Goal: Task Accomplishment & Management: Use online tool/utility

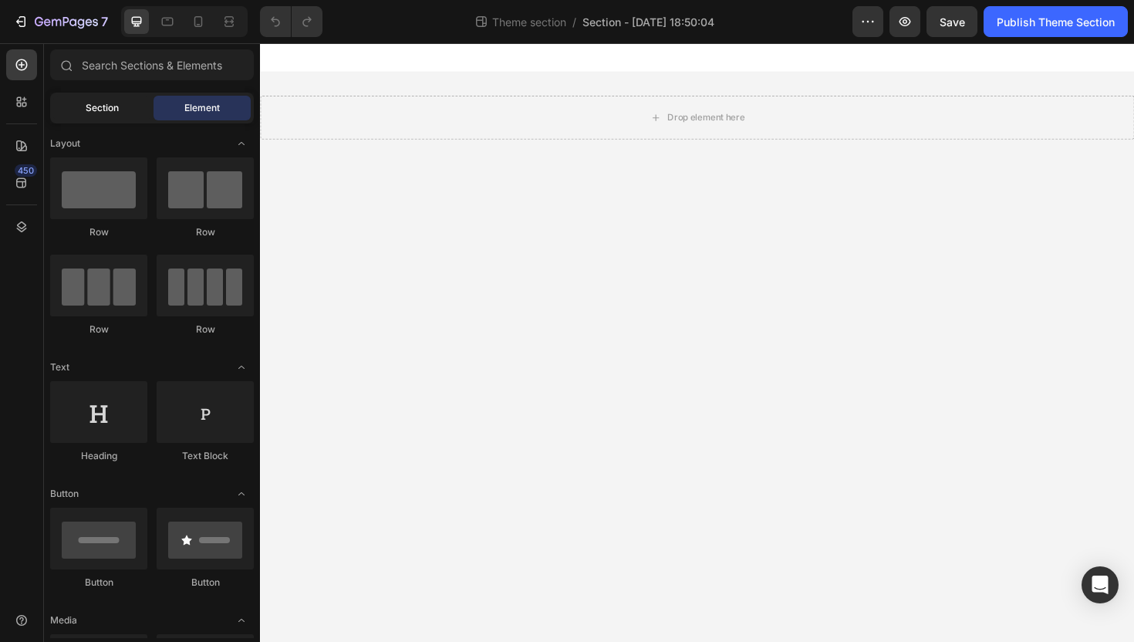
click at [89, 113] on span "Section" at bounding box center [102, 108] width 33 height 14
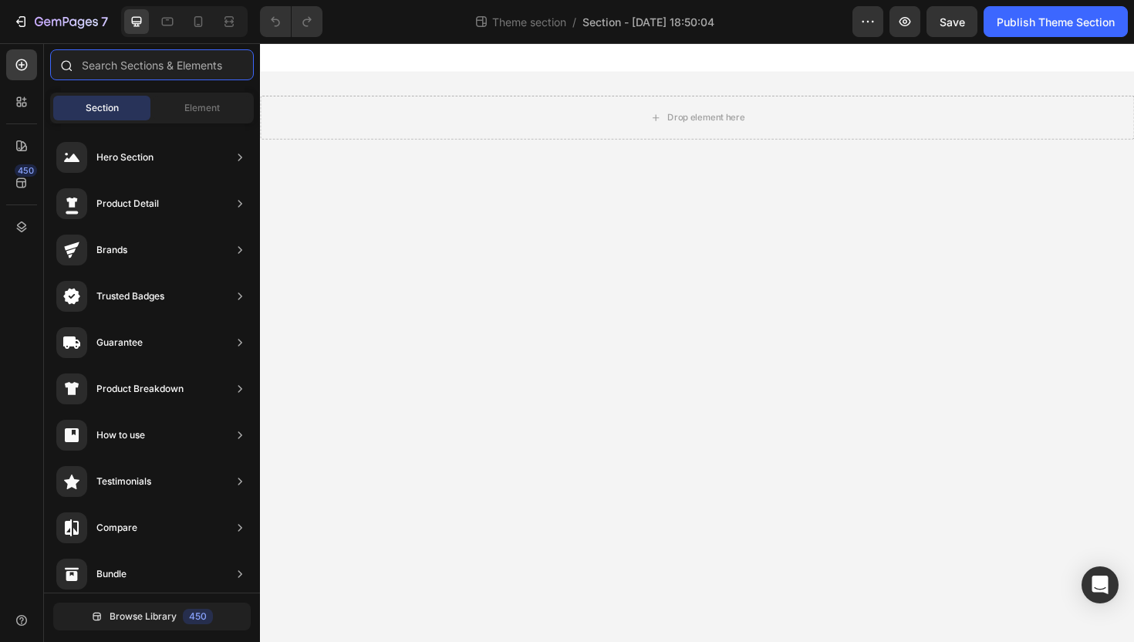
click at [175, 60] on input "text" at bounding box center [152, 64] width 204 height 31
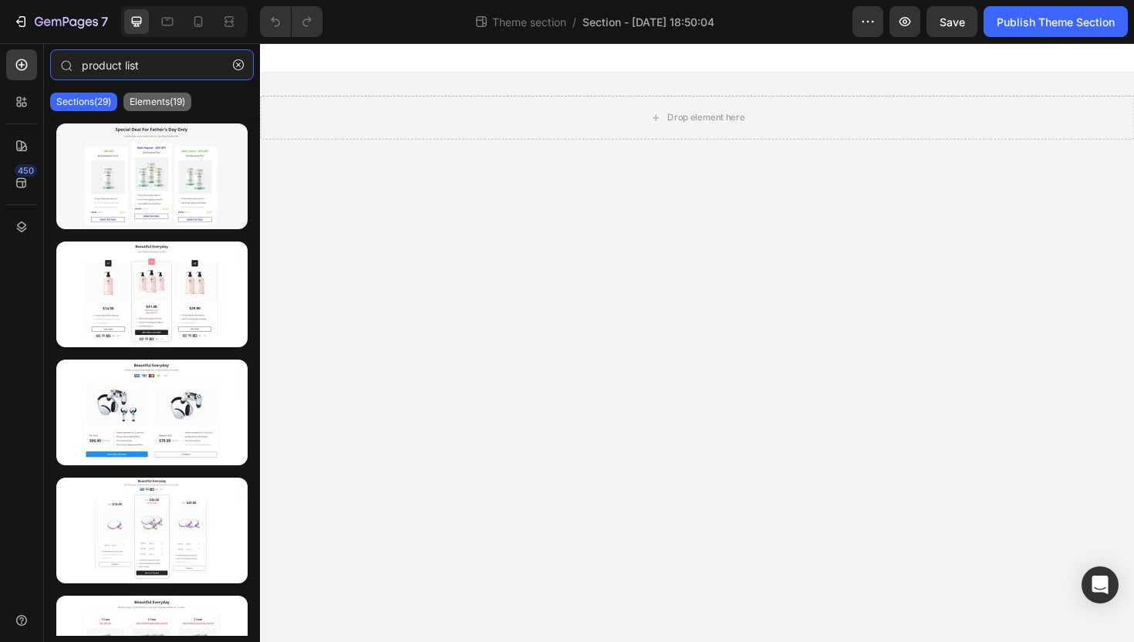
type input "product list"
click at [155, 103] on p "Elements(19)" at bounding box center [158, 102] width 56 height 12
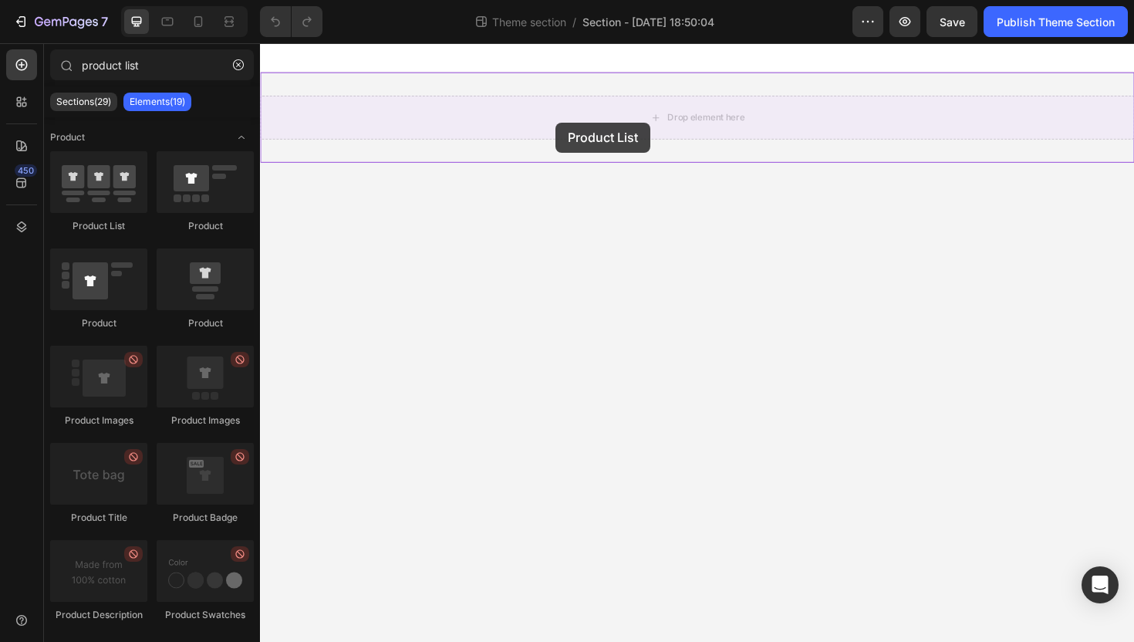
drag, startPoint x: 316, startPoint y: 226, endPoint x: 599, endPoint y: 121, distance: 301.9
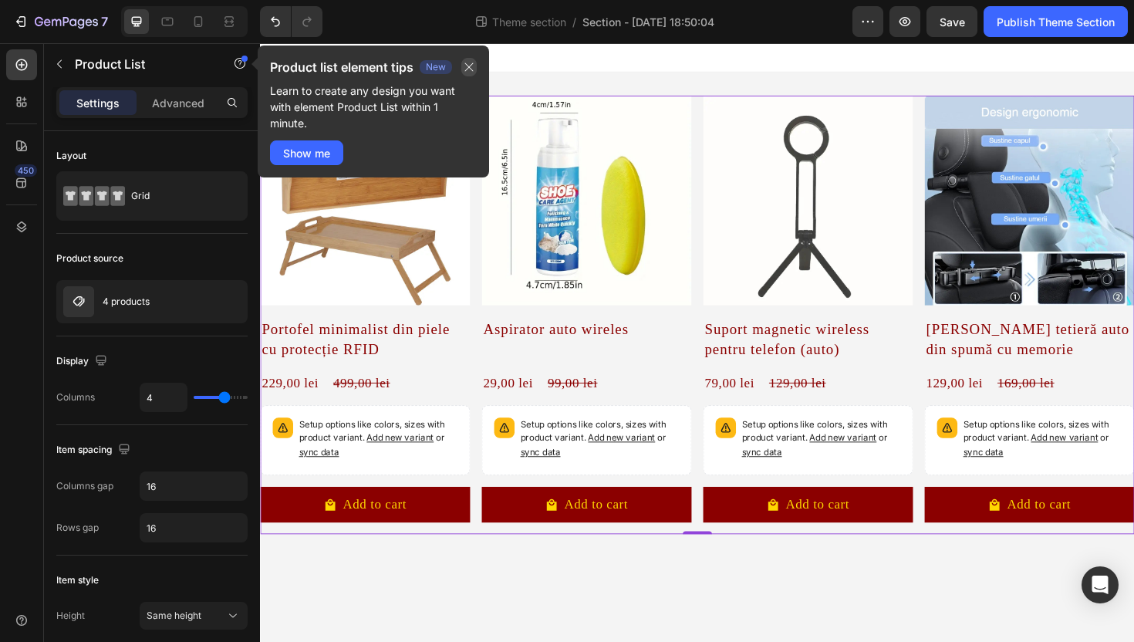
click at [468, 66] on icon "button" at bounding box center [469, 67] width 8 height 8
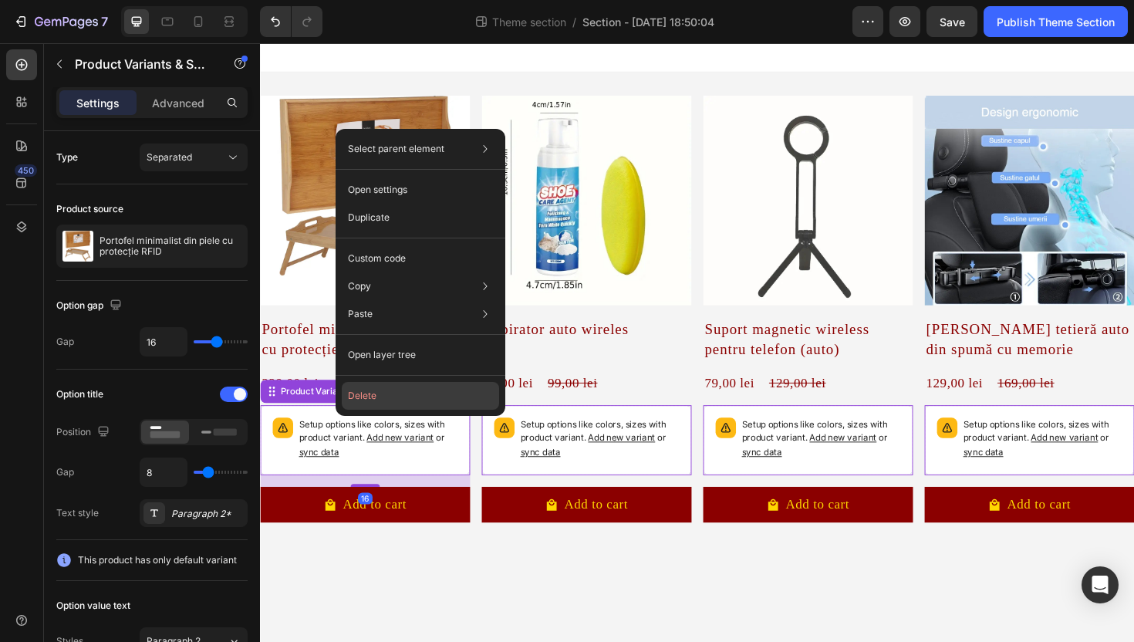
click at [403, 393] on button "Delete" at bounding box center [420, 396] width 157 height 28
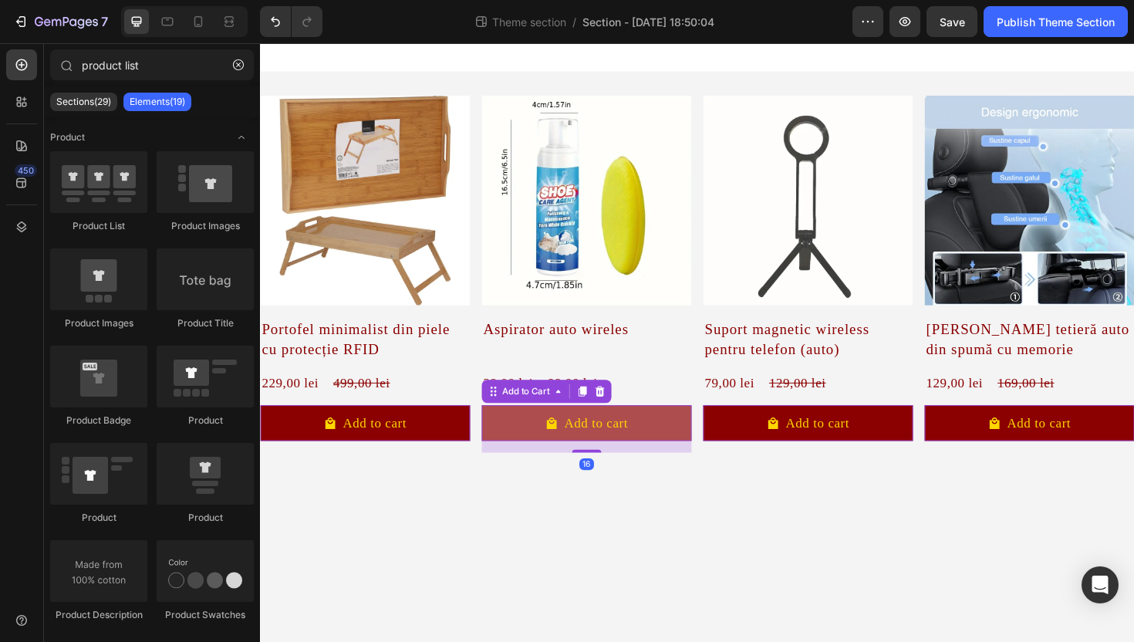
click at [482, 437] on button "Add to cart" at bounding box center [371, 446] width 222 height 38
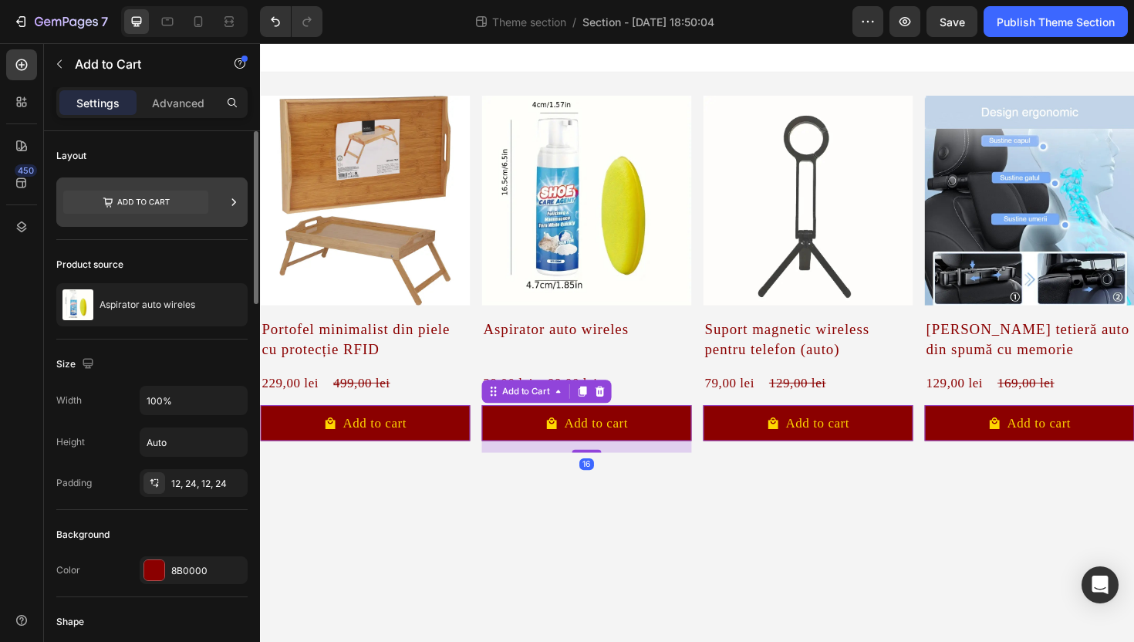
click at [179, 201] on icon at bounding box center [135, 202] width 145 height 23
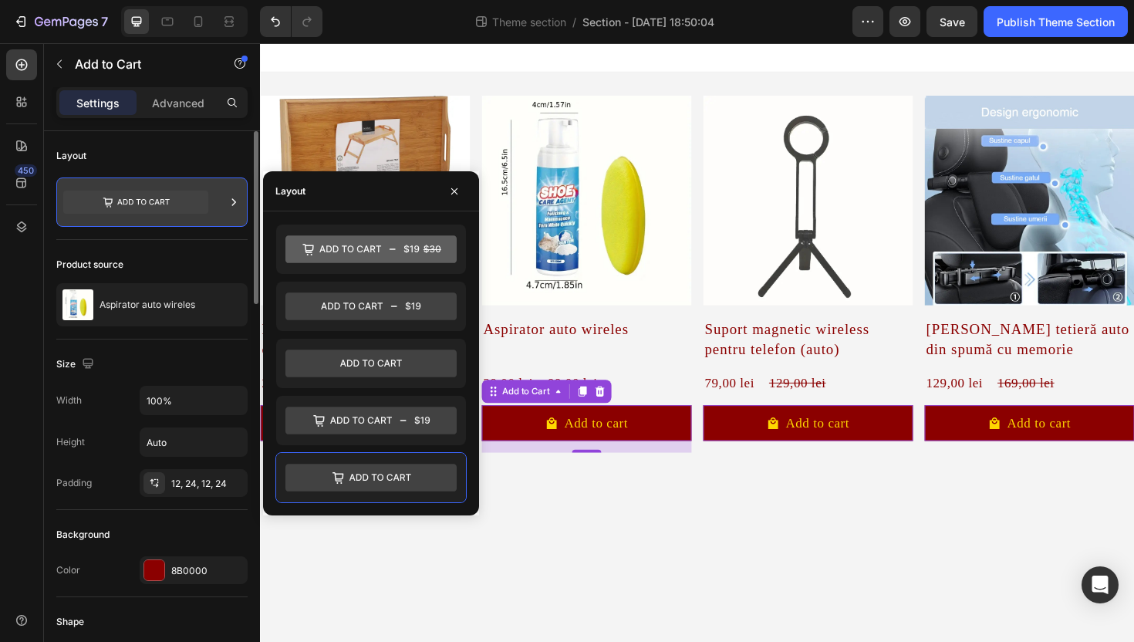
click at [179, 201] on icon at bounding box center [135, 202] width 145 height 23
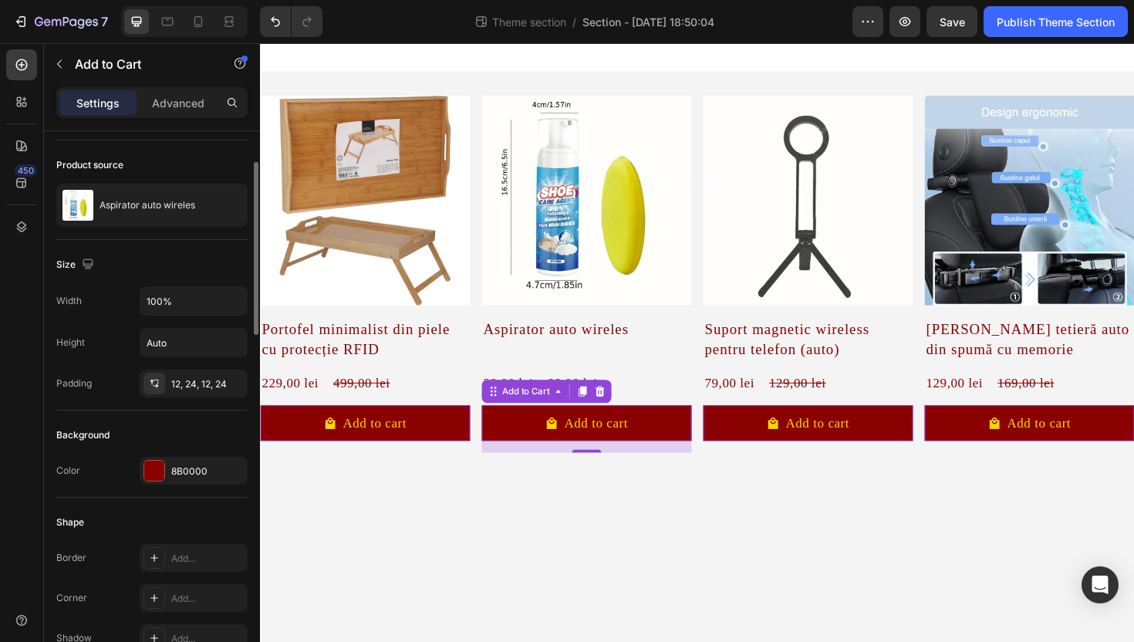
scroll to position [160, 0]
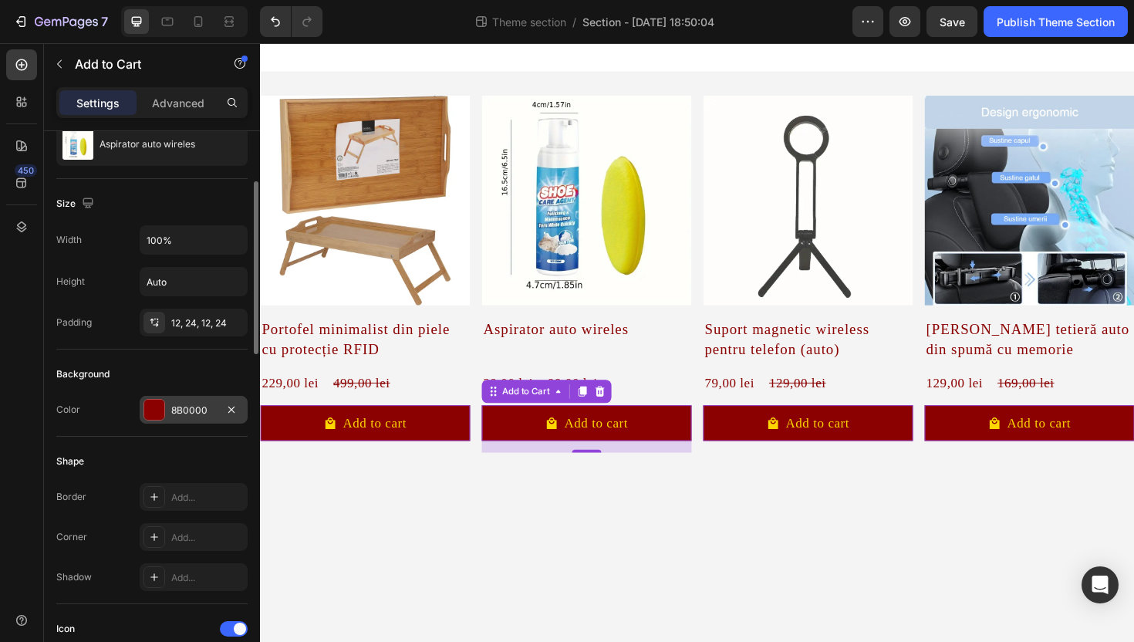
click at [150, 403] on div at bounding box center [154, 410] width 20 height 20
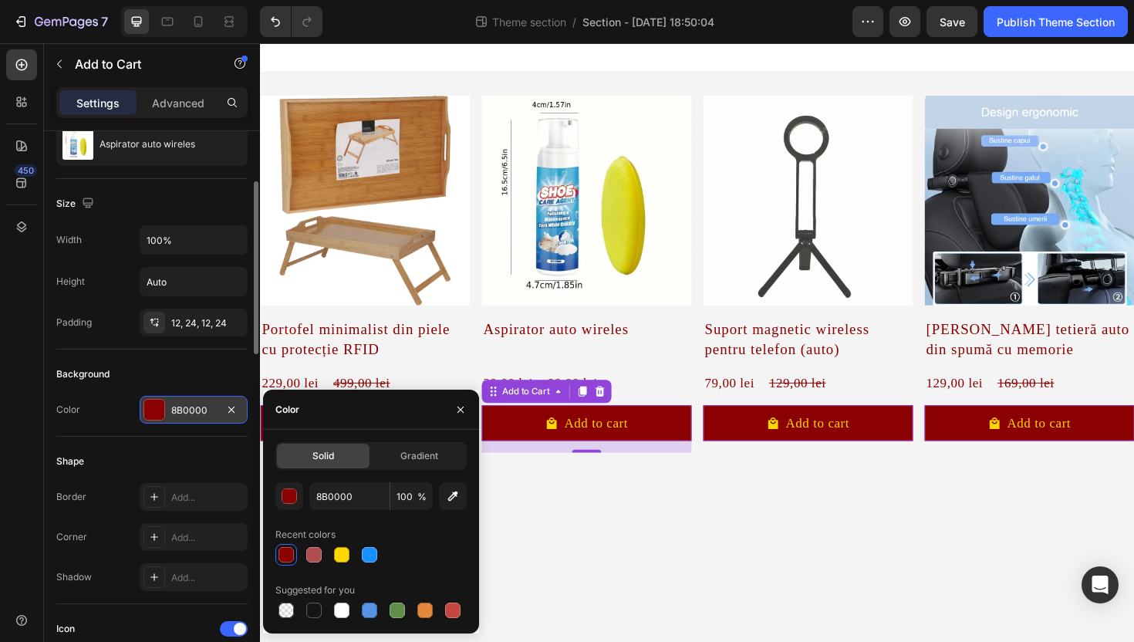
click at [212, 410] on div "8B0000" at bounding box center [193, 410] width 45 height 14
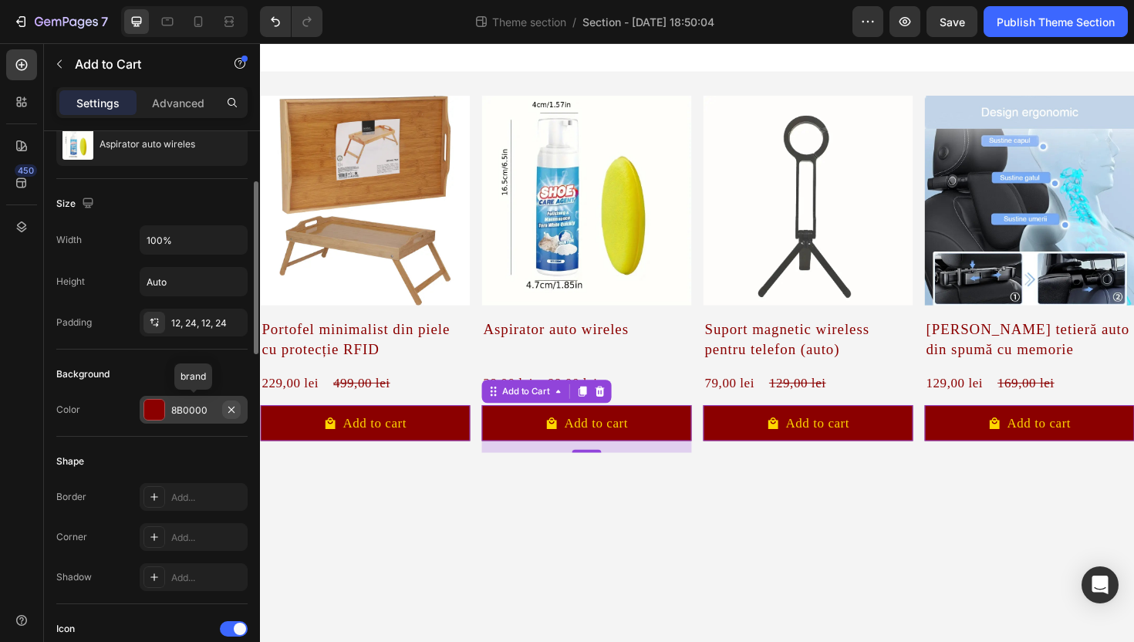
click at [230, 406] on icon "button" at bounding box center [231, 409] width 12 height 12
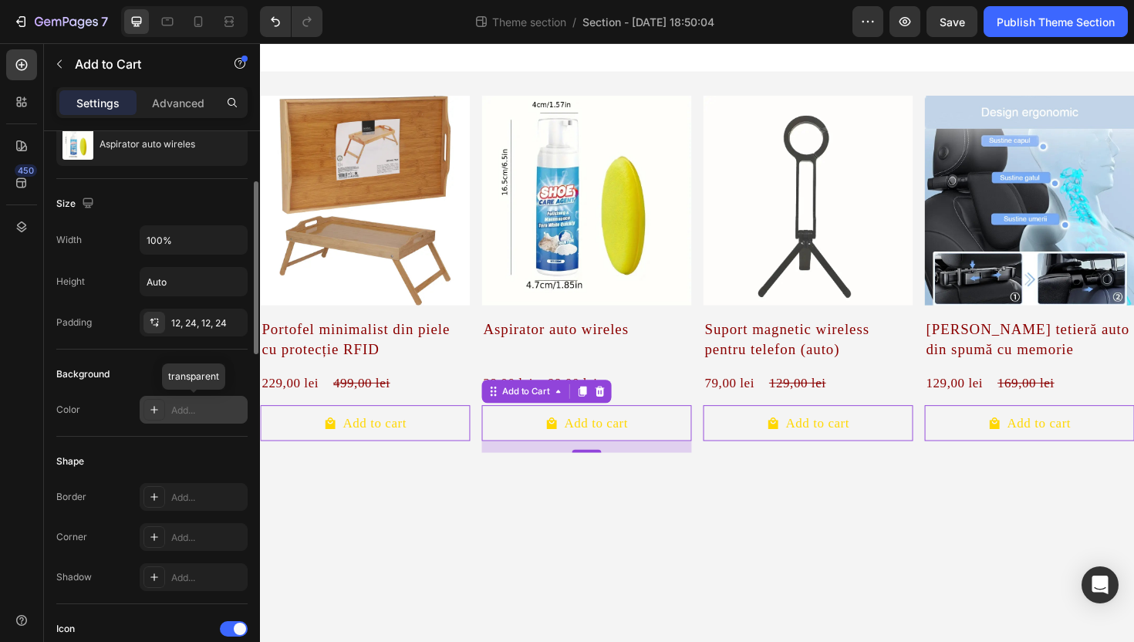
click at [190, 413] on div "Add..." at bounding box center [207, 410] width 73 height 14
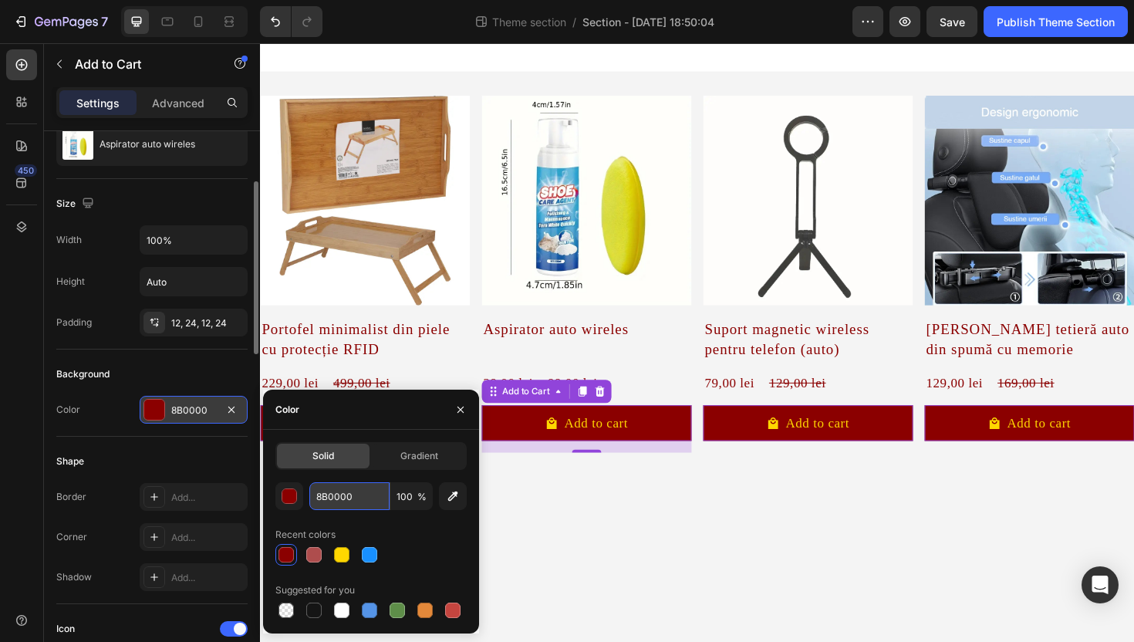
click at [353, 496] on input "8B0000" at bounding box center [349, 496] width 80 height 28
paste input "#D72638"
type input "#D72638"
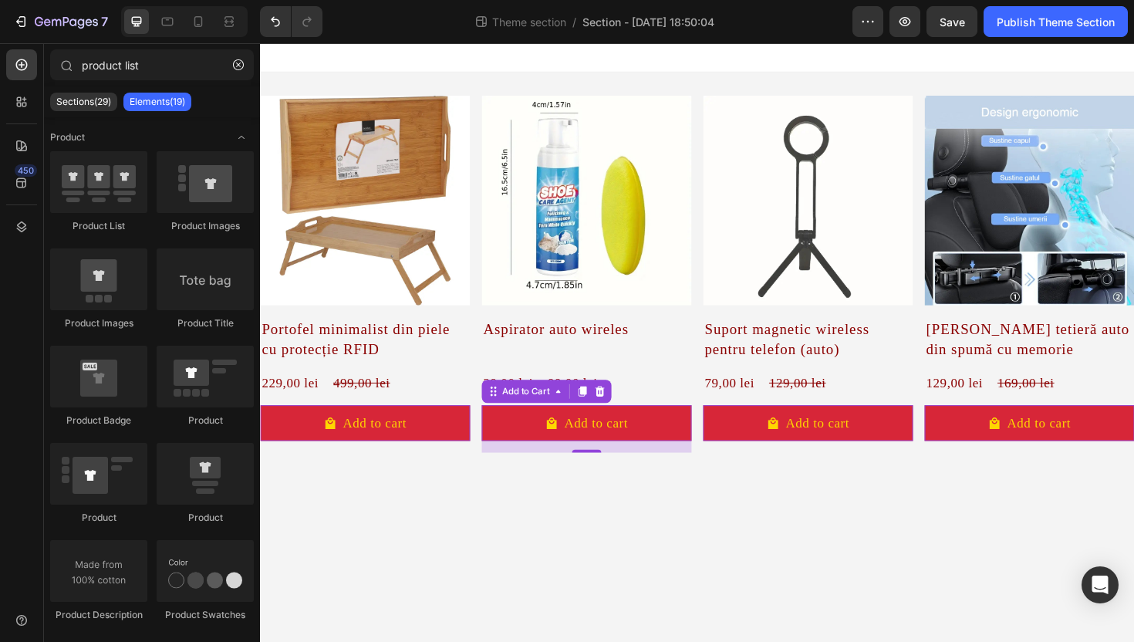
click at [625, 555] on body "Product Images Portofel minimalist din piele cu protecție RFID Product Title 22…" at bounding box center [723, 360] width 926 height 634
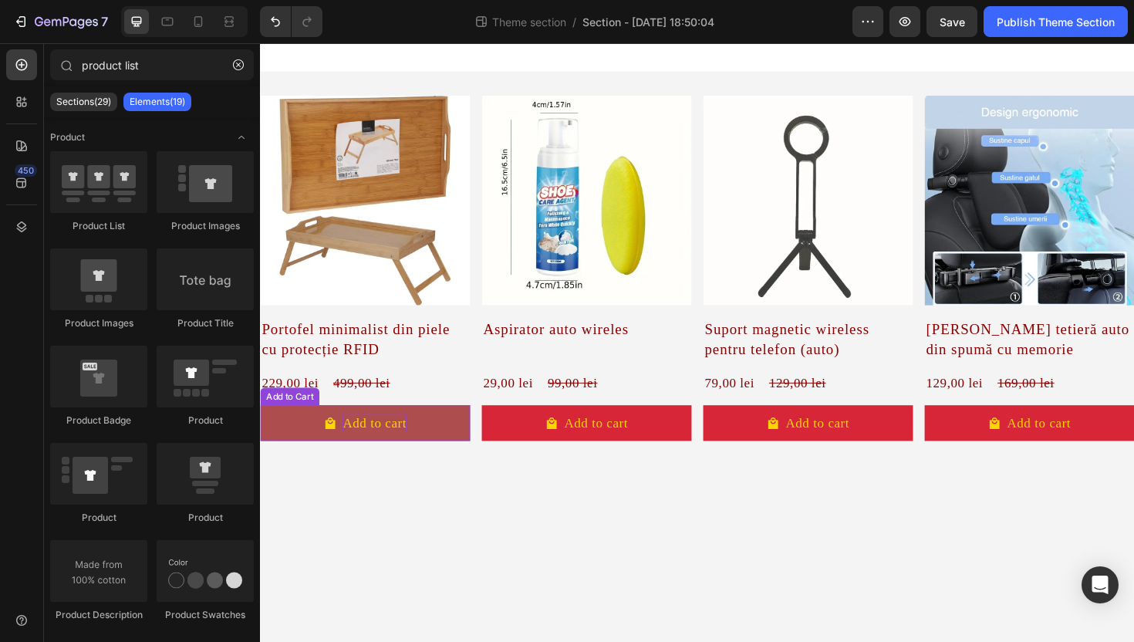
click at [387, 436] on div "Add to cart" at bounding box center [381, 445] width 68 height 19
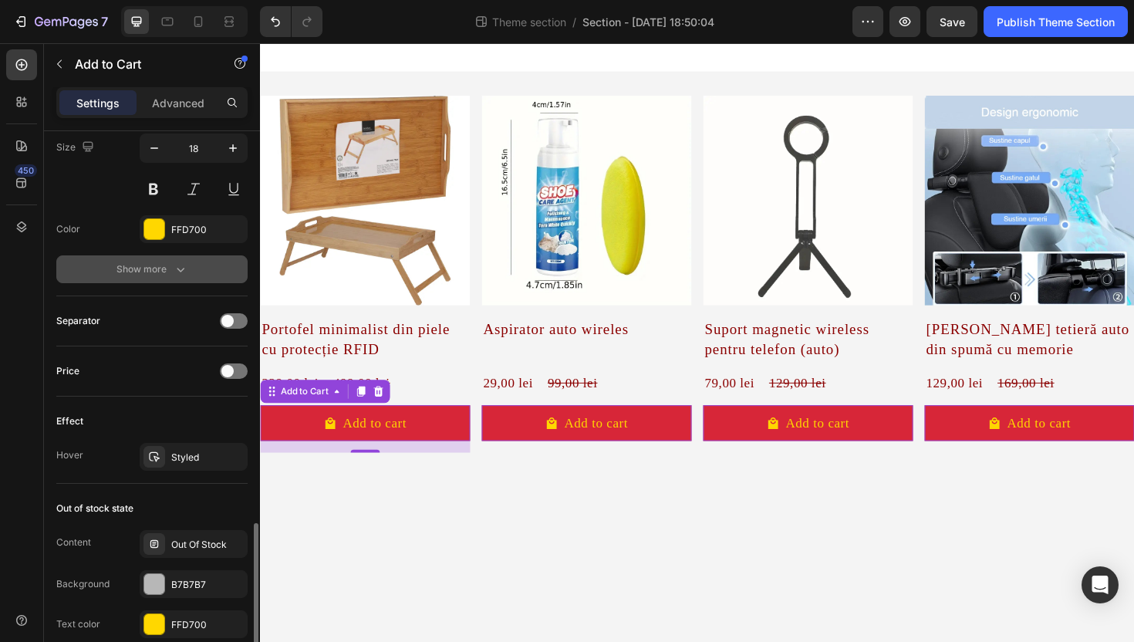
scroll to position [925, 0]
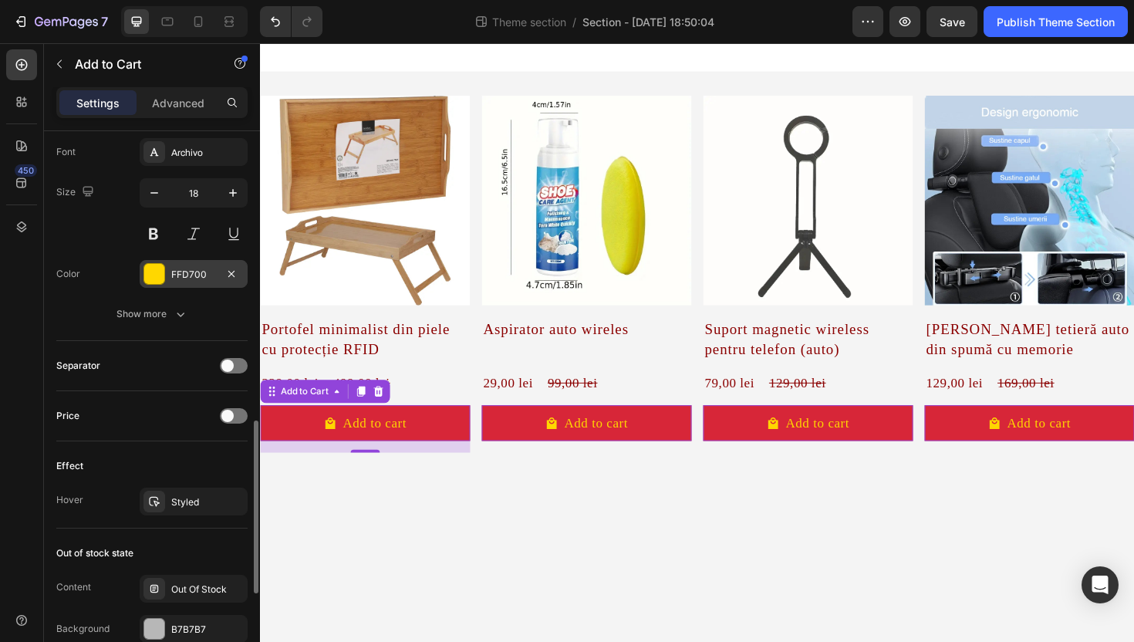
click at [145, 275] on div at bounding box center [154, 274] width 20 height 20
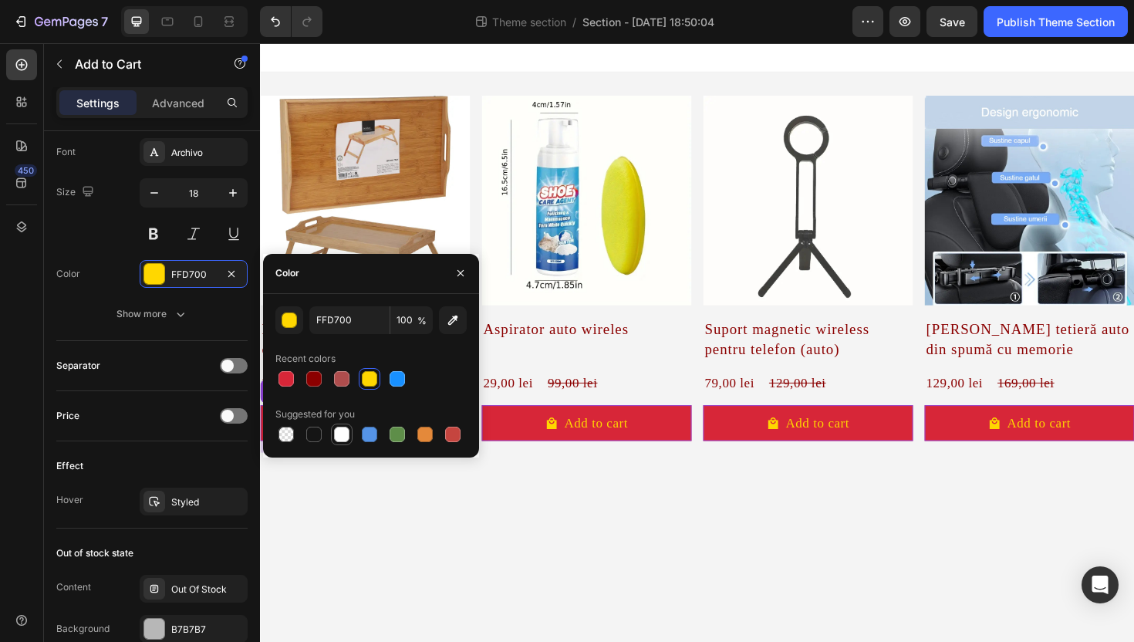
click at [339, 436] on div at bounding box center [341, 434] width 15 height 15
type input "FFFFFF"
click at [462, 268] on icon "button" at bounding box center [460, 273] width 12 height 12
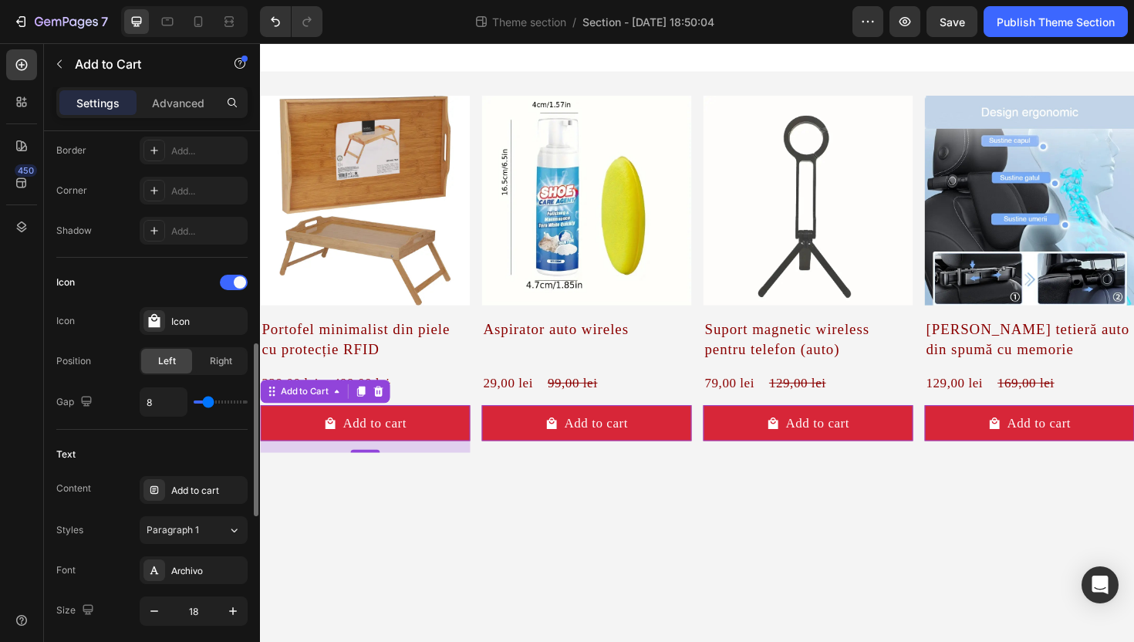
scroll to position [548, 0]
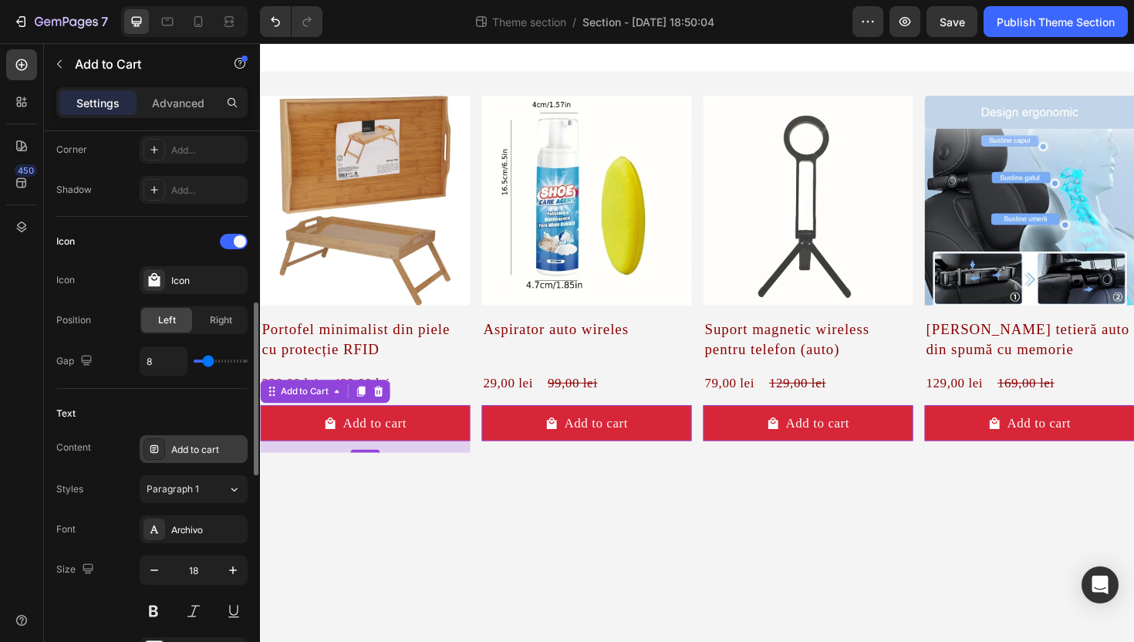
click at [208, 448] on div "Add to cart" at bounding box center [207, 450] width 73 height 14
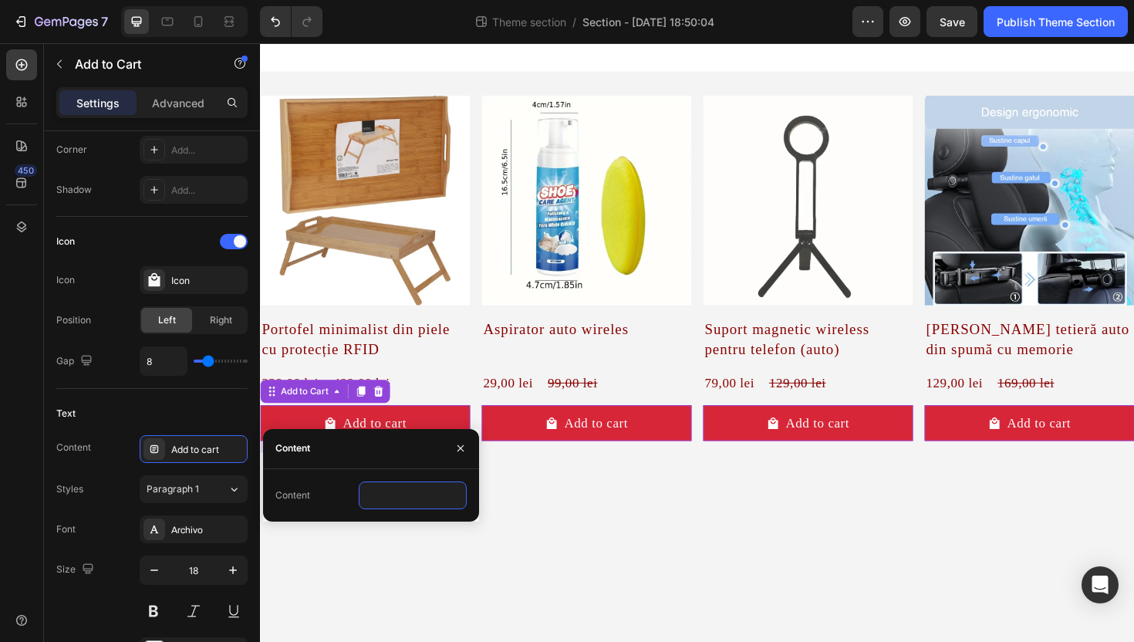
drag, startPoint x: 349, startPoint y: 490, endPoint x: 325, endPoint y: 488, distance: 24.8
type input "Adaugă în coș"
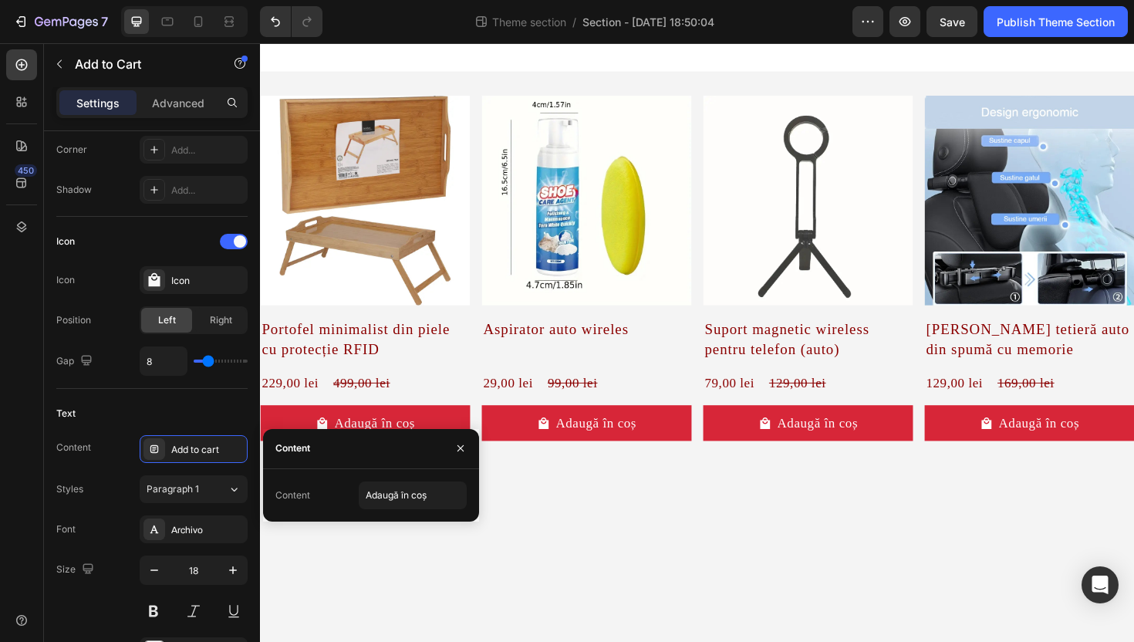
click at [586, 554] on body "Product Images Portofel minimalist din piele cu protecție RFID Product Title 22…" at bounding box center [723, 360] width 926 height 634
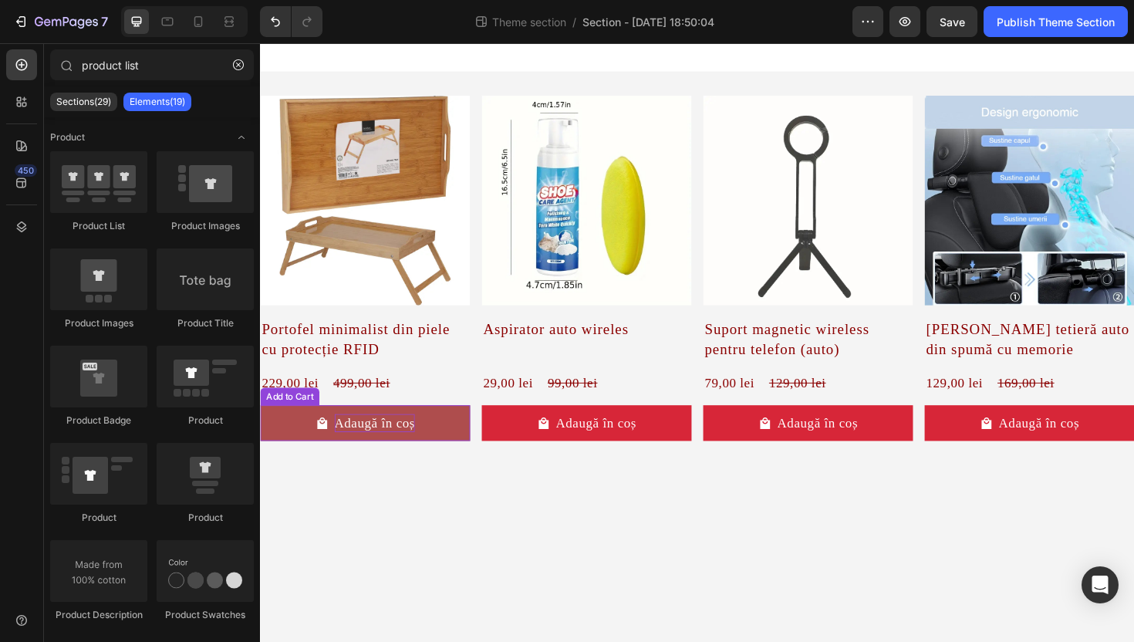
click at [376, 451] on div "Adaugă în coș" at bounding box center [382, 445] width 86 height 19
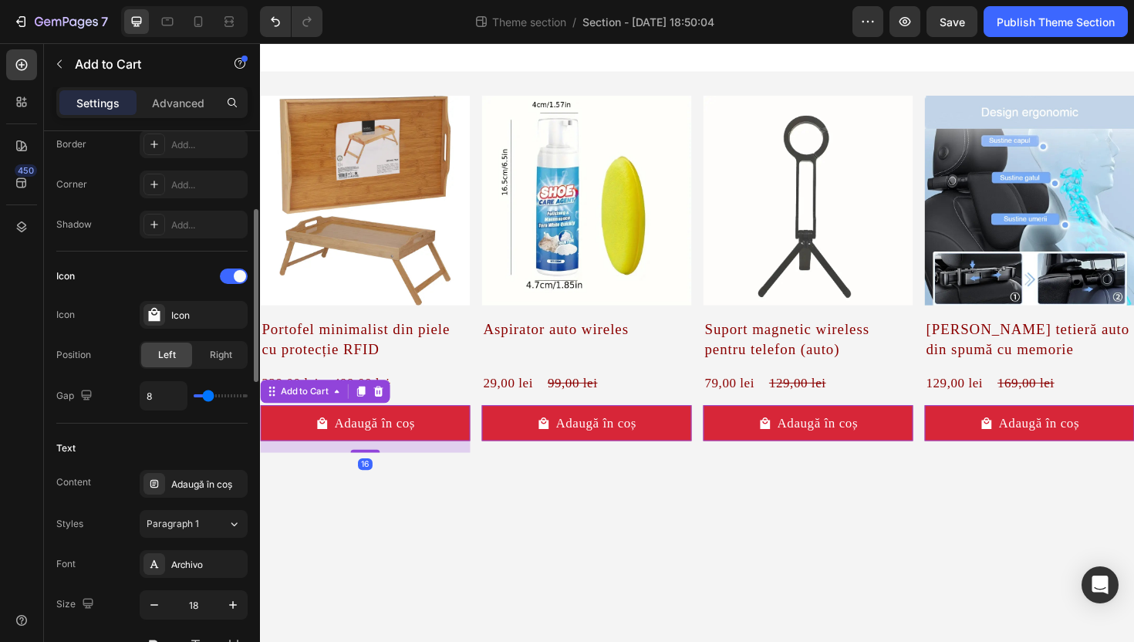
scroll to position [734, 0]
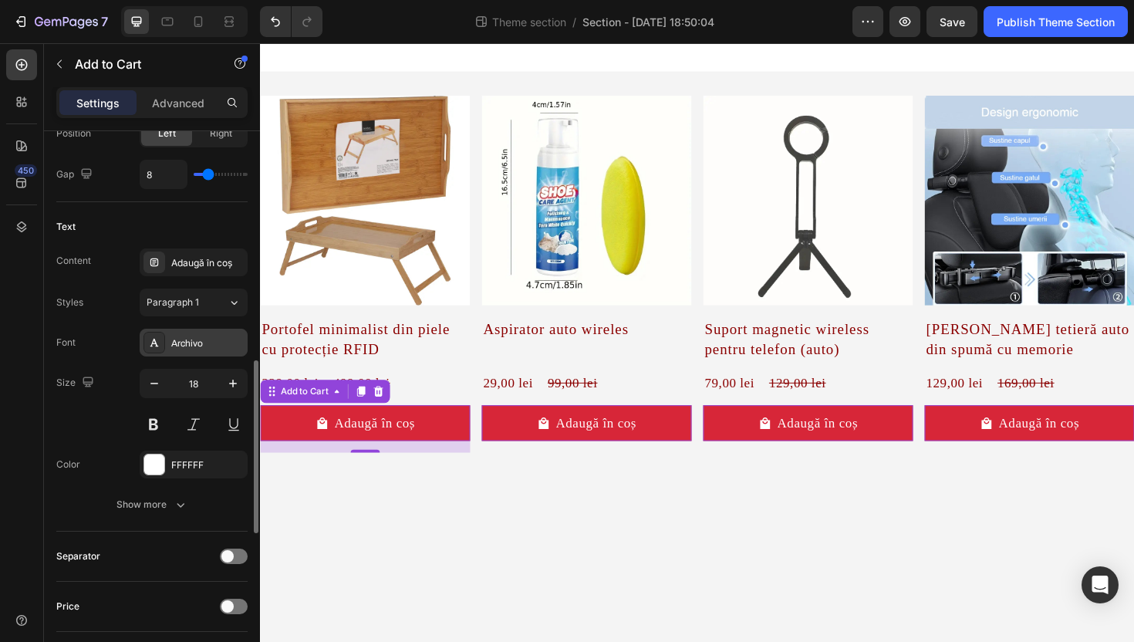
click at [184, 339] on div "Archivo" at bounding box center [207, 343] width 73 height 14
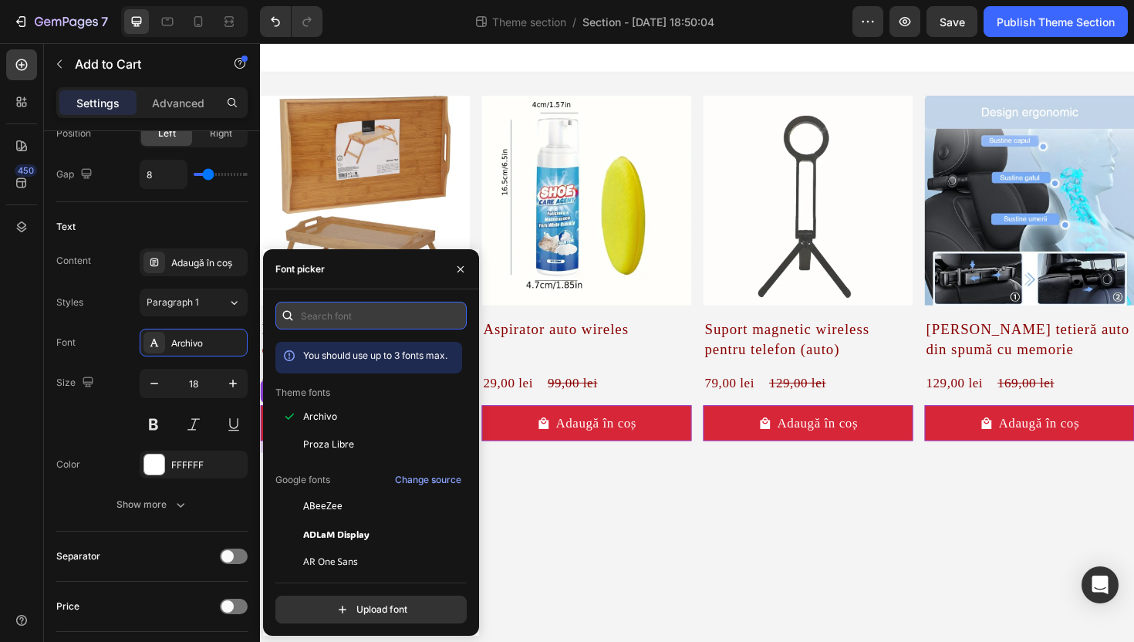
click at [386, 319] on input "text" at bounding box center [370, 316] width 191 height 28
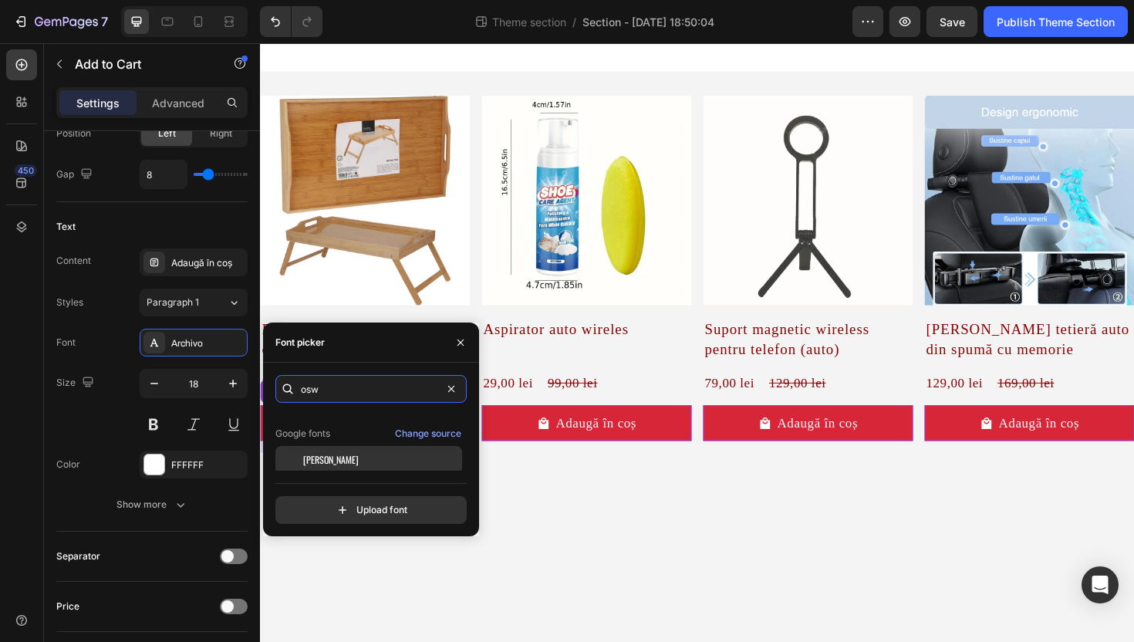
scroll to position [38, 0]
type input "osw"
click at [365, 456] on div "[PERSON_NAME]" at bounding box center [381, 457] width 156 height 14
drag, startPoint x: 367, startPoint y: 392, endPoint x: 454, endPoint y: 396, distance: 86.5
click at [367, 392] on input "osw" at bounding box center [370, 389] width 191 height 28
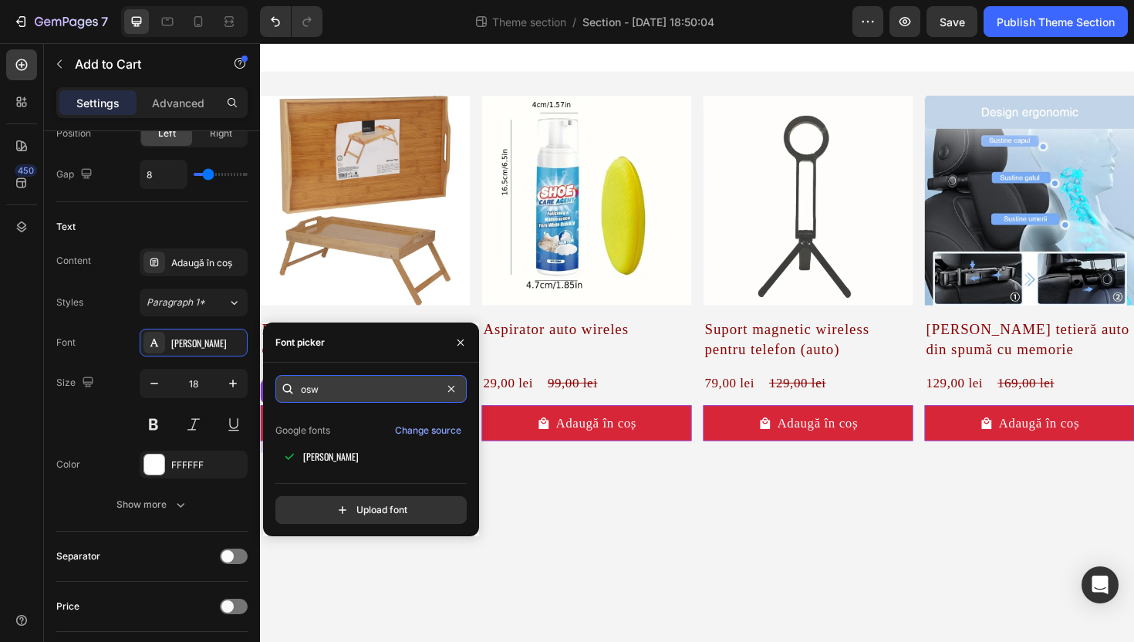
click at [464, 393] on input "osw" at bounding box center [370, 389] width 191 height 28
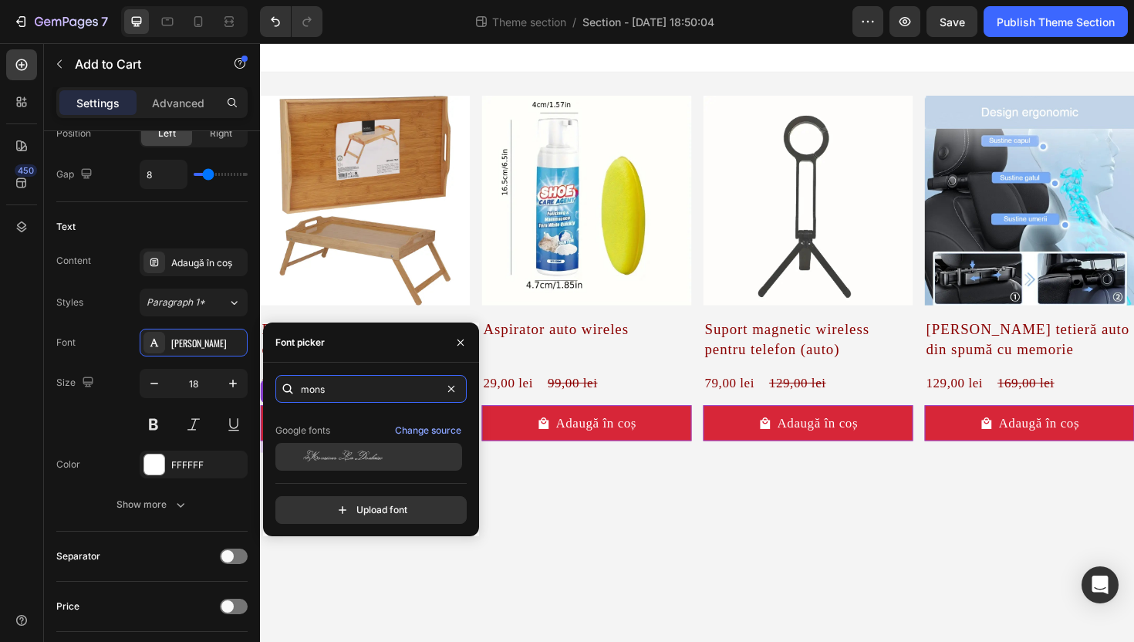
type input "mons"
click at [376, 457] on span "Monsieur La Doulaise" at bounding box center [342, 457] width 79 height 14
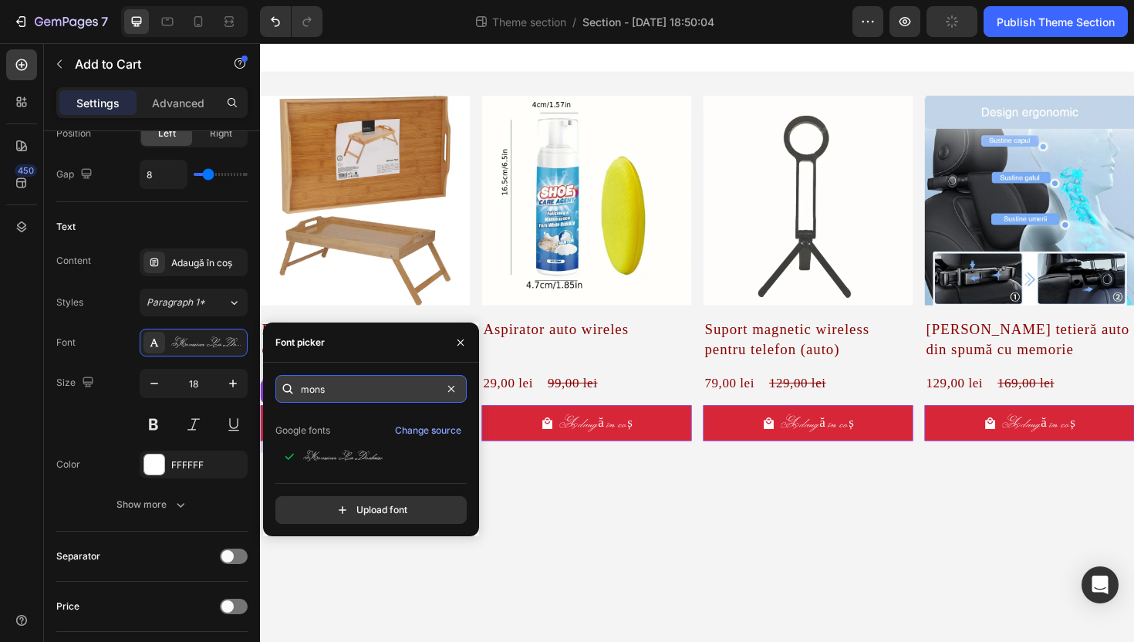
click at [381, 387] on input "mons" at bounding box center [370, 389] width 191 height 28
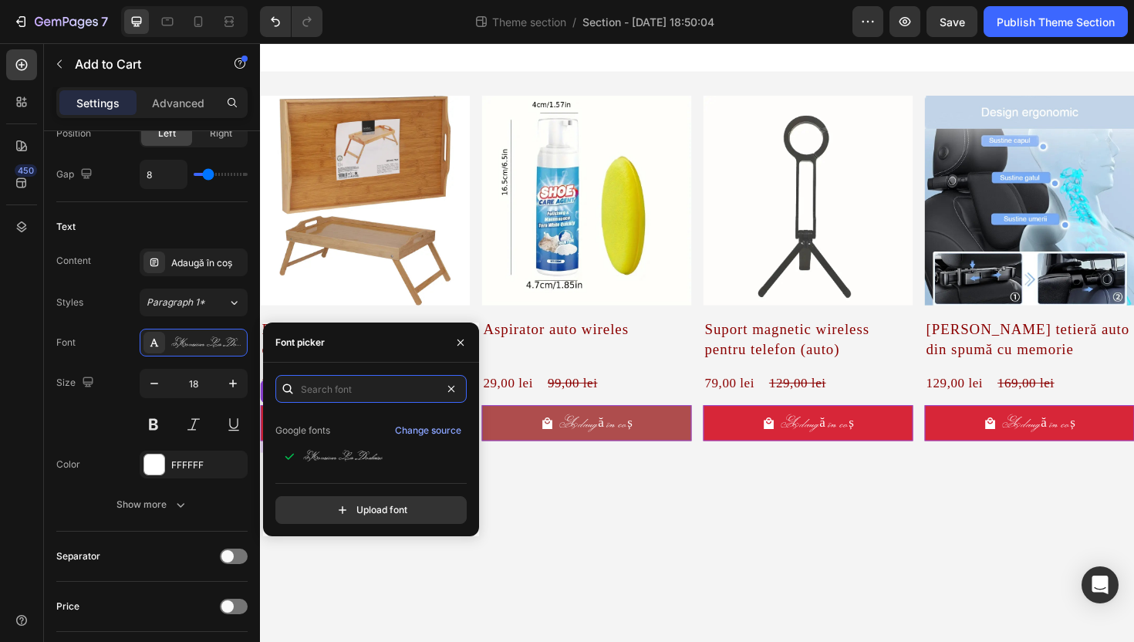
scroll to position [0, 0]
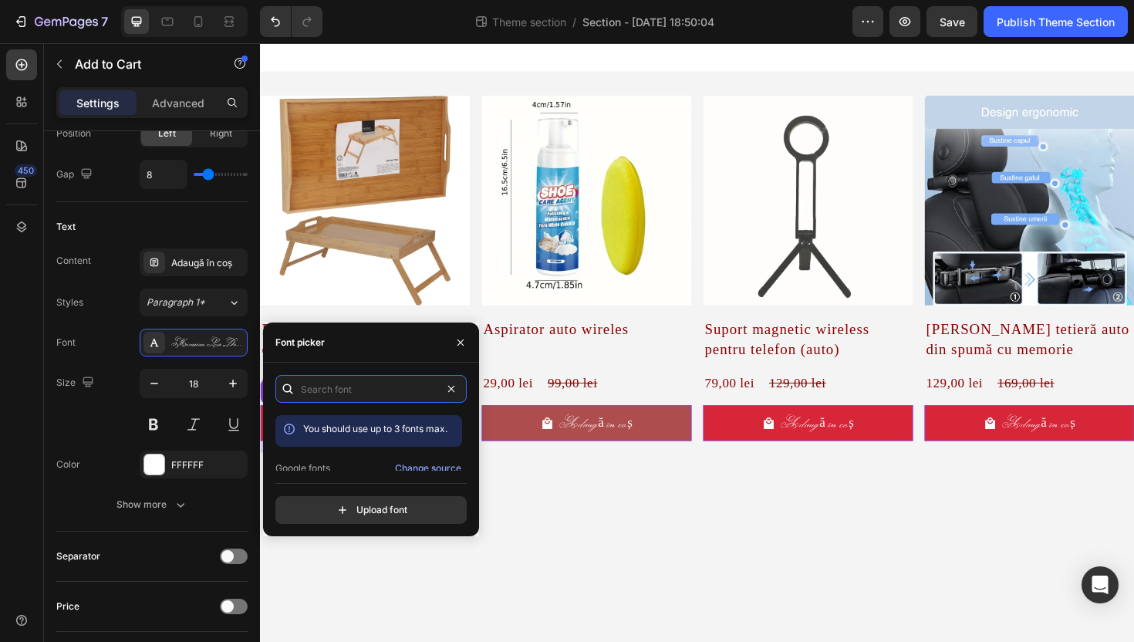
type input "t"
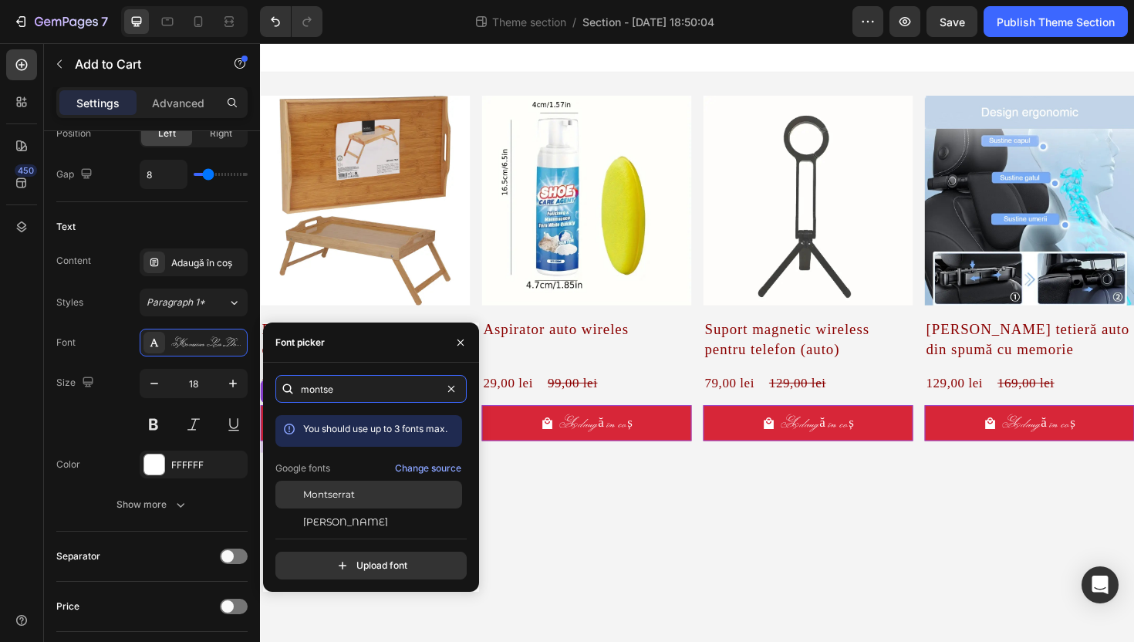
type input "montse"
click at [380, 489] on div "Montserrat" at bounding box center [381, 495] width 156 height 14
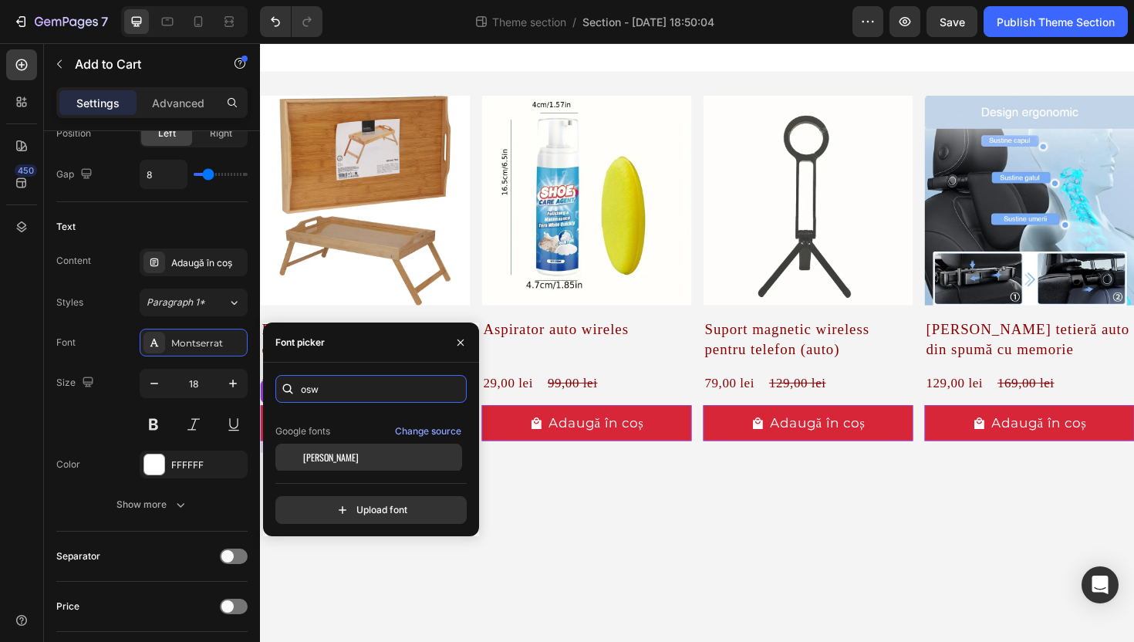
scroll to position [38, 0]
type input "osw"
click at [360, 467] on div "[PERSON_NAME]" at bounding box center [368, 457] width 187 height 28
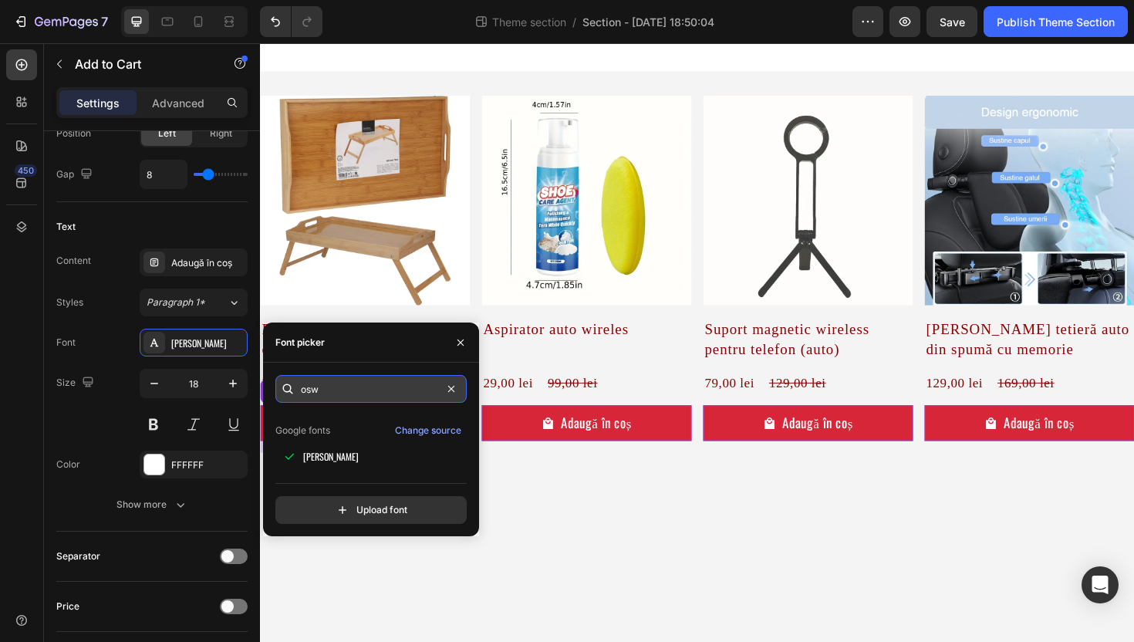
click at [348, 392] on input "osw" at bounding box center [370, 389] width 191 height 28
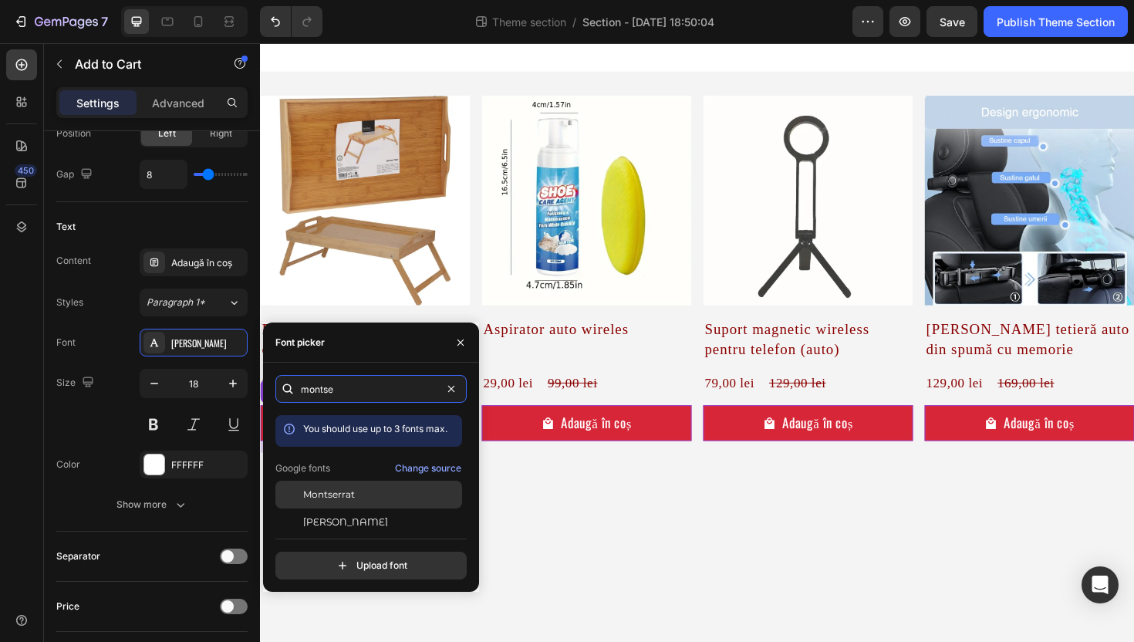
type input "montse"
click at [354, 501] on div "Montserrat" at bounding box center [368, 495] width 187 height 28
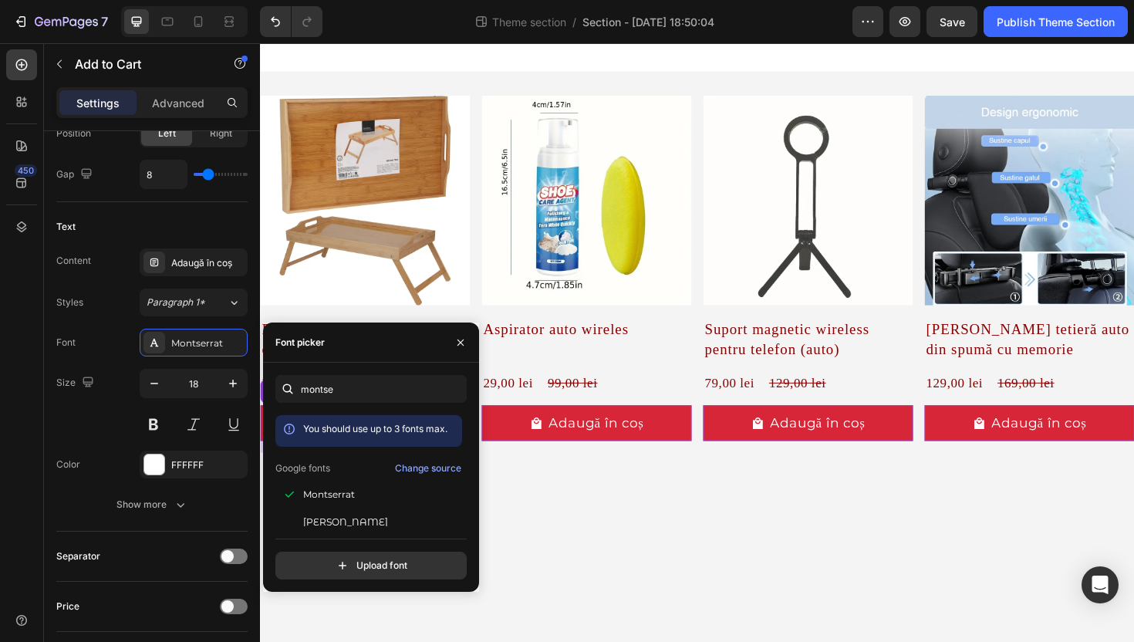
drag, startPoint x: 464, startPoint y: 343, endPoint x: 473, endPoint y: 343, distance: 8.5
click at [465, 343] on icon "button" at bounding box center [460, 342] width 12 height 12
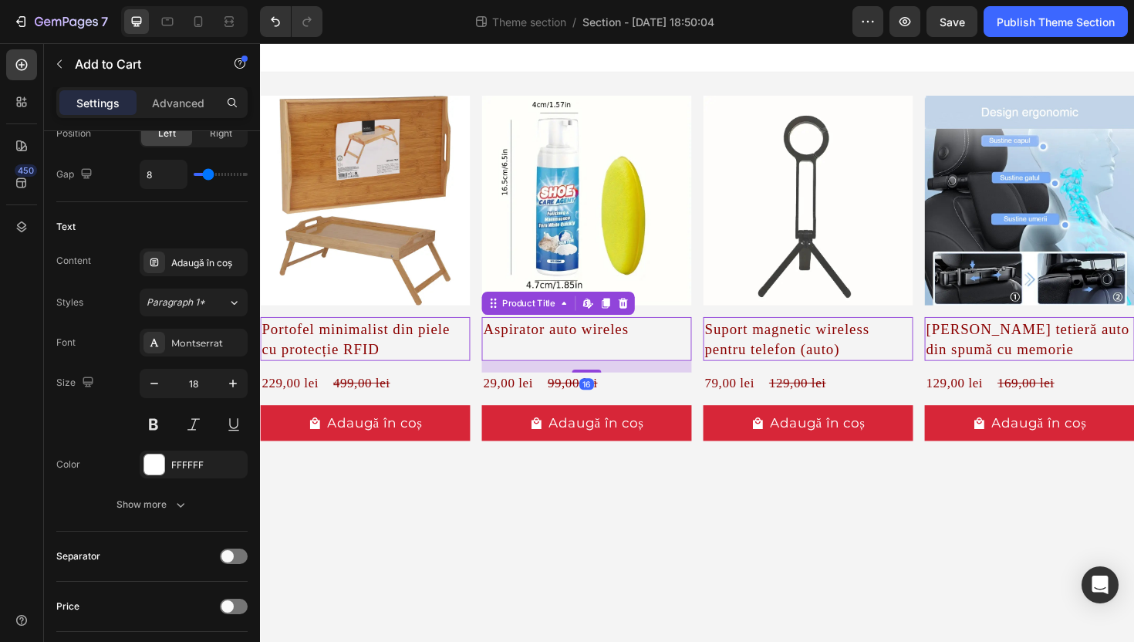
click at [482, 354] on h2 "Aspirator auto wireles" at bounding box center [371, 356] width 222 height 46
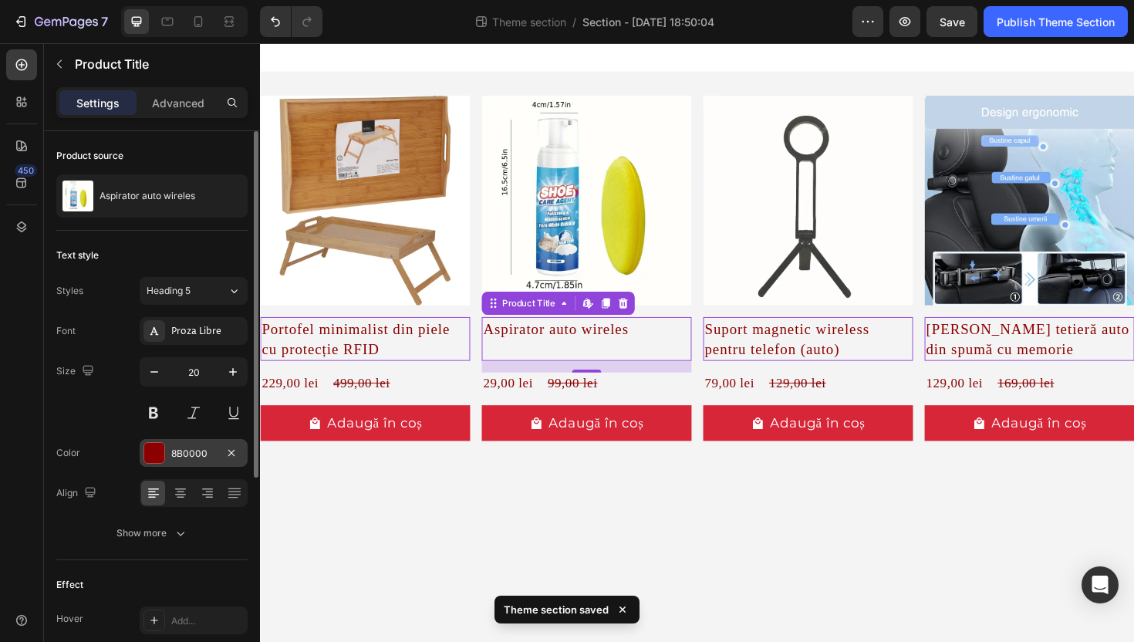
click at [159, 451] on div at bounding box center [154, 453] width 20 height 20
click at [201, 457] on div "8B0000" at bounding box center [193, 454] width 45 height 14
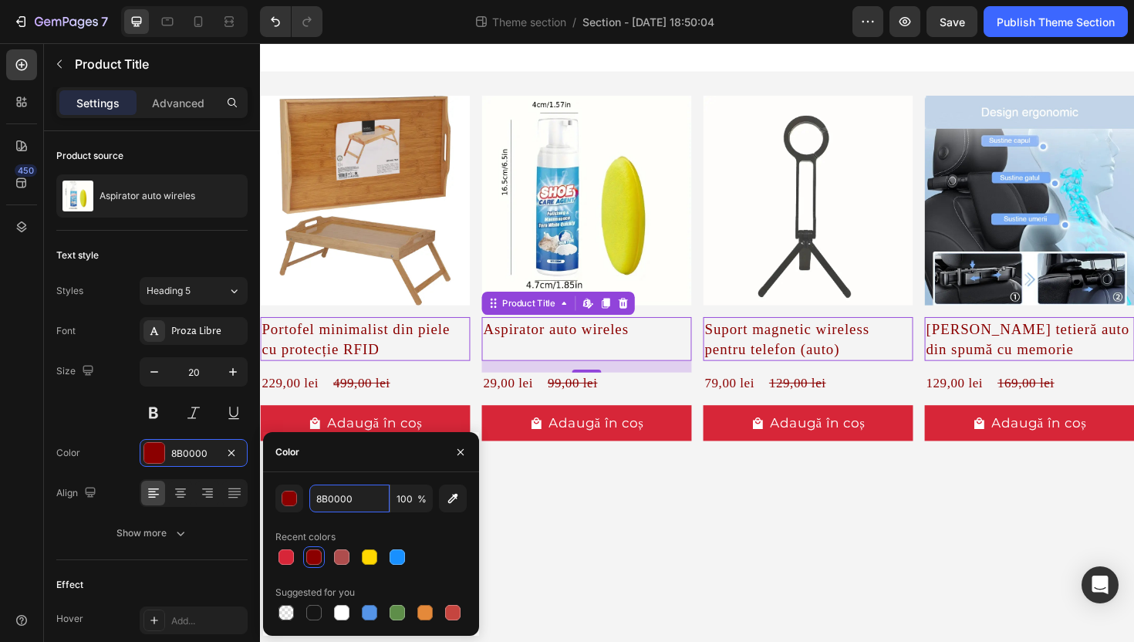
drag, startPoint x: 317, startPoint y: 502, endPoint x: 306, endPoint y: 505, distance: 11.0
click at [306, 505] on div "8B0000 100 %" at bounding box center [370, 498] width 191 height 28
paste input "#2E2E2E"
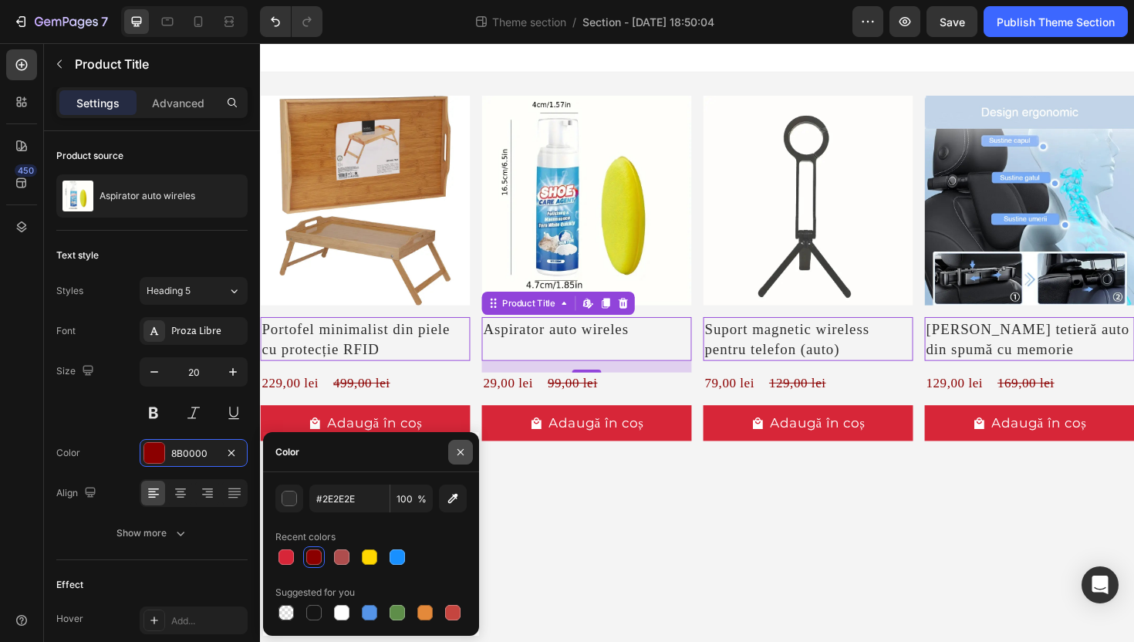
type input "2E2E2E"
click at [464, 451] on icon "button" at bounding box center [460, 452] width 12 height 12
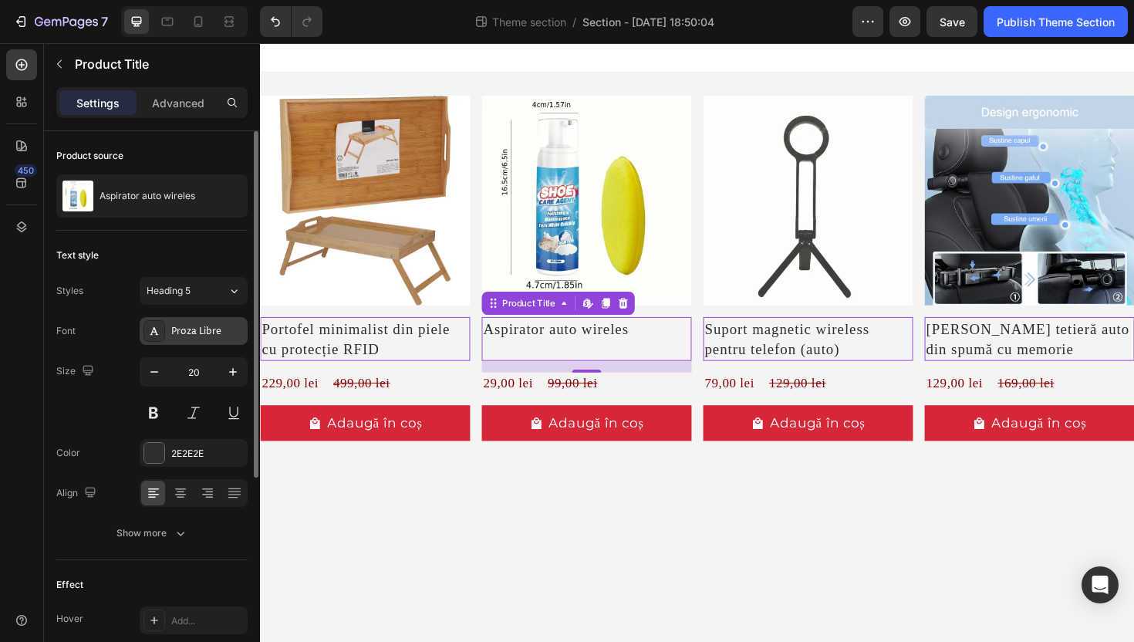
click at [192, 335] on div "Proza Libre" at bounding box center [207, 332] width 73 height 14
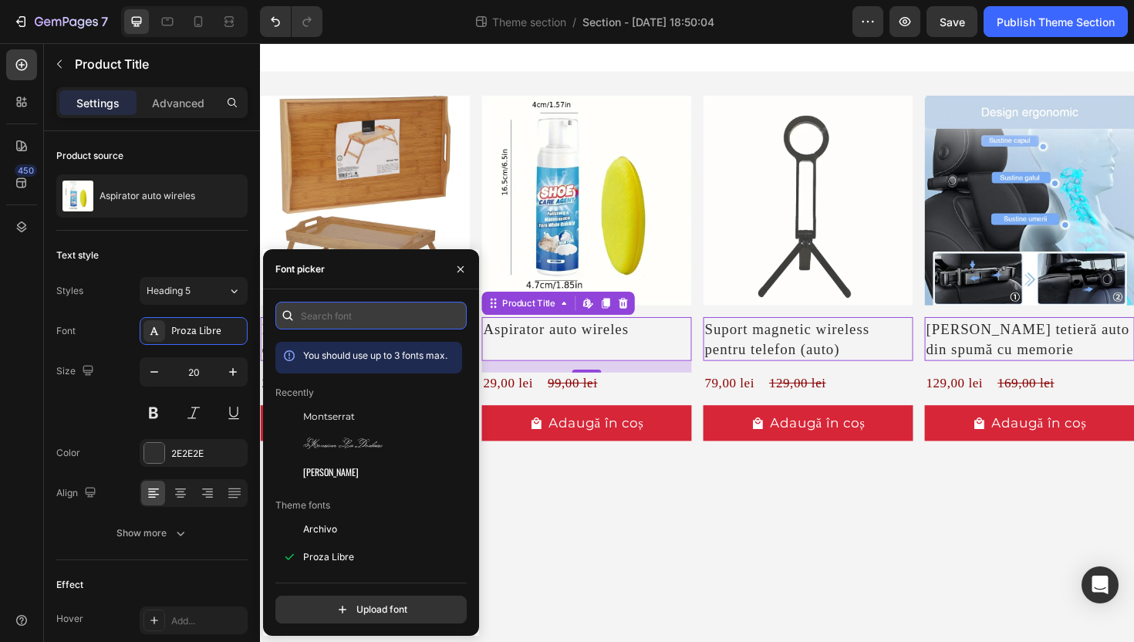
click at [434, 321] on input "text" at bounding box center [370, 316] width 191 height 28
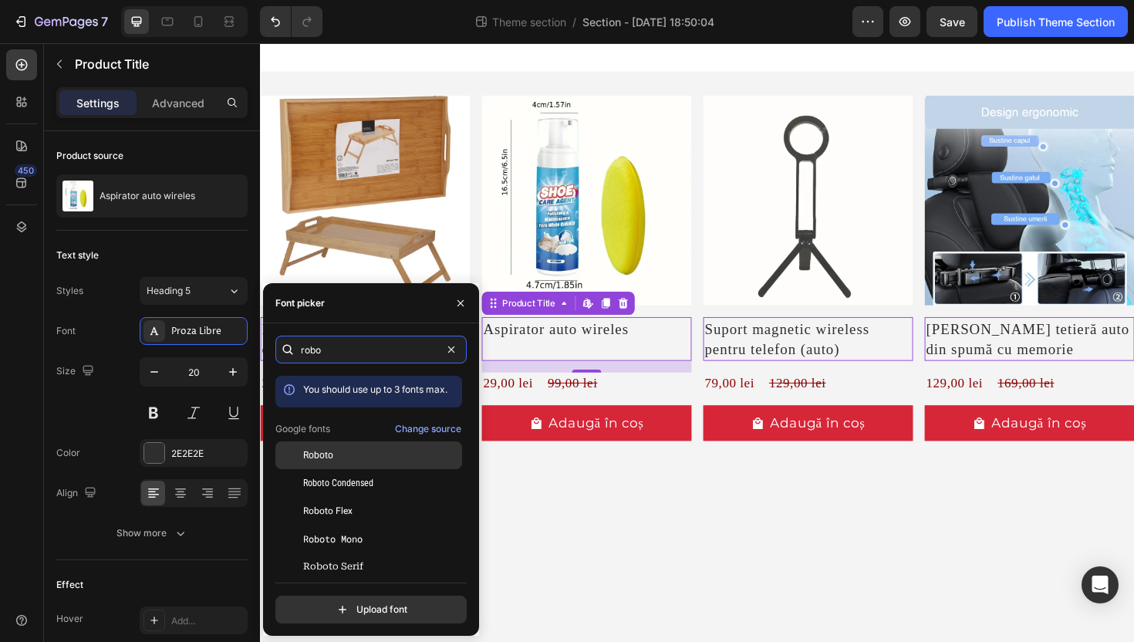
type input "robo"
click at [329, 552] on div "Roboto" at bounding box center [368, 566] width 187 height 28
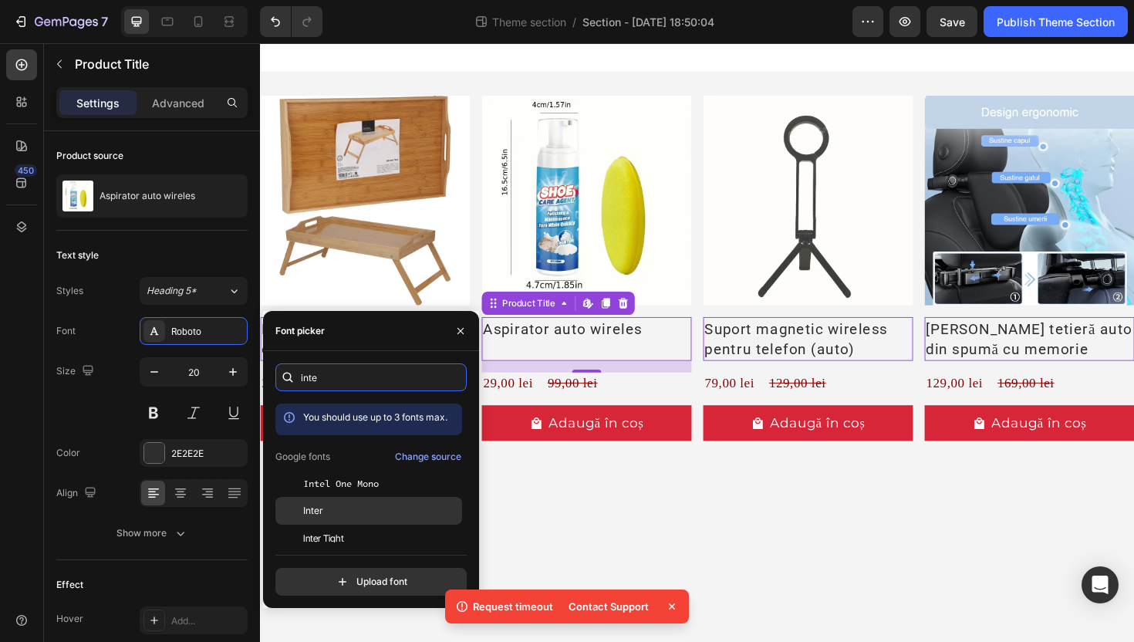
type input "inte"
click at [362, 513] on div "Inter" at bounding box center [381, 511] width 156 height 14
click at [333, 552] on div "inte You should use up to 3 fonts max. Google fonts Change source Intel One Mon…" at bounding box center [370, 479] width 191 height 232
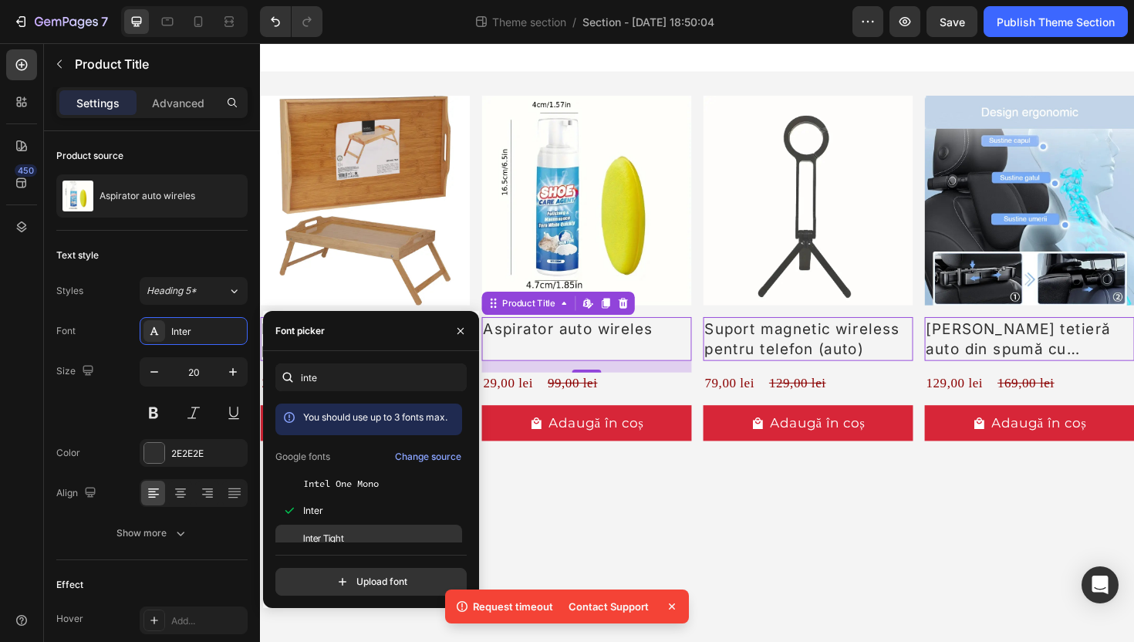
click at [340, 542] on span "Inter Tight" at bounding box center [323, 539] width 41 height 14
click at [455, 329] on icon "button" at bounding box center [460, 331] width 12 height 12
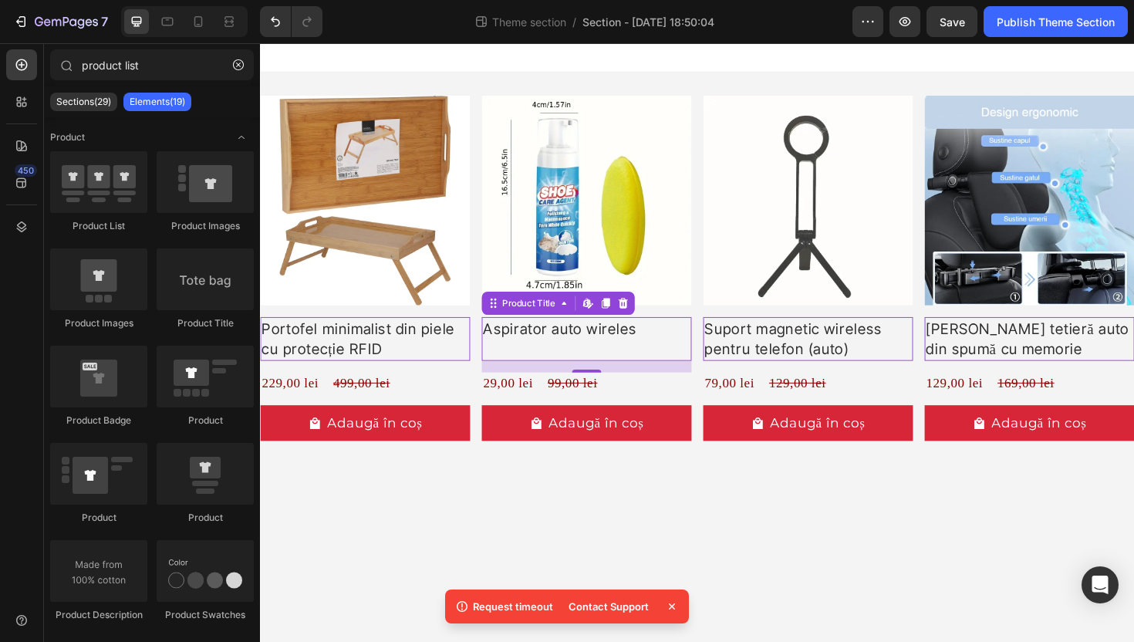
click at [717, 515] on body "Product Images Portofel minimalist din piele cu protecție RFID Product Title Ed…" at bounding box center [723, 360] width 926 height 634
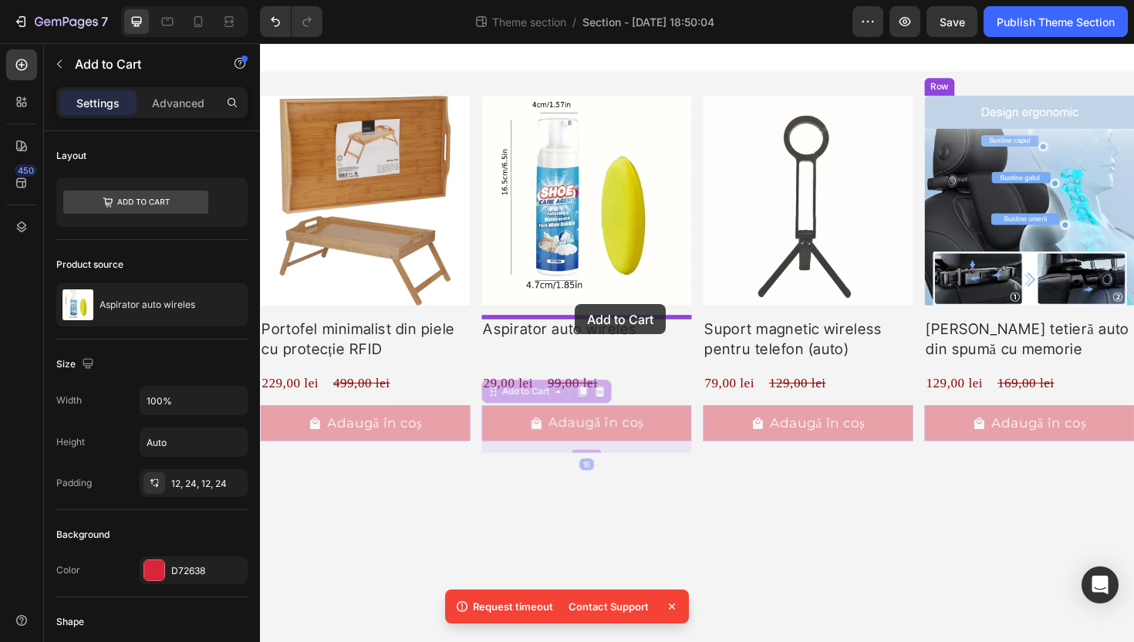
drag, startPoint x: 593, startPoint y: 444, endPoint x: 593, endPoint y: 319, distance: 125.0
click at [593, 319] on div "Product Images Portofel minimalist din piele cu protecție RFID Product Title 22…" at bounding box center [723, 272] width 926 height 458
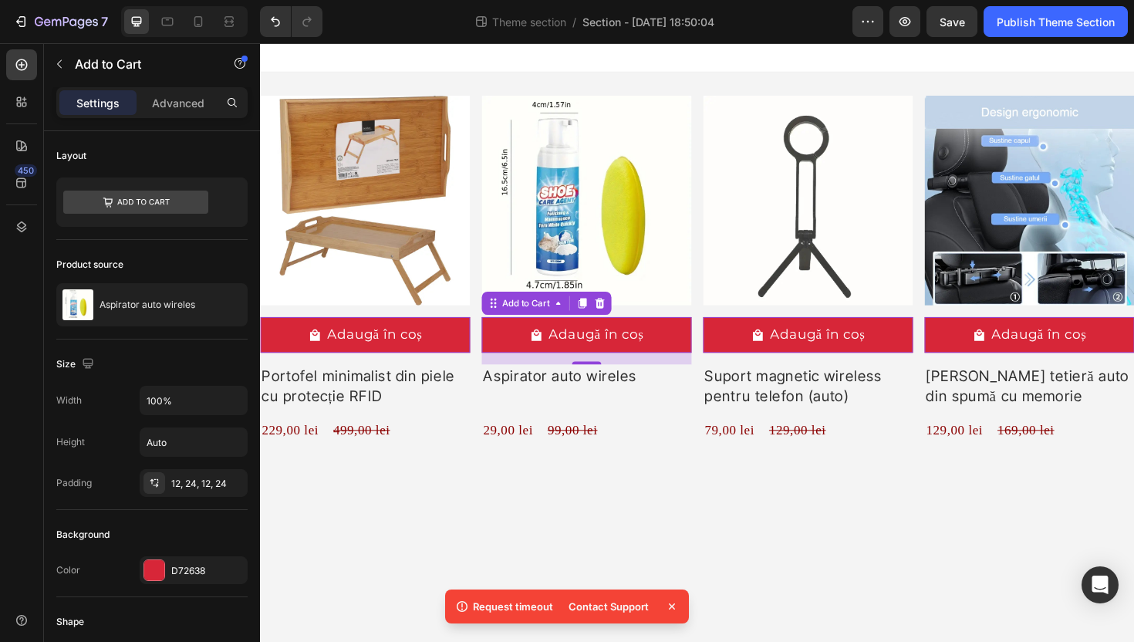
click at [828, 561] on body "Product Images Adaugă în coș Add to Cart 0 Portofel minimalist din piele cu pro…" at bounding box center [723, 360] width 926 height 634
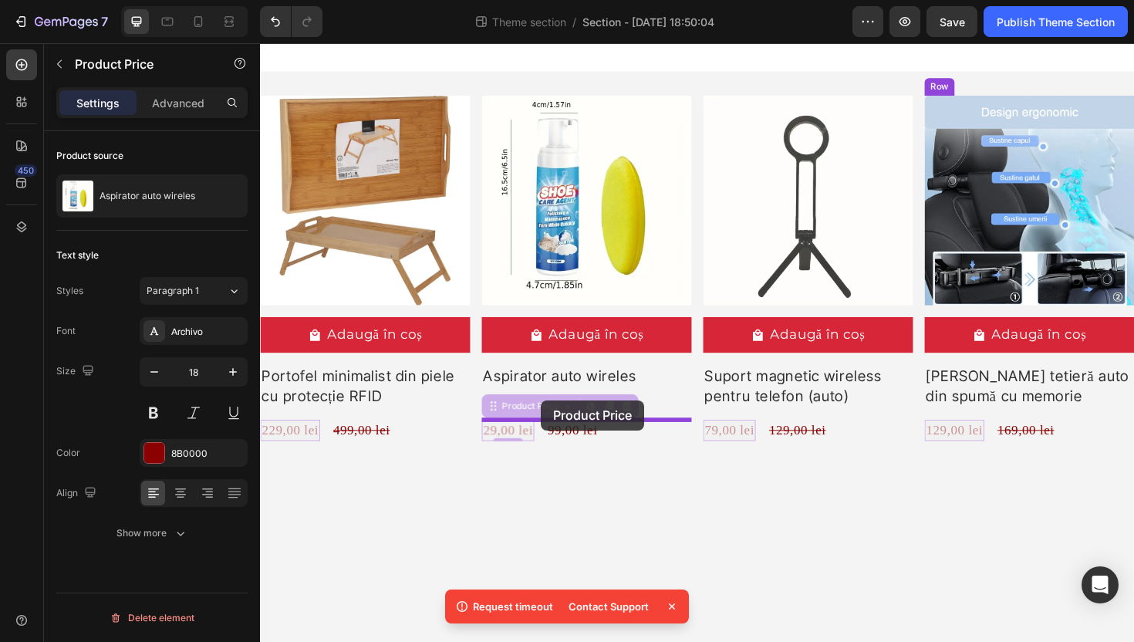
drag, startPoint x: 541, startPoint y: 456, endPoint x: 557, endPoint y: 421, distance: 38.3
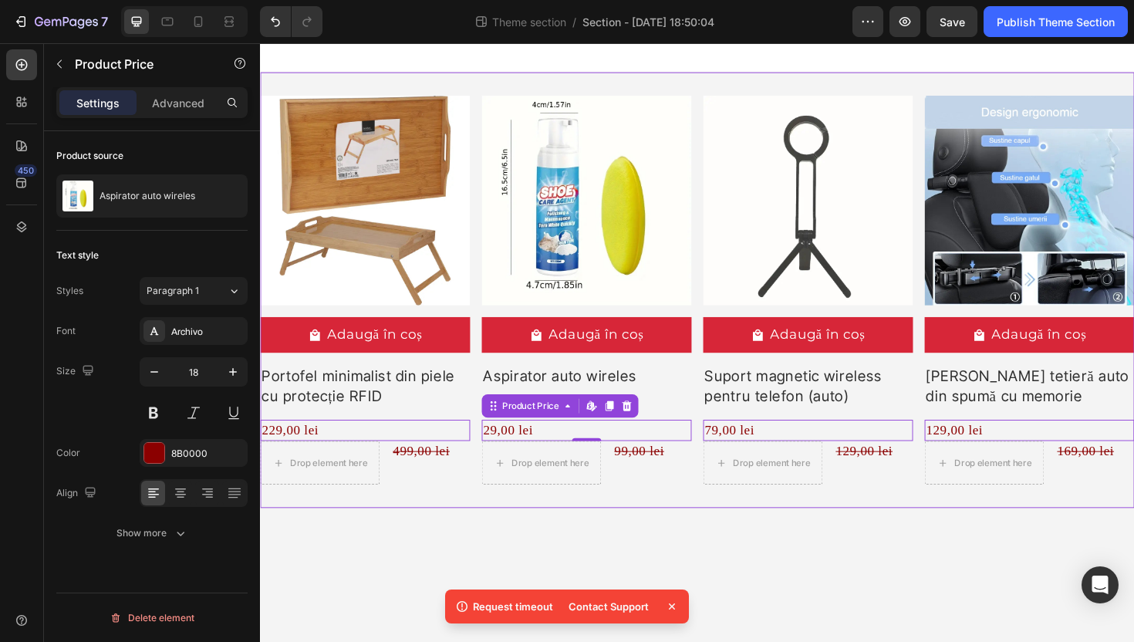
drag, startPoint x: 717, startPoint y: 535, endPoint x: 732, endPoint y: 547, distance: 19.3
click at [717, 536] on body "Product Images Adaugă în coș Add to Cart Portofel minimalist din piele cu prote…" at bounding box center [723, 360] width 926 height 634
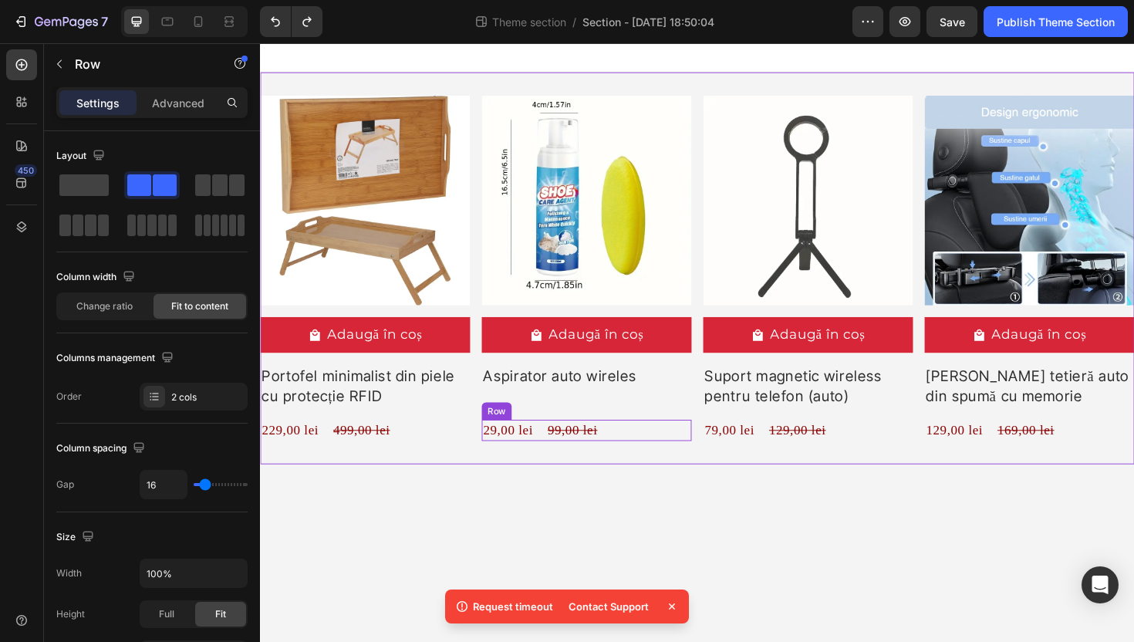
click at [482, 452] on div "29,00 lei Product Price Product Price 99,00 lei Product Price Product Price Row" at bounding box center [371, 453] width 222 height 22
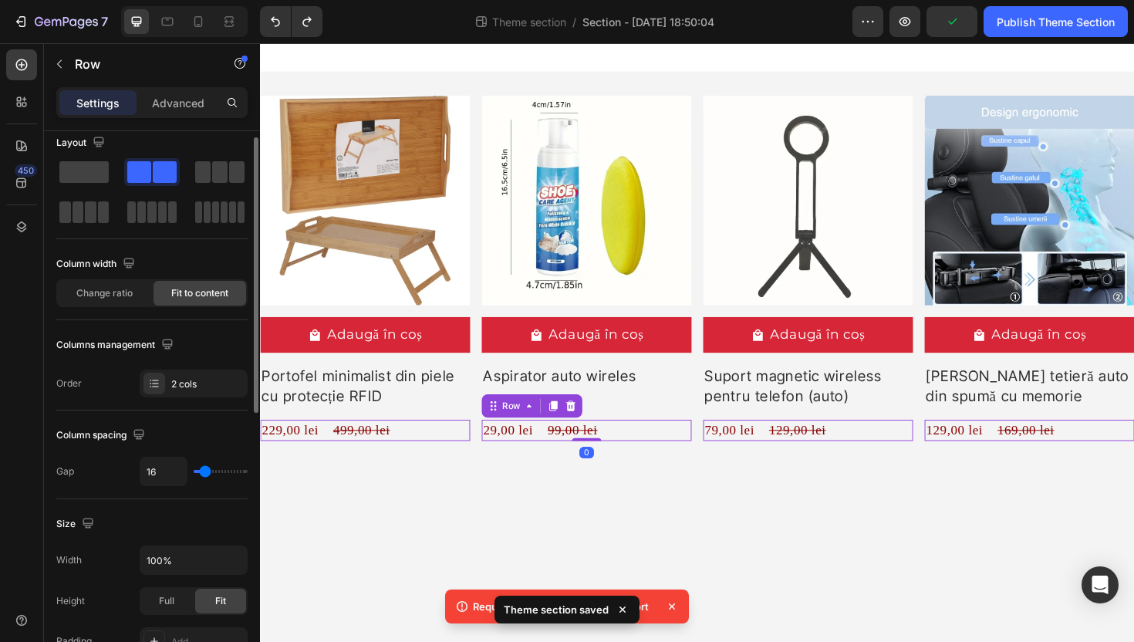
scroll to position [35, 0]
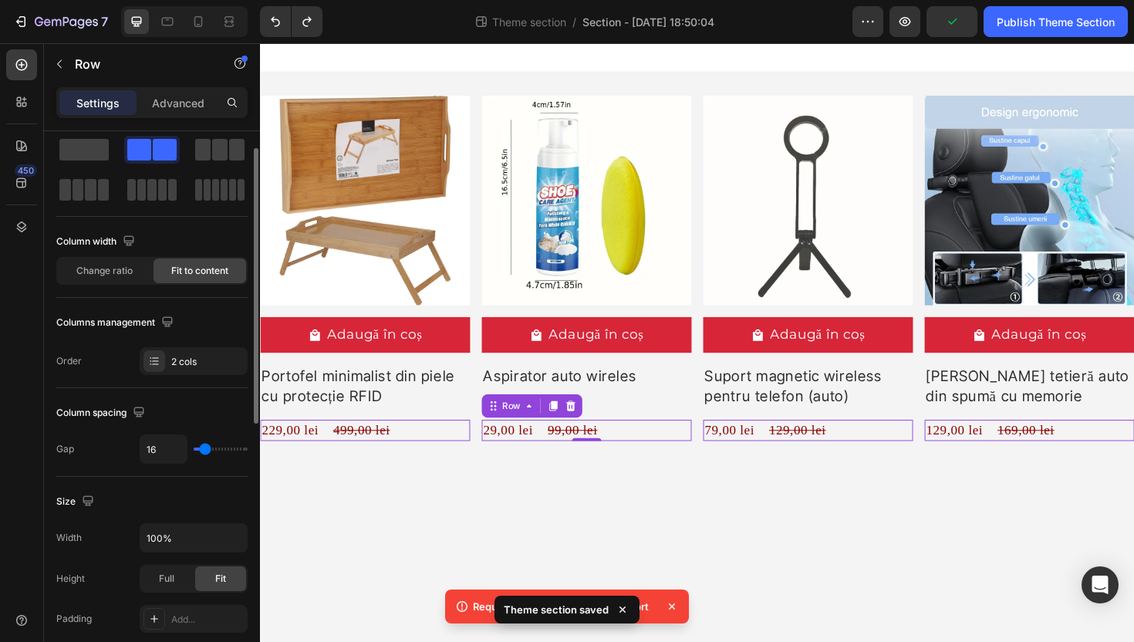
type input "20"
type input "11"
type input "0"
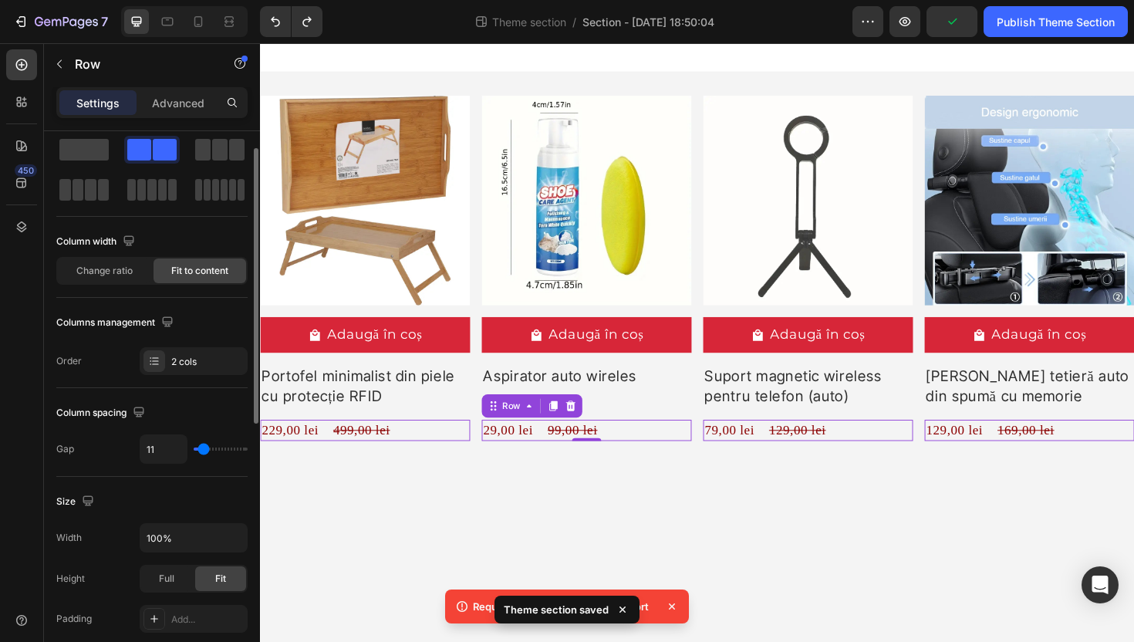
type input "0"
type input "4"
type input "23"
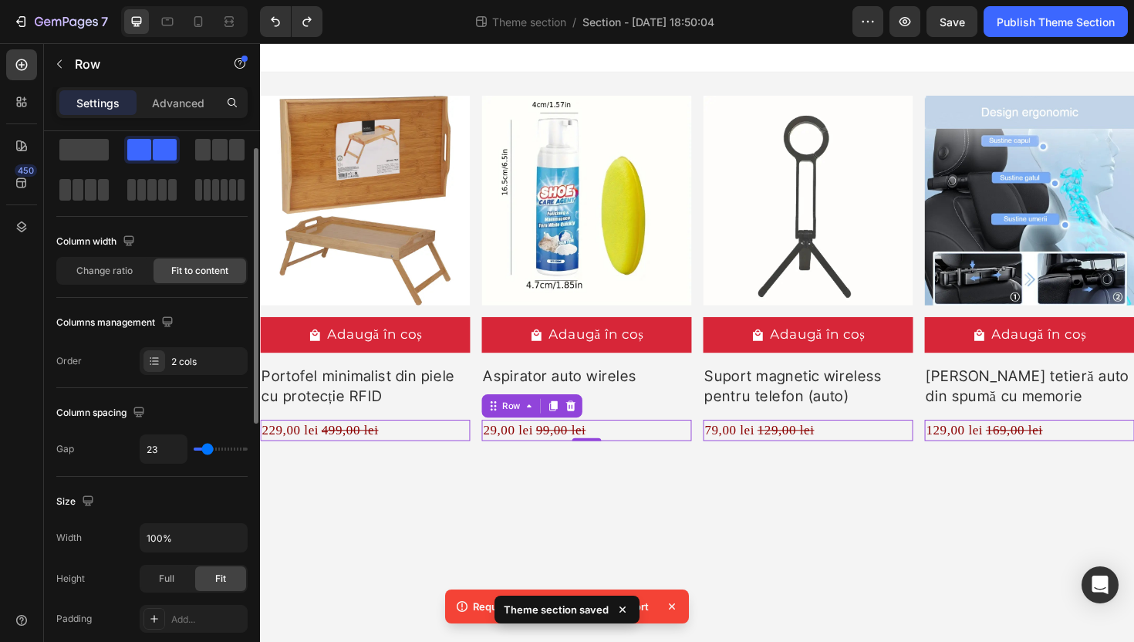
type input "34"
type input "36"
type input "37"
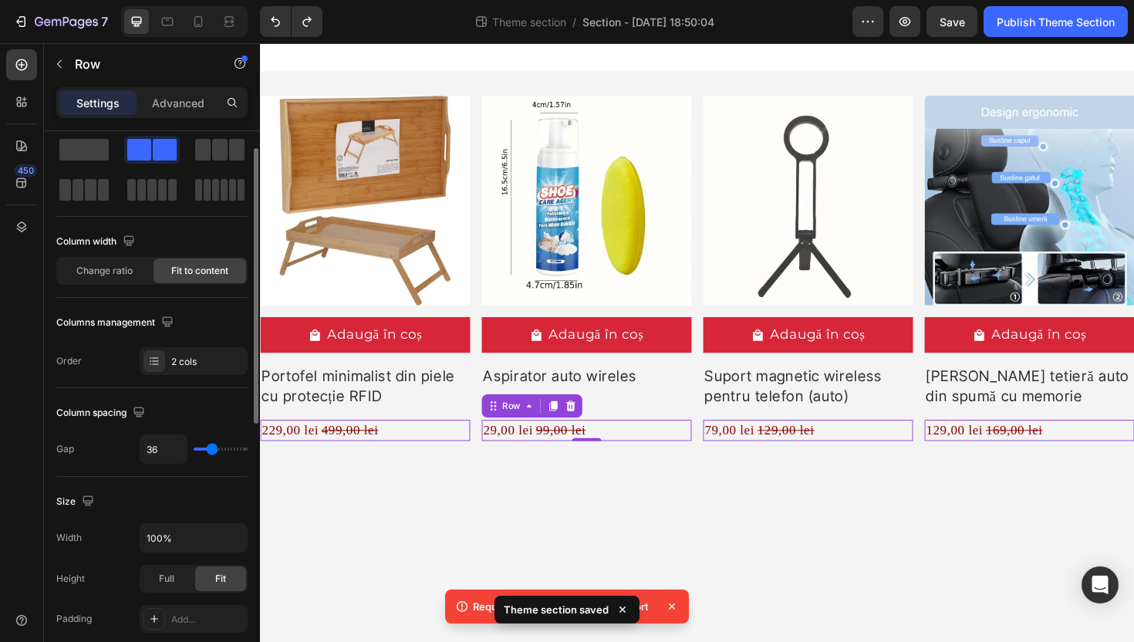
type input "37"
type input "36"
type input "32"
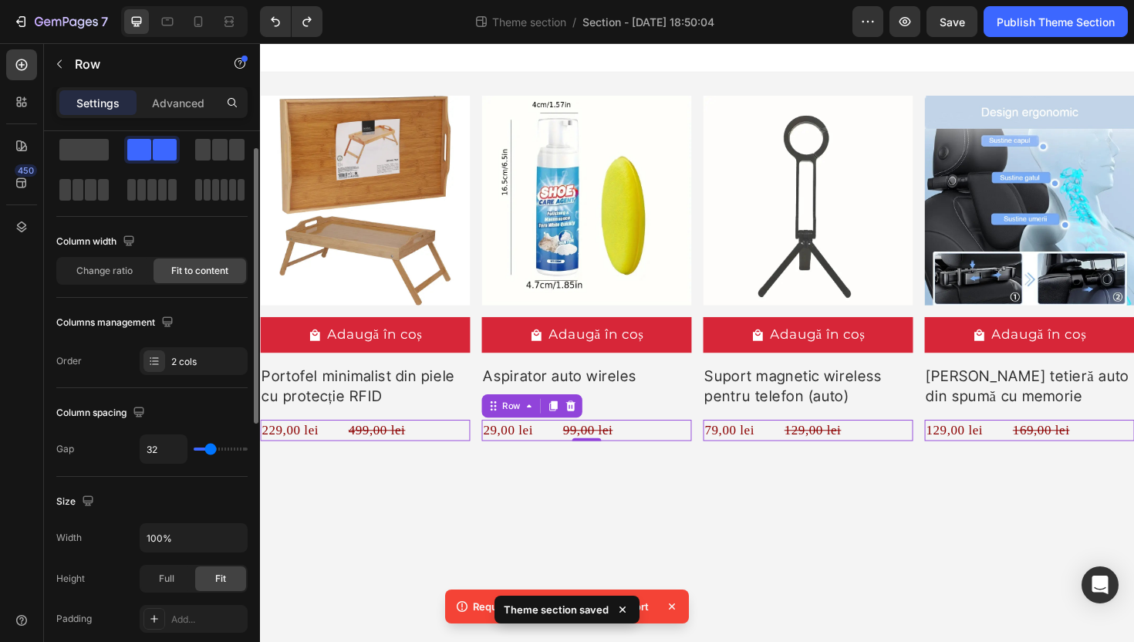
type input "28"
type input "26"
type input "25"
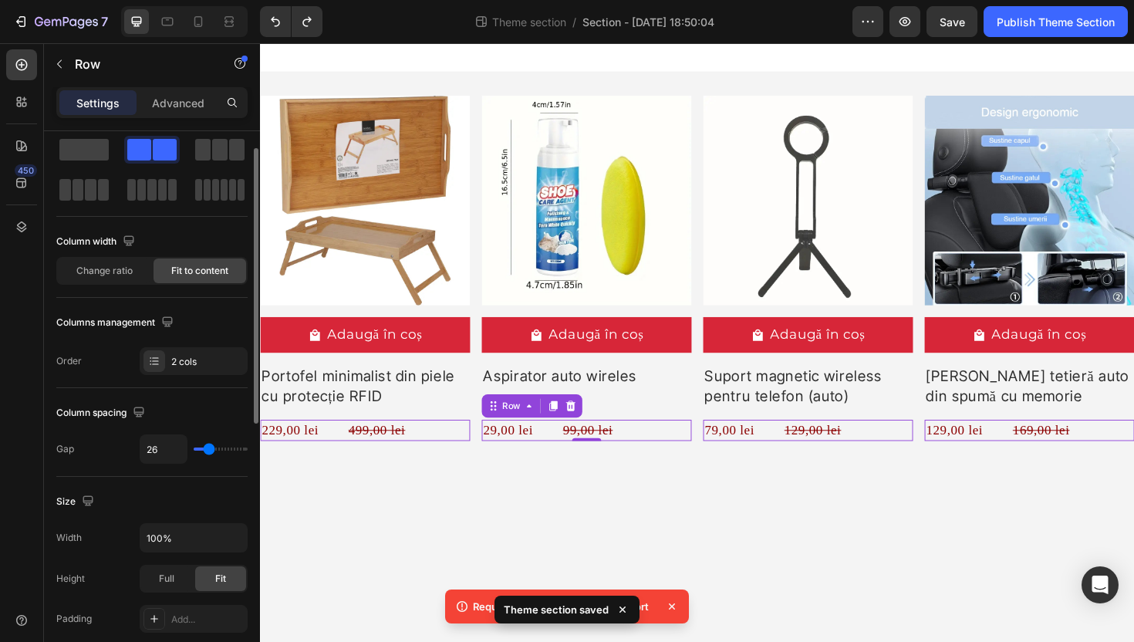
type input "25"
type input "23"
type input "21"
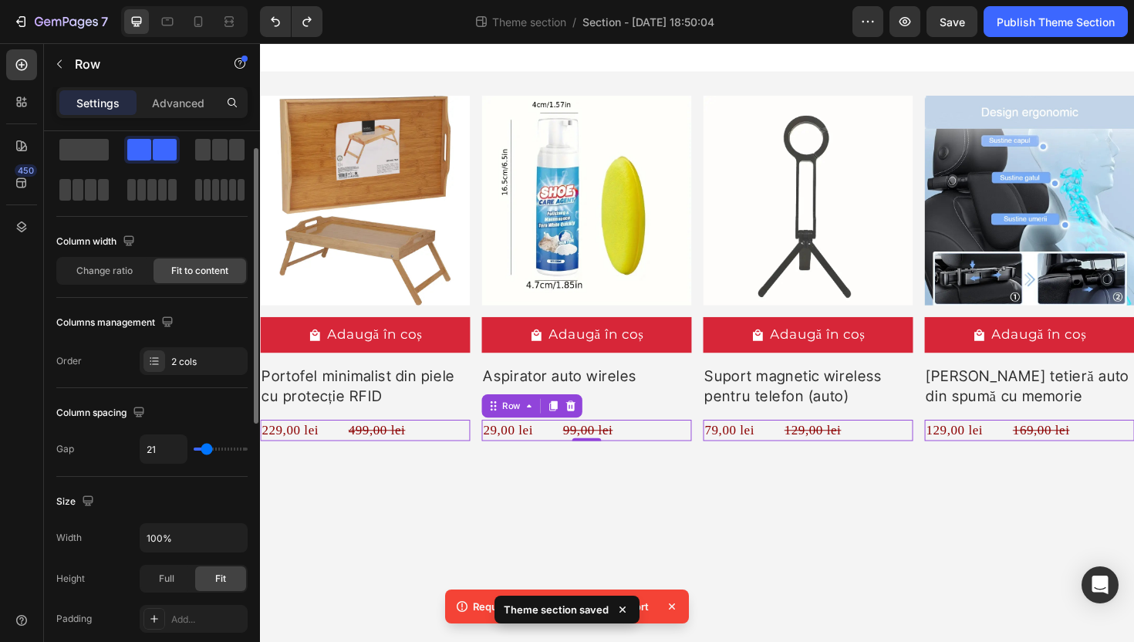
type input "15"
type input "12"
type input "11"
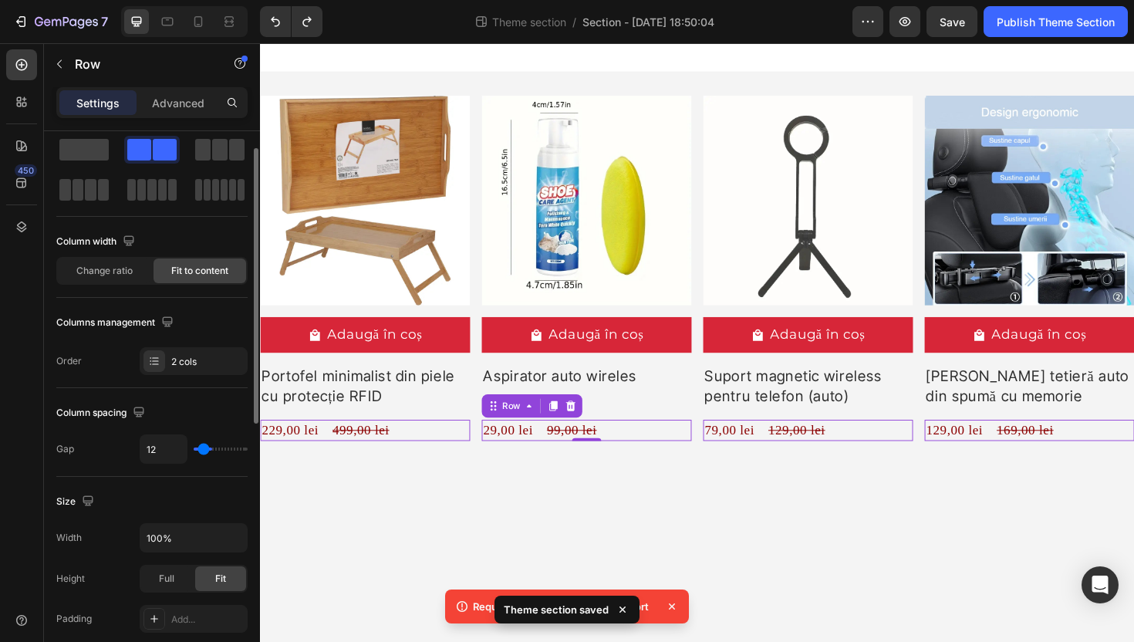
type input "11"
type input "10"
type input "9"
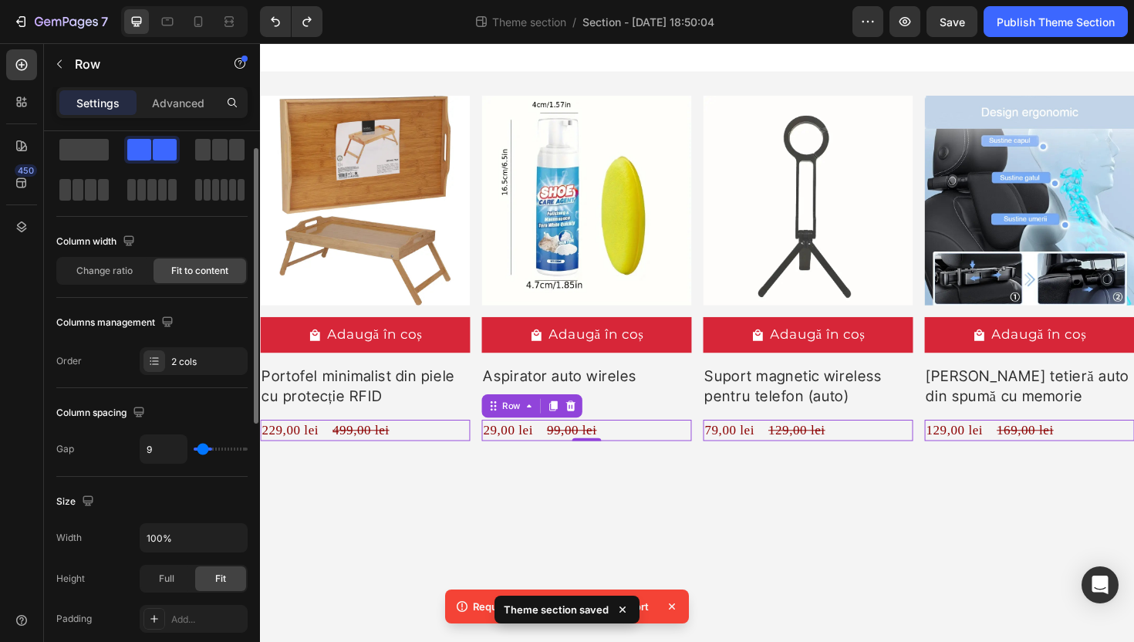
type input "8"
type input "7"
type input "6"
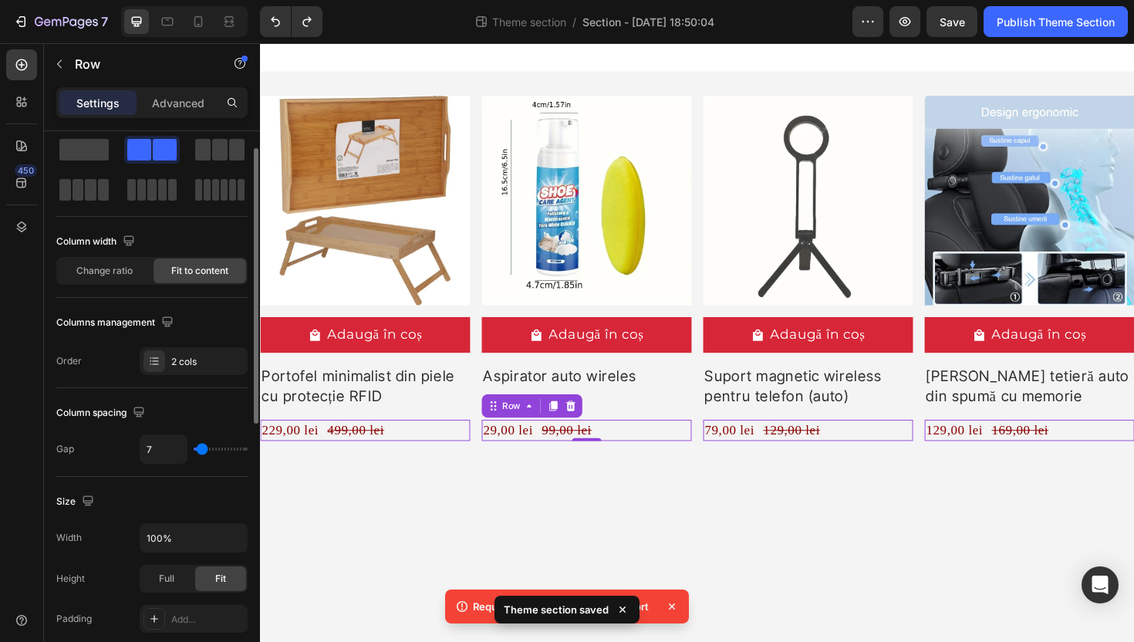
type input "6"
type input "5"
type input "4"
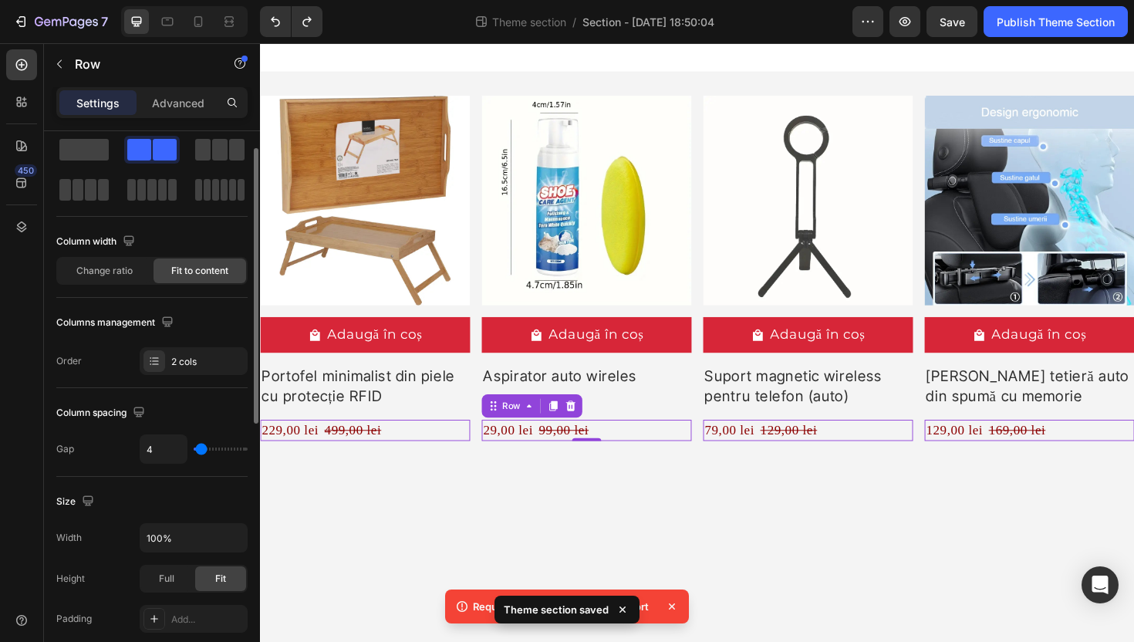
type input "6"
type input "7"
type input "8"
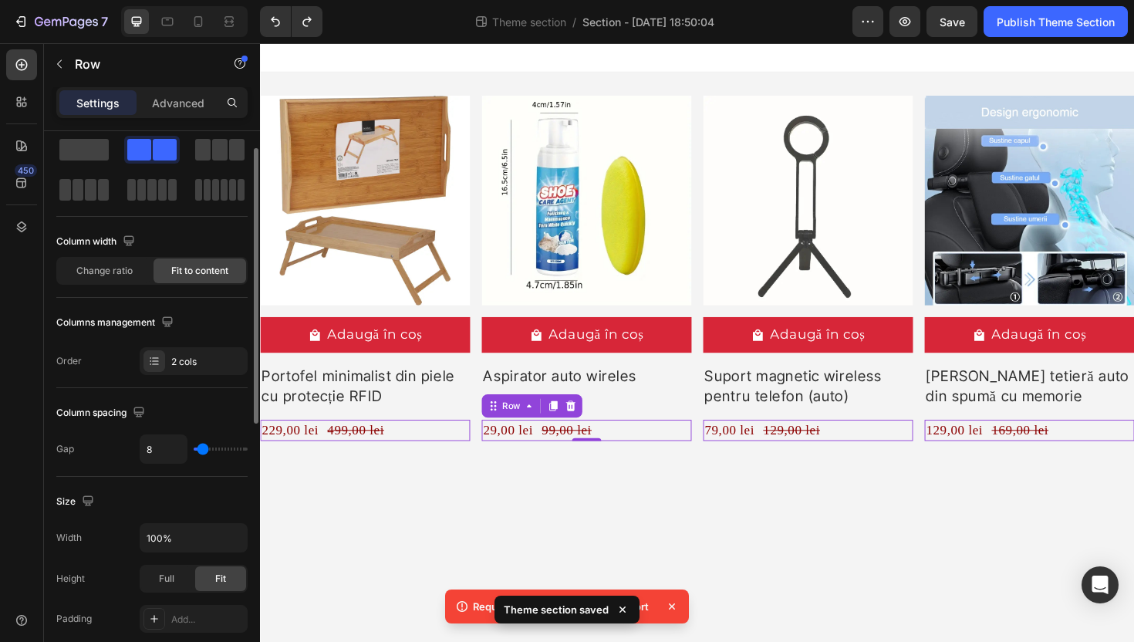
type input "8"
click at [202, 447] on input "range" at bounding box center [221, 448] width 54 height 3
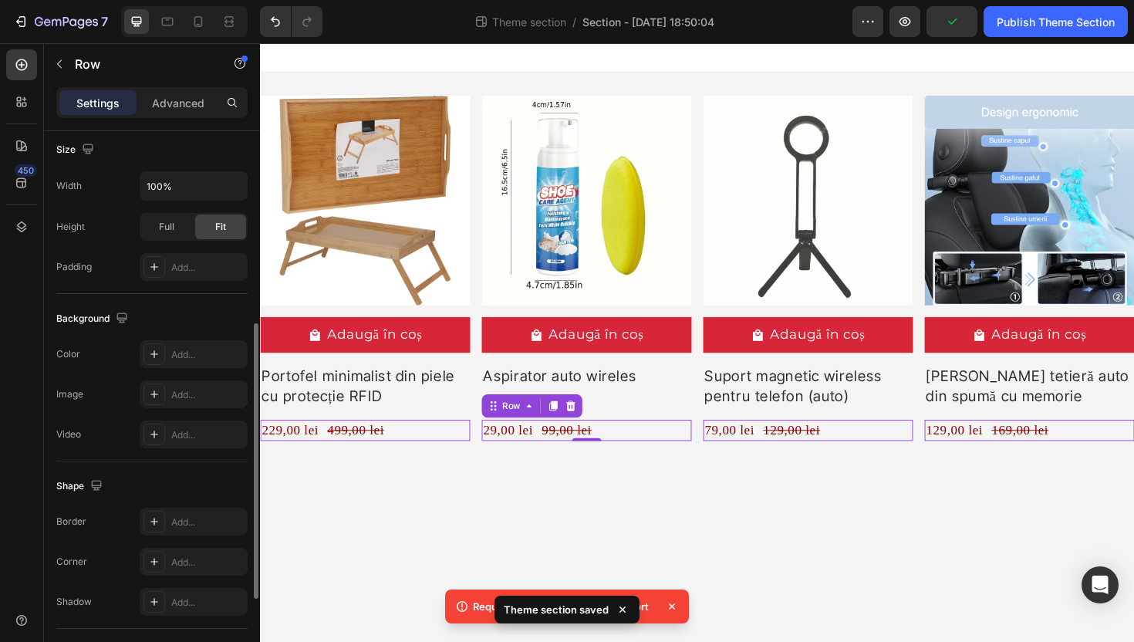
scroll to position [384, 0]
click at [164, 224] on span "Full" at bounding box center [166, 230] width 15 height 14
click at [221, 224] on span "Fit" at bounding box center [220, 230] width 11 height 14
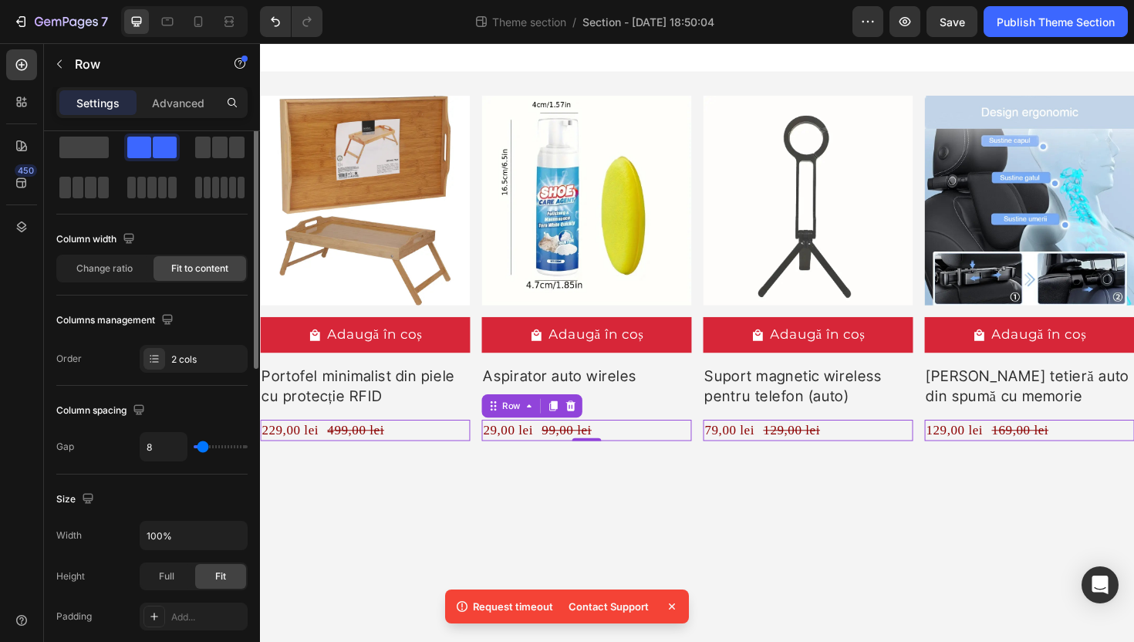
scroll to position [0, 0]
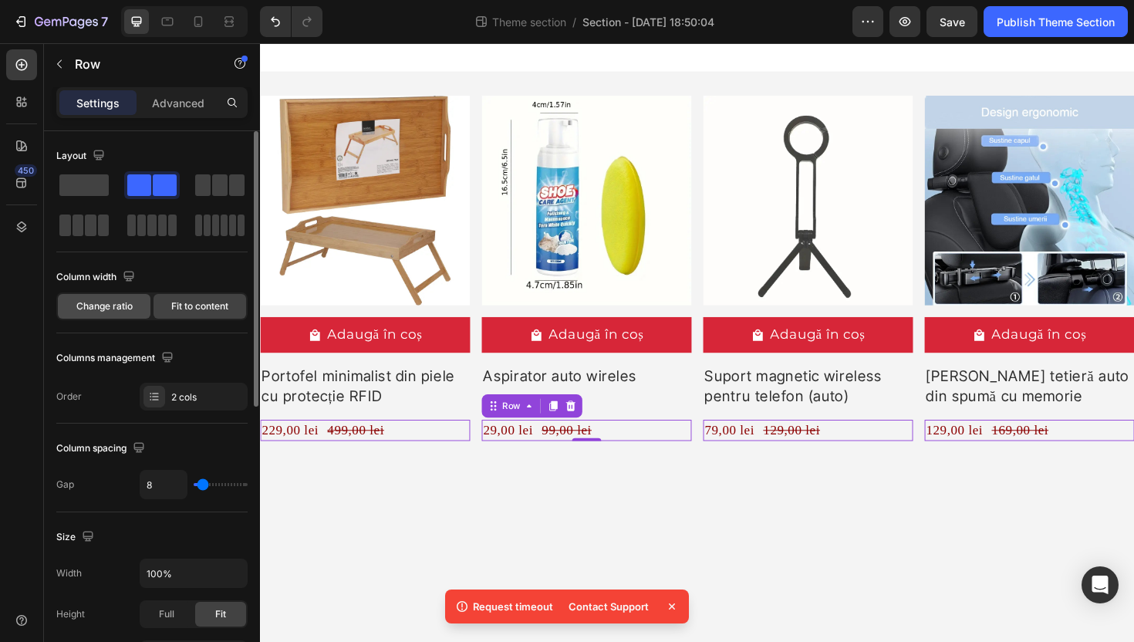
click at [117, 304] on span "Change ratio" at bounding box center [104, 306] width 56 height 14
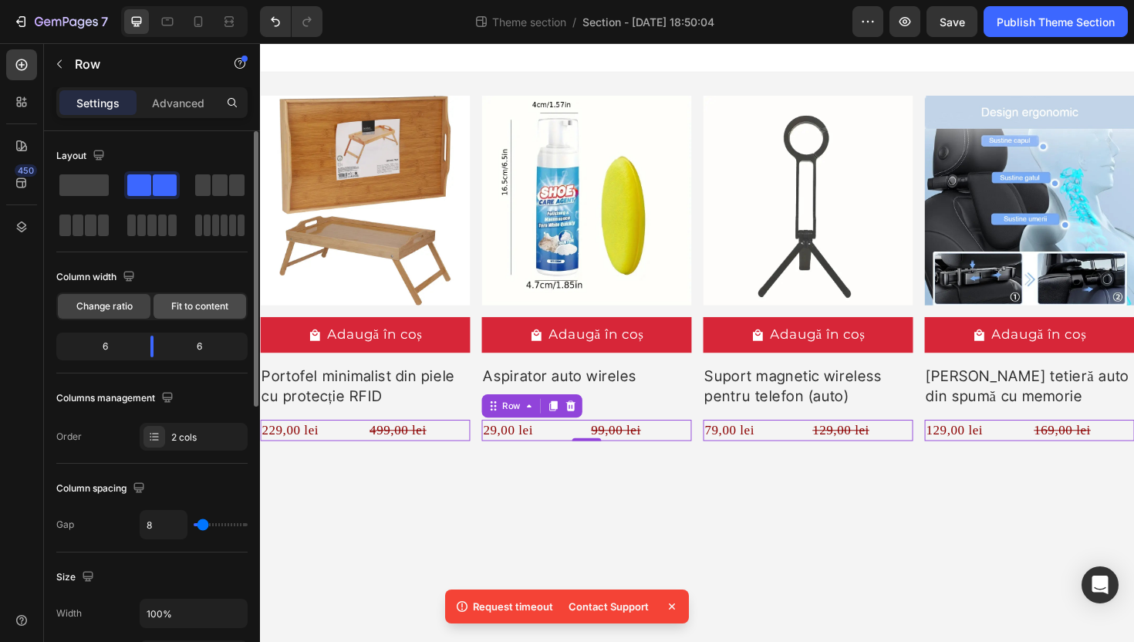
click at [190, 304] on span "Fit to content" at bounding box center [199, 306] width 57 height 14
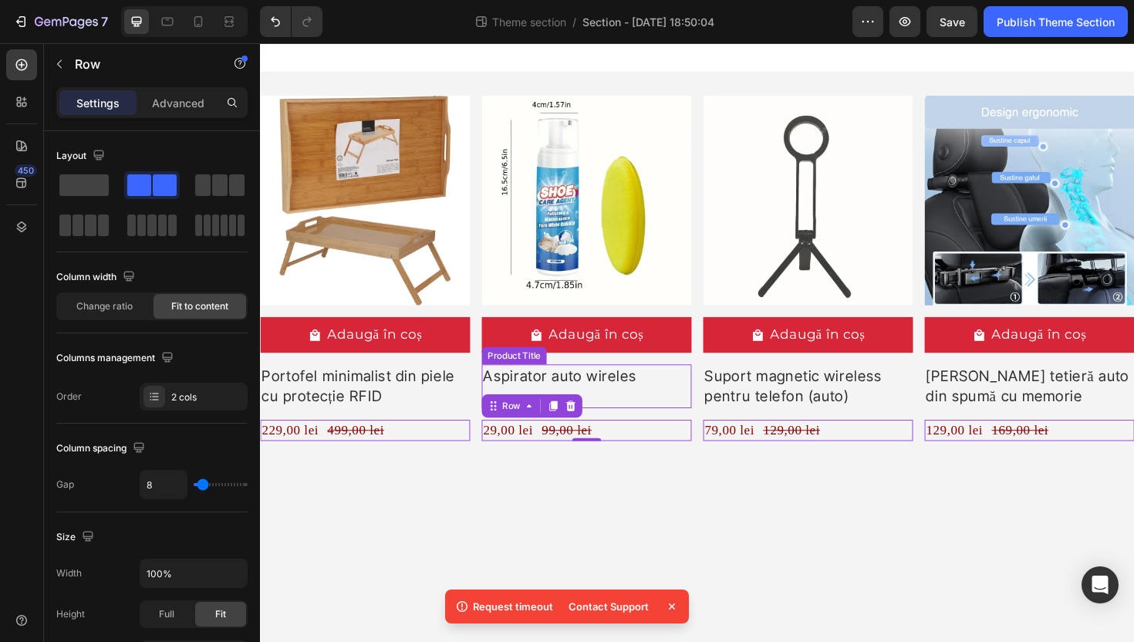
click at [482, 409] on div "Aspirator auto wireles Product Title" at bounding box center [371, 406] width 222 height 46
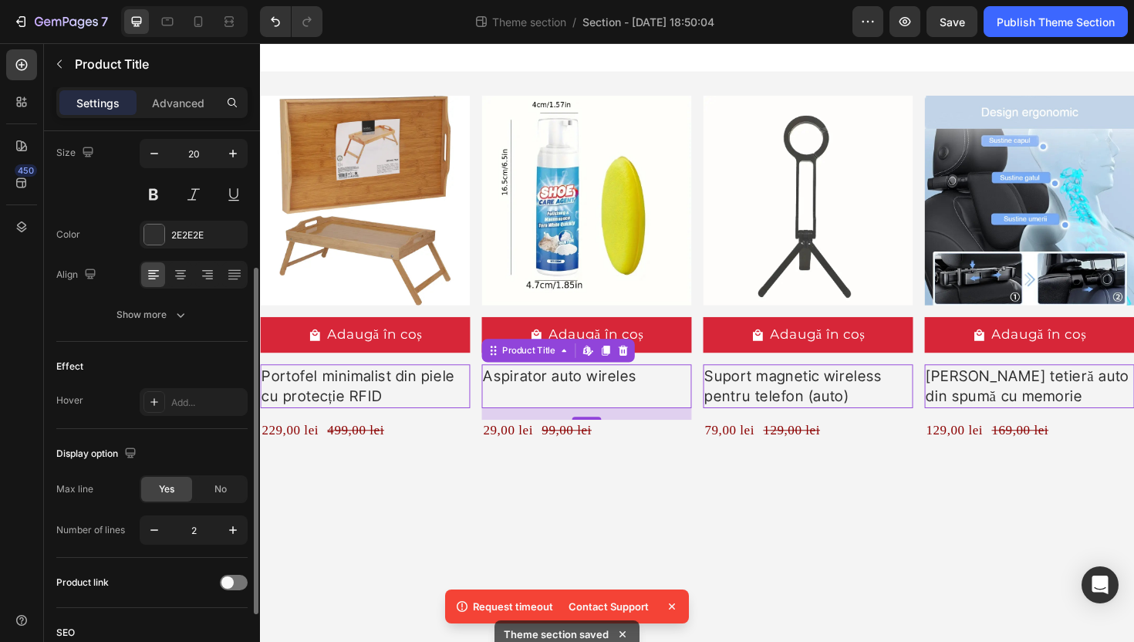
scroll to position [262, 0]
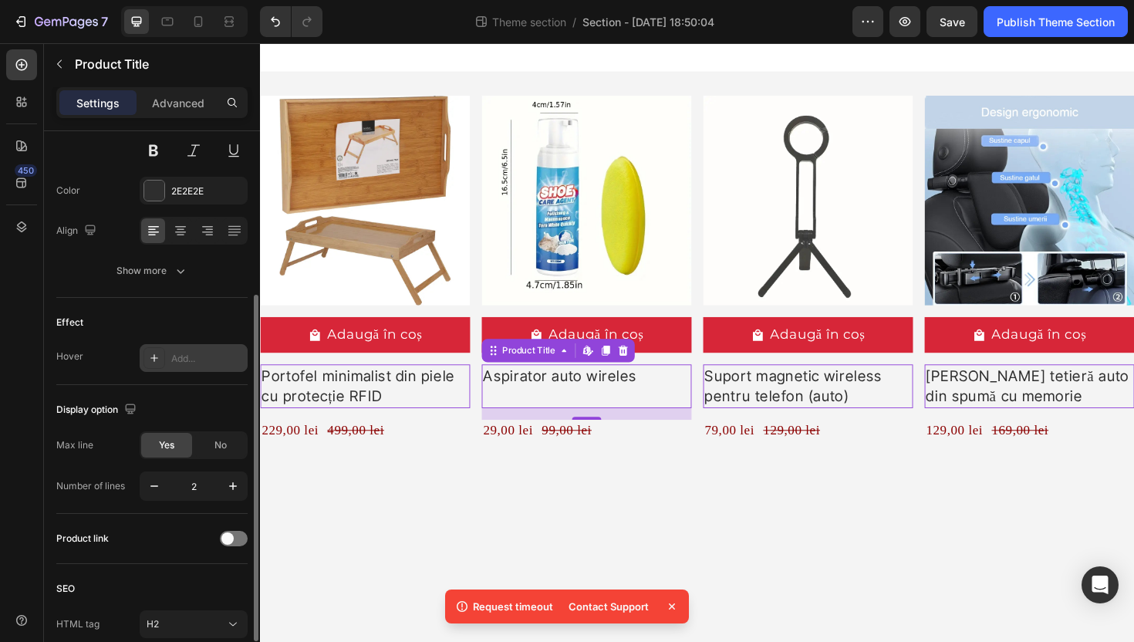
click at [167, 357] on div "Add..." at bounding box center [194, 358] width 108 height 28
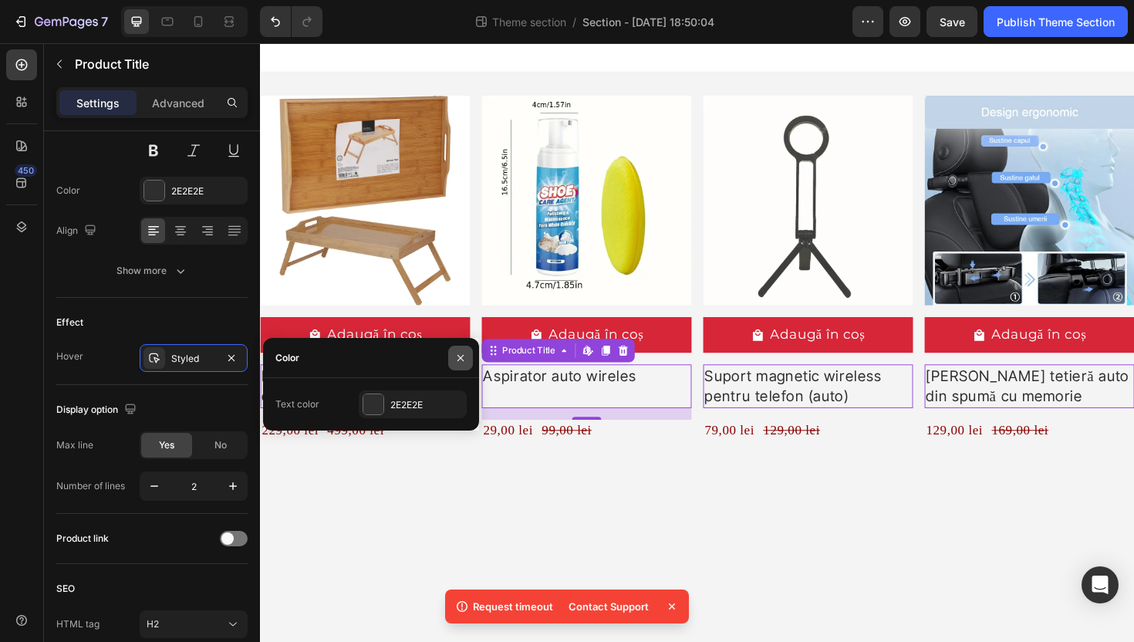
click at [459, 360] on icon "button" at bounding box center [460, 358] width 12 height 12
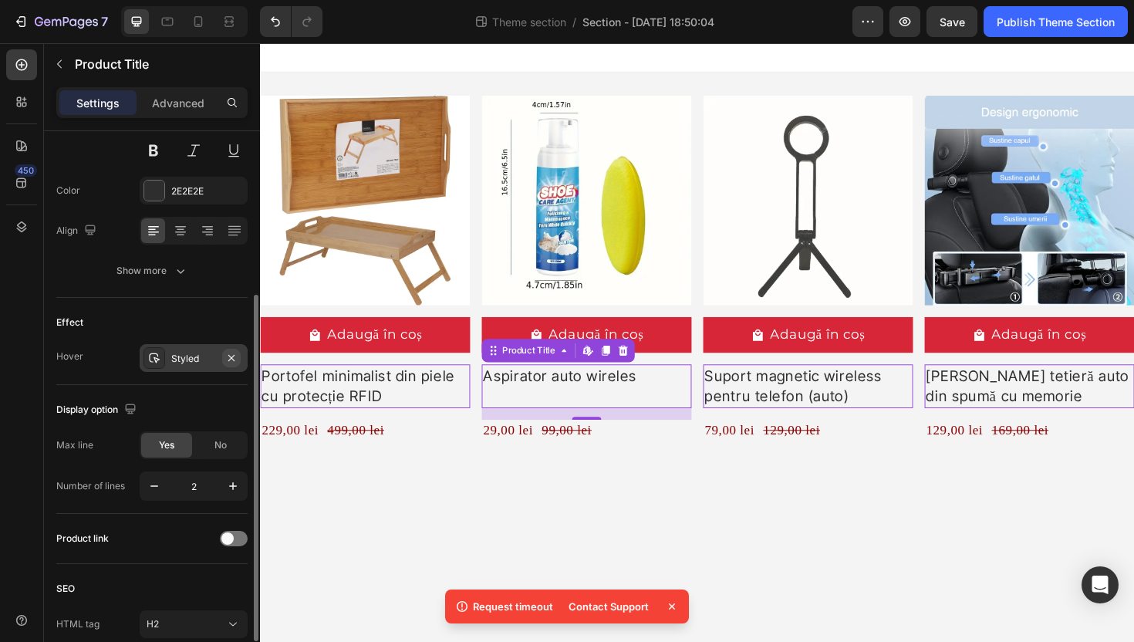
click at [235, 359] on icon "button" at bounding box center [231, 358] width 12 height 12
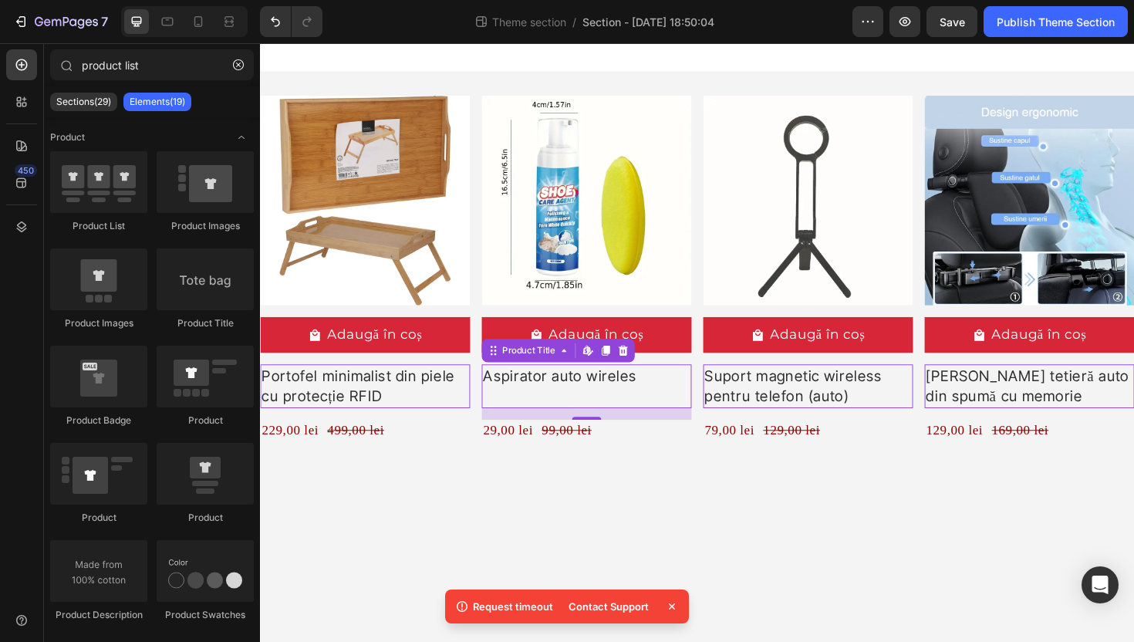
click at [804, 537] on body "Product Images Adaugă în coș Add to Cart Portofel minimalist din piele cu prote…" at bounding box center [723, 360] width 926 height 634
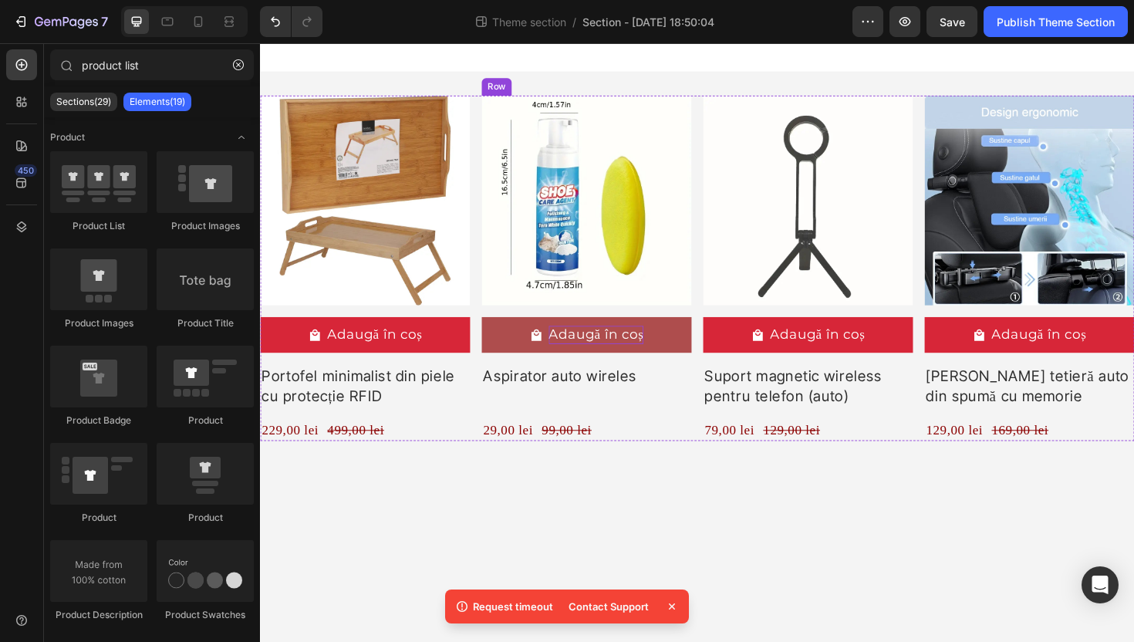
click at [432, 354] on div "Adaugă în coș" at bounding box center [381, 352] width 101 height 19
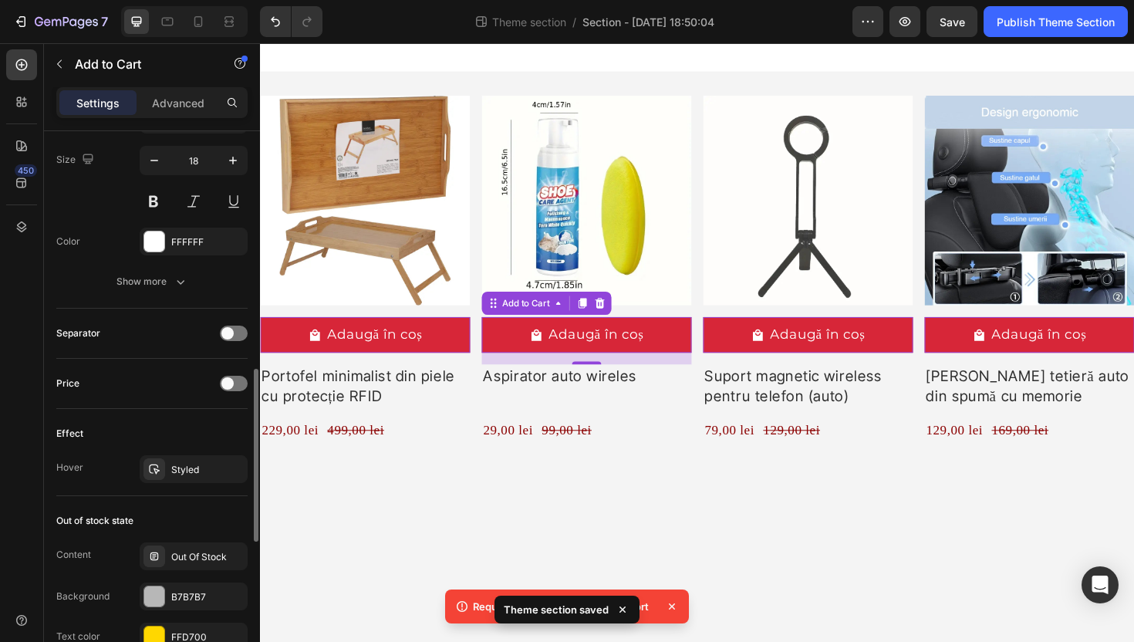
scroll to position [1013, 0]
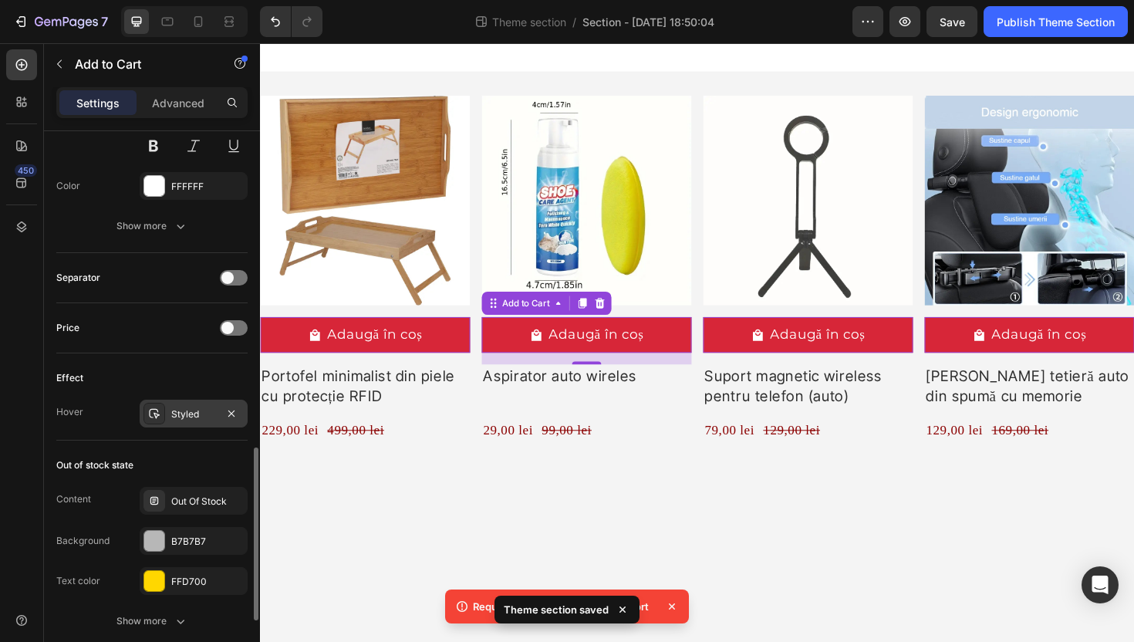
click at [187, 414] on div "Styled" at bounding box center [193, 414] width 45 height 14
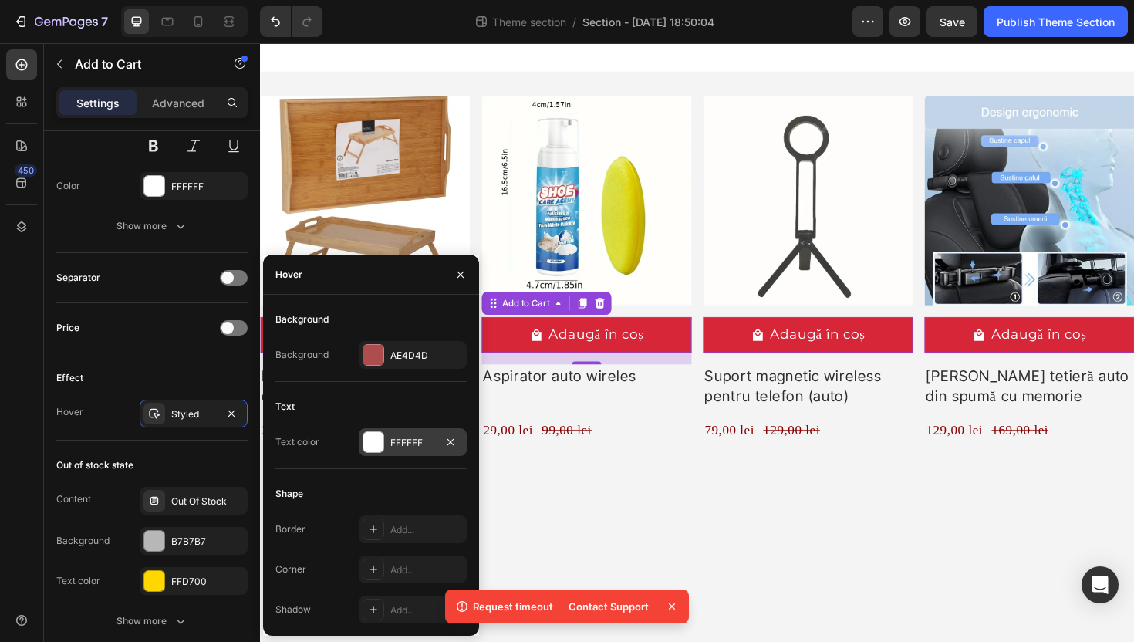
click at [367, 434] on div at bounding box center [373, 442] width 20 height 20
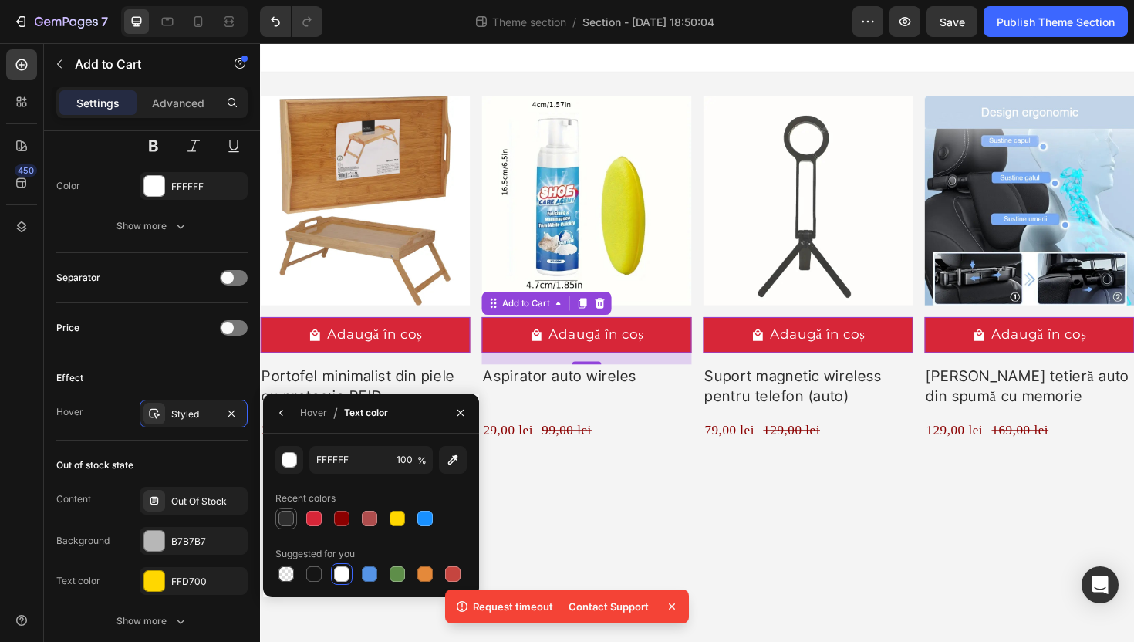
click at [291, 520] on div at bounding box center [286, 518] width 15 height 15
type input "2E2E2E"
click at [287, 410] on icon "button" at bounding box center [281, 413] width 12 height 12
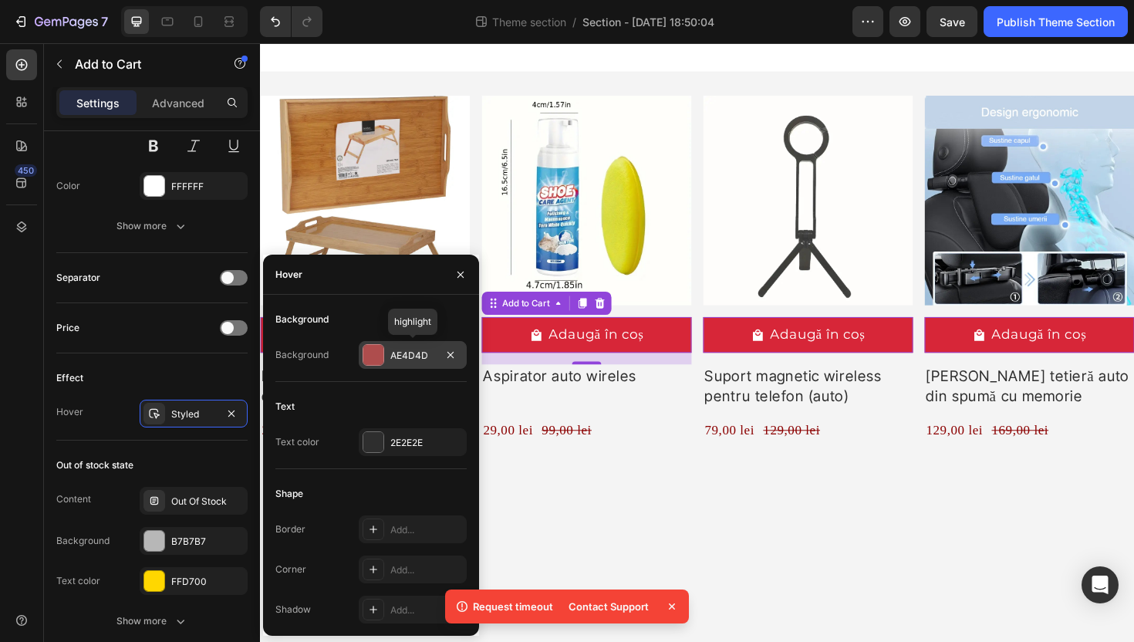
click at [381, 353] on div at bounding box center [373, 355] width 20 height 20
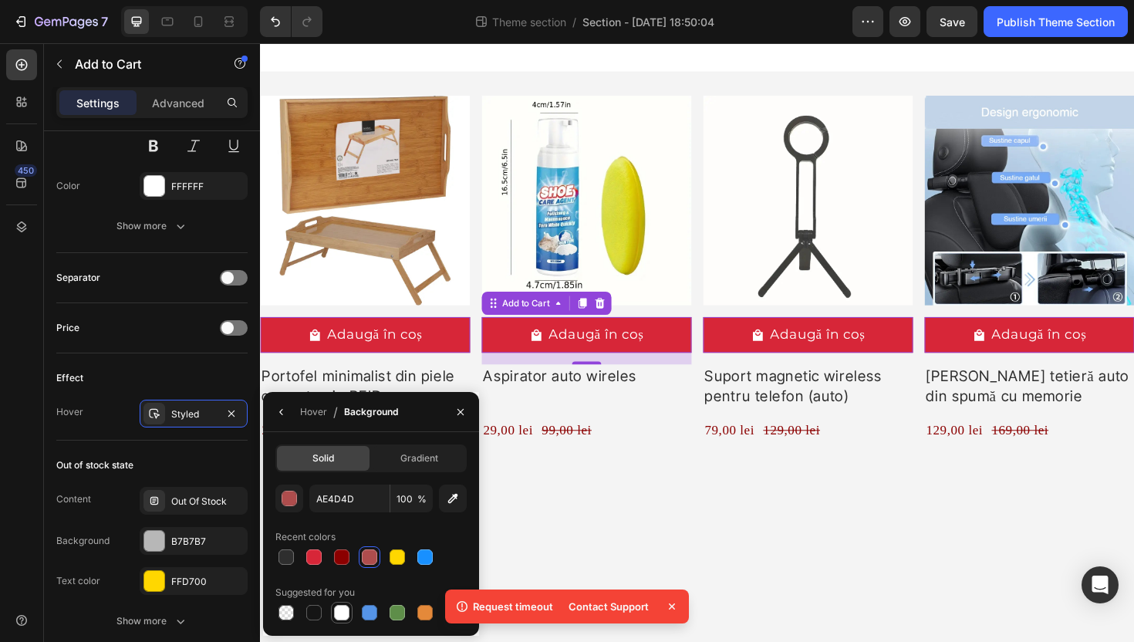
click at [343, 611] on div at bounding box center [341, 612] width 15 height 15
click at [429, 556] on div at bounding box center [424, 556] width 15 height 15
click at [346, 616] on div at bounding box center [341, 612] width 15 height 15
click at [283, 417] on button "button" at bounding box center [281, 412] width 25 height 25
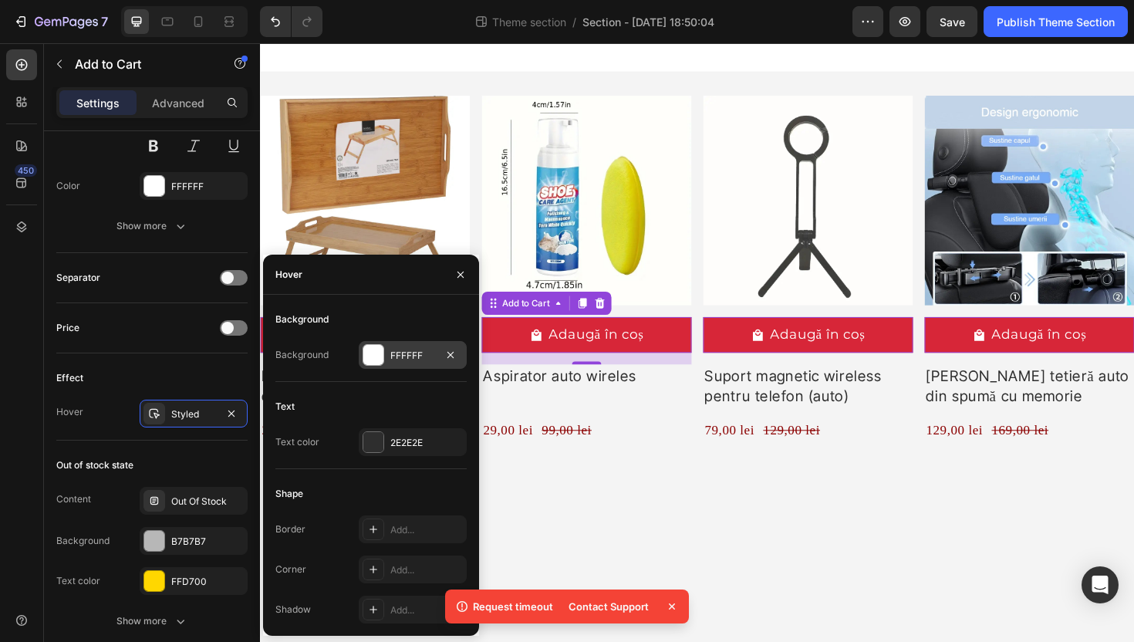
click at [371, 354] on div at bounding box center [373, 355] width 20 height 20
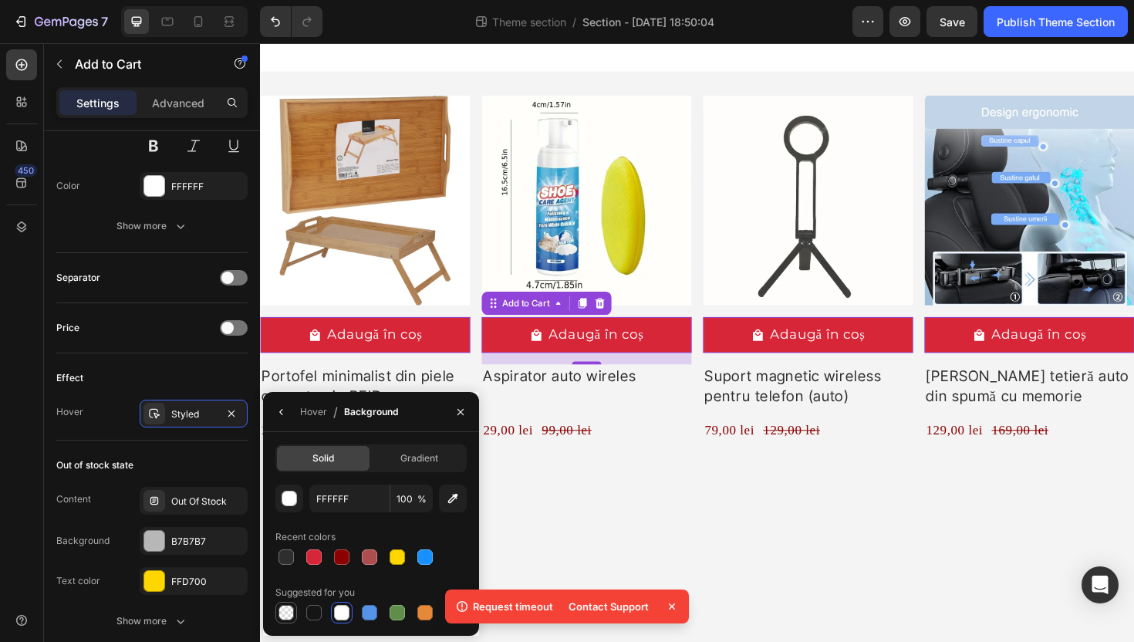
click at [289, 614] on div at bounding box center [286, 612] width 15 height 15
type input "000000"
type input "0"
click at [274, 409] on button "button" at bounding box center [281, 412] width 25 height 25
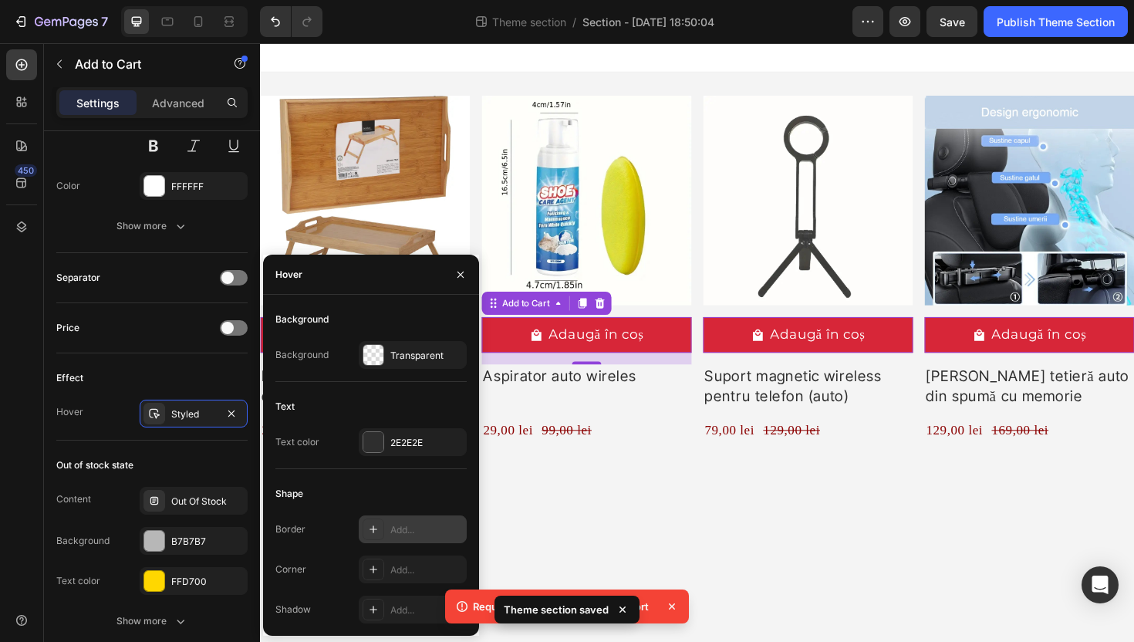
click at [409, 528] on div "Add..." at bounding box center [426, 530] width 73 height 14
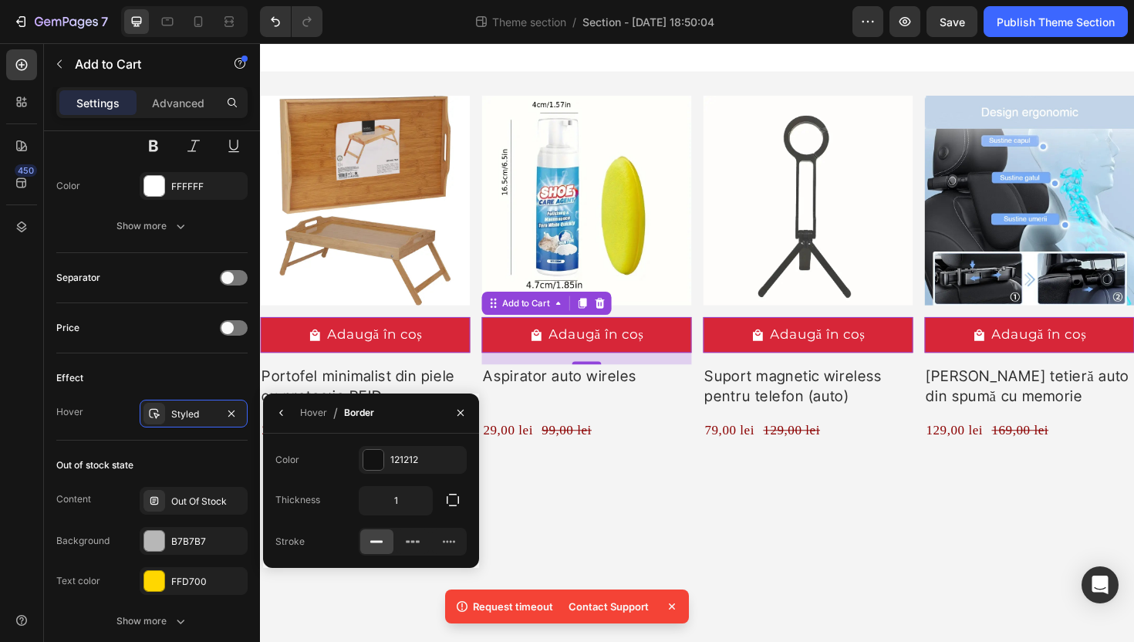
click at [281, 410] on icon "button" at bounding box center [281, 413] width 12 height 12
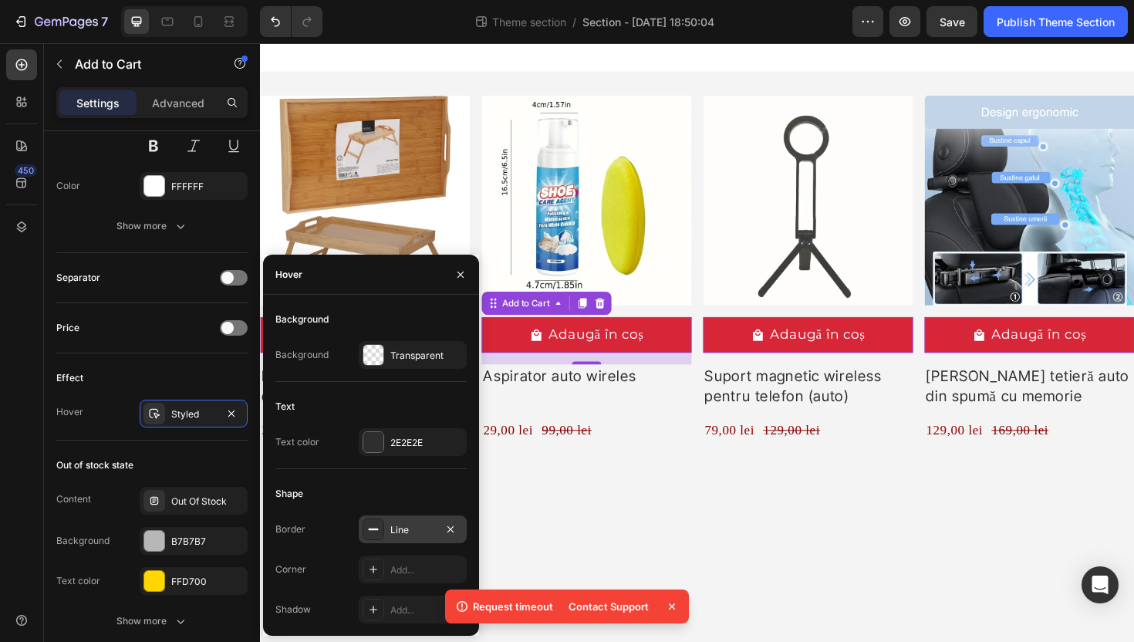
click at [394, 528] on div "Line" at bounding box center [412, 530] width 45 height 14
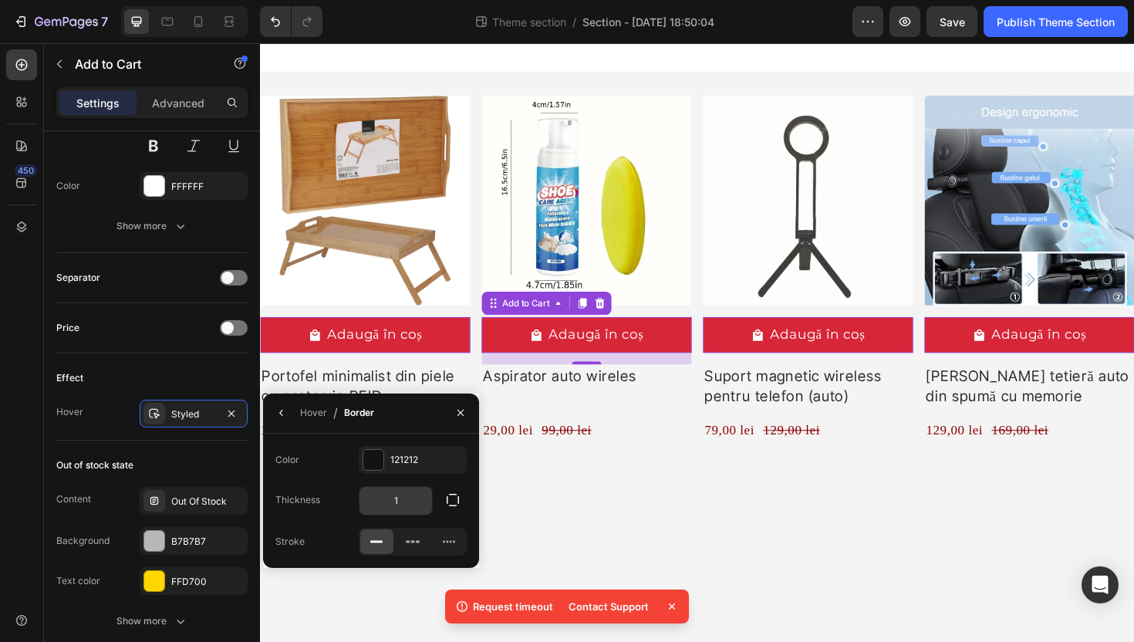
click at [411, 497] on input "1" at bounding box center [396, 501] width 73 height 28
type input "5"
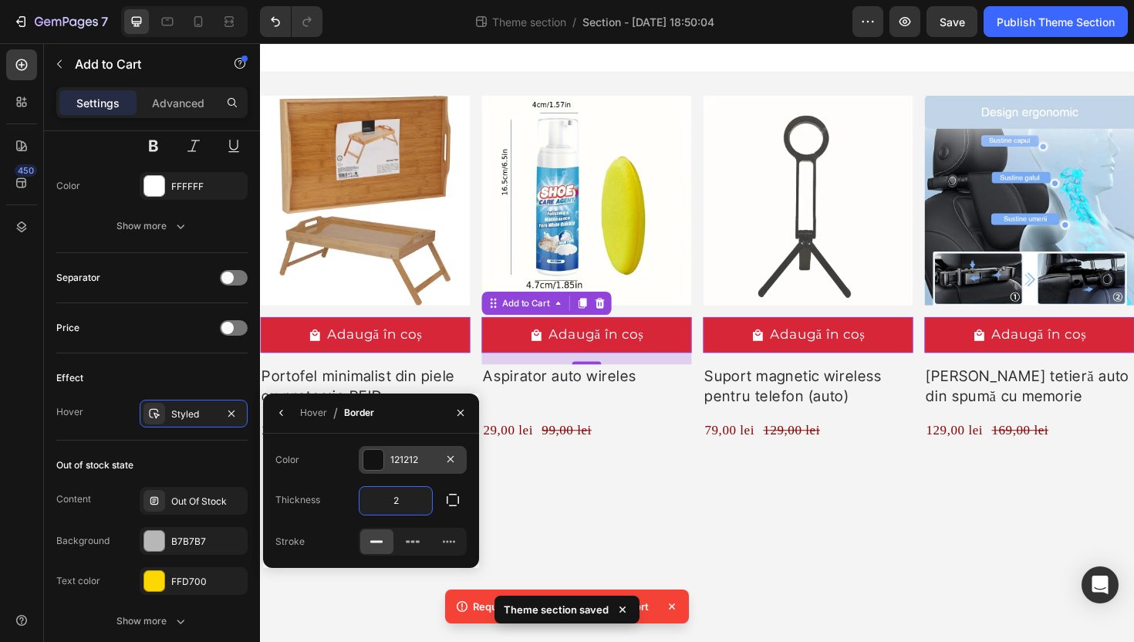
type input "2"
click at [390, 454] on div "121212" at bounding box center [412, 460] width 45 height 14
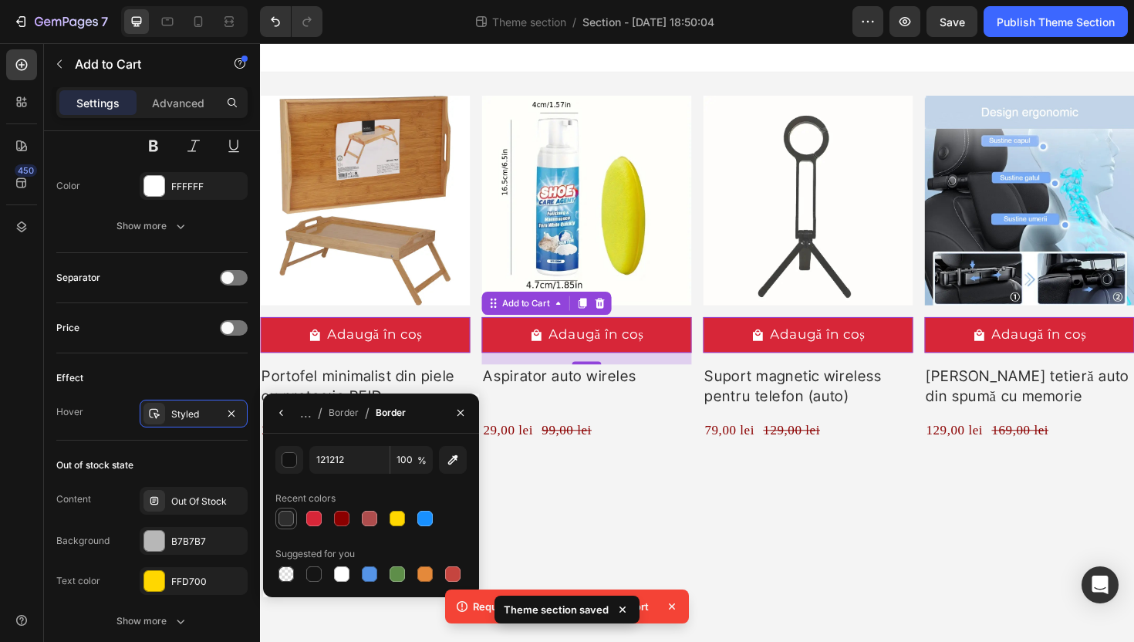
click at [286, 514] on div at bounding box center [286, 518] width 15 height 15
type input "2E2E2E"
click at [279, 413] on icon "button" at bounding box center [281, 413] width 12 height 12
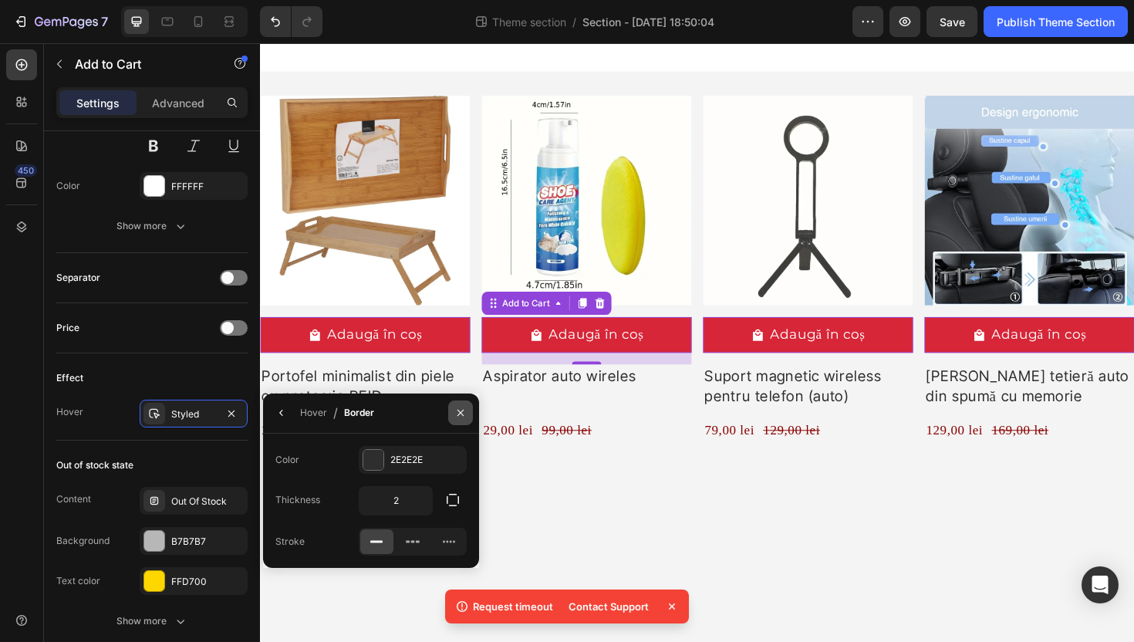
drag, startPoint x: 461, startPoint y: 410, endPoint x: 214, endPoint y: 400, distance: 247.1
click at [461, 410] on icon "button" at bounding box center [460, 413] width 12 height 12
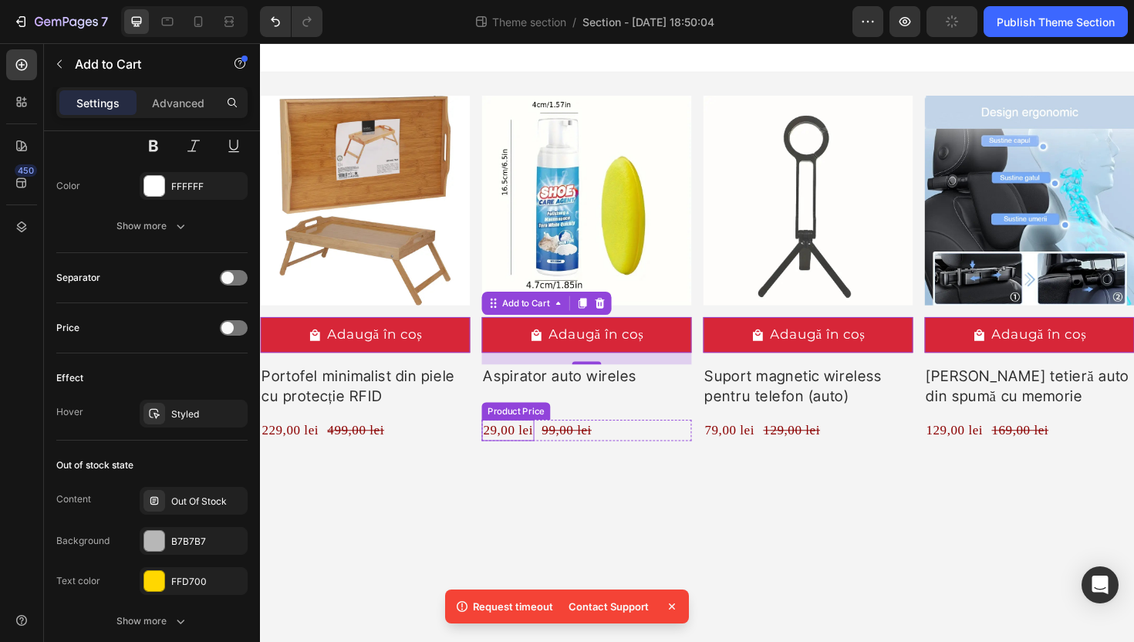
click at [323, 452] on div "29,00 lei" at bounding box center [291, 453] width 63 height 22
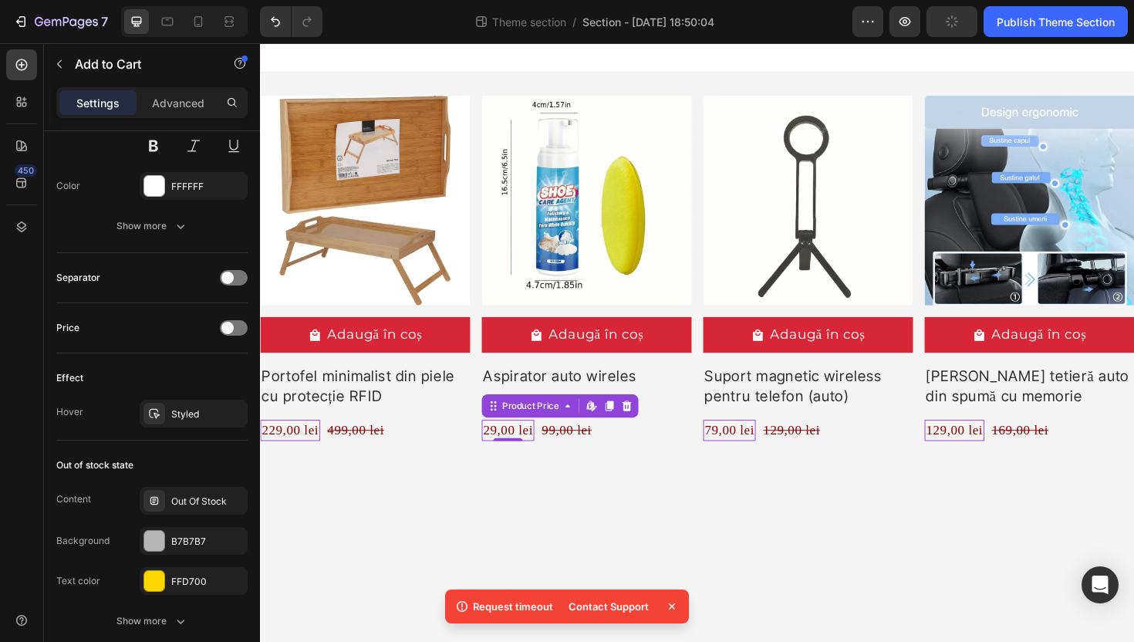
scroll to position [0, 0]
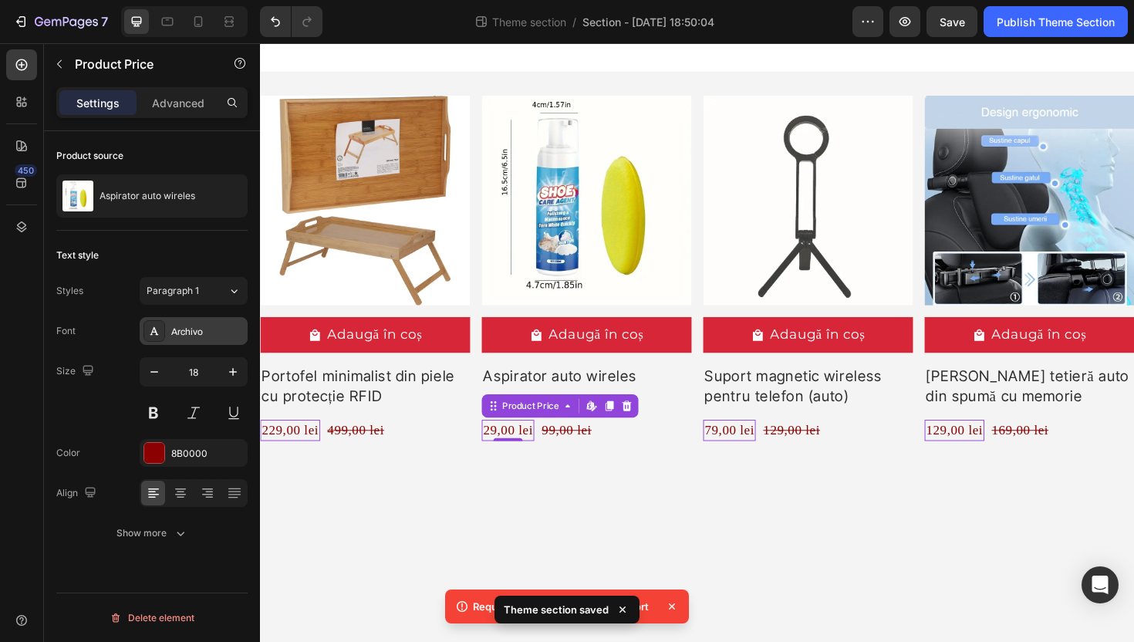
drag, startPoint x: 201, startPoint y: 327, endPoint x: 218, endPoint y: 332, distance: 16.8
click at [201, 327] on div "Archivo" at bounding box center [207, 332] width 73 height 14
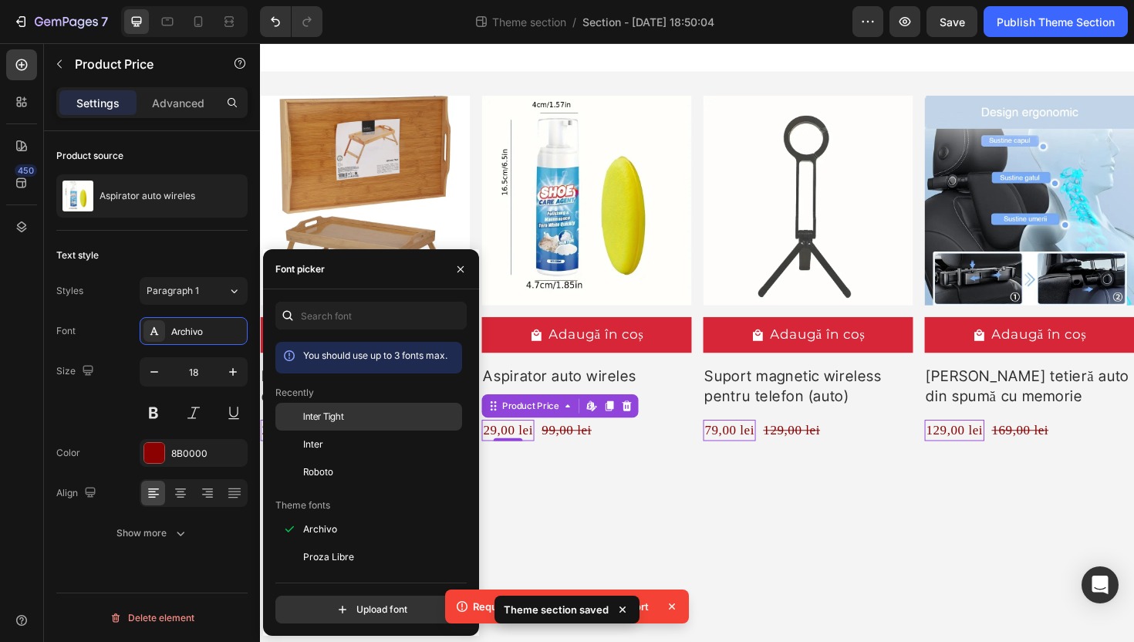
click at [339, 411] on span "Inter Tight" at bounding box center [323, 417] width 41 height 14
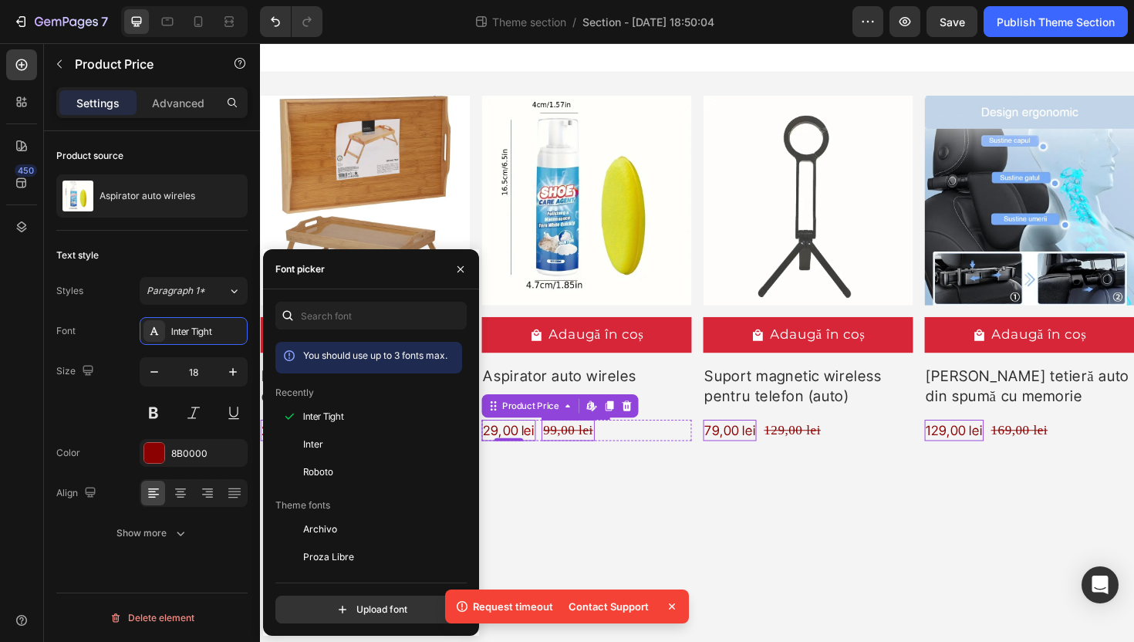
click at [395, 456] on div "99,00 lei" at bounding box center [363, 453] width 63 height 22
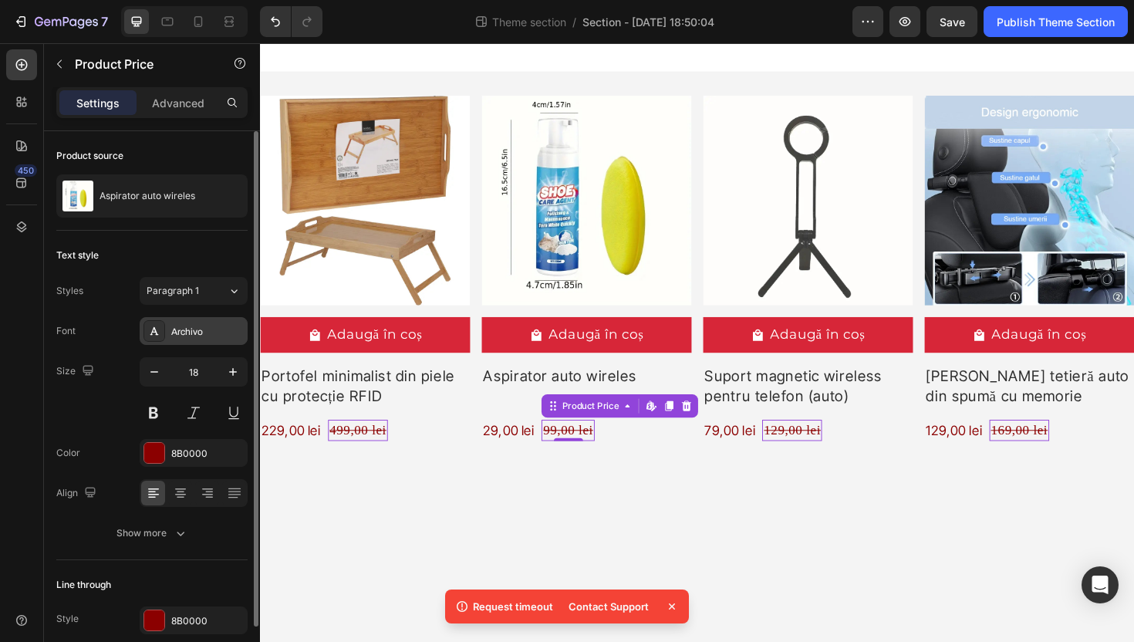
click at [194, 337] on div "Archivo" at bounding box center [207, 332] width 73 height 14
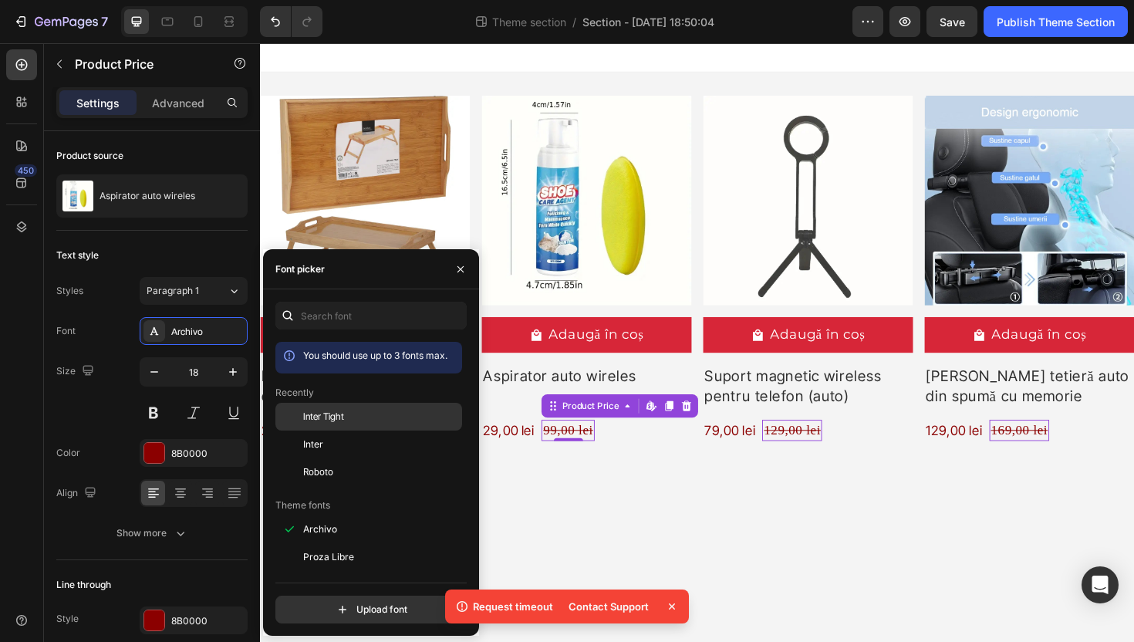
click at [357, 420] on div "Inter Tight" at bounding box center [381, 417] width 156 height 14
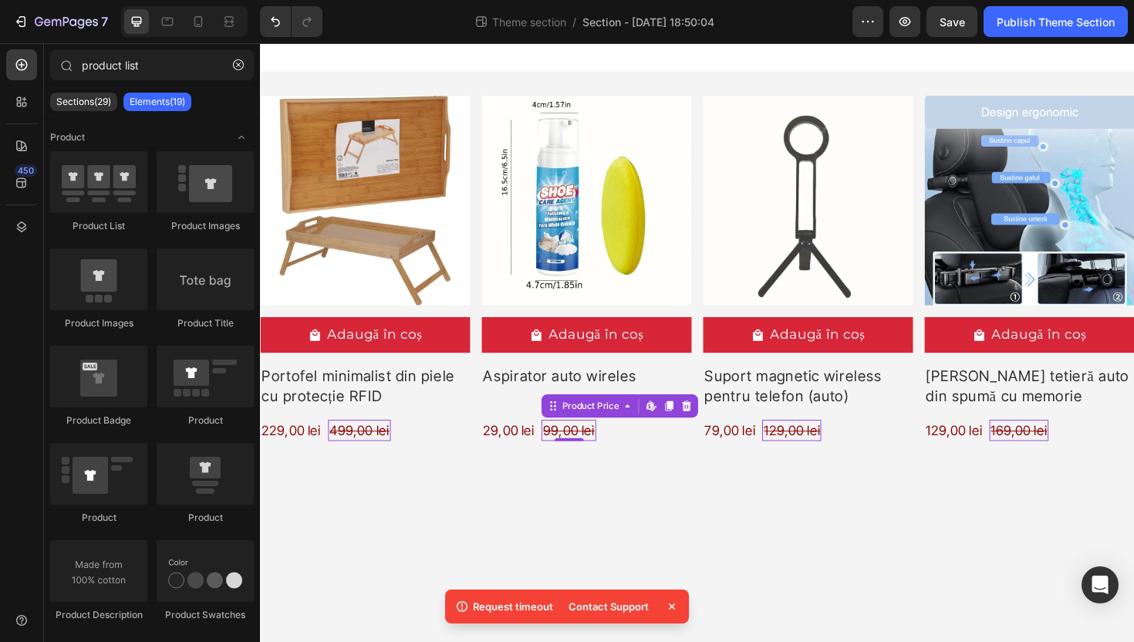
click at [726, 552] on body "Product Images Adaugă în coș Add to Cart Portofel minimalist din piele cu prote…" at bounding box center [723, 360] width 926 height 634
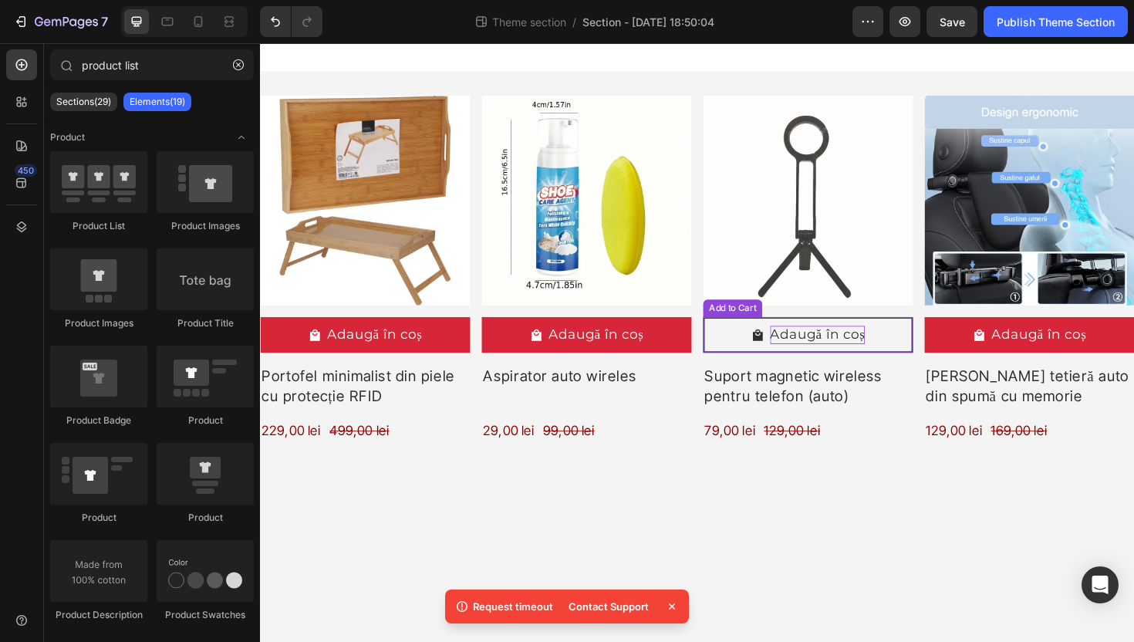
click at [432, 346] on div "Adaugă în coș" at bounding box center [381, 352] width 101 height 19
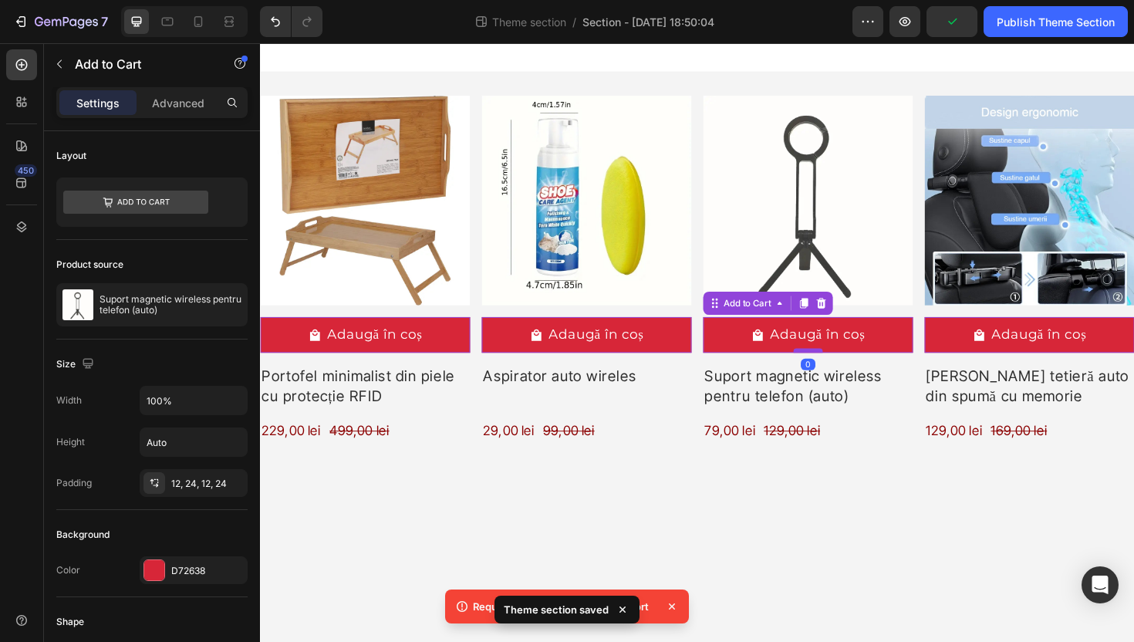
drag, startPoint x: 846, startPoint y: 383, endPoint x: 848, endPoint y: 370, distance: 13.3
click at [260, 43] on div at bounding box center [260, 43] width 0 height 0
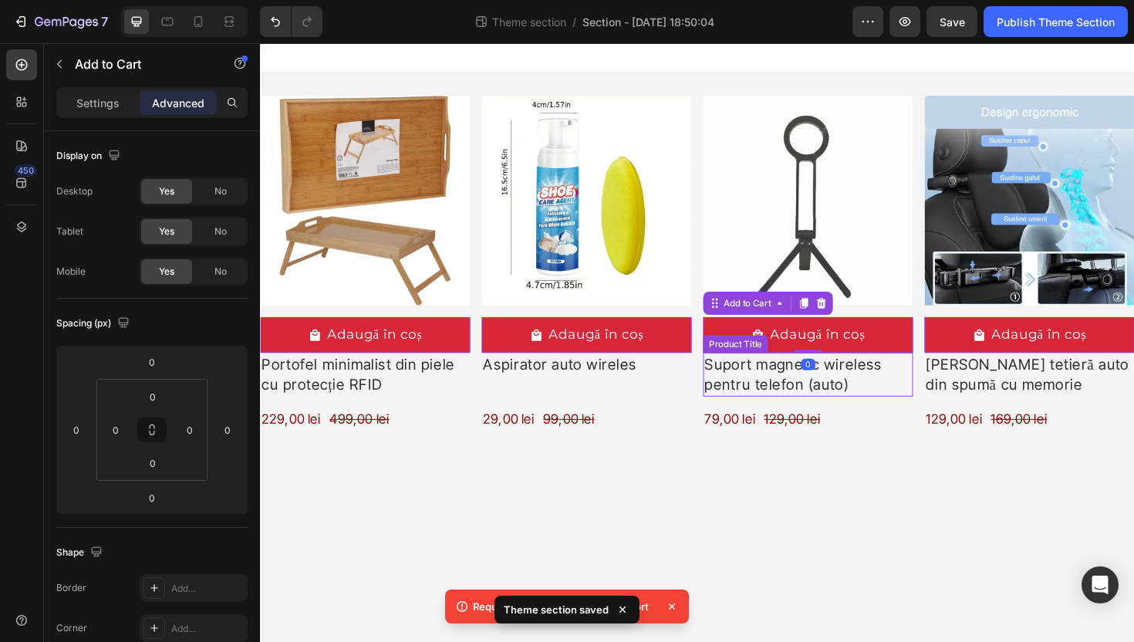
click at [482, 390] on h2 "Suport magnetic wireless pentru telefon (auto)" at bounding box center [371, 394] width 222 height 46
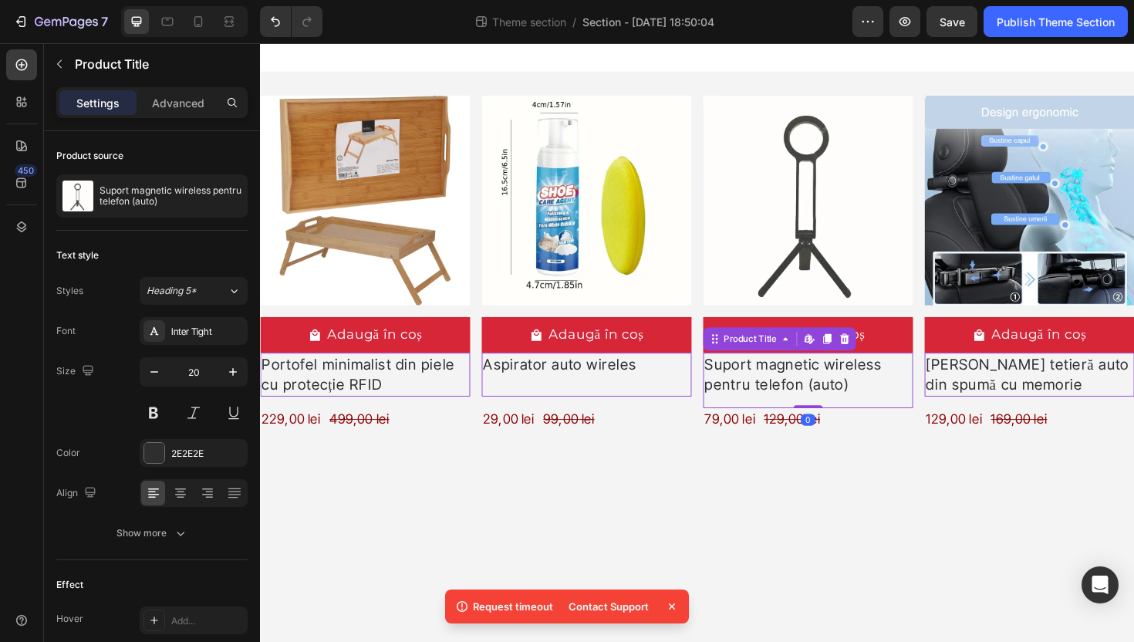
drag, startPoint x: 842, startPoint y: 425, endPoint x: 842, endPoint y: 412, distance: 13.1
click at [482, 412] on div "Suport magnetic wireless pentru telefon (auto) Product Title Edit content in Sh…" at bounding box center [371, 394] width 222 height 46
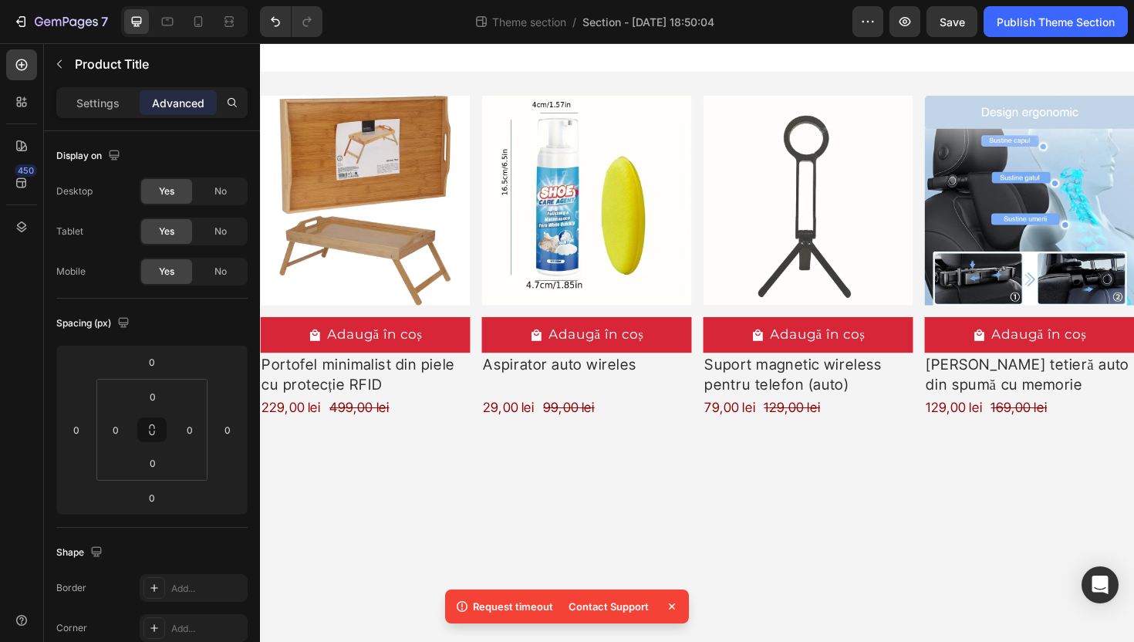
click at [936, 505] on body "Product Images Adaugă în coș Add to Cart Portofel minimalist din piele cu prote…" at bounding box center [723, 360] width 926 height 634
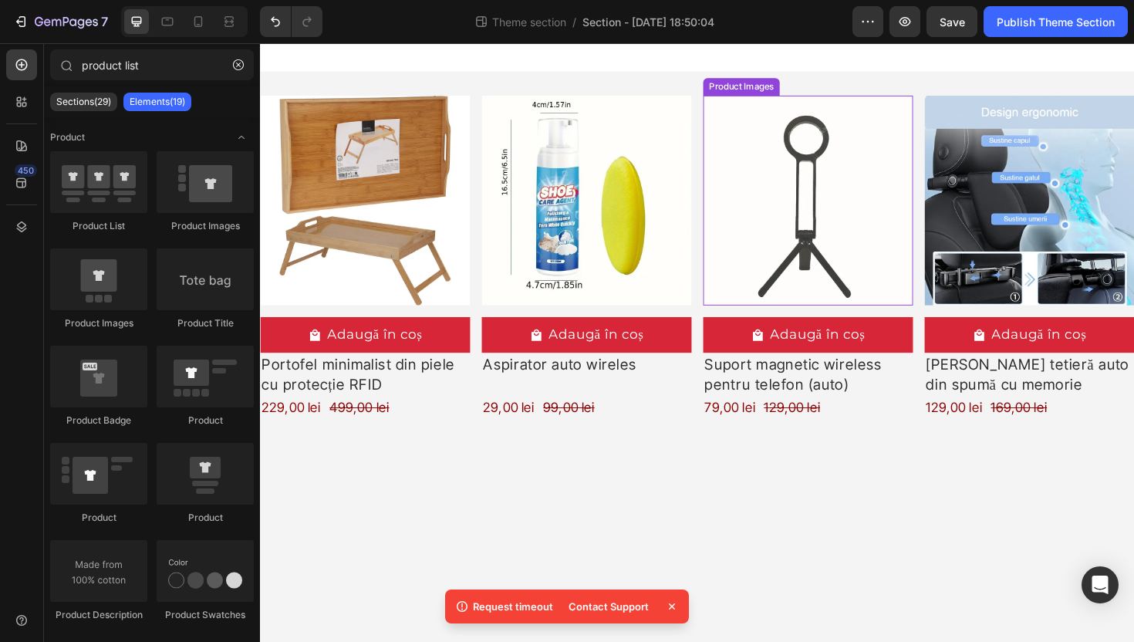
click at [829, 300] on img at bounding box center [840, 210] width 222 height 222
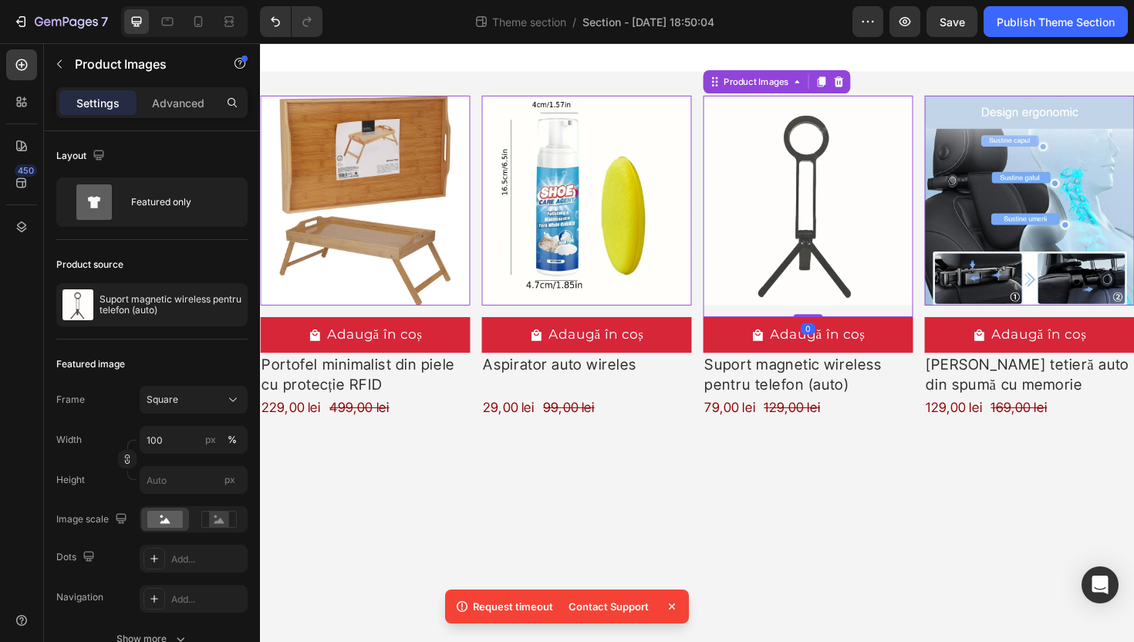
drag, startPoint x: 846, startPoint y: 332, endPoint x: 846, endPoint y: 317, distance: 14.7
click at [482, 317] on div "Product Images 0" at bounding box center [371, 210] width 222 height 222
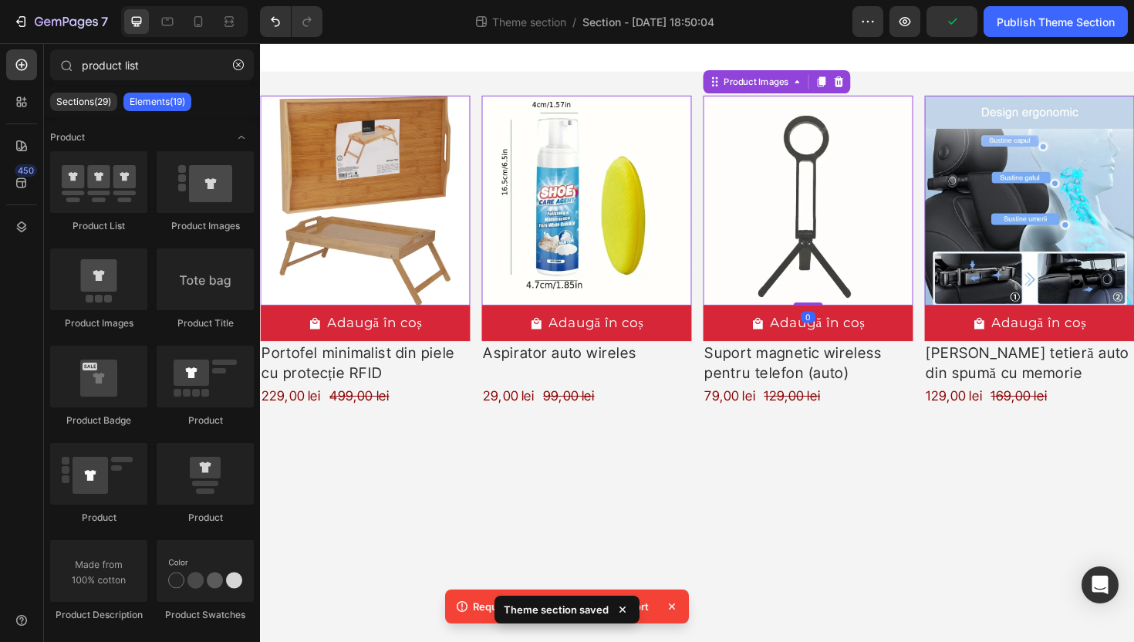
click at [973, 516] on body "Product Images 0 Adaugă în coș Add to Cart Portofel minimalist din piele cu pro…" at bounding box center [723, 360] width 926 height 634
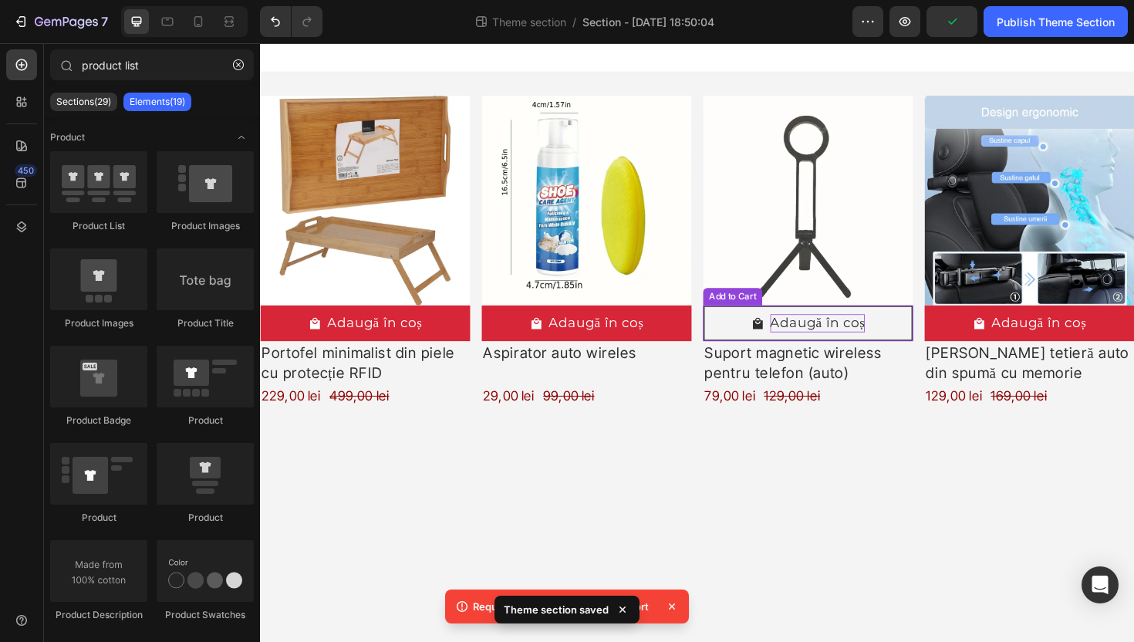
click at [432, 338] on div "Adaugă în coș" at bounding box center [381, 339] width 101 height 19
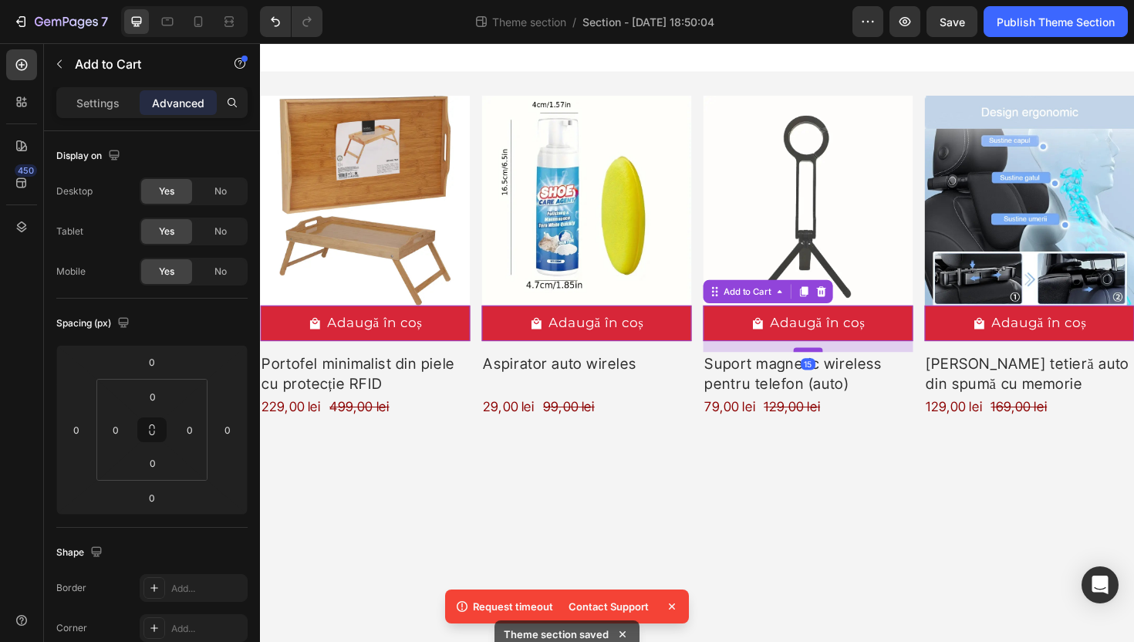
drag, startPoint x: 840, startPoint y: 357, endPoint x: 840, endPoint y: 369, distance: 11.6
click at [260, 43] on div at bounding box center [260, 43] width 0 height 0
type input "15"
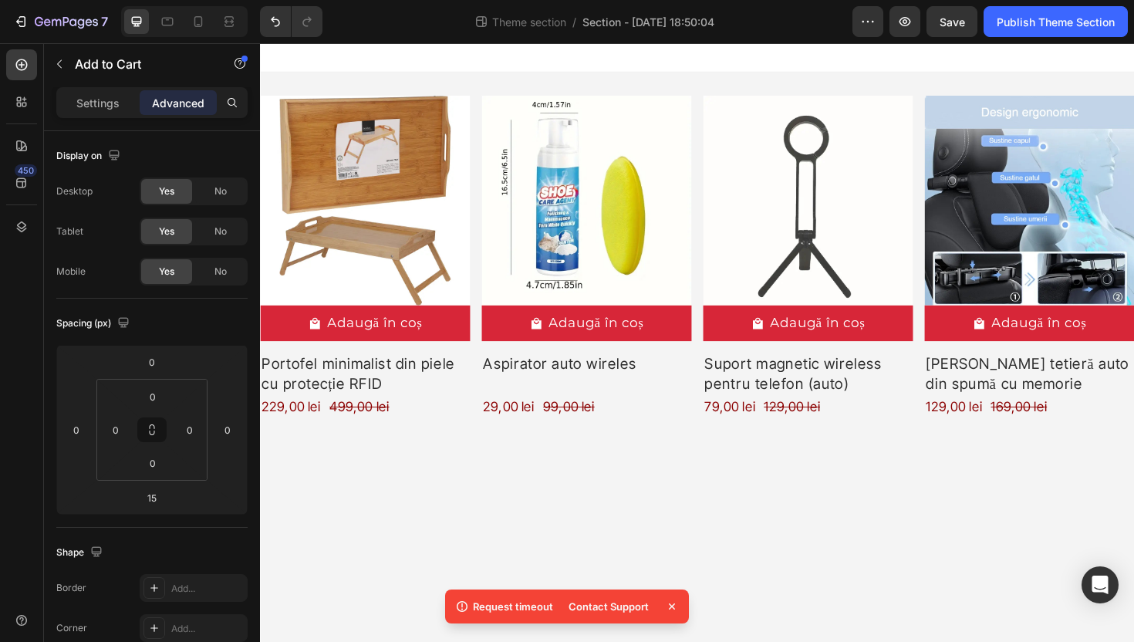
click at [987, 515] on body "Product Images Adaugă în coș Add to Cart Portofel minimalist din piele cu prote…" at bounding box center [723, 360] width 926 height 634
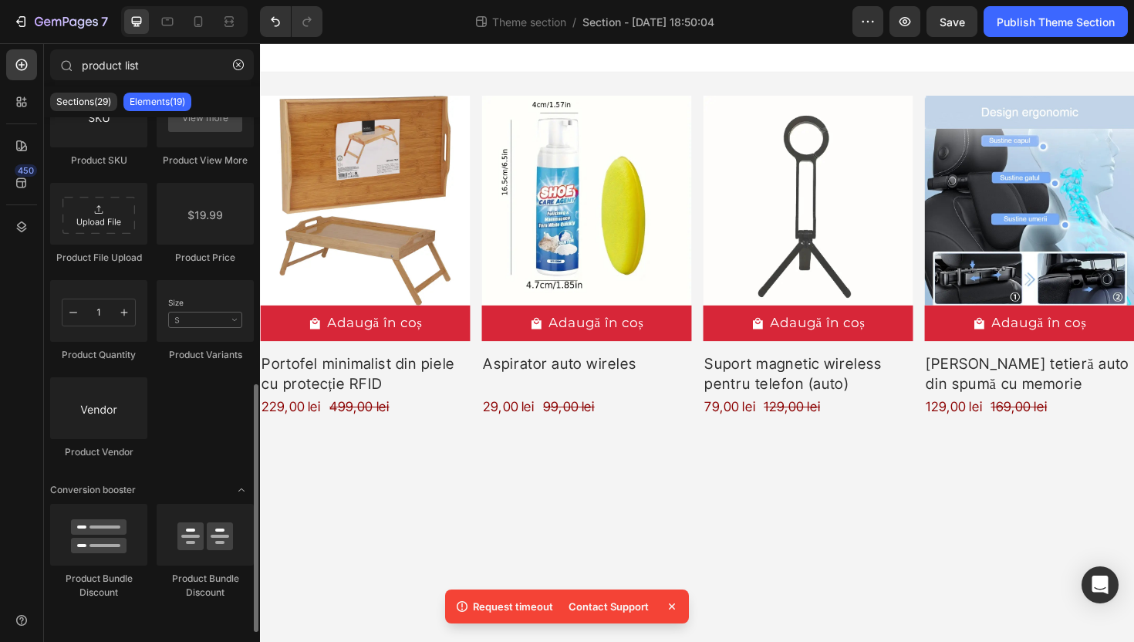
scroll to position [51, 0]
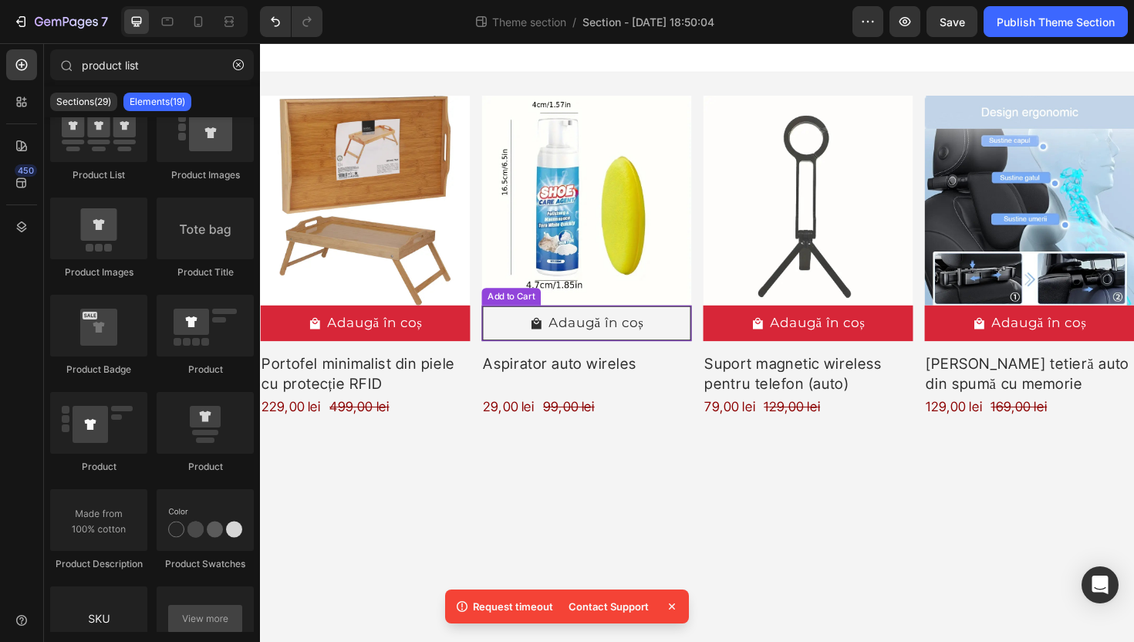
click at [482, 342] on button "Adaugă în coș" at bounding box center [371, 340] width 222 height 38
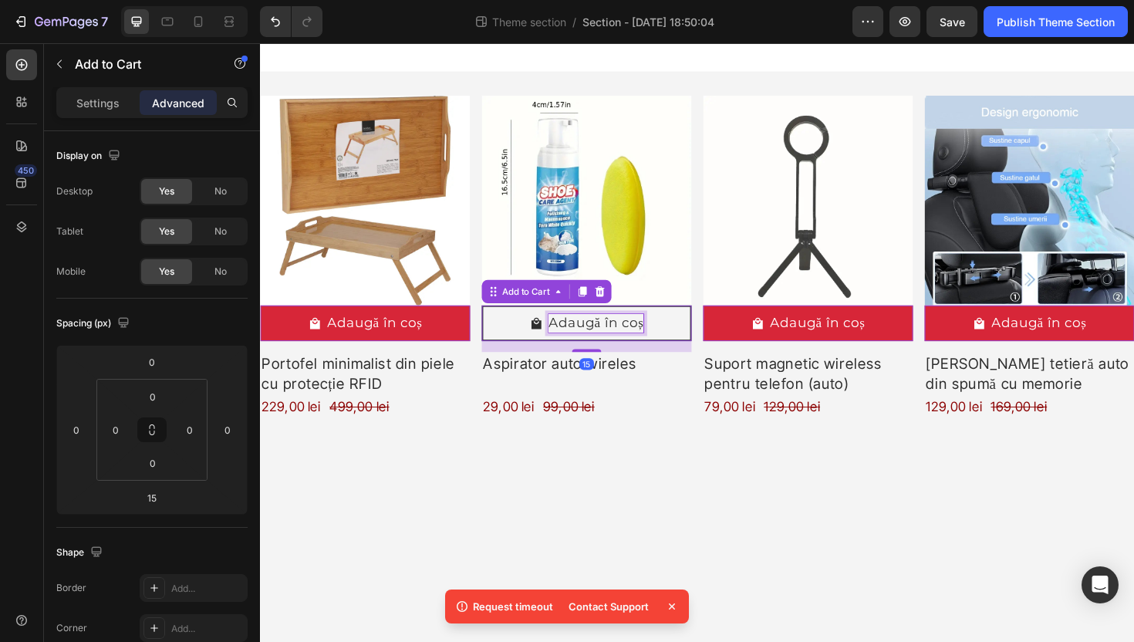
click at [623, 343] on div "Adaugă în coș" at bounding box center [615, 339] width 101 height 19
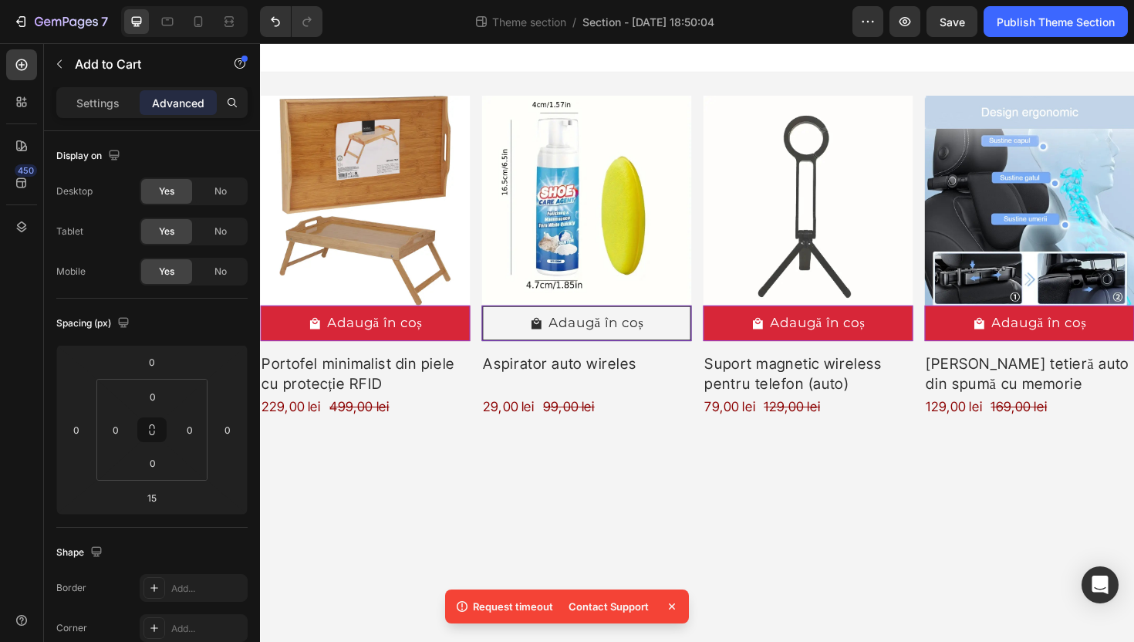
click at [482, 339] on button "Adaugă în coș" at bounding box center [371, 340] width 222 height 38
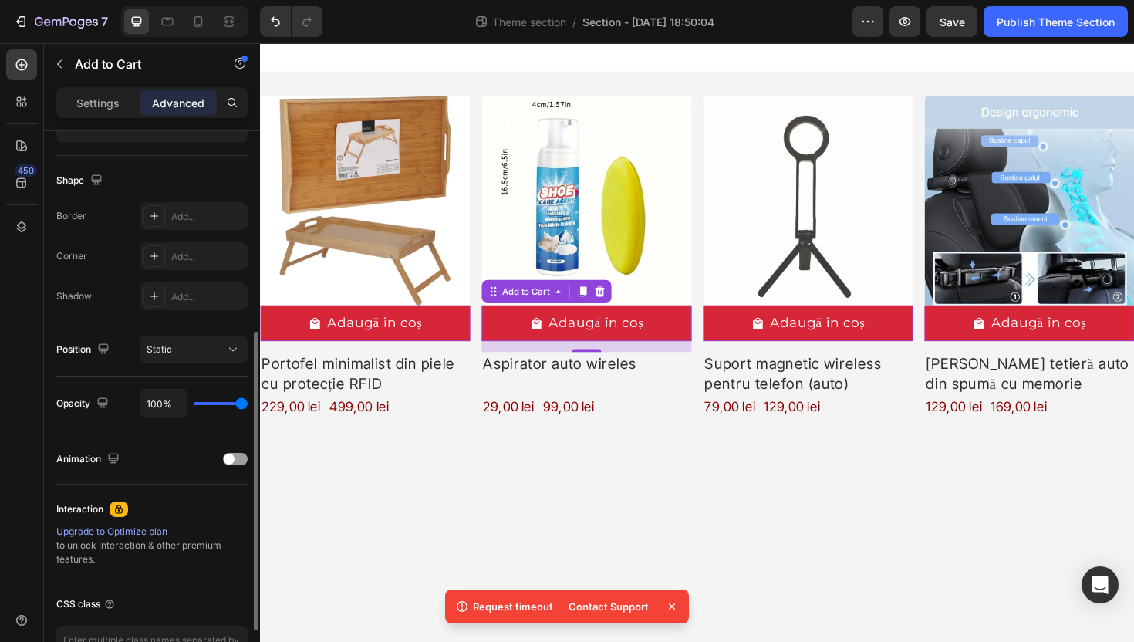
scroll to position [0, 0]
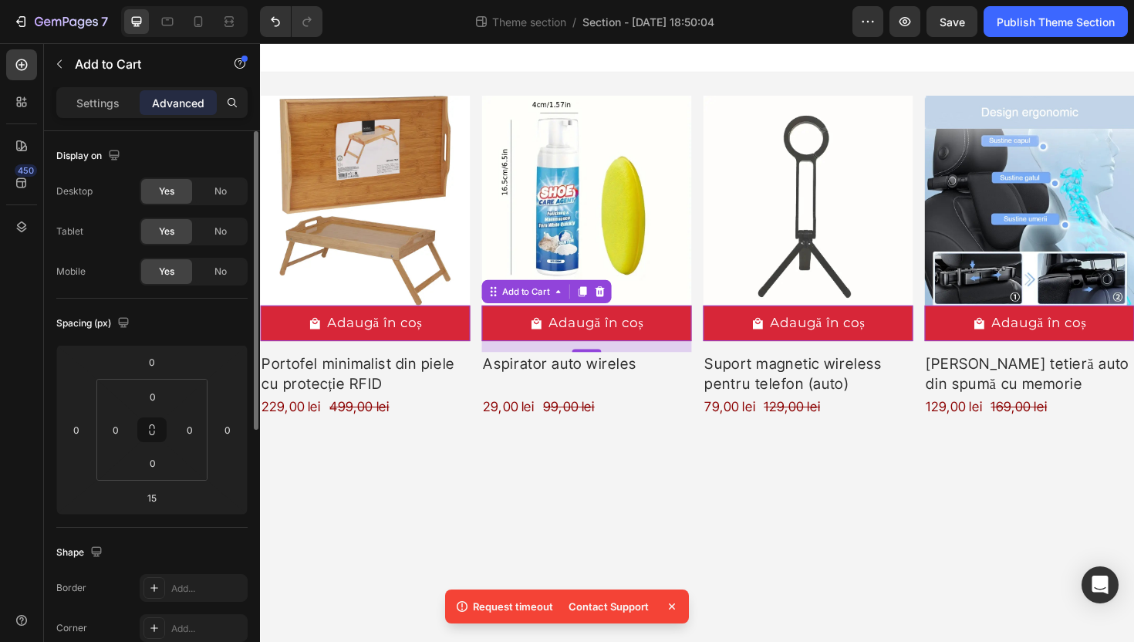
drag, startPoint x: 96, startPoint y: 96, endPoint x: 141, endPoint y: 146, distance: 67.2
click at [96, 96] on p "Settings" at bounding box center [97, 103] width 43 height 16
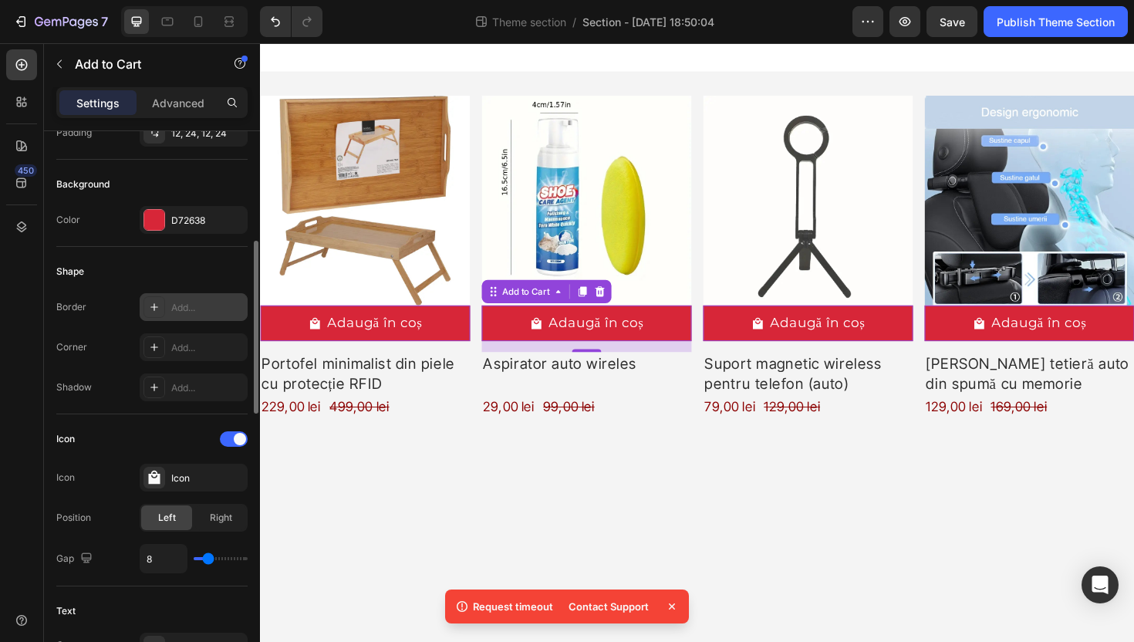
scroll to position [405, 0]
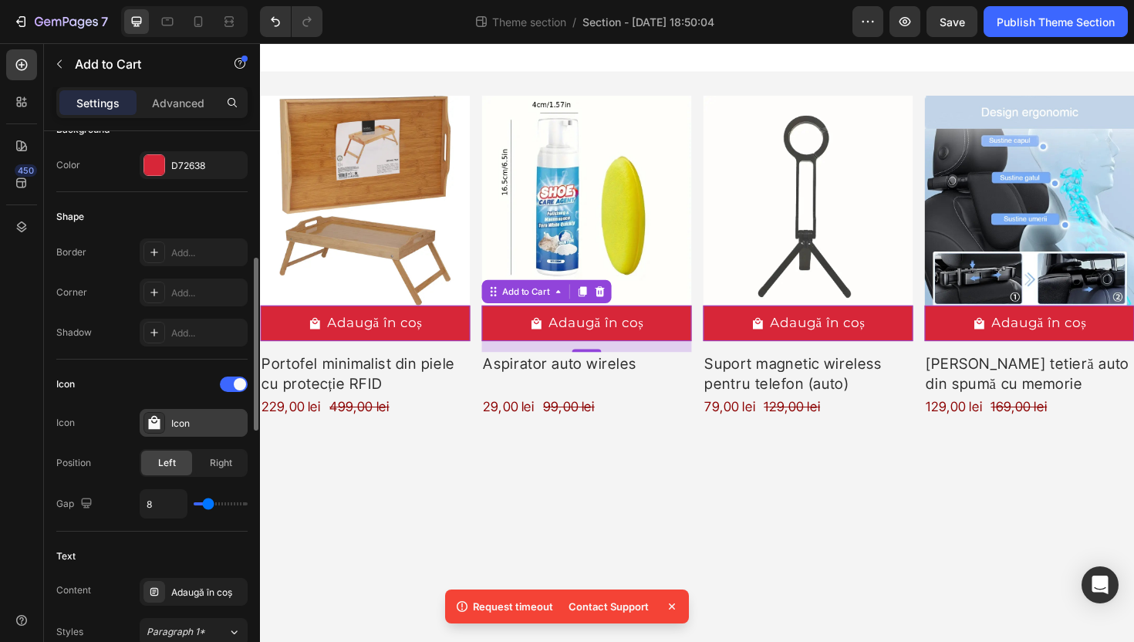
click at [151, 426] on icon at bounding box center [155, 423] width 12 height 14
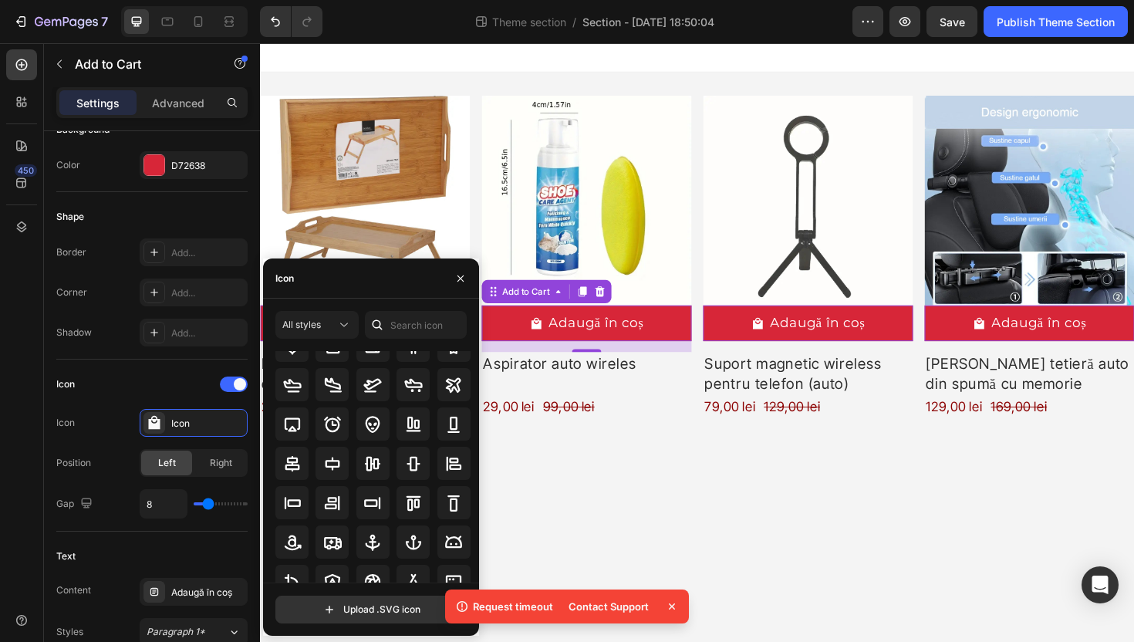
scroll to position [0, 0]
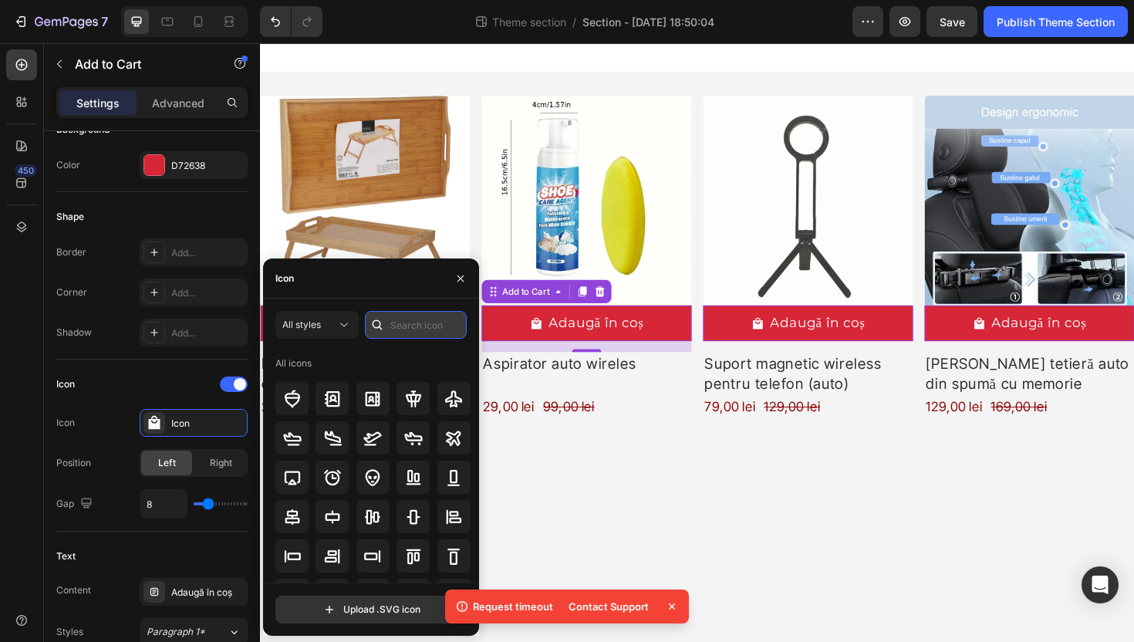
click at [411, 321] on input "text" at bounding box center [416, 325] width 102 height 28
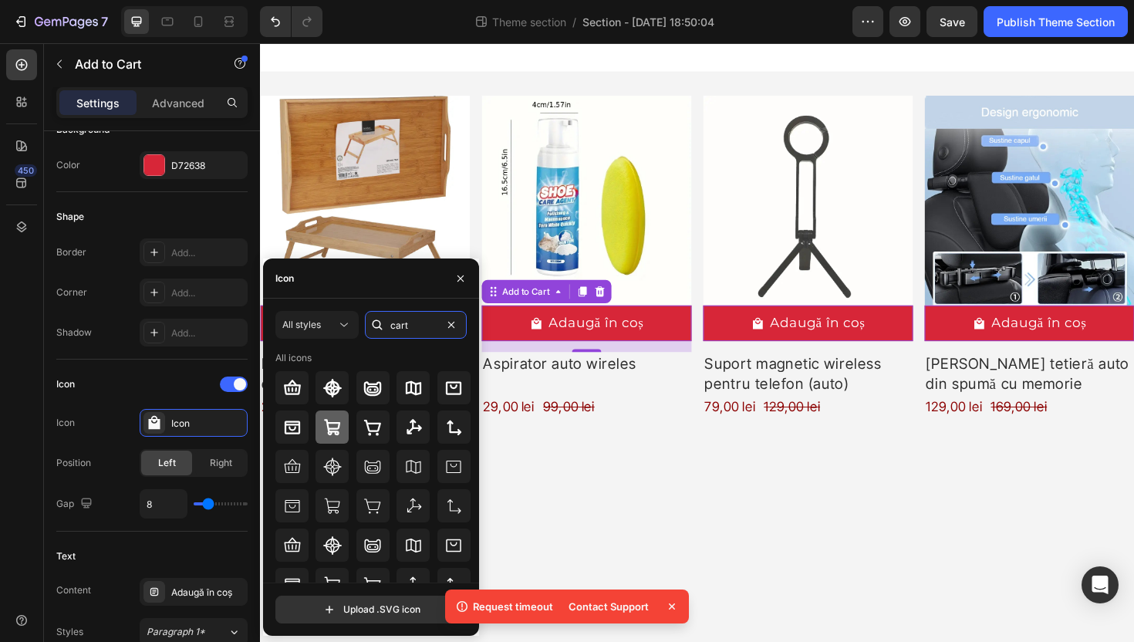
type input "cart"
click at [329, 427] on icon at bounding box center [332, 427] width 19 height 19
click at [461, 279] on icon "button" at bounding box center [460, 278] width 6 height 6
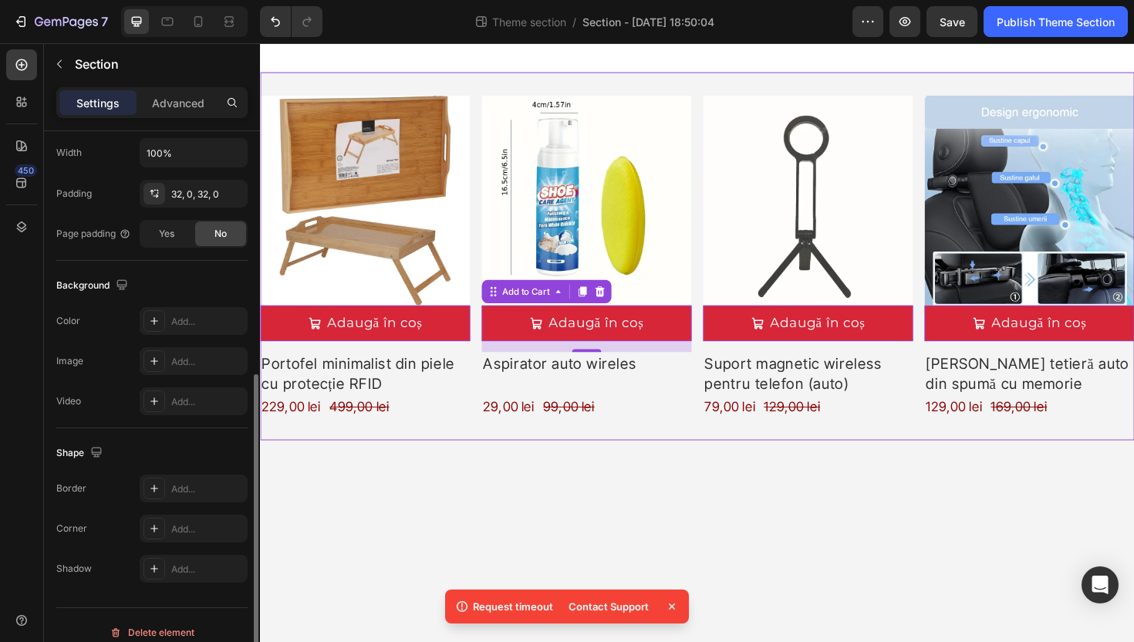
click at [593, 85] on div "Product Images Adaugă în coș Add to Cart 0 Portofel minimalist din piele cu pro…" at bounding box center [723, 269] width 926 height 390
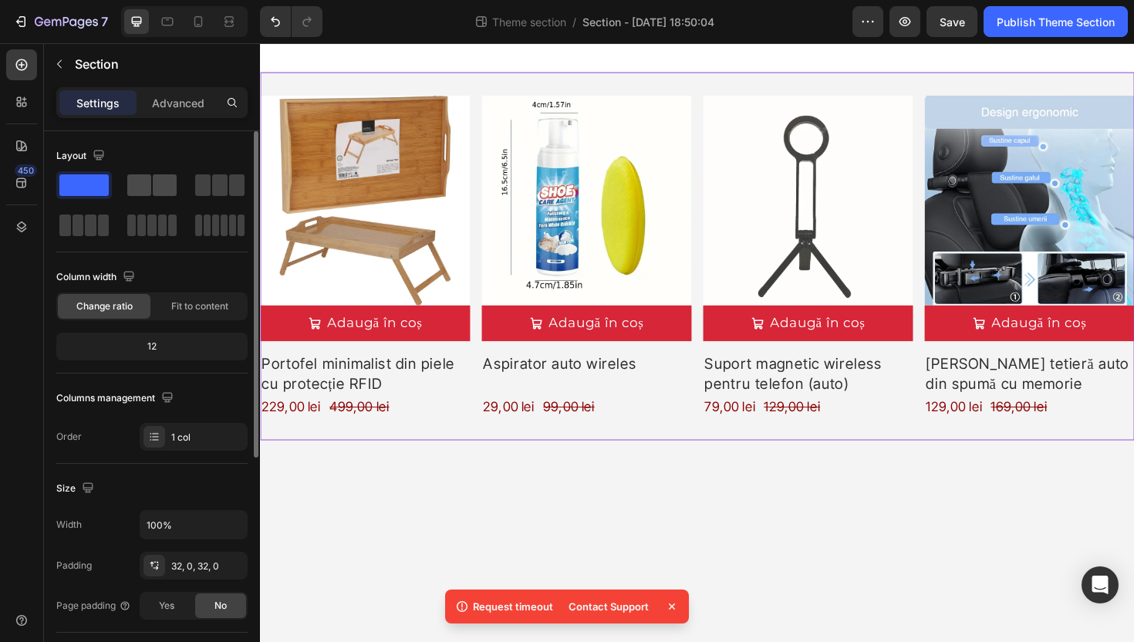
click at [150, 182] on span at bounding box center [139, 185] width 24 height 22
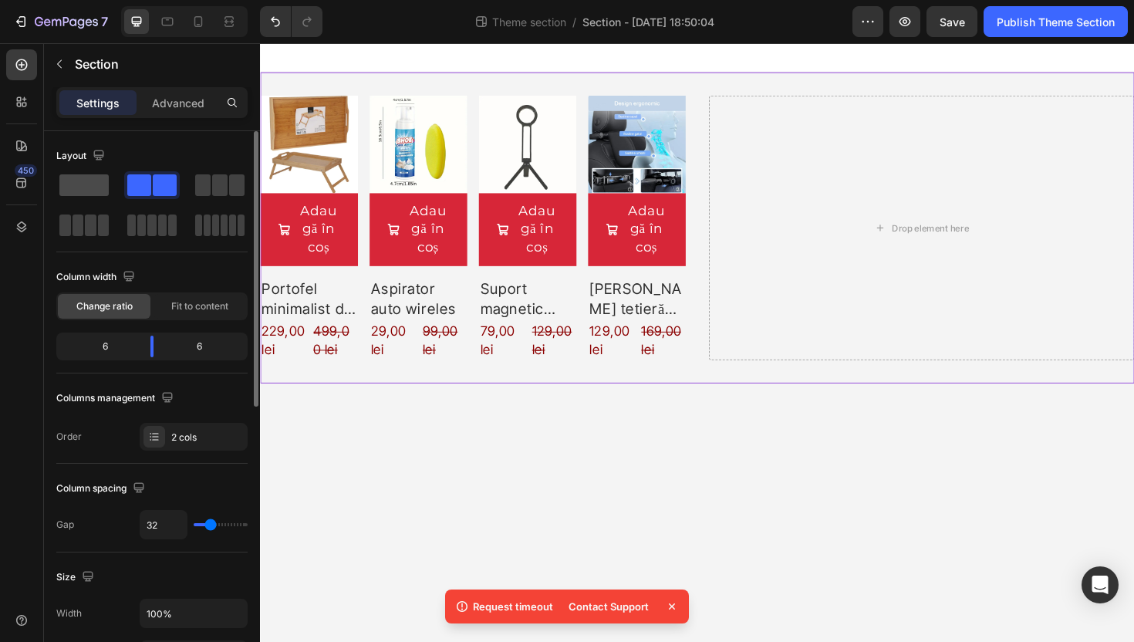
click at [83, 185] on span at bounding box center [83, 185] width 49 height 22
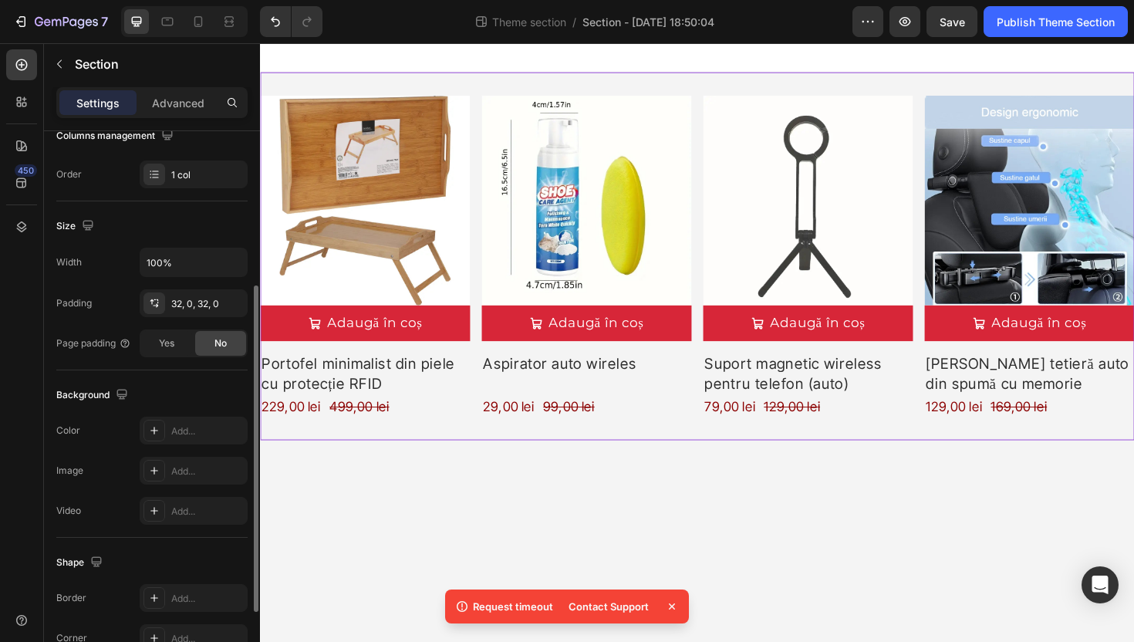
scroll to position [272, 0]
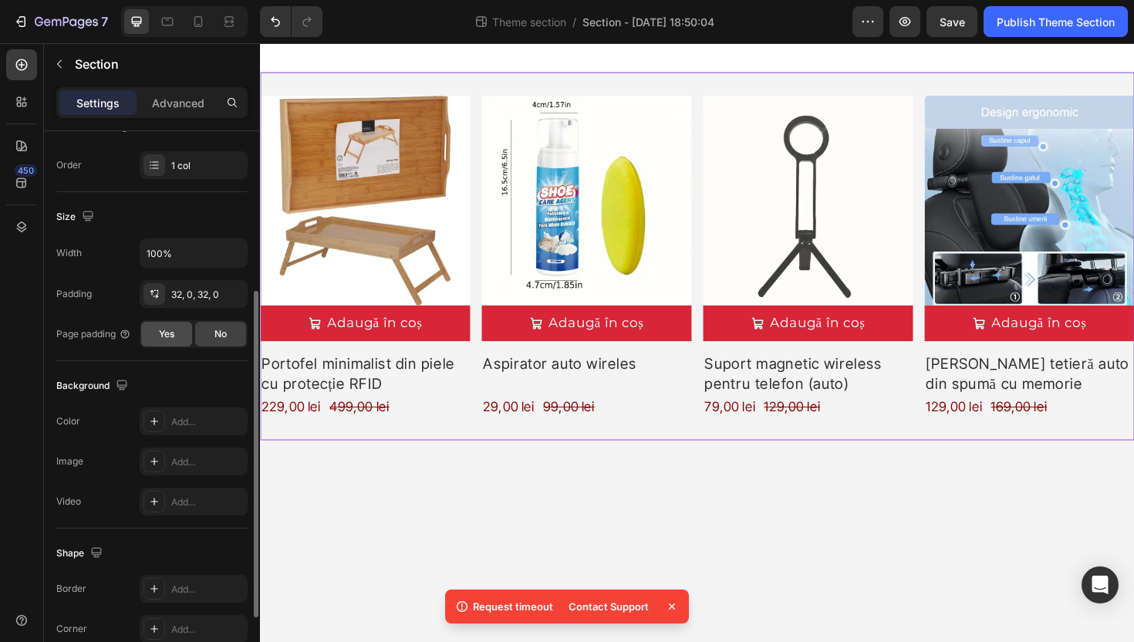
click at [161, 341] on div "Yes" at bounding box center [166, 334] width 51 height 25
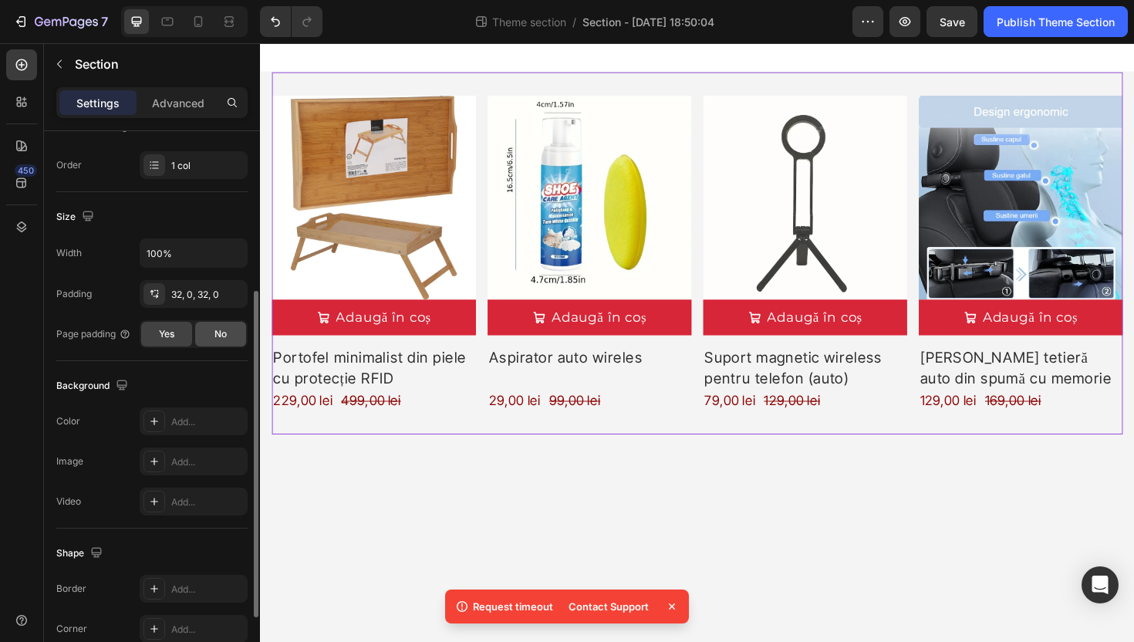
click at [231, 338] on div "No" at bounding box center [220, 334] width 51 height 25
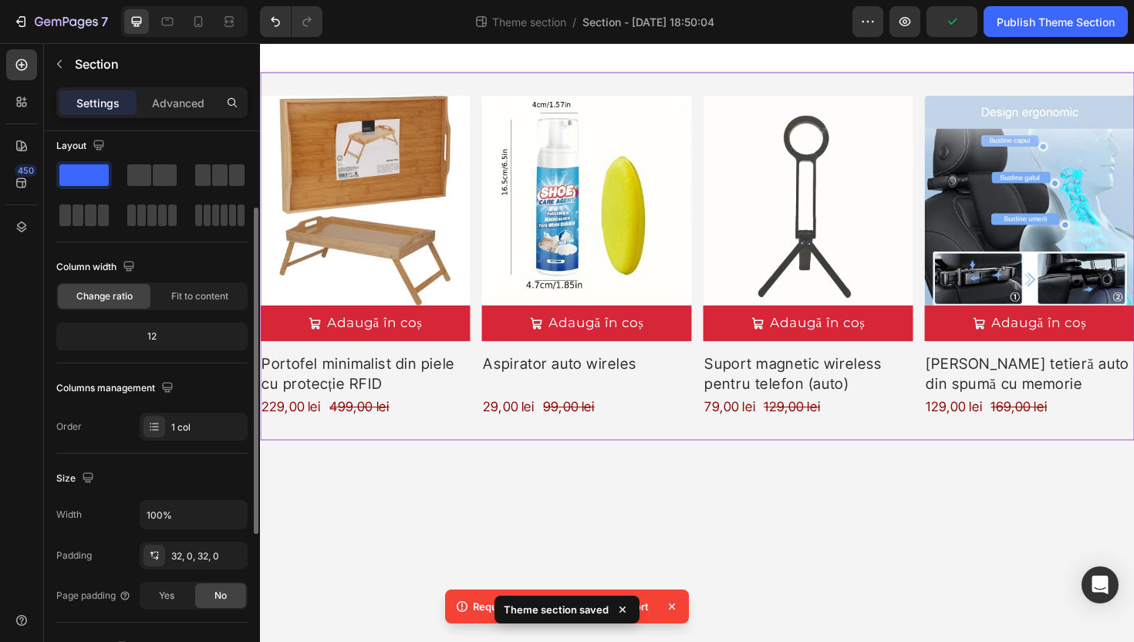
scroll to position [0, 0]
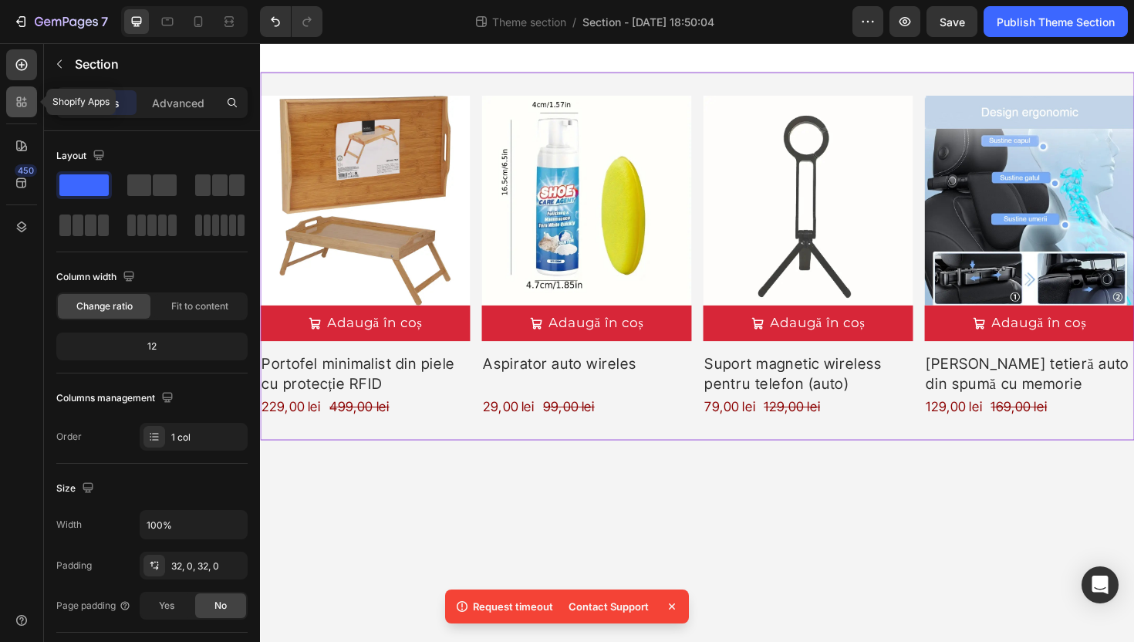
click at [22, 102] on icon at bounding box center [21, 101] width 15 height 15
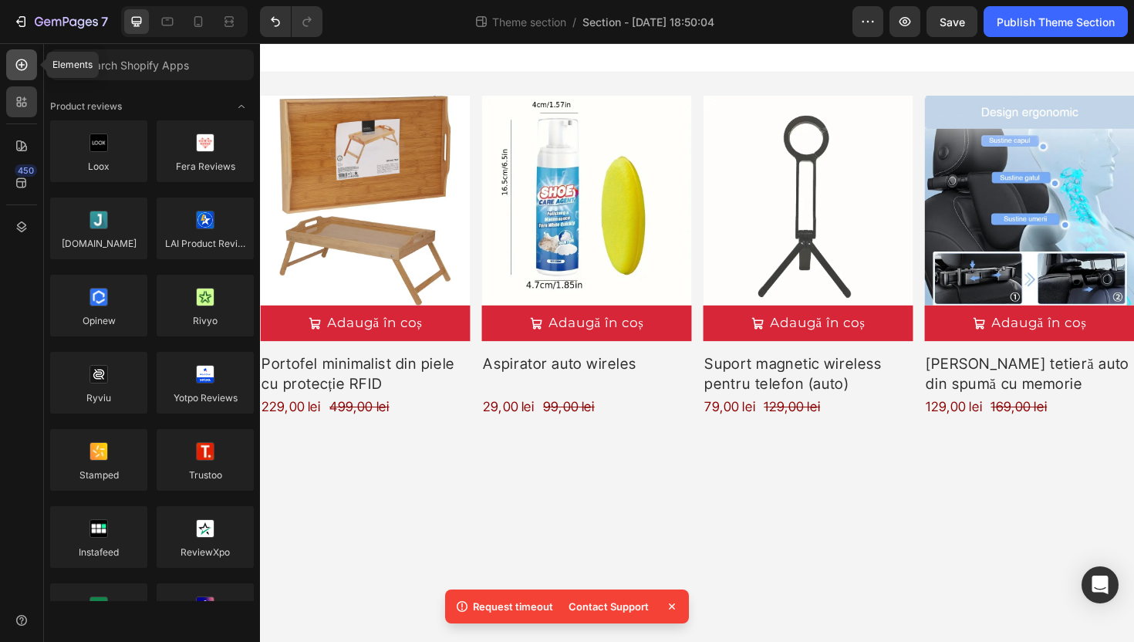
click at [24, 62] on icon at bounding box center [21, 64] width 15 height 15
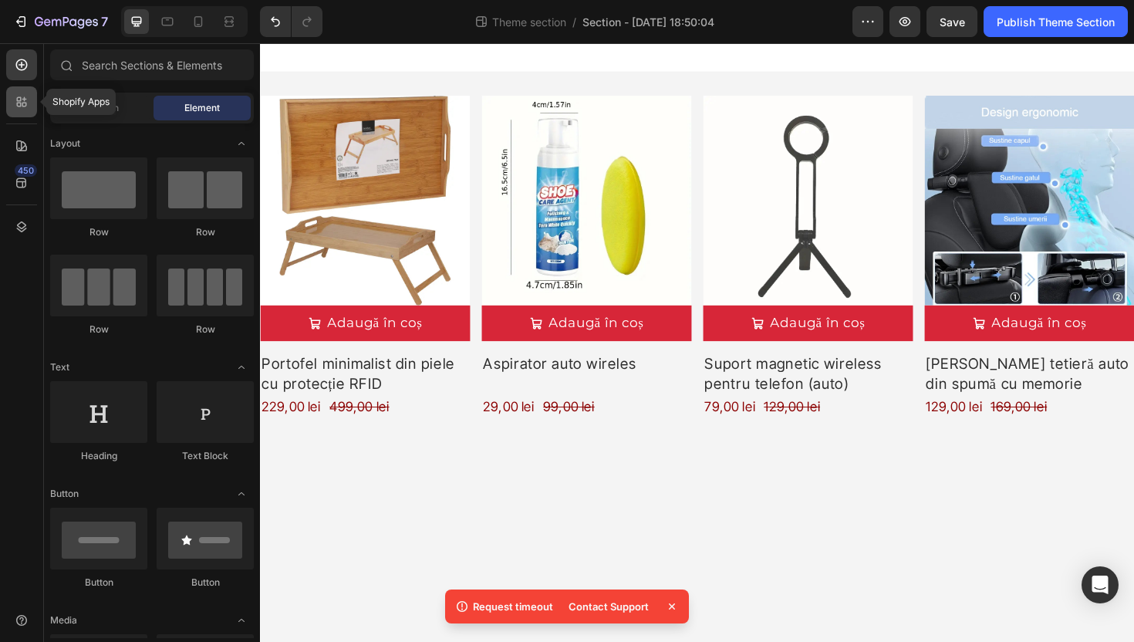
click at [23, 93] on div at bounding box center [21, 101] width 31 height 31
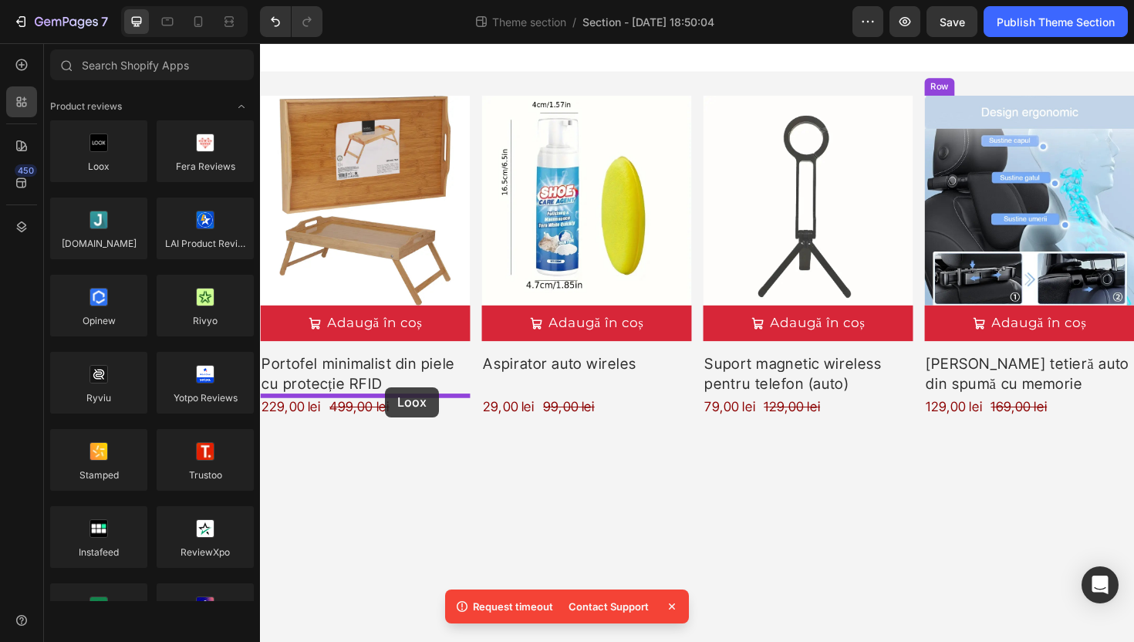
drag, startPoint x: 364, startPoint y: 214, endPoint x: 393, endPoint y: 414, distance: 202.7
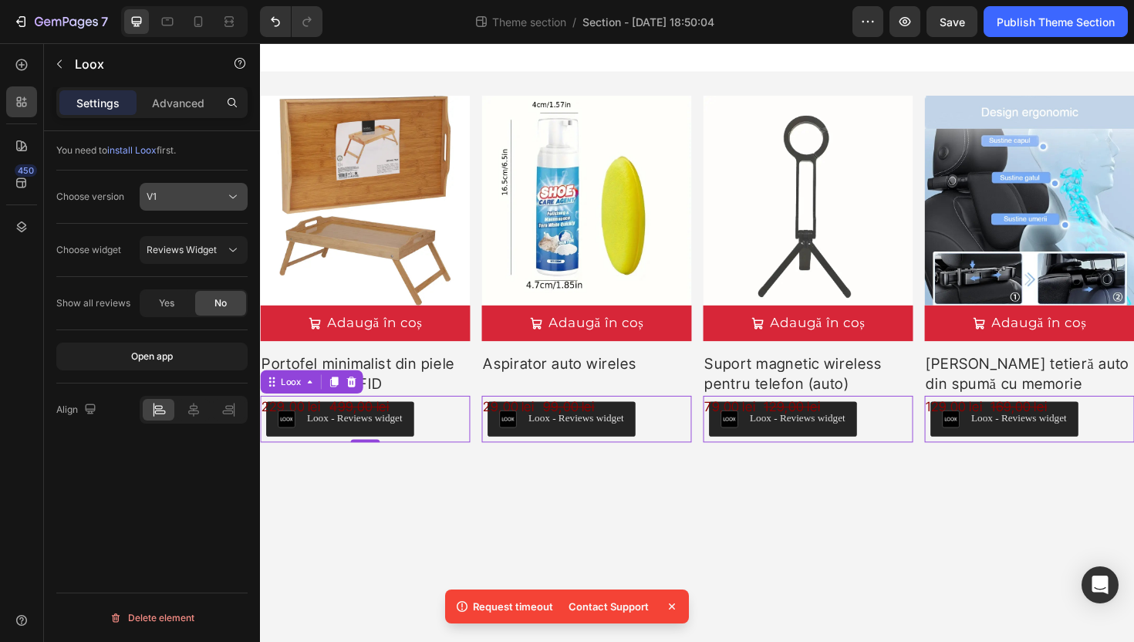
click at [203, 197] on div "V1" at bounding box center [186, 197] width 79 height 14
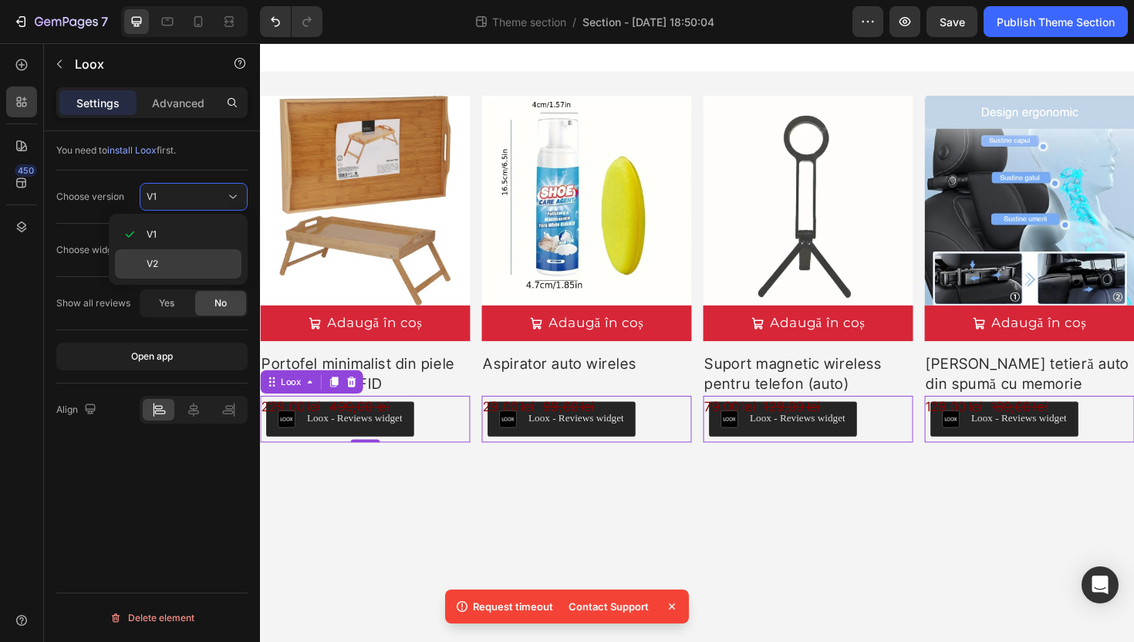
click at [187, 275] on div "V2" at bounding box center [178, 263] width 127 height 29
click at [215, 249] on div "Cards Carousel" at bounding box center [186, 250] width 79 height 14
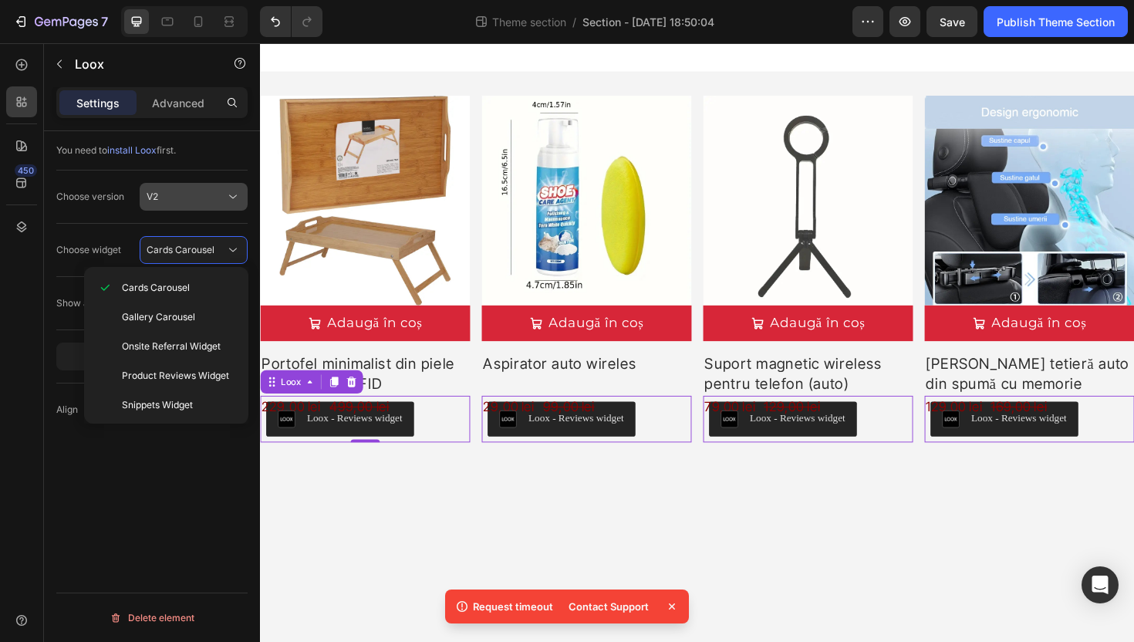
click at [201, 186] on button "V2" at bounding box center [194, 197] width 108 height 28
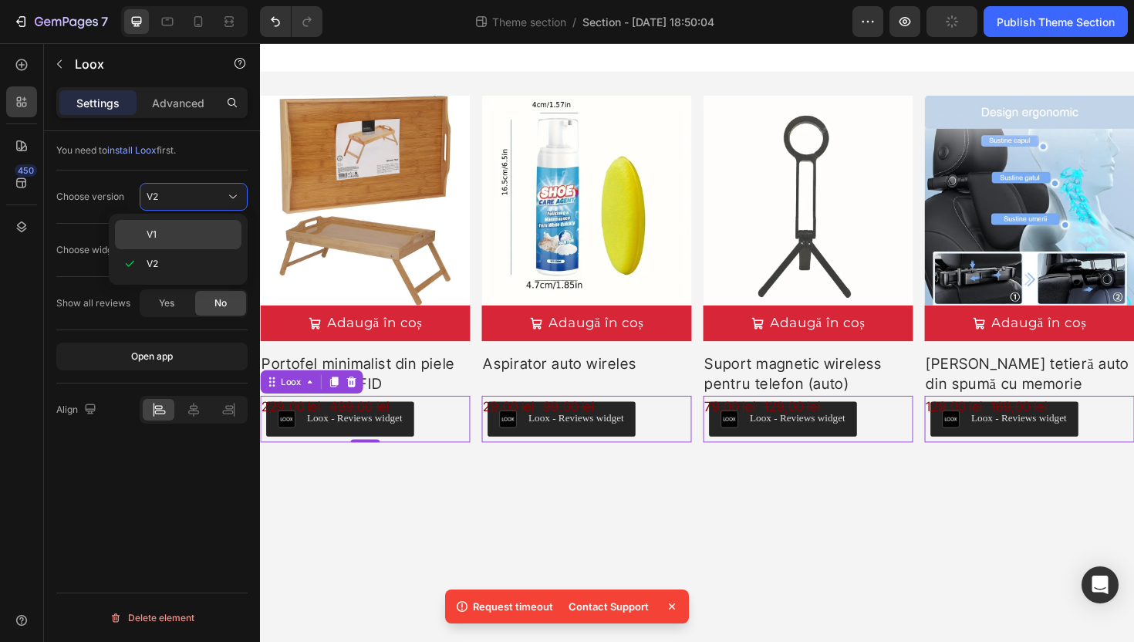
click at [164, 224] on div "V1" at bounding box center [178, 234] width 127 height 29
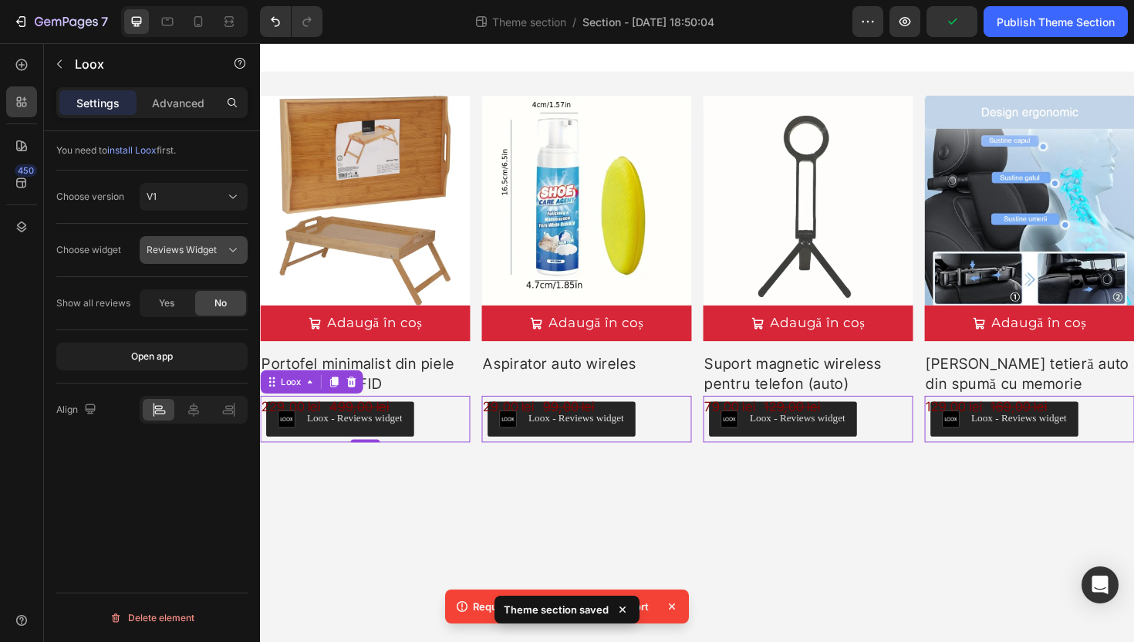
click at [177, 253] on span "Reviews Widget" at bounding box center [182, 250] width 70 height 12
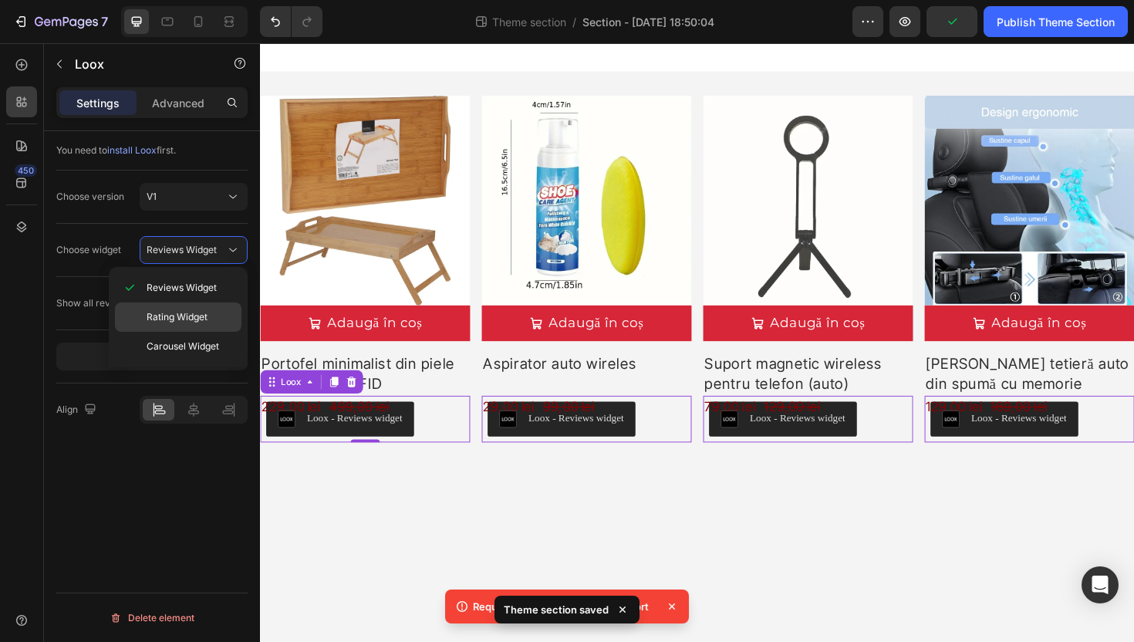
click at [201, 319] on span "Rating Widget" at bounding box center [177, 317] width 61 height 14
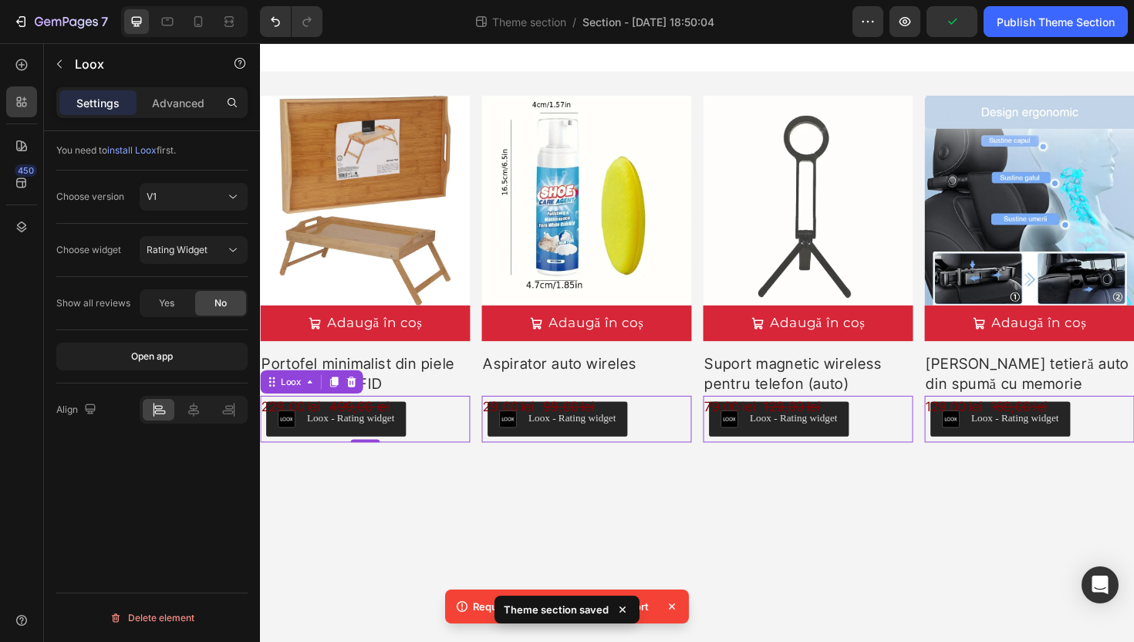
click at [429, 533] on body "Product Images Adaugă în coș Add to Cart Portofel minimalist din piele cu prote…" at bounding box center [723, 360] width 926 height 634
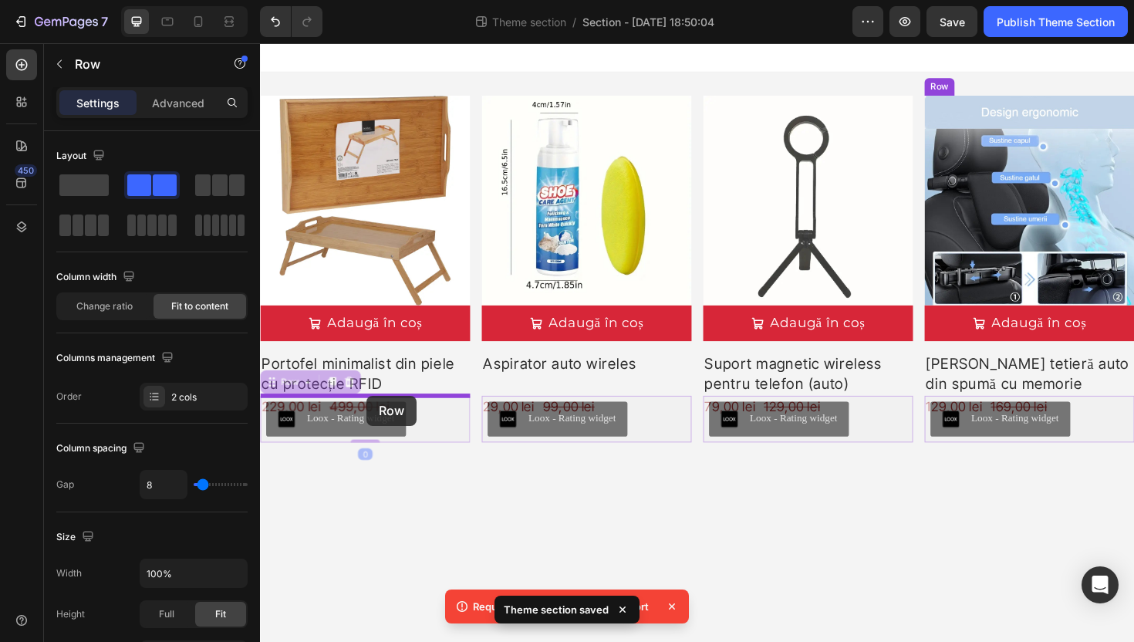
drag, startPoint x: 386, startPoint y: 450, endPoint x: 373, endPoint y: 417, distance: 35.7
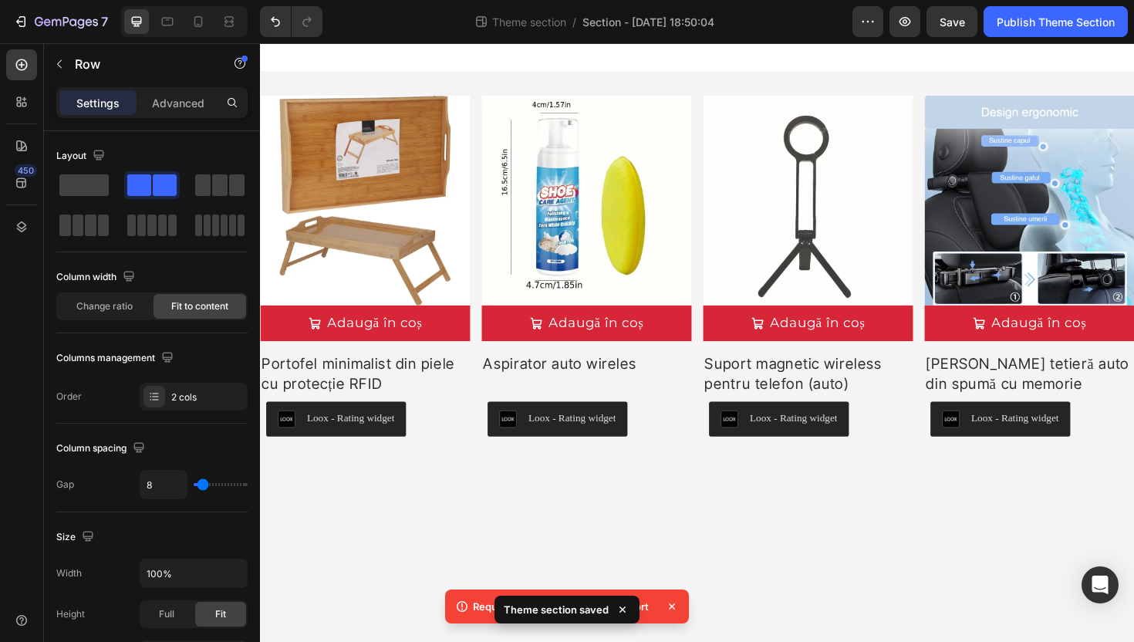
click at [509, 534] on body "Product Images Adaugă în coș Add to Cart Portofel minimalist din piele cu prote…" at bounding box center [723, 360] width 926 height 634
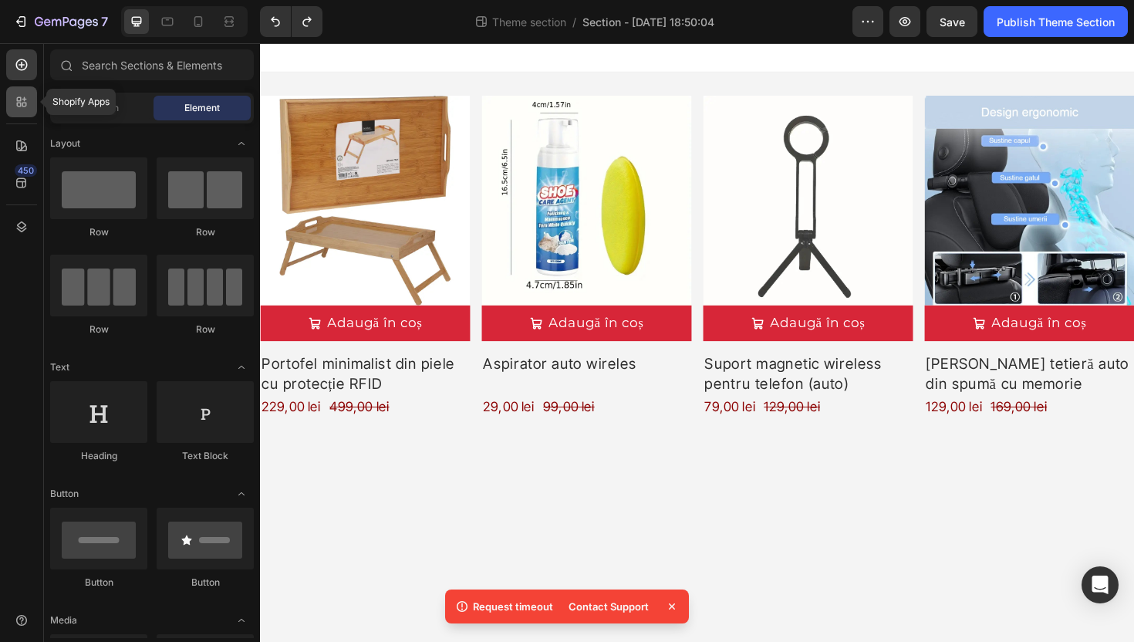
click at [12, 94] on div at bounding box center [21, 101] width 31 height 31
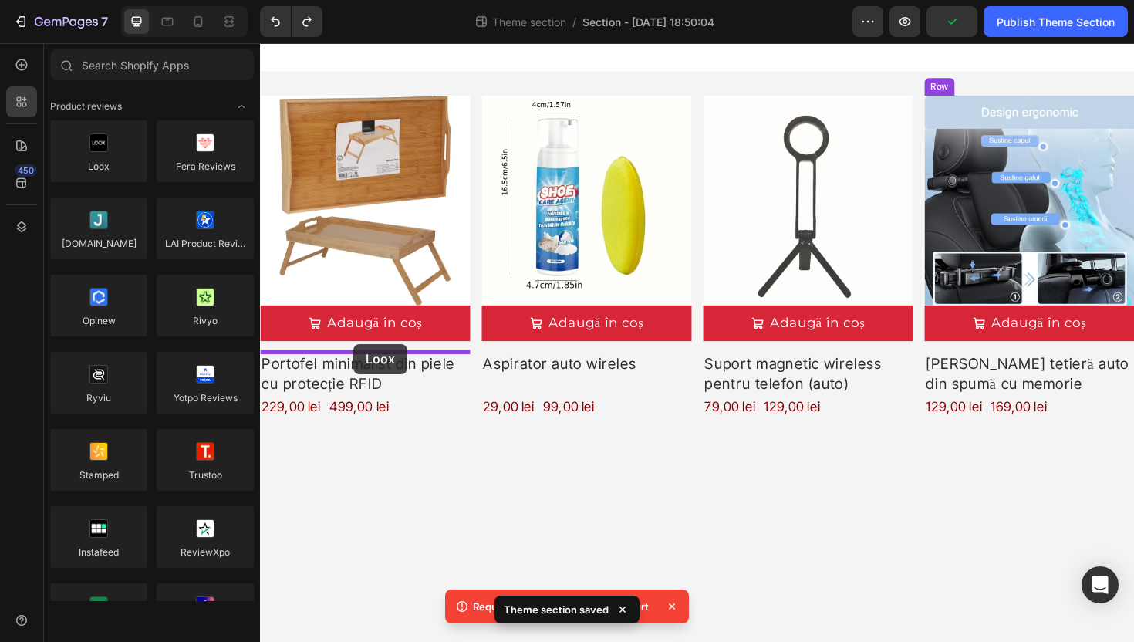
drag, startPoint x: 349, startPoint y: 186, endPoint x: 358, endPoint y: 362, distance: 176.1
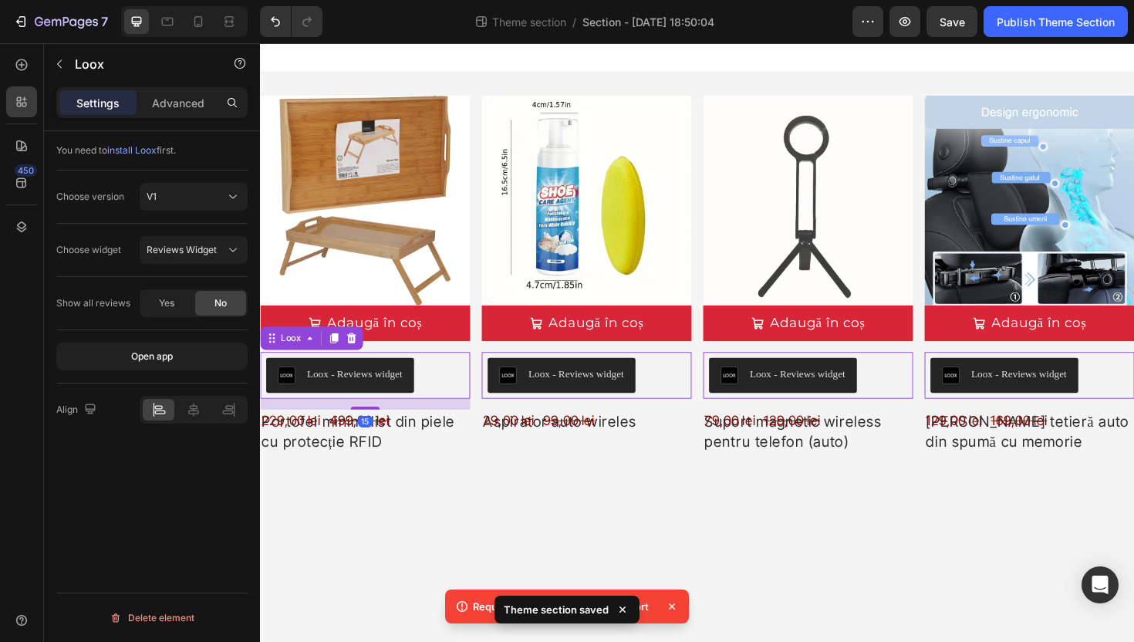
click at [599, 530] on body "Product Images Adaugă în coș Add to Cart Loox - Reviews widget Loox 15 Portofel…" at bounding box center [723, 360] width 926 height 634
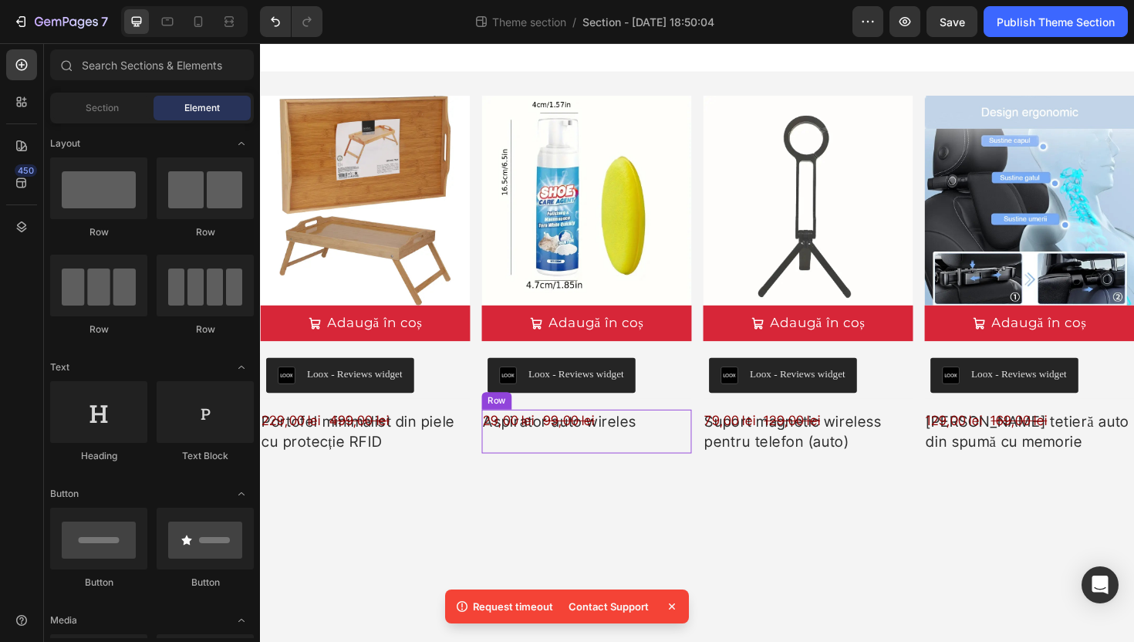
click at [482, 453] on div "29,00 lei Product Price Product Price 99,00 lei Product Price Product Price Row" at bounding box center [371, 454] width 222 height 46
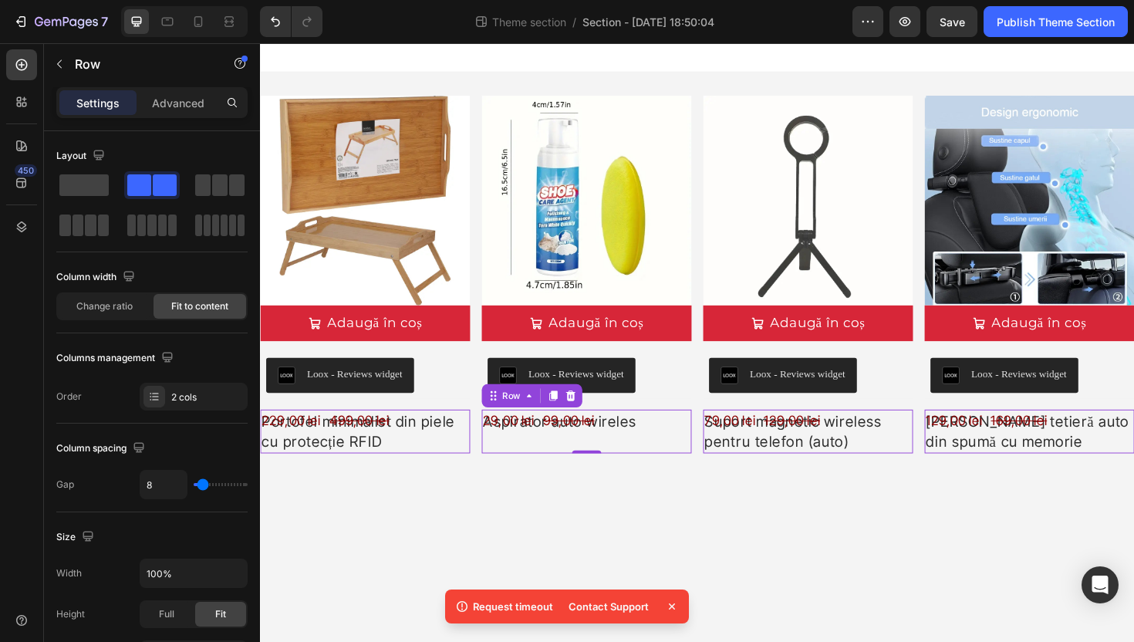
click at [482, 437] on div "29,00 lei Product Price Product Price 99,00 lei Product Price Product Price Row…" at bounding box center [371, 454] width 222 height 46
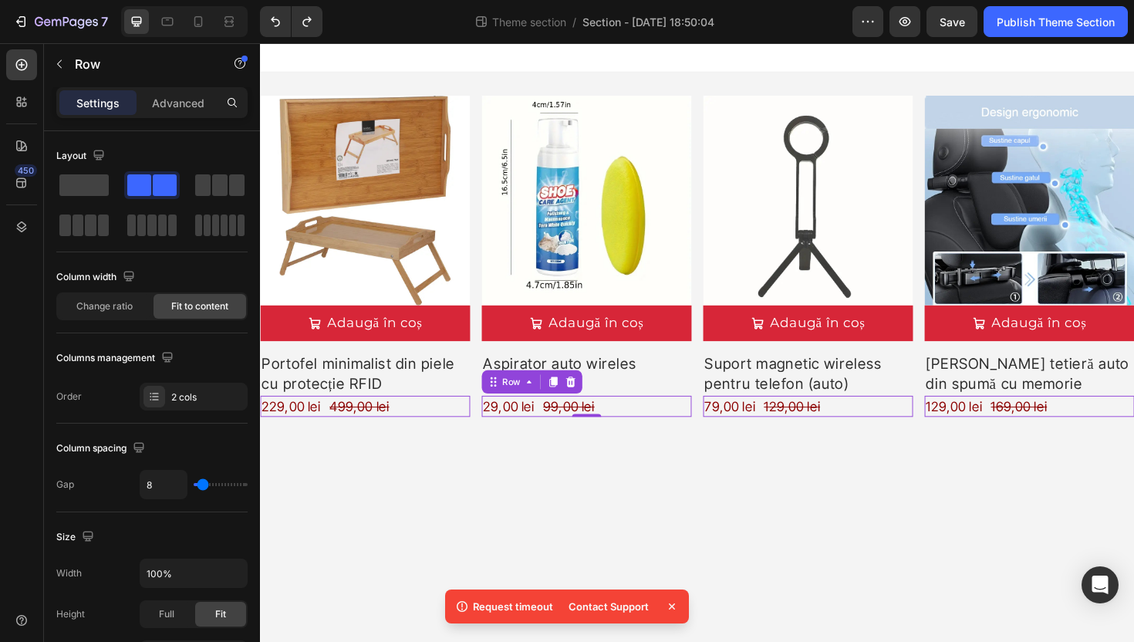
click at [694, 478] on body "Product Images Adaugă în coș Add to Cart Portofel minimalist din piele cu prote…" at bounding box center [723, 360] width 926 height 634
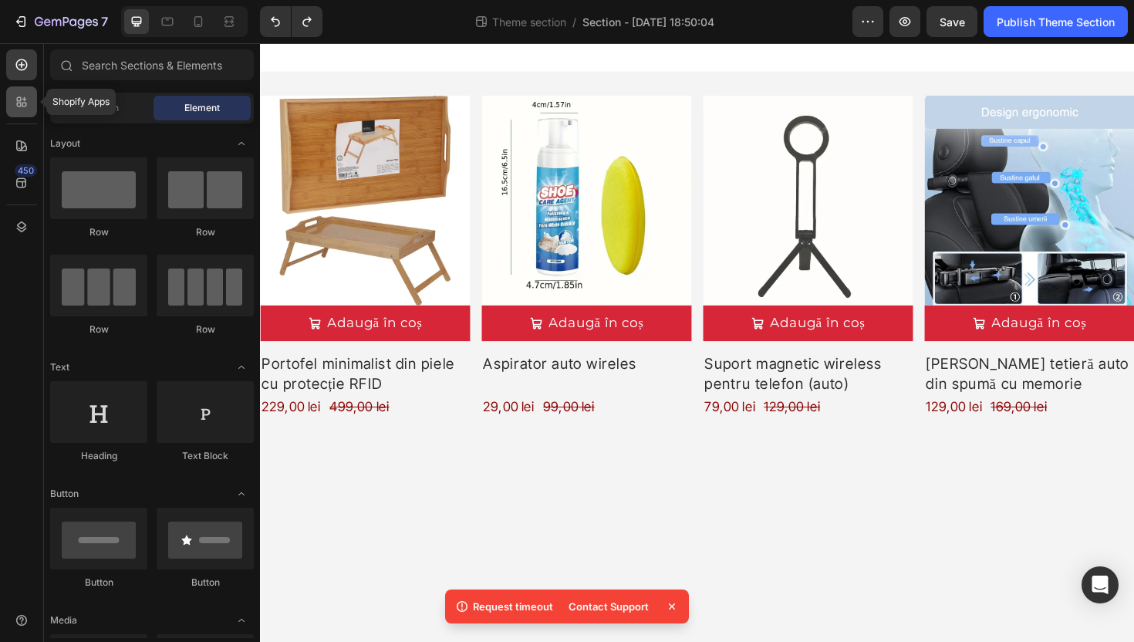
click at [22, 90] on div at bounding box center [21, 101] width 31 height 31
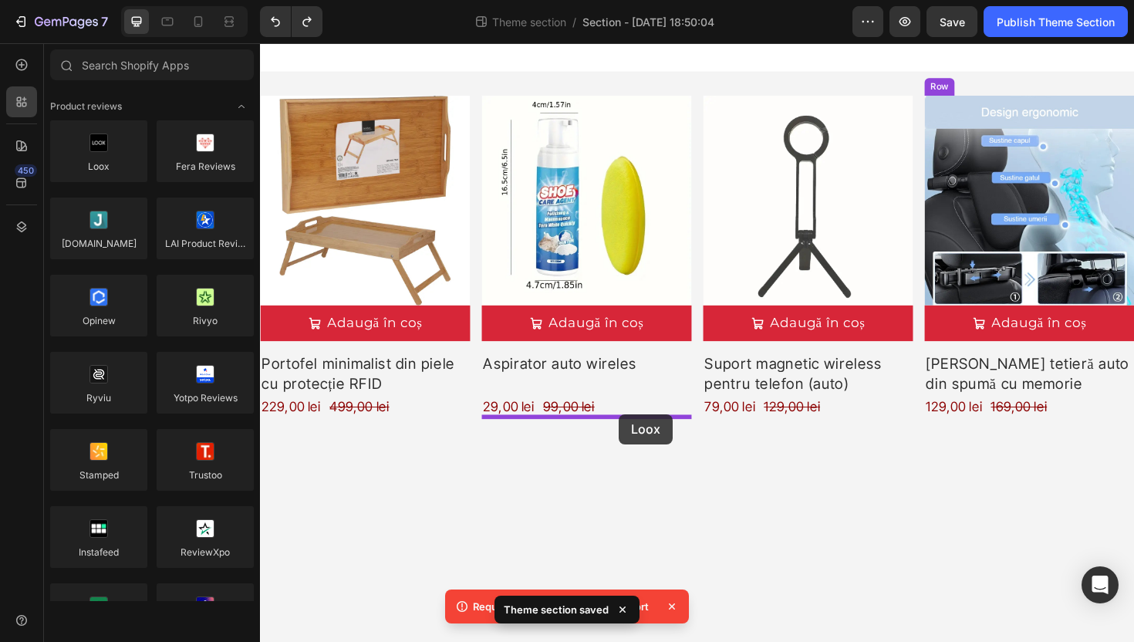
drag, startPoint x: 359, startPoint y: 184, endPoint x: 640, endPoint y: 436, distance: 378.1
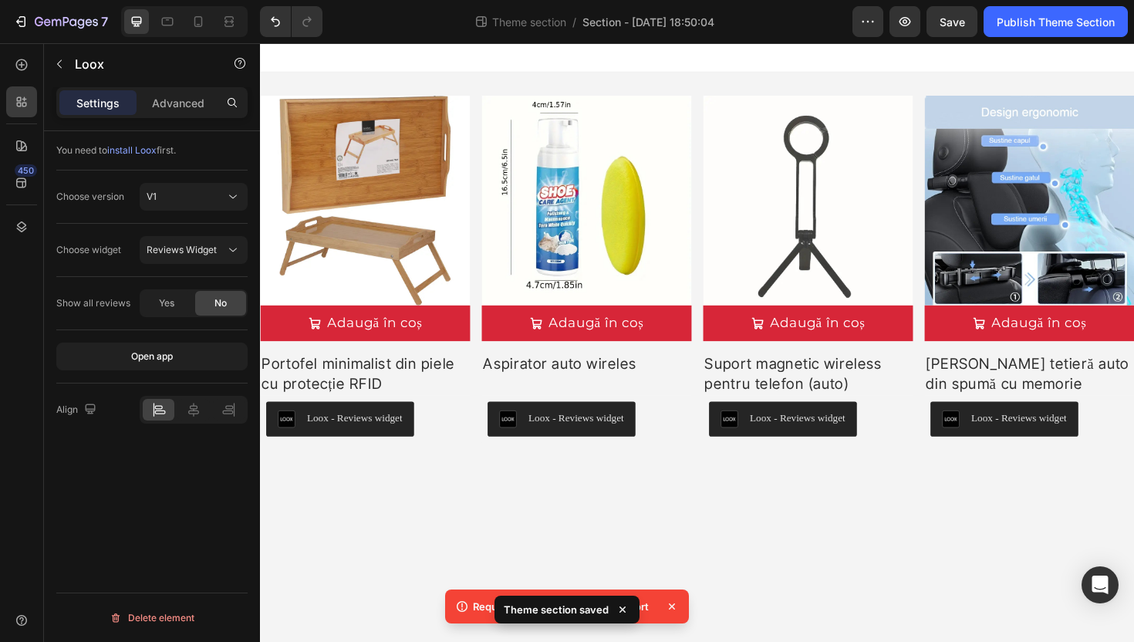
click at [859, 533] on body "Product Images Adaugă în coș Add to Cart Portofel minimalist din piele cu prote…" at bounding box center [723, 360] width 926 height 634
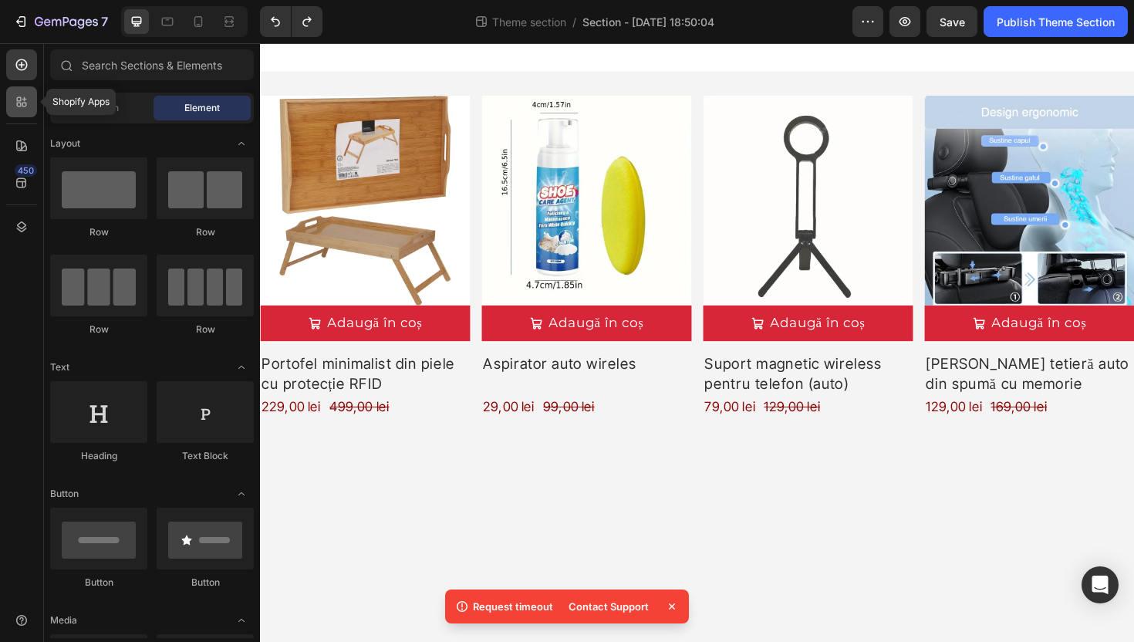
click at [32, 98] on div at bounding box center [21, 101] width 31 height 31
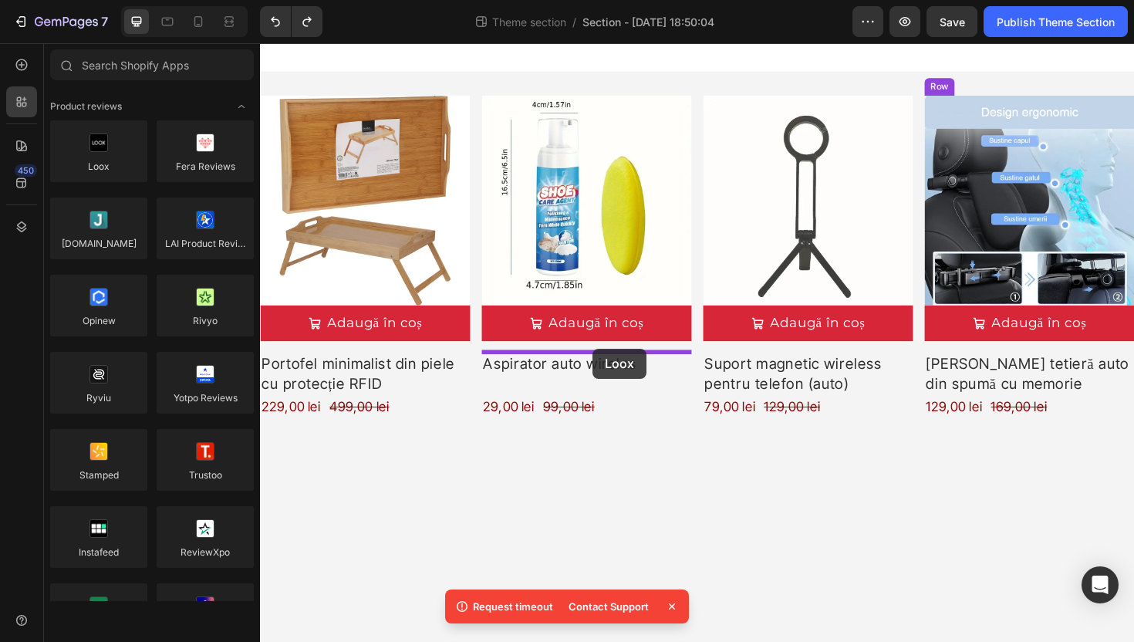
drag, startPoint x: 350, startPoint y: 201, endPoint x: 613, endPoint y: 366, distance: 310.3
drag, startPoint x: 370, startPoint y: 191, endPoint x: 623, endPoint y: 361, distance: 305.3
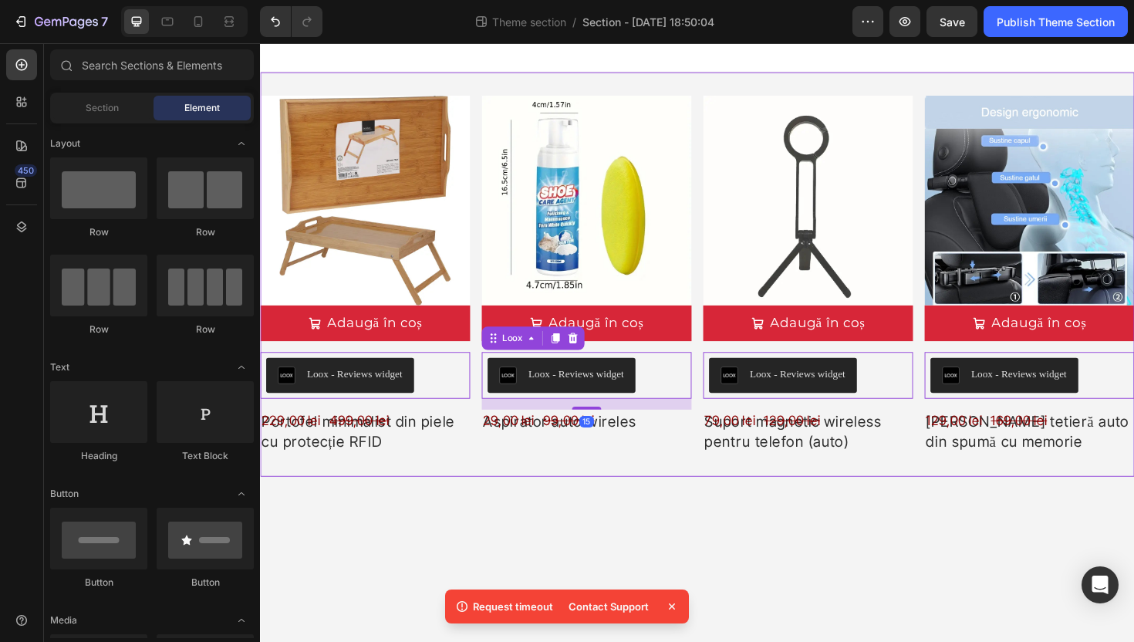
drag, startPoint x: 679, startPoint y: 518, endPoint x: 672, endPoint y: 509, distance: 11.0
click at [678, 518] on body "Product Images Adaugă în coș Add to Cart Loox - Reviews widget Loox 0 Portofel …" at bounding box center [723, 360] width 926 height 634
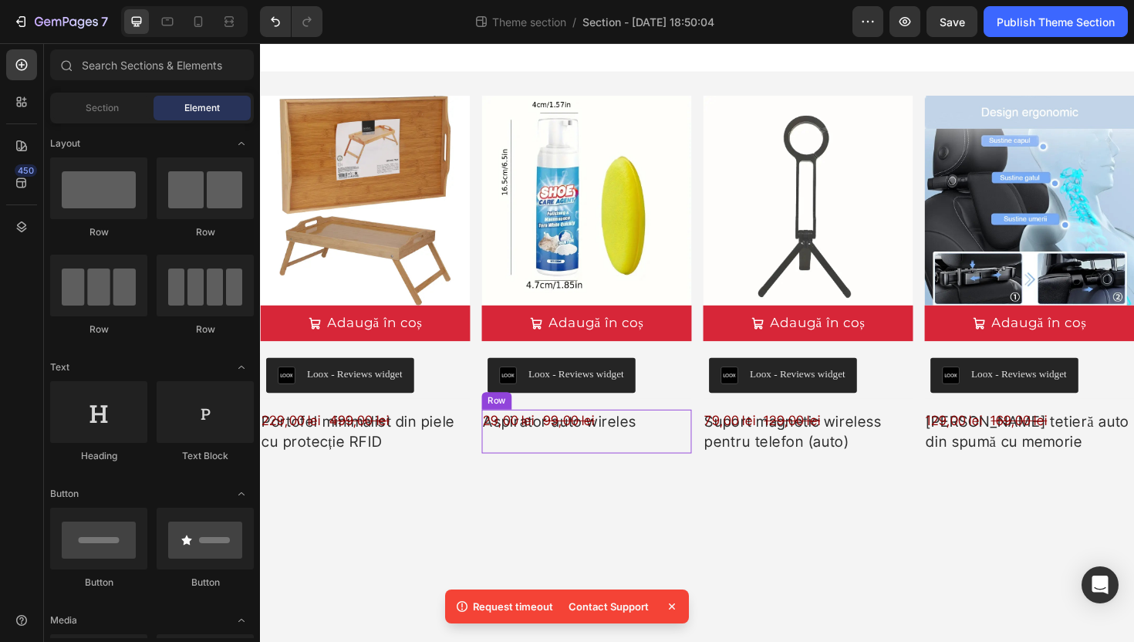
click at [482, 441] on div "29,00 lei Product Price Product Price 99,00 lei Product Price Product Price Row" at bounding box center [371, 454] width 222 height 46
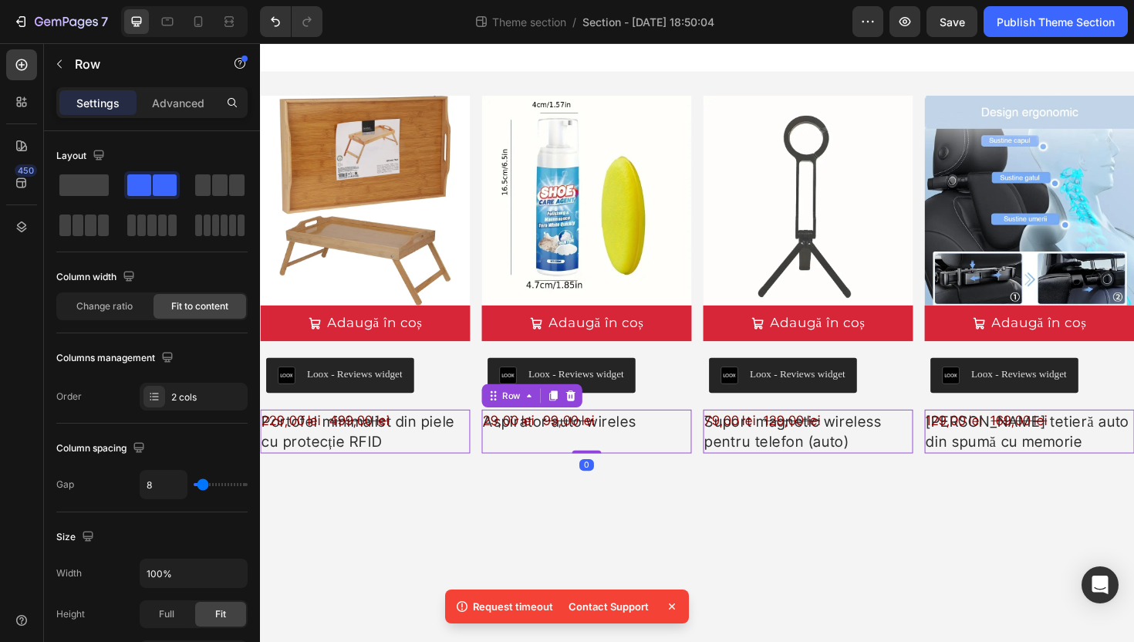
drag, startPoint x: 610, startPoint y: 477, endPoint x: 608, endPoint y: 464, distance: 13.3
click at [482, 457] on div "29,00 lei Product Price Product Price 99,00 lei Product Price Product Price Row…" at bounding box center [371, 454] width 222 height 46
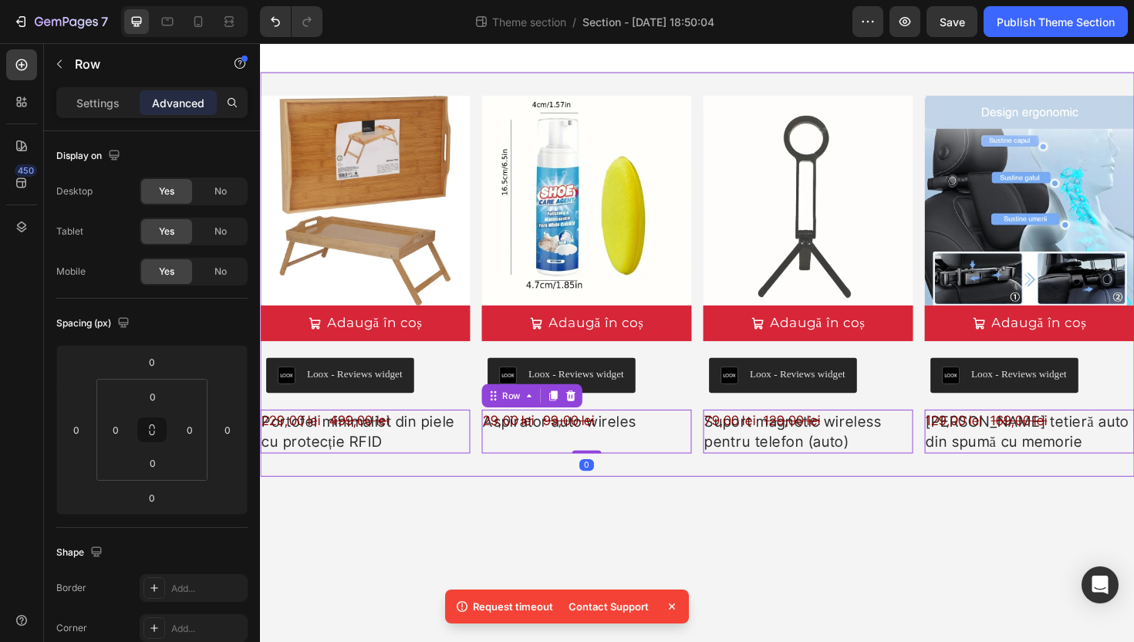
click at [703, 528] on body "Product Images Adaugă în coș Add to Cart Loox - Reviews widget Loox Portofel mi…" at bounding box center [723, 360] width 926 height 634
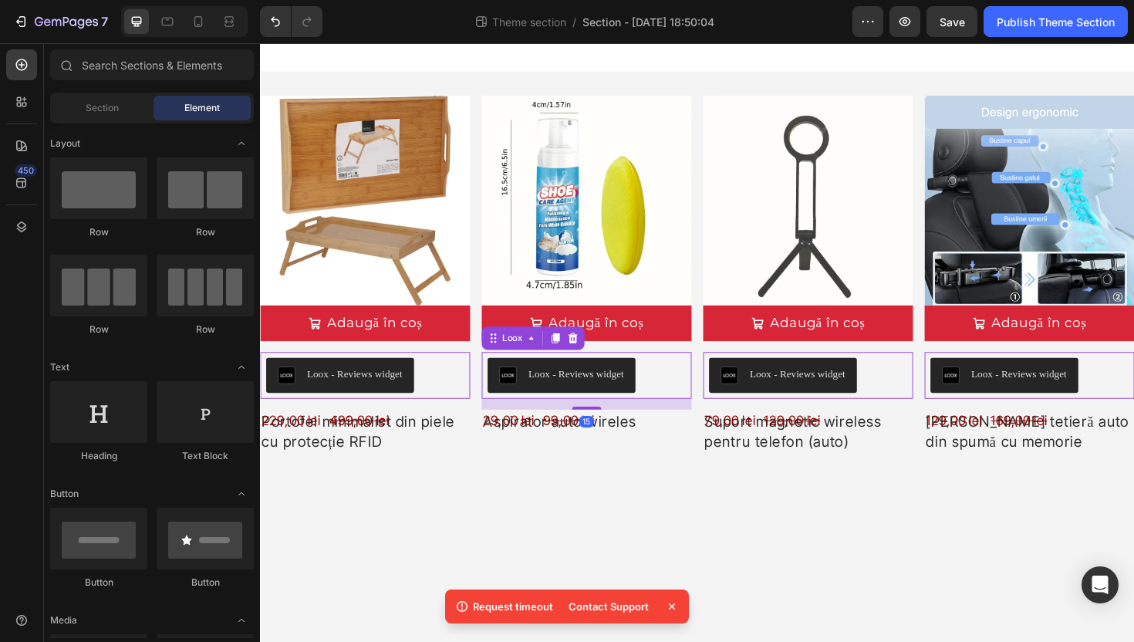
click at [410, 386] on div "Loox - Reviews widget" at bounding box center [359, 394] width 101 height 16
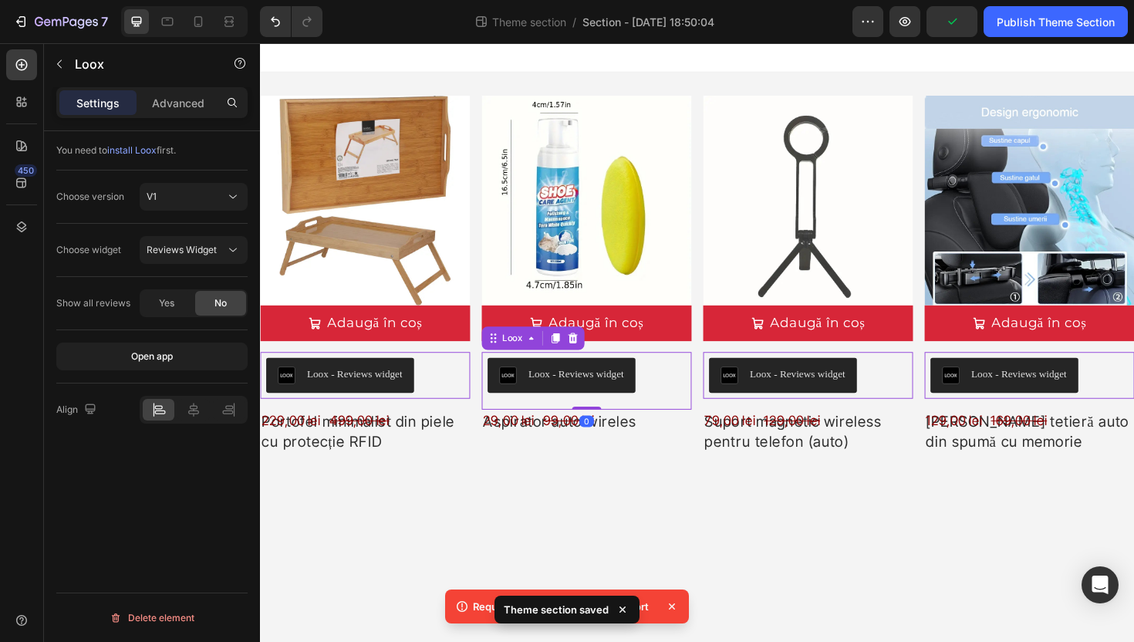
drag, startPoint x: 617, startPoint y: 428, endPoint x: 626, endPoint y: 400, distance: 30.0
click at [482, 400] on div "Loox - Reviews widget Loox 0" at bounding box center [371, 394] width 222 height 49
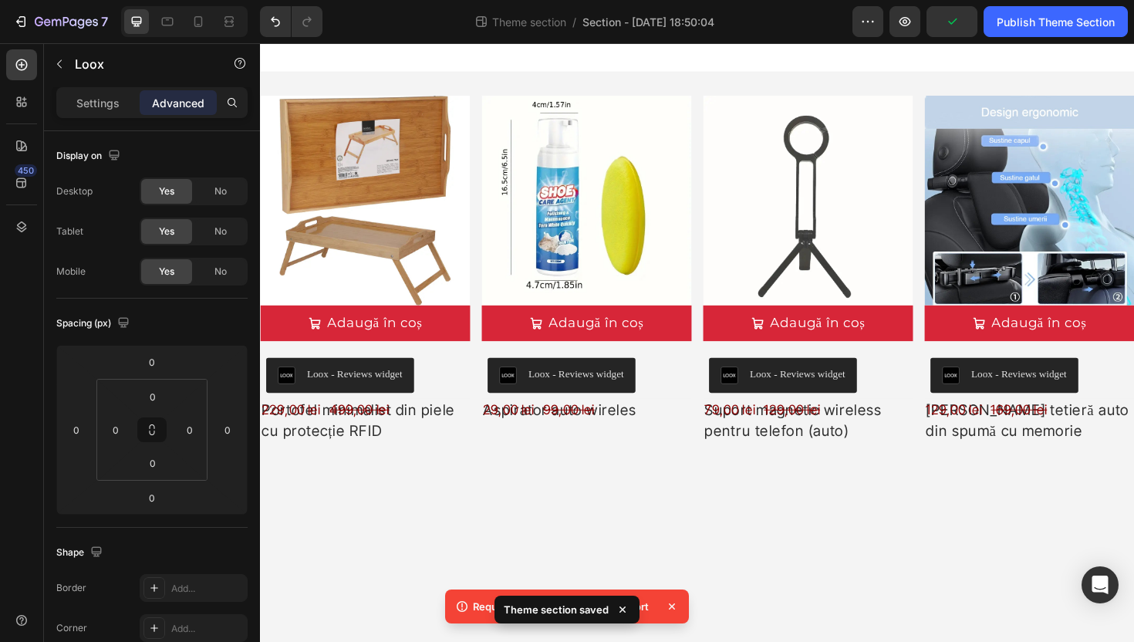
click at [695, 511] on body "Product Images Adaugă în coș Add to Cart Loox - Reviews widget Loox Portofel mi…" at bounding box center [723, 360] width 926 height 634
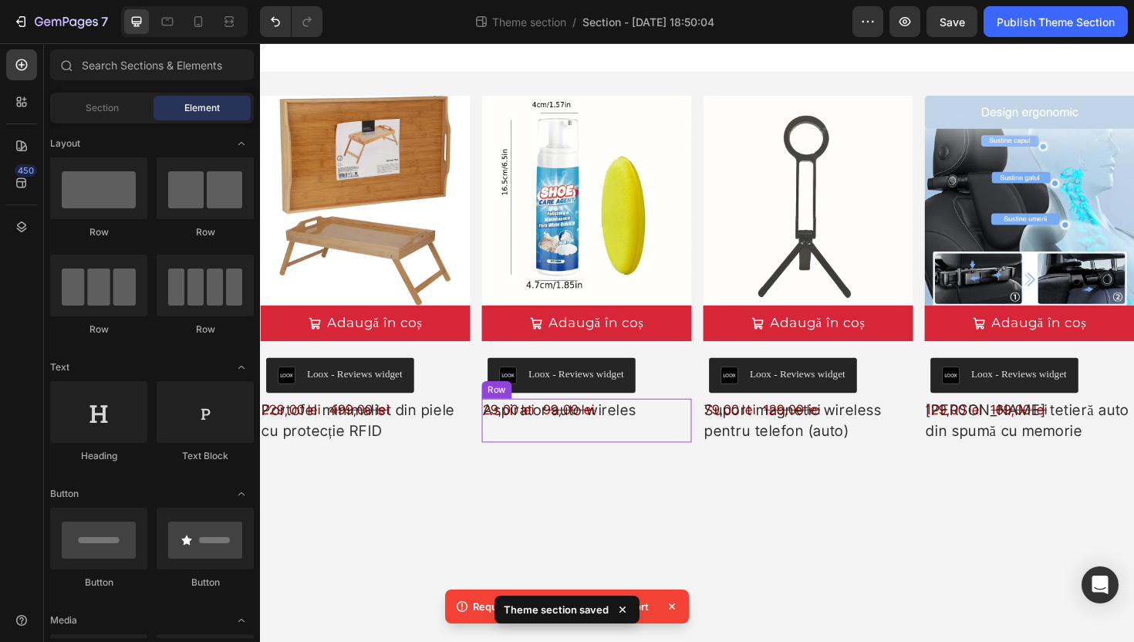
click at [482, 436] on div "29,00 lei Product Price Product Price 99,00 lei Product Price Product Price Row" at bounding box center [371, 443] width 222 height 46
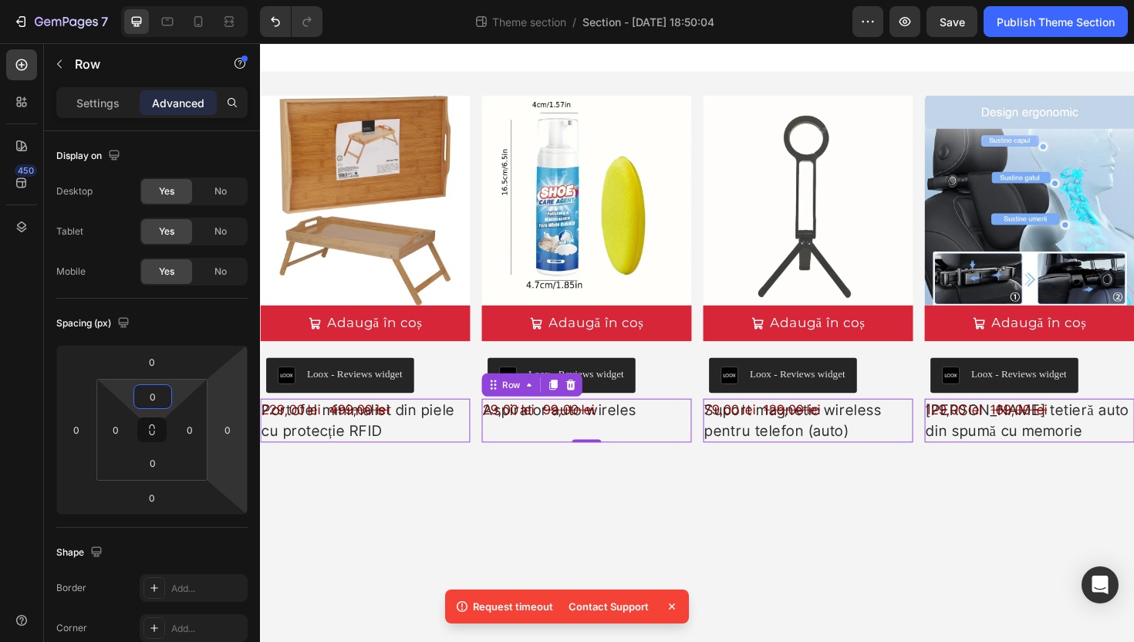
drag, startPoint x: 411, startPoint y: 430, endPoint x: 364, endPoint y: 454, distance: 52.4
click at [562, 588] on body "Product Images Adaugă în coș Add to Cart Loox - Reviews widget Loox Portofel mi…" at bounding box center [723, 360] width 926 height 634
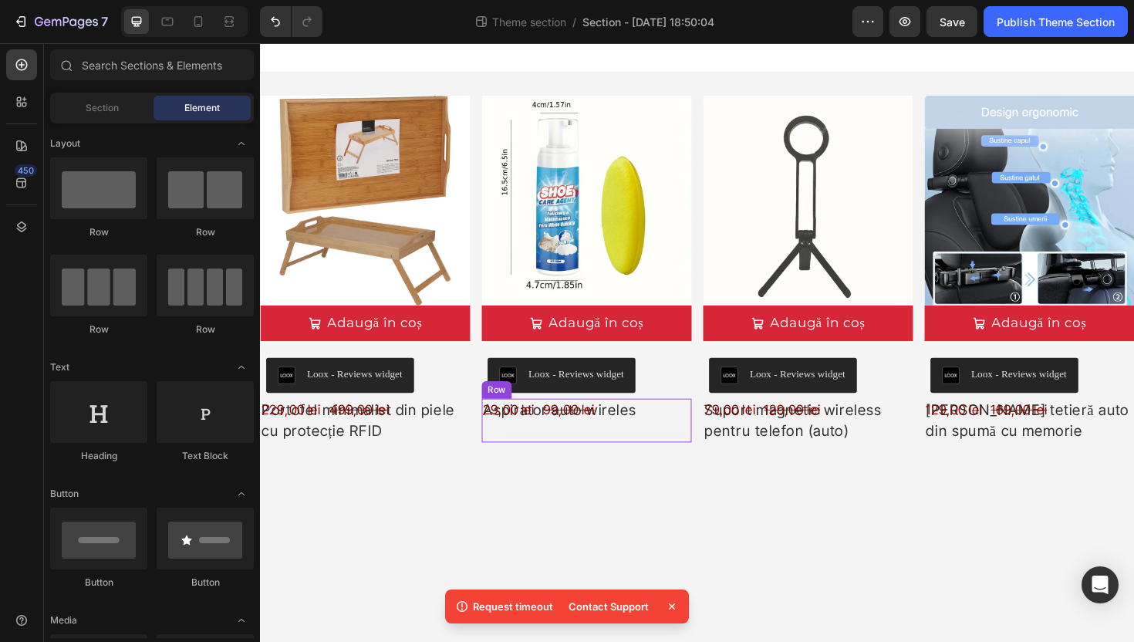
click at [482, 428] on div "29,00 lei Product Price Product Price 99,00 lei Product Price Product Price Row" at bounding box center [371, 443] width 222 height 46
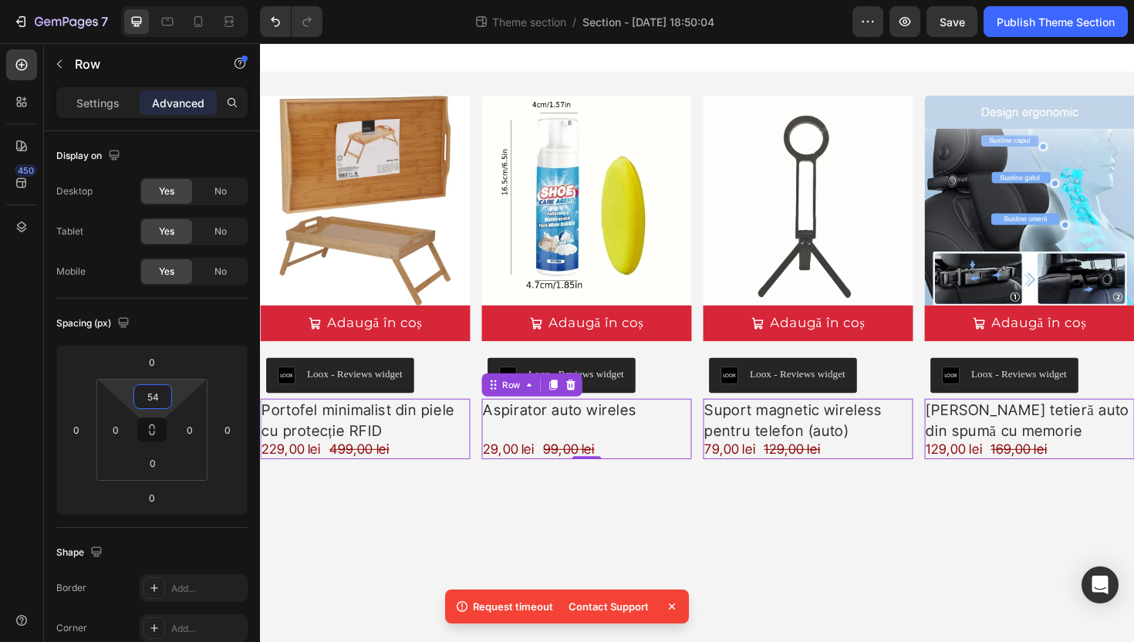
type input "60"
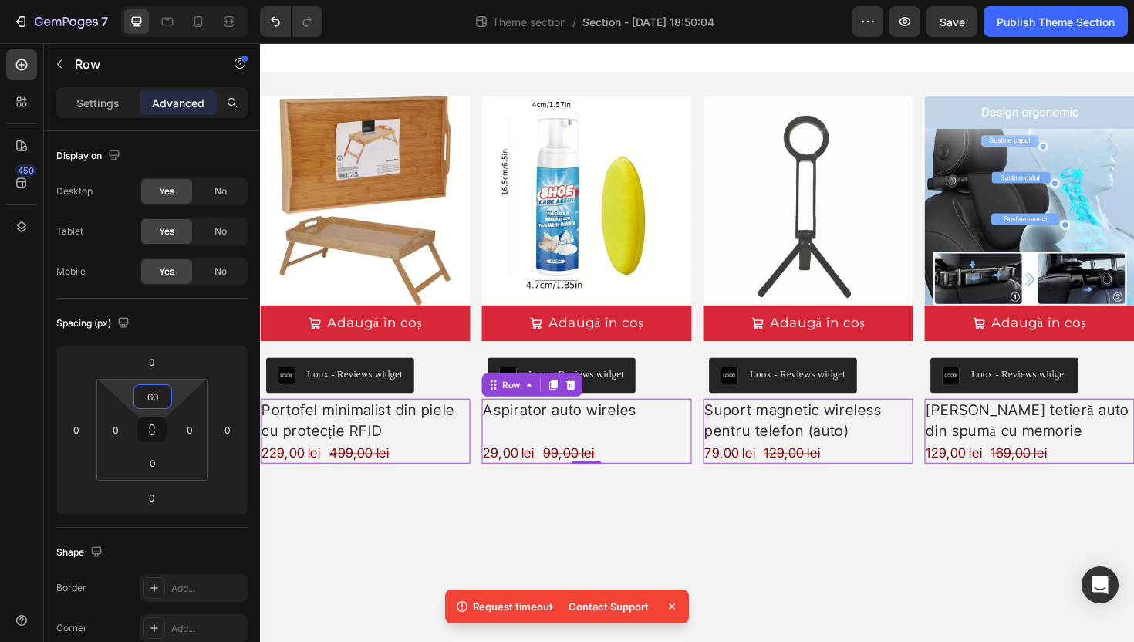
drag, startPoint x: 184, startPoint y: 388, endPoint x: 199, endPoint y: 365, distance: 27.4
click at [199, 0] on html "7 Theme section / Section - [DATE] 18:50:04 Preview Save Publish Theme Section …" at bounding box center [567, 0] width 1134 height 0
click at [817, 568] on body "Product Images Adaugă în coș Add to Cart Loox - Reviews widget Loox Portofel mi…" at bounding box center [723, 360] width 926 height 634
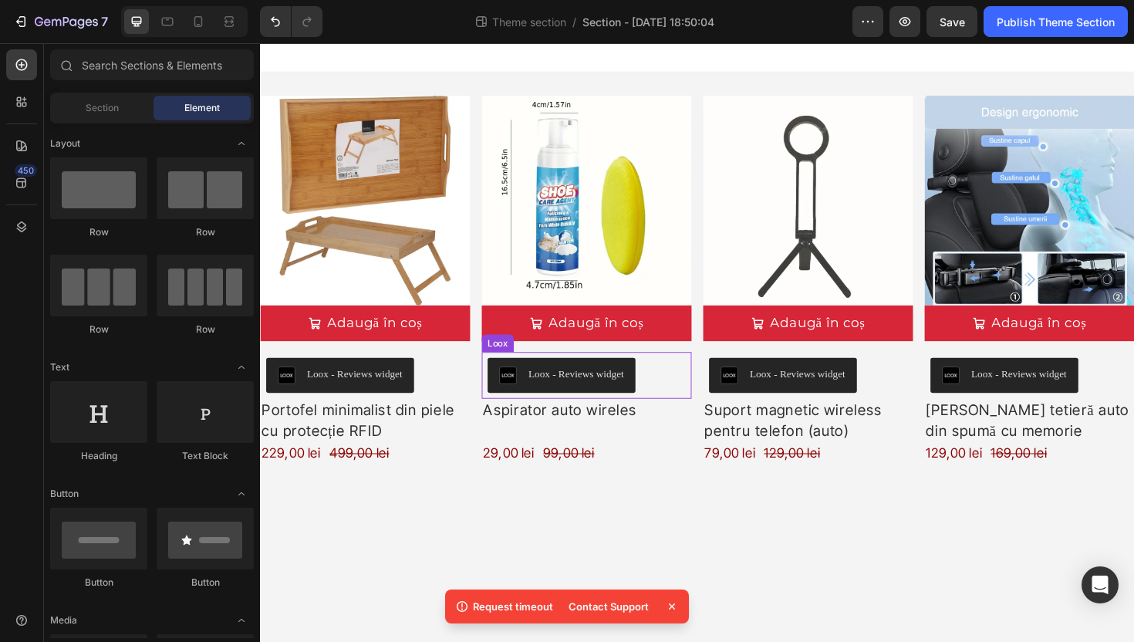
click at [423, 377] on button "Loox - Reviews widget" at bounding box center [344, 394] width 157 height 37
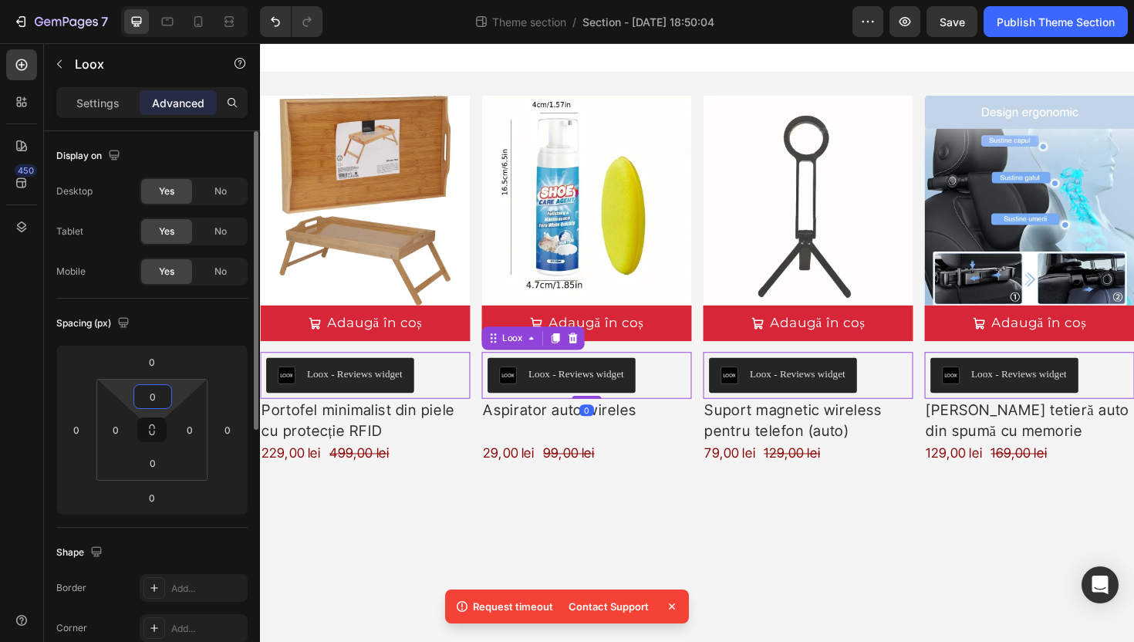
drag, startPoint x: 162, startPoint y: 402, endPoint x: 158, endPoint y: 413, distance: 11.5
click at [159, 414] on div "0 0 0 0" at bounding box center [151, 430] width 111 height 102
drag, startPoint x: 185, startPoint y: 385, endPoint x: 177, endPoint y: 441, distance: 56.1
click at [173, 0] on html "7 Theme section / Section - [DATE] 18:50:04 Preview Save Publish Theme Section …" at bounding box center [567, 0] width 1134 height 0
click at [660, 556] on body "Product Images Adaugă în coș Add to Cart Loox - Reviews widget Loox 0 Portofel …" at bounding box center [723, 360] width 926 height 634
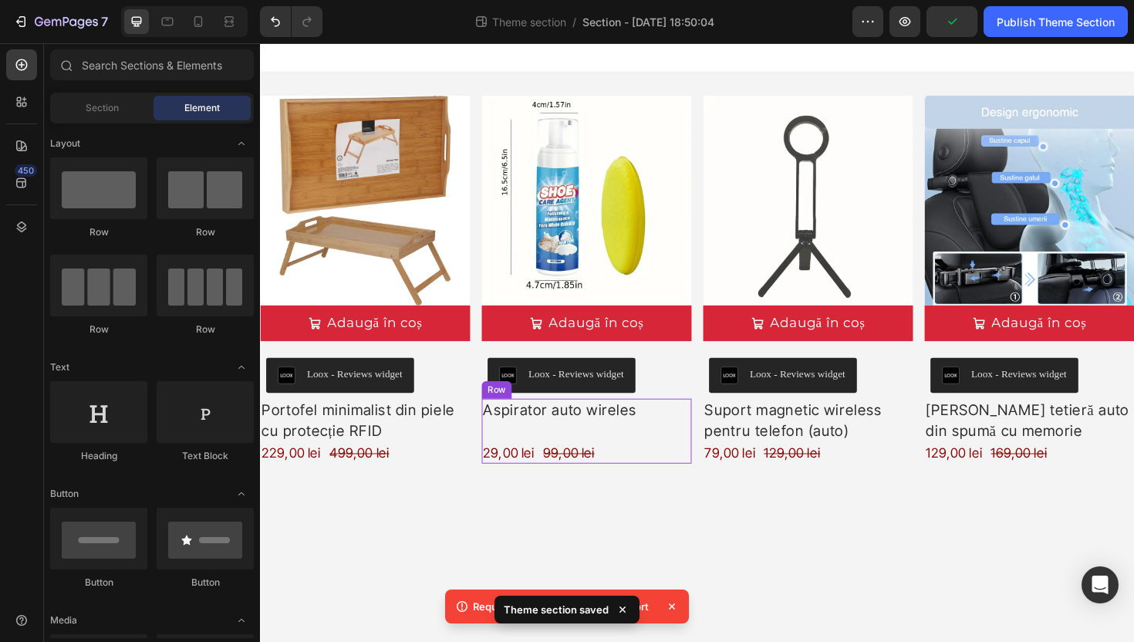
click at [482, 446] on div "29,00 lei Product Price Product Price 99,00 lei Product Price Product Price Row" at bounding box center [371, 454] width 222 height 69
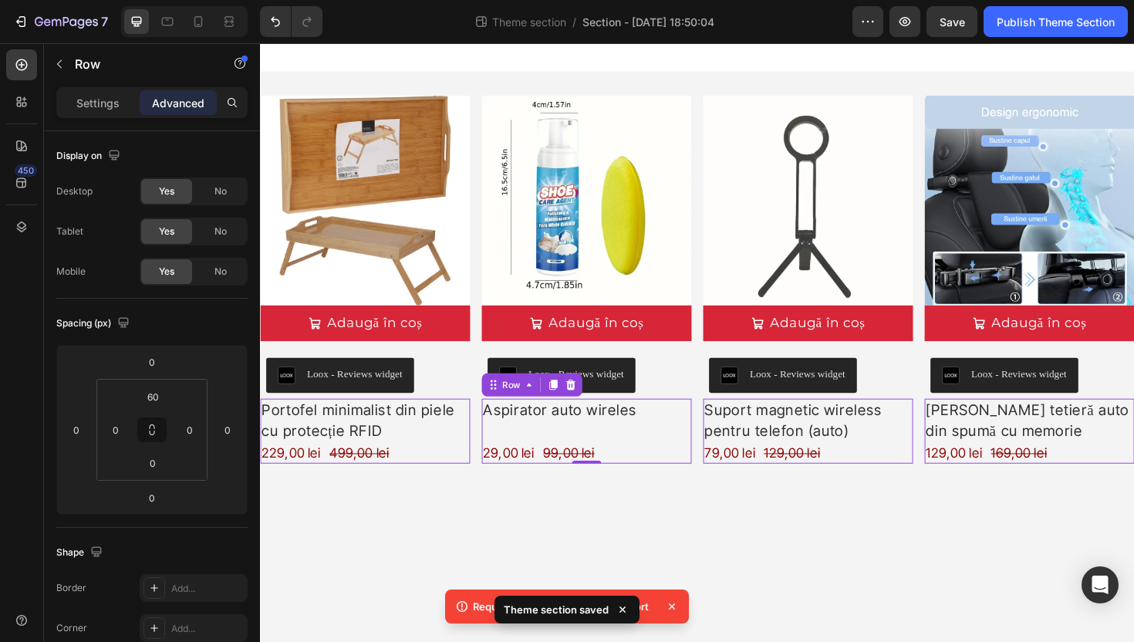
click at [383, 429] on div "229,00 lei Product Price Product Price 499,00 lei Product Price Product Price R…" at bounding box center [371, 454] width 222 height 69
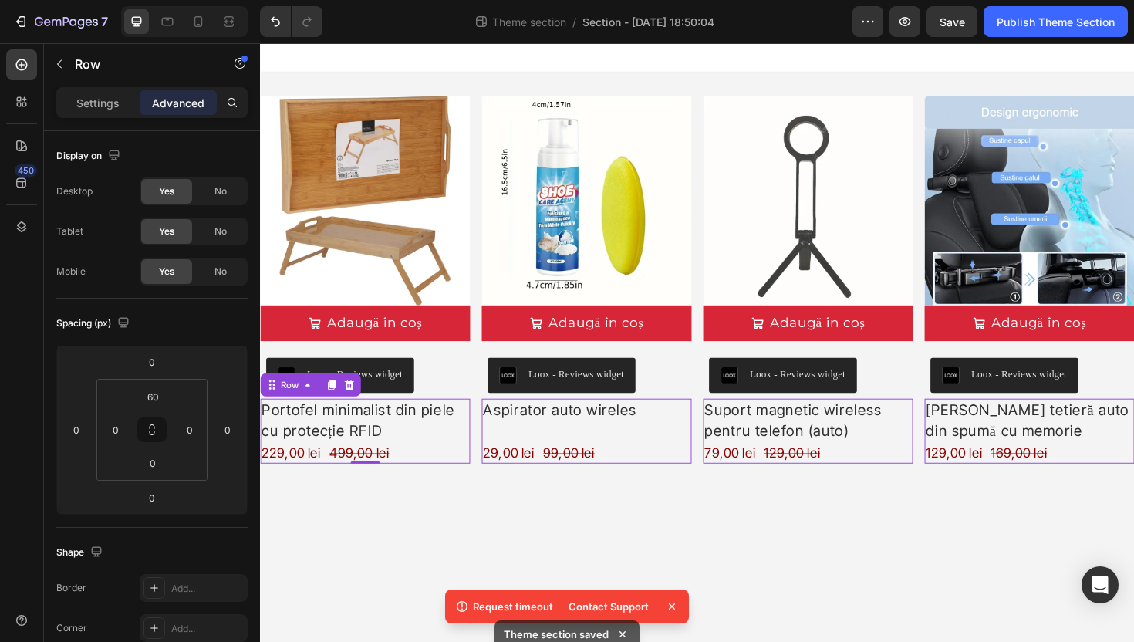
click at [454, 452] on div "229,00 lei Product Price Product Price 499,00 lei Product Price Product Price R…" at bounding box center [371, 454] width 222 height 69
click at [482, 433] on div "29,00 lei Product Price Product Price 99,00 lei Product Price Product Price Row…" at bounding box center [371, 454] width 222 height 69
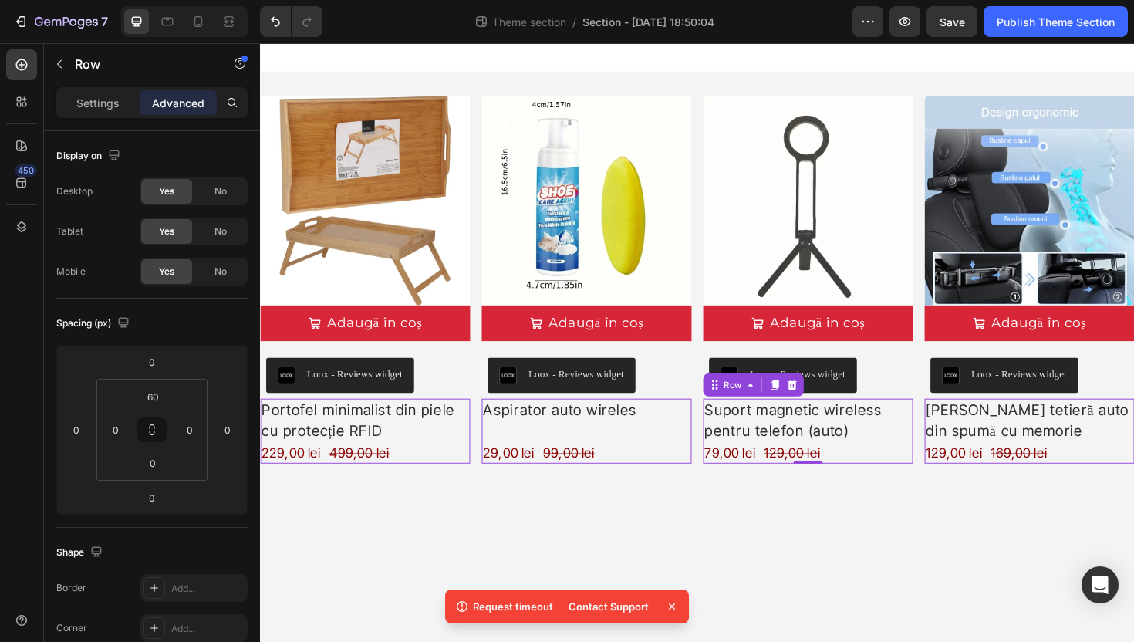
click at [482, 447] on div "79,00 lei Product Price Product Price 129,00 lei Product Price Product Price Ro…" at bounding box center [371, 454] width 222 height 69
click at [476, 376] on div "Loox - Reviews widget" at bounding box center [371, 394] width 210 height 37
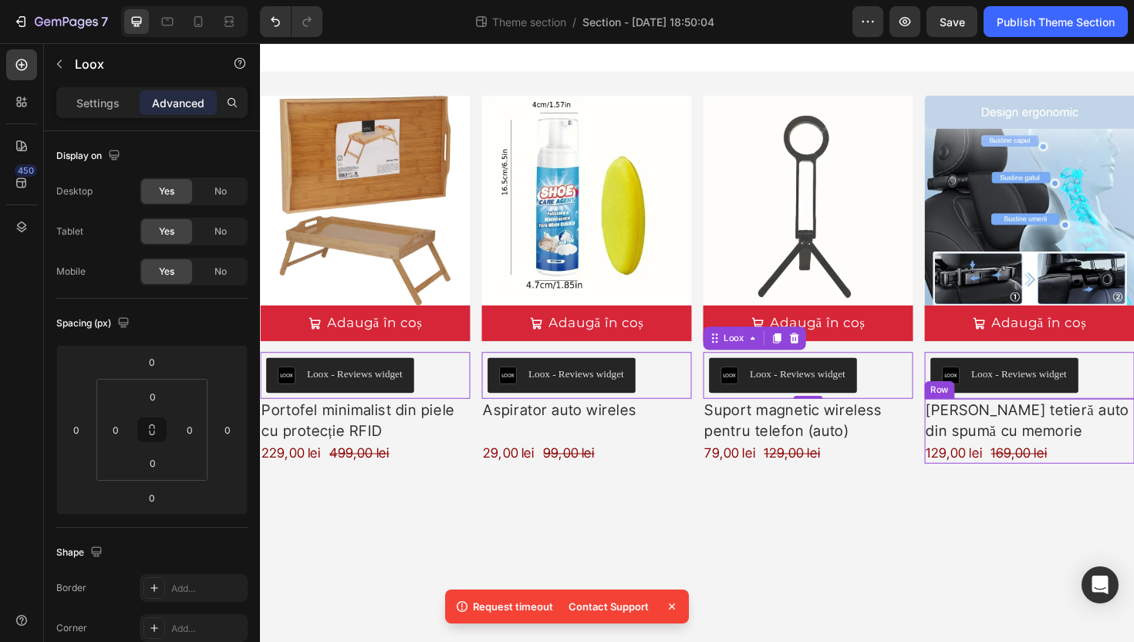
click at [482, 441] on div "129,00 lei Product Price Product Price 169,00 lei Product Price Product Price R…" at bounding box center [371, 454] width 222 height 69
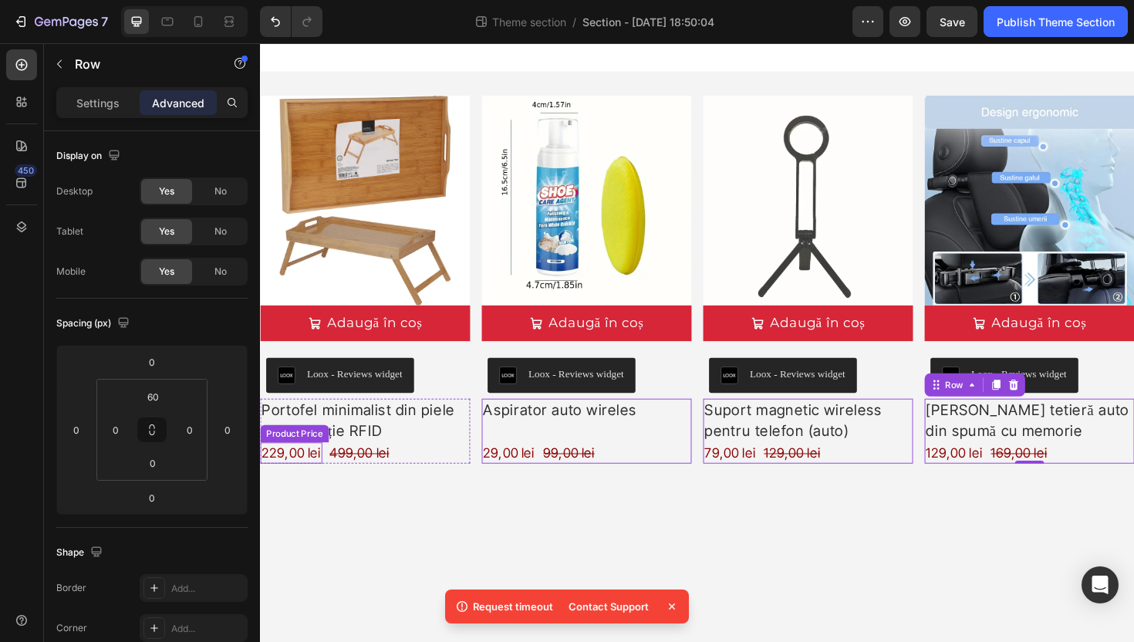
click at [292, 477] on div "229,00 lei" at bounding box center [293, 477] width 66 height 22
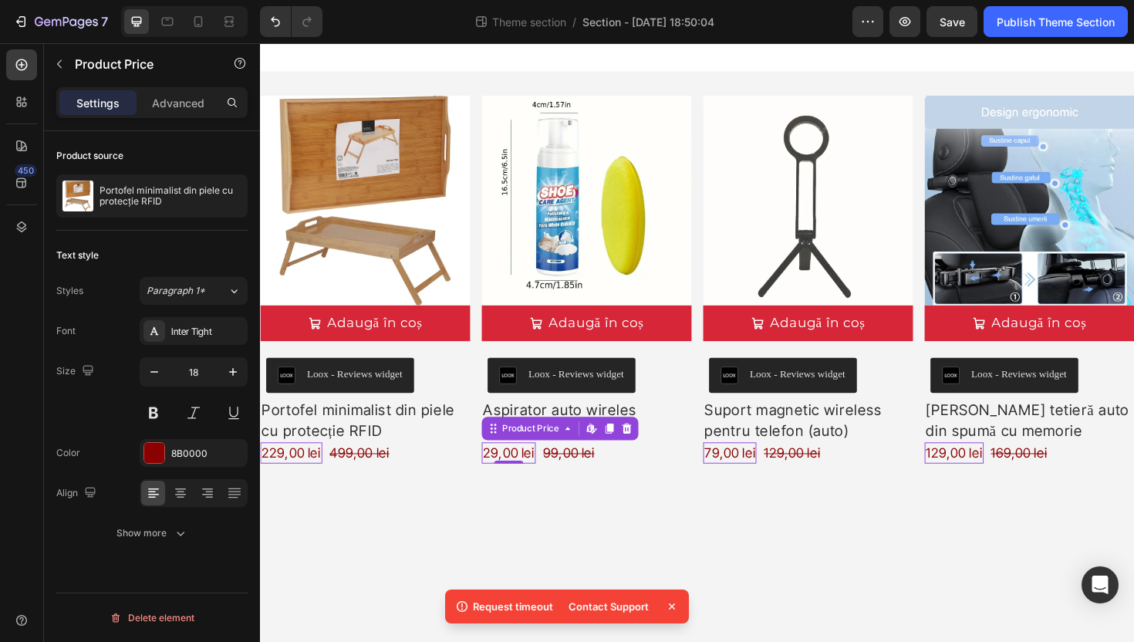
click at [326, 479] on div "29,00 lei" at bounding box center [293, 477] width 66 height 22
drag, startPoint x: 144, startPoint y: 451, endPoint x: 170, endPoint y: 453, distance: 25.5
click at [144, 451] on div at bounding box center [154, 453] width 20 height 20
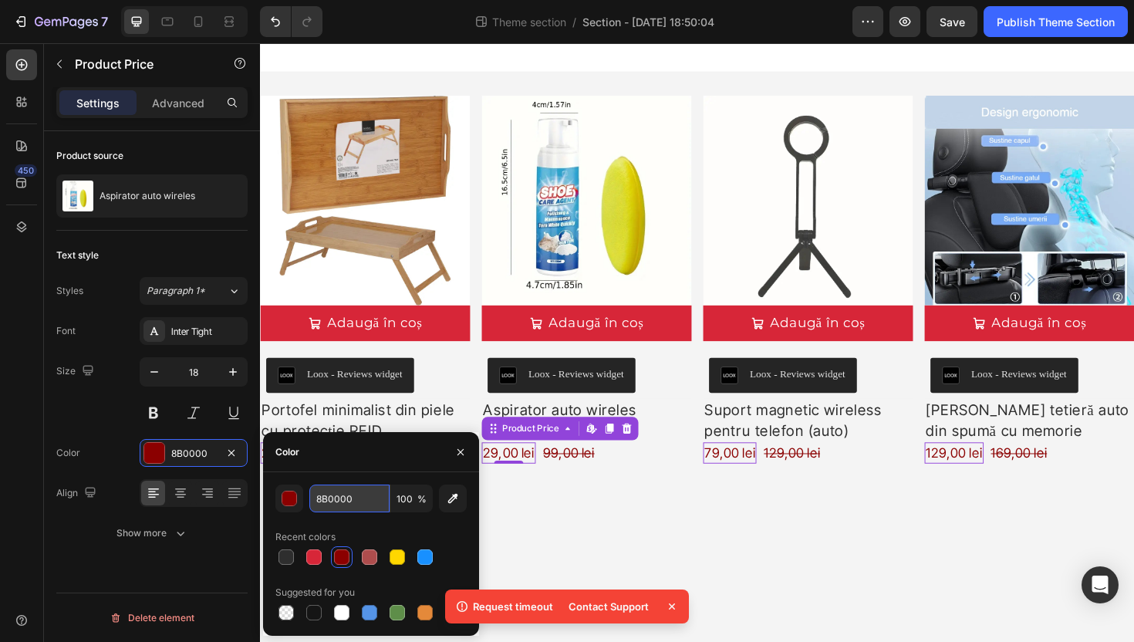
drag, startPoint x: 351, startPoint y: 509, endPoint x: 356, endPoint y: 499, distance: 11.0
click at [351, 507] on input "8B0000" at bounding box center [349, 498] width 80 height 28
paste input "#007BFF"
type input "007BFF"
click at [462, 447] on icon "button" at bounding box center [460, 452] width 12 height 12
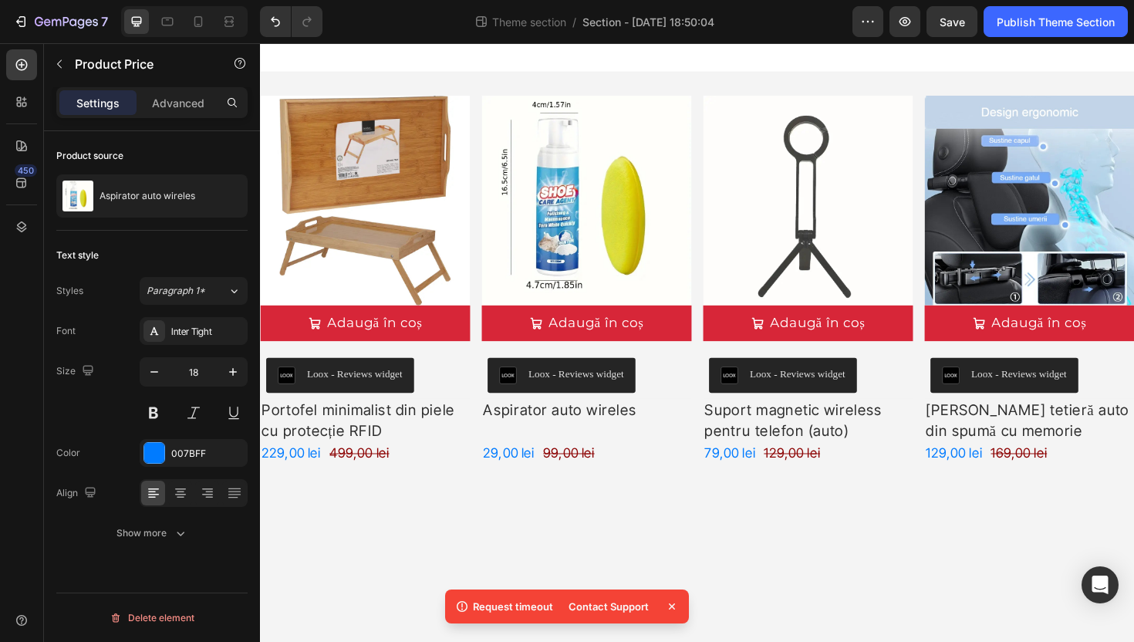
click at [660, 522] on body "Product Images Adaugă în coș Add to Cart Loox - Reviews widget Loox Portofel mi…" at bounding box center [723, 360] width 926 height 634
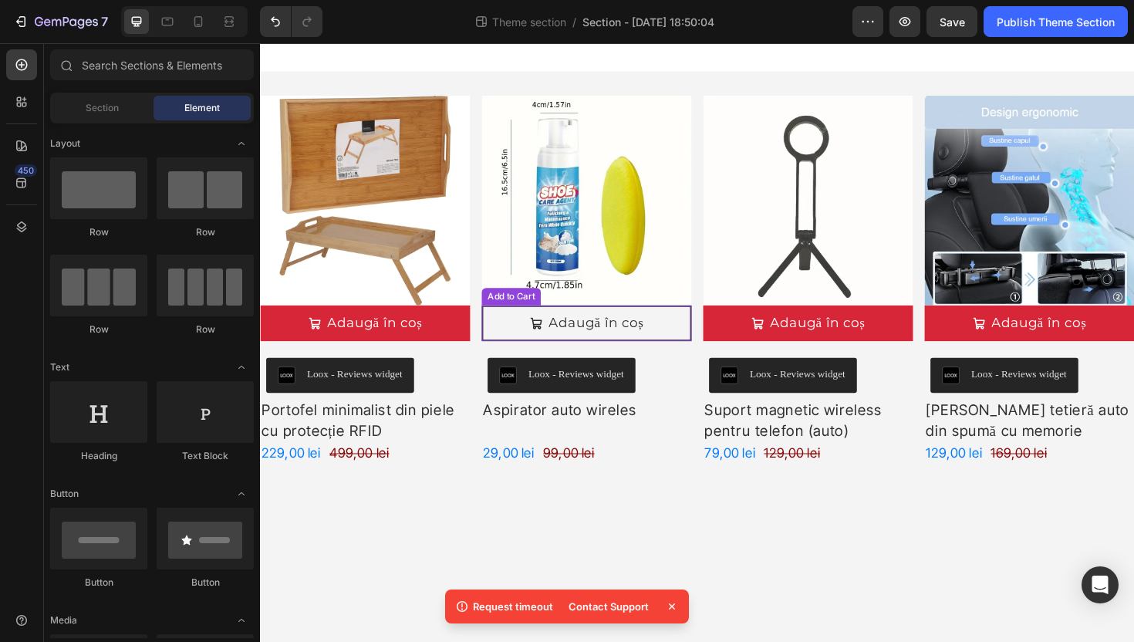
click at [482, 336] on button "Adaugă în coș" at bounding box center [371, 340] width 222 height 38
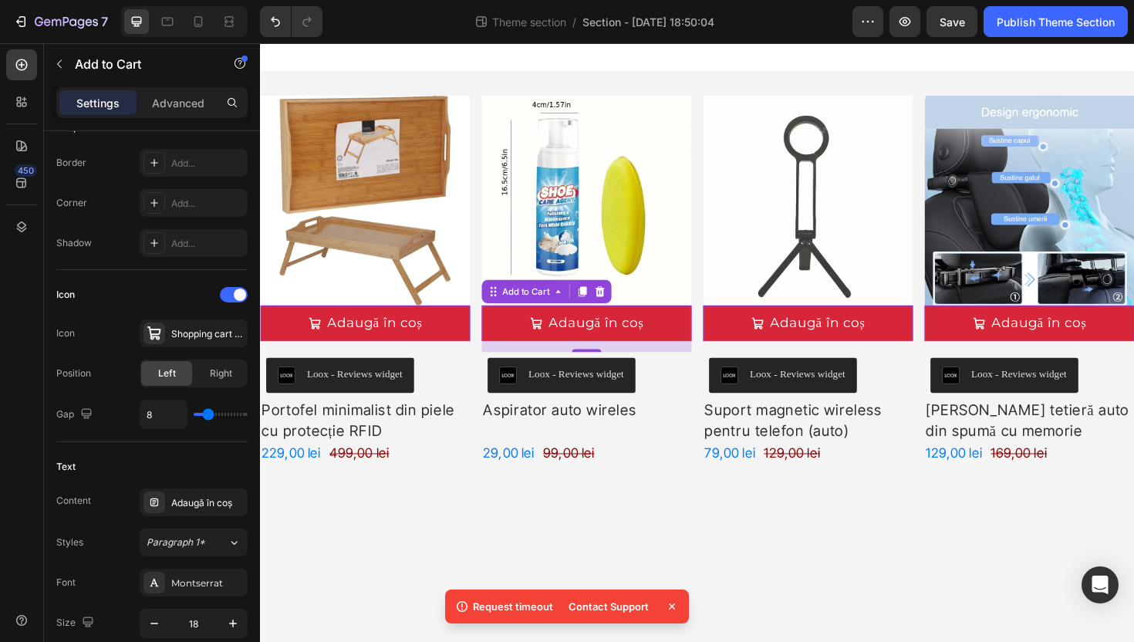
scroll to position [873, 0]
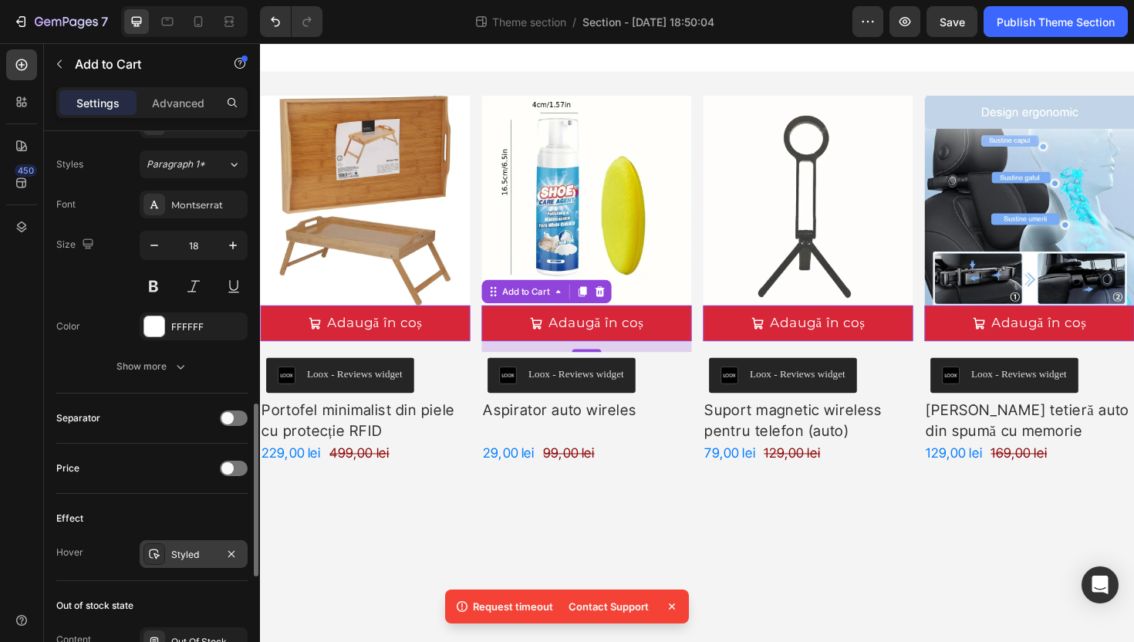
click at [164, 553] on div at bounding box center [154, 554] width 22 height 22
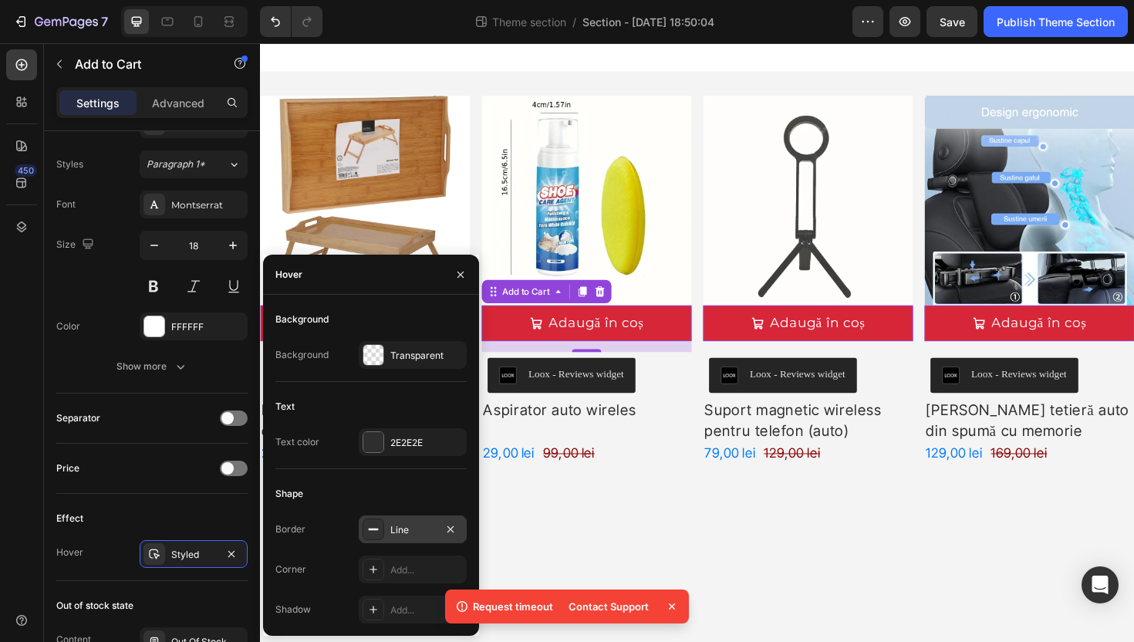
click at [368, 534] on icon at bounding box center [373, 529] width 12 height 12
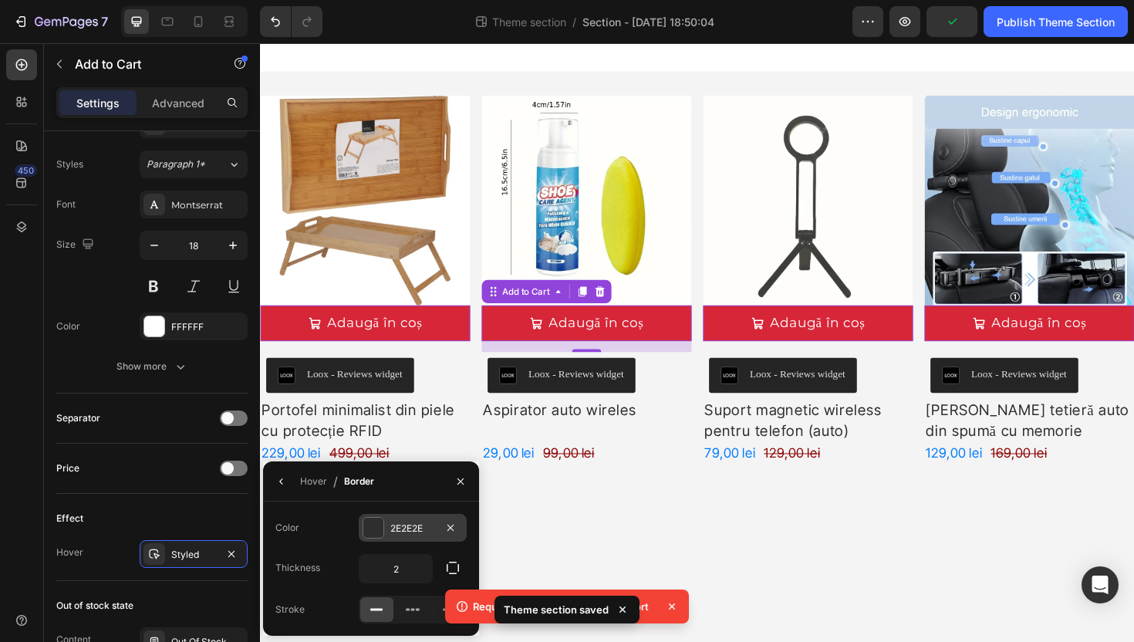
click at [394, 531] on div "2E2E2E" at bounding box center [412, 529] width 45 height 14
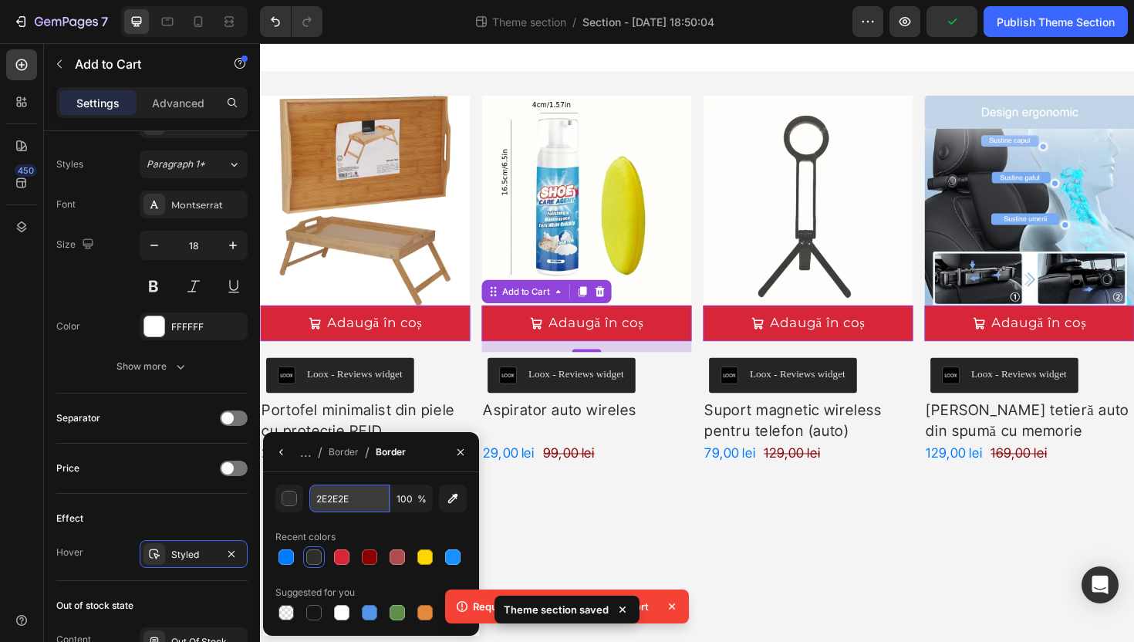
click at [354, 501] on input "2E2E2E" at bounding box center [349, 498] width 80 height 28
paste input "#007BFF"
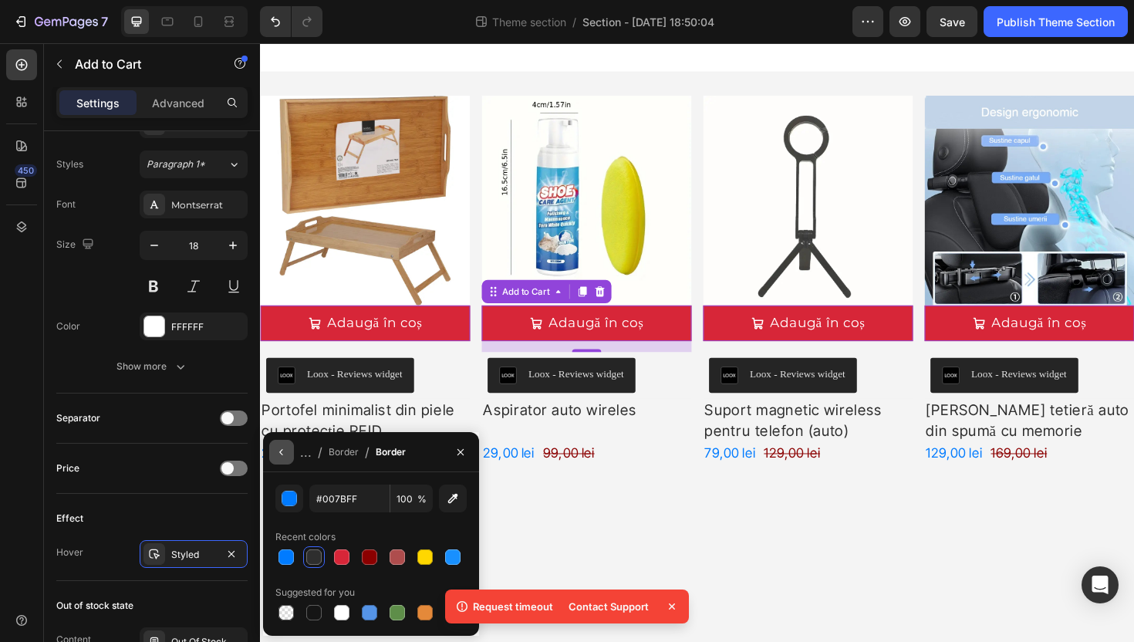
type input "007BFF"
click at [275, 454] on button "button" at bounding box center [281, 452] width 25 height 25
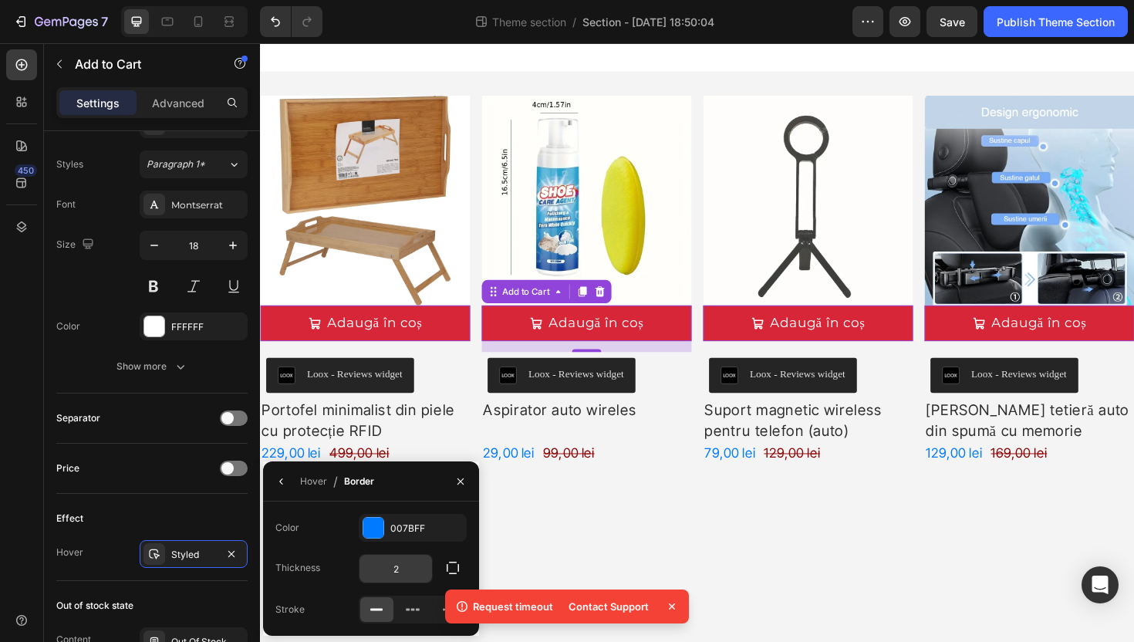
drag, startPoint x: 408, startPoint y: 601, endPoint x: 419, endPoint y: 572, distance: 31.2
click at [407, 599] on div at bounding box center [413, 609] width 33 height 25
drag, startPoint x: 440, startPoint y: 616, endPoint x: 453, endPoint y: 523, distance: 93.5
click at [439, 616] on div at bounding box center [448, 609] width 33 height 25
click at [382, 604] on icon at bounding box center [376, 609] width 15 height 15
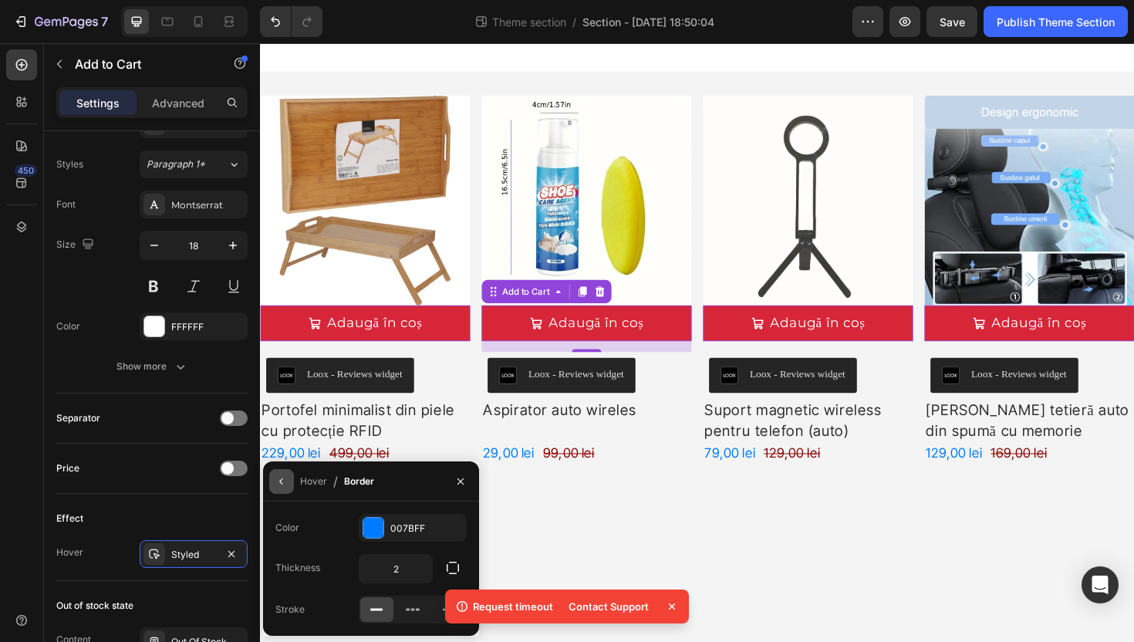
click at [284, 481] on icon "button" at bounding box center [281, 481] width 12 height 12
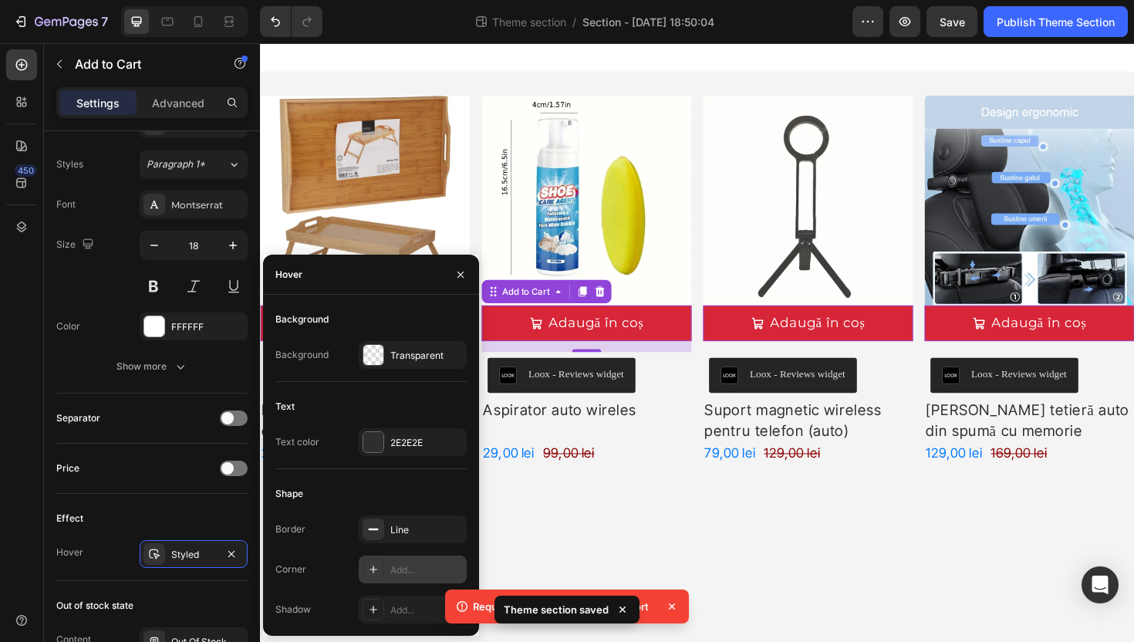
click at [373, 572] on icon at bounding box center [374, 569] width 8 height 8
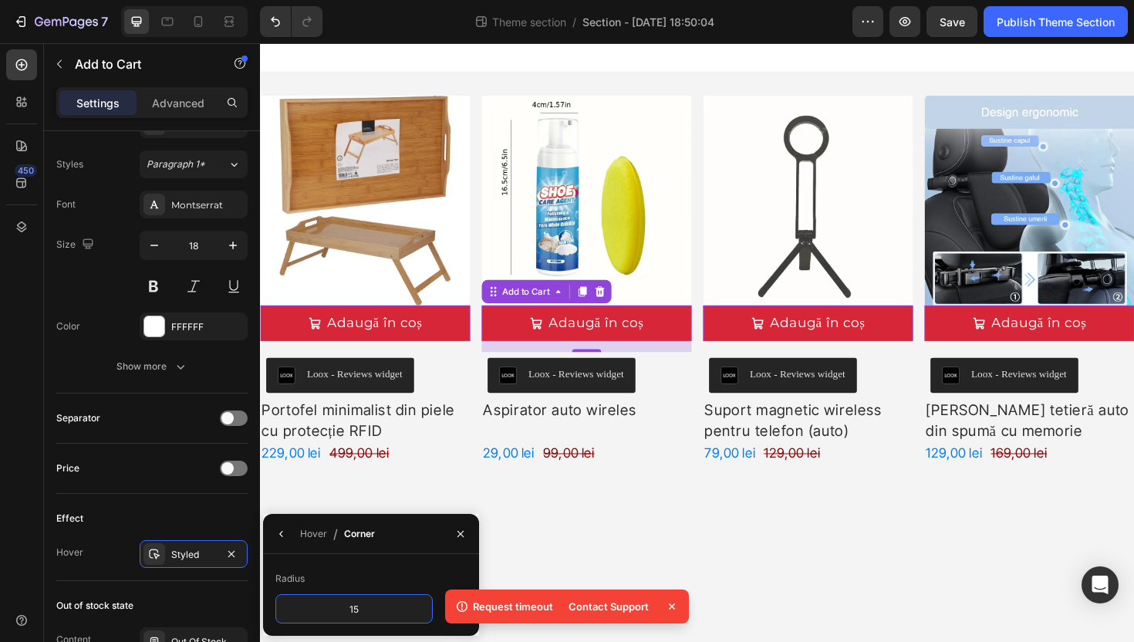
type input "1"
type input "10"
click at [285, 537] on icon "button" at bounding box center [281, 534] width 12 height 12
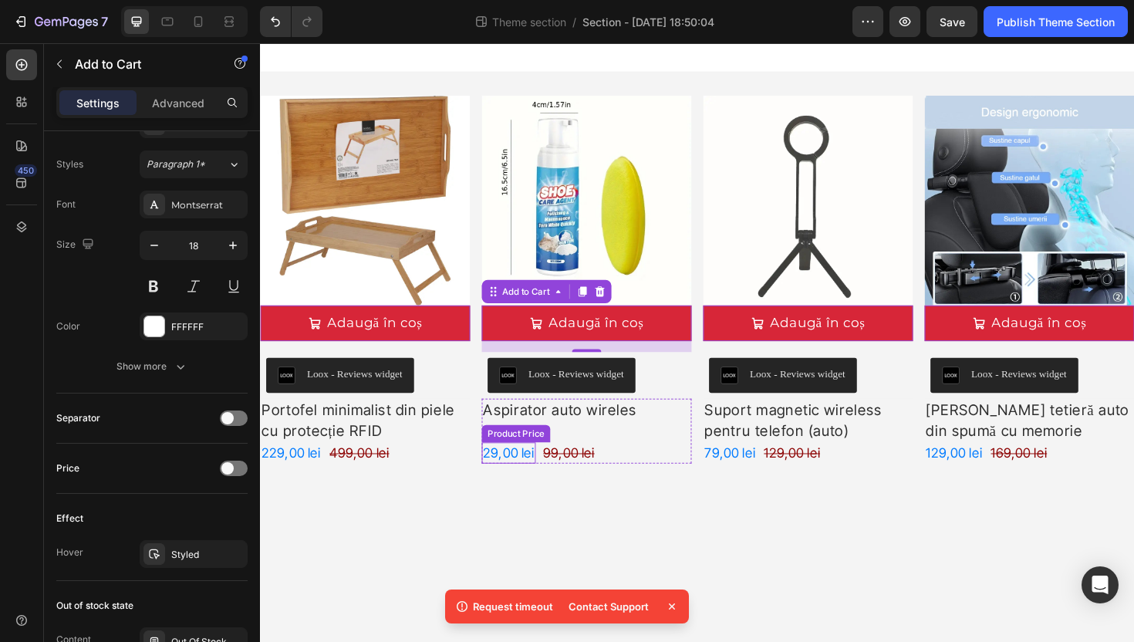
click at [326, 473] on div "29,00 lei" at bounding box center [293, 477] width 66 height 22
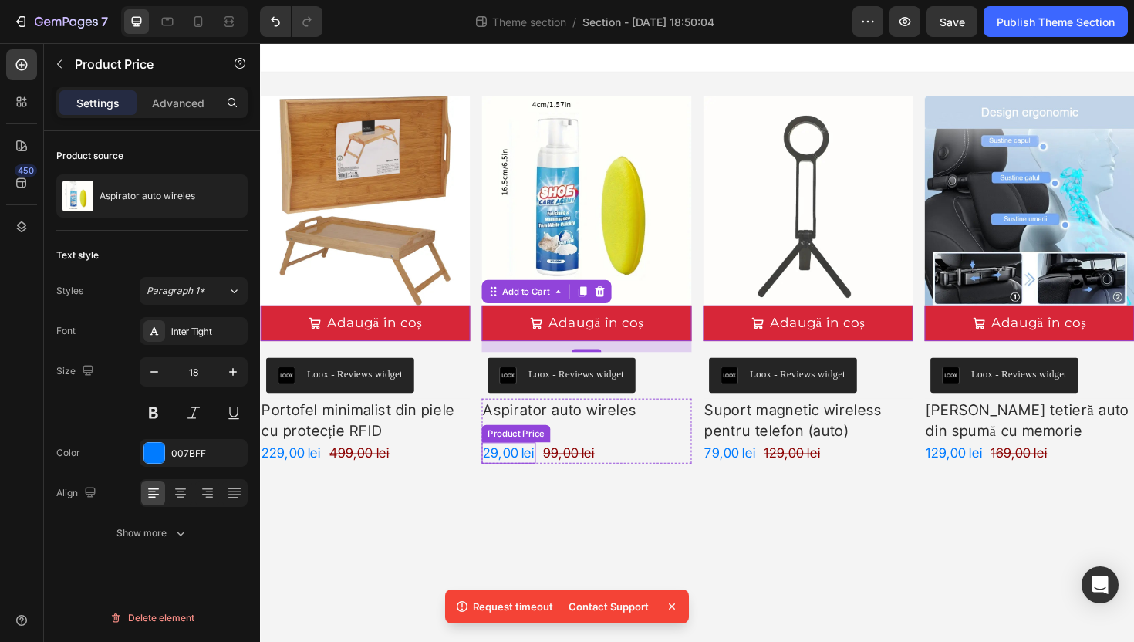
scroll to position [0, 0]
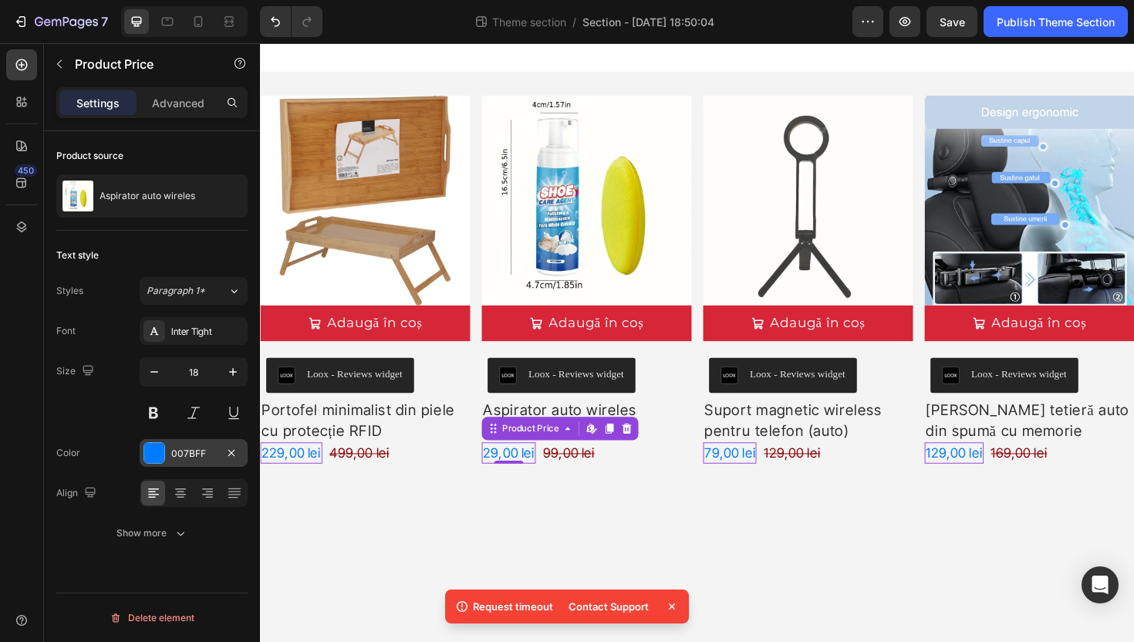
click at [151, 448] on div at bounding box center [154, 453] width 20 height 20
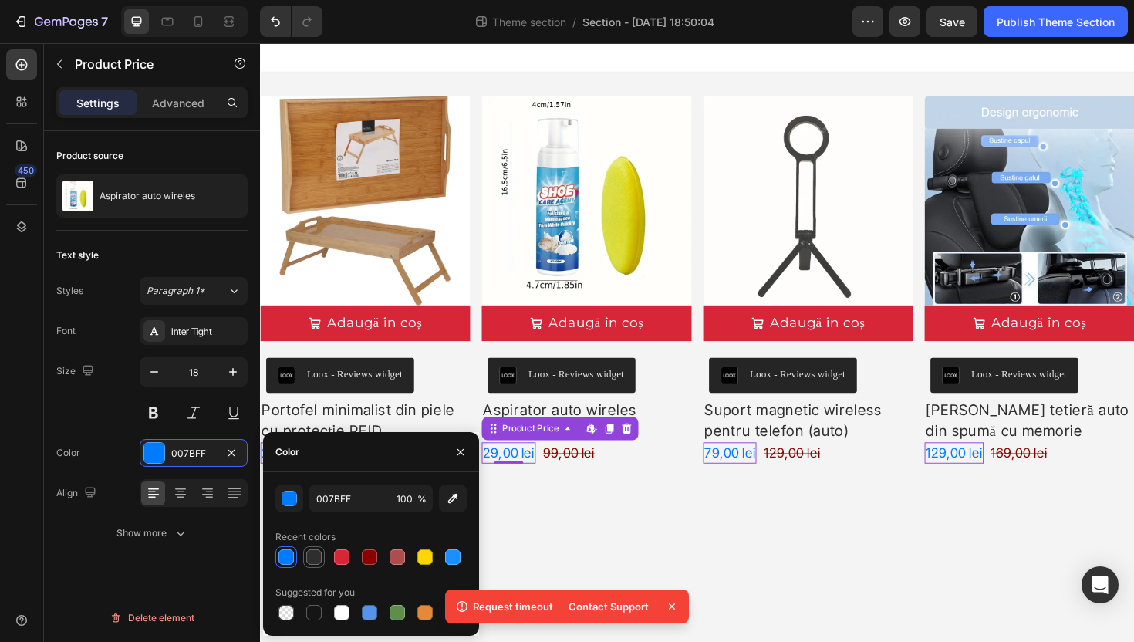
drag, startPoint x: 312, startPoint y: 552, endPoint x: 437, endPoint y: 529, distance: 127.1
click at [312, 552] on div at bounding box center [313, 556] width 15 height 15
type input "2E2E2E"
click at [398, 475] on div "99,00 lei" at bounding box center [365, 477] width 66 height 22
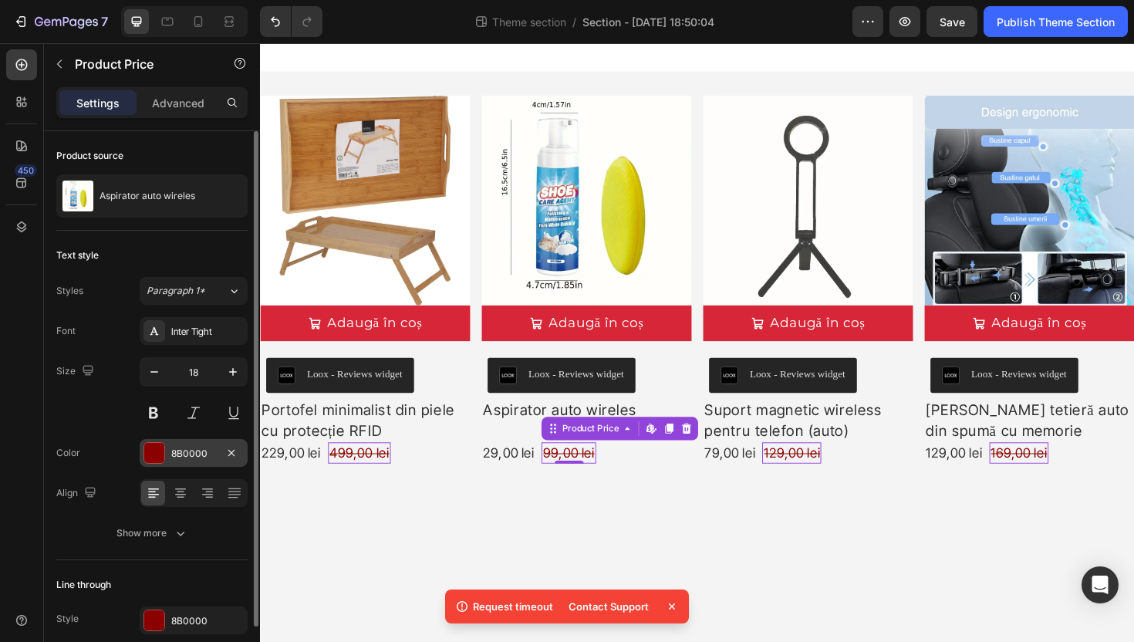
click at [168, 454] on div "8B0000" at bounding box center [194, 453] width 108 height 28
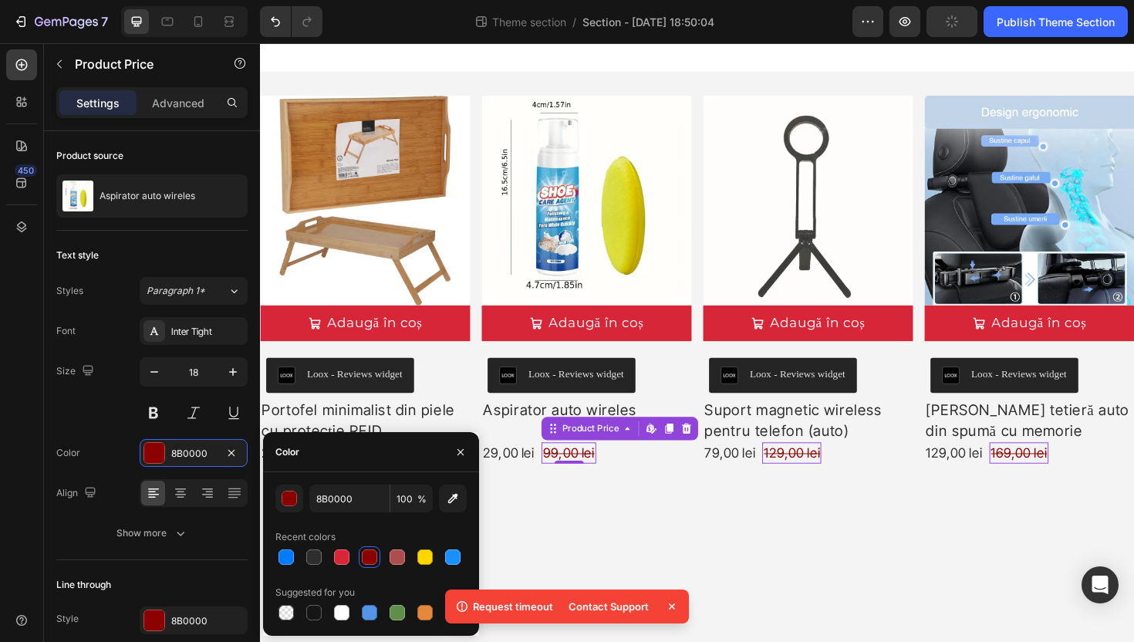
click at [271, 557] on div "8B0000 100 % Recent colors Suggested for you" at bounding box center [371, 553] width 216 height 139
click at [285, 559] on div at bounding box center [286, 556] width 15 height 15
type input "007BFF"
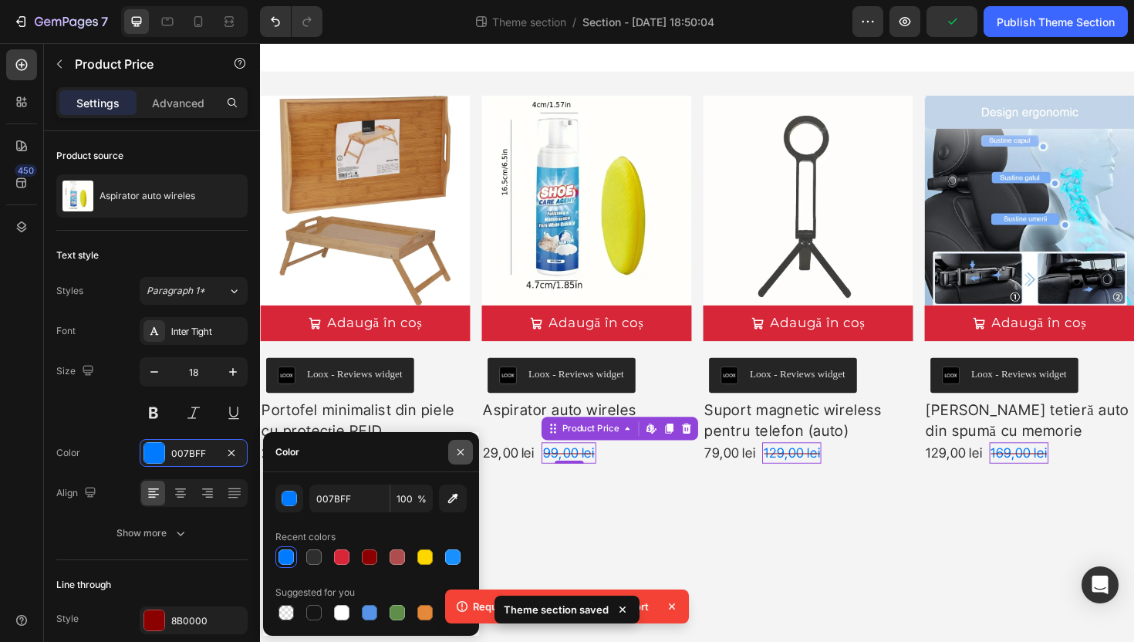
click at [461, 449] on icon "button" at bounding box center [460, 452] width 12 height 12
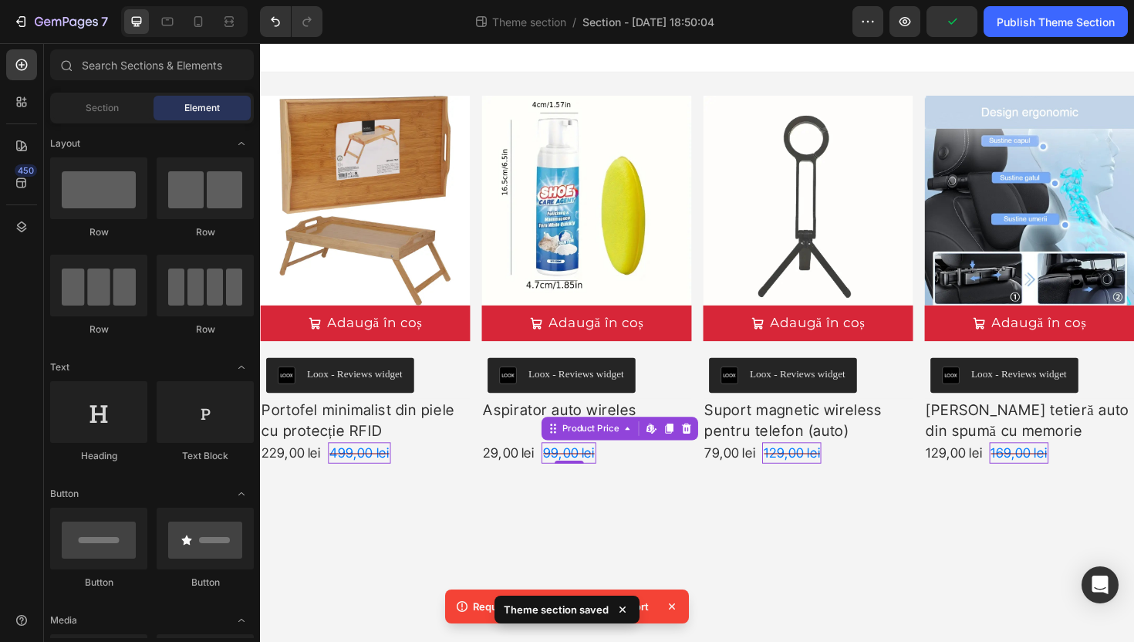
click at [677, 566] on body "Product Images Adaugă în coș Add to Cart Loox - Reviews widget Loox Portofel mi…" at bounding box center [723, 360] width 926 height 634
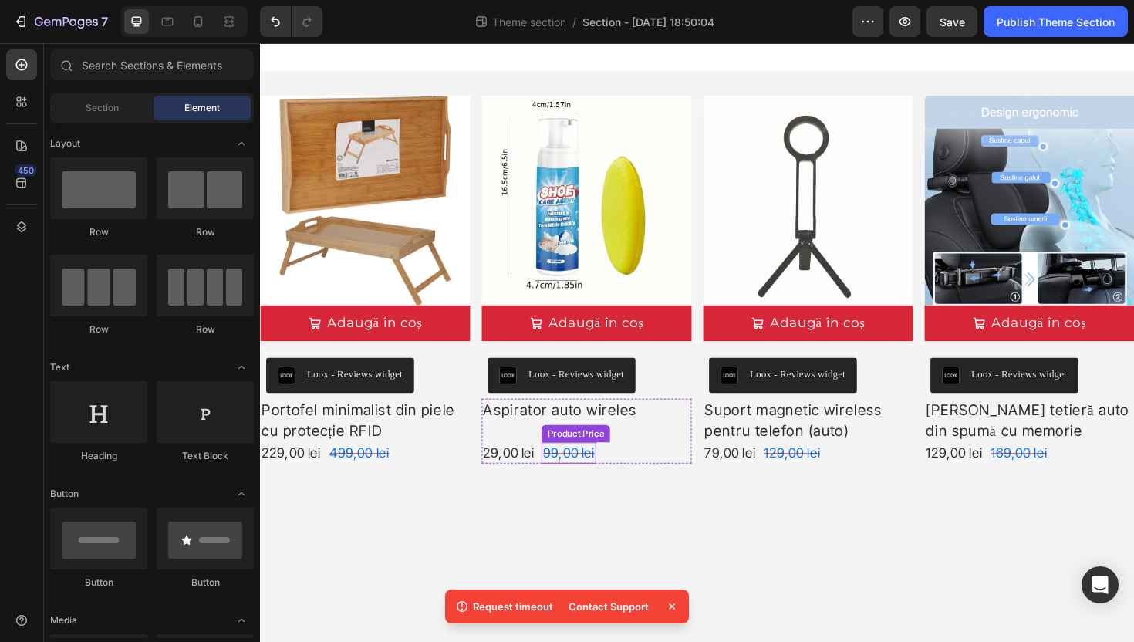
click at [398, 478] on div "99,00 lei" at bounding box center [365, 477] width 66 height 22
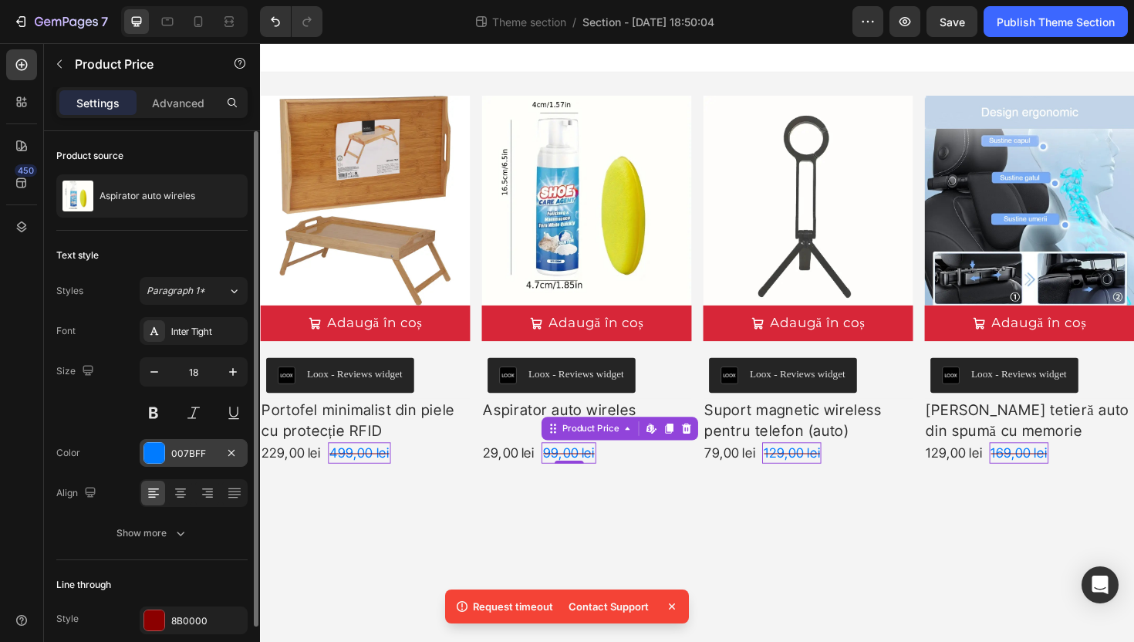
click at [162, 450] on div at bounding box center [154, 453] width 20 height 20
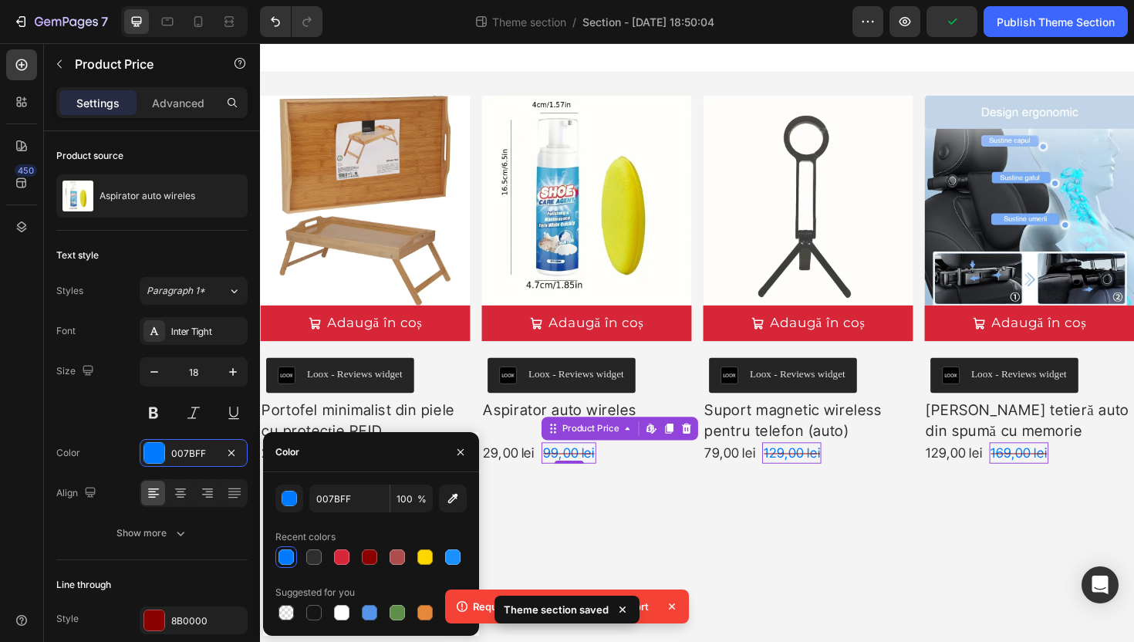
drag, startPoint x: 306, startPoint y: 555, endPoint x: 435, endPoint y: 496, distance: 141.9
click at [310, 552] on div at bounding box center [313, 556] width 15 height 15
type input "2E2E2E"
click at [460, 446] on icon "button" at bounding box center [460, 452] width 12 height 12
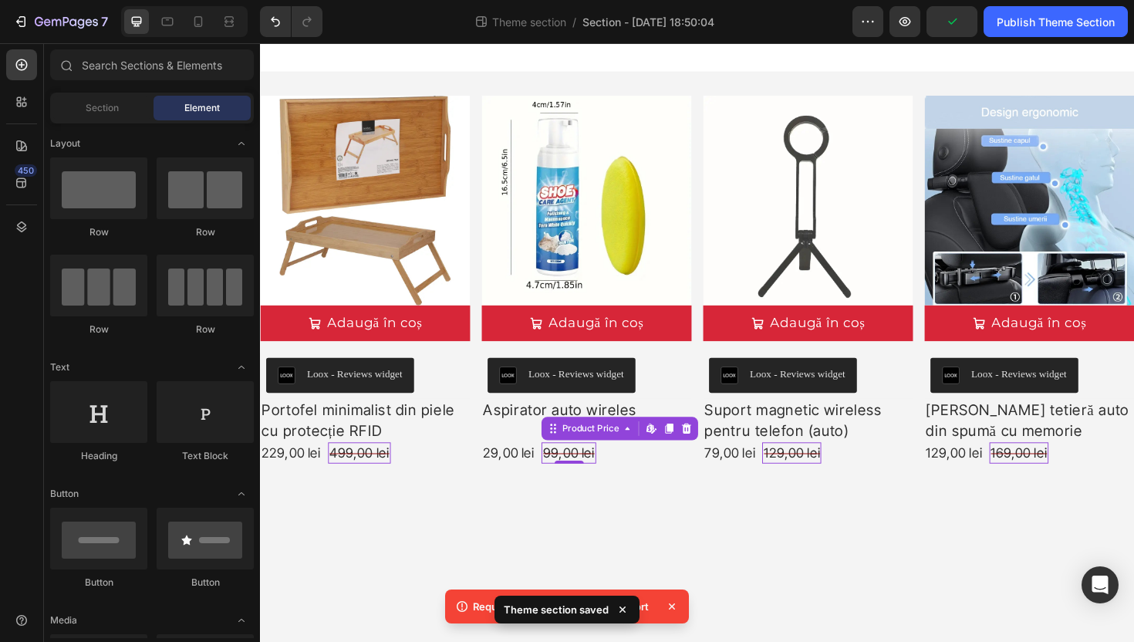
click at [663, 555] on body "Product Images Adaugă în coș Add to Cart Loox - Reviews widget Loox Portofel mi…" at bounding box center [723, 360] width 926 height 634
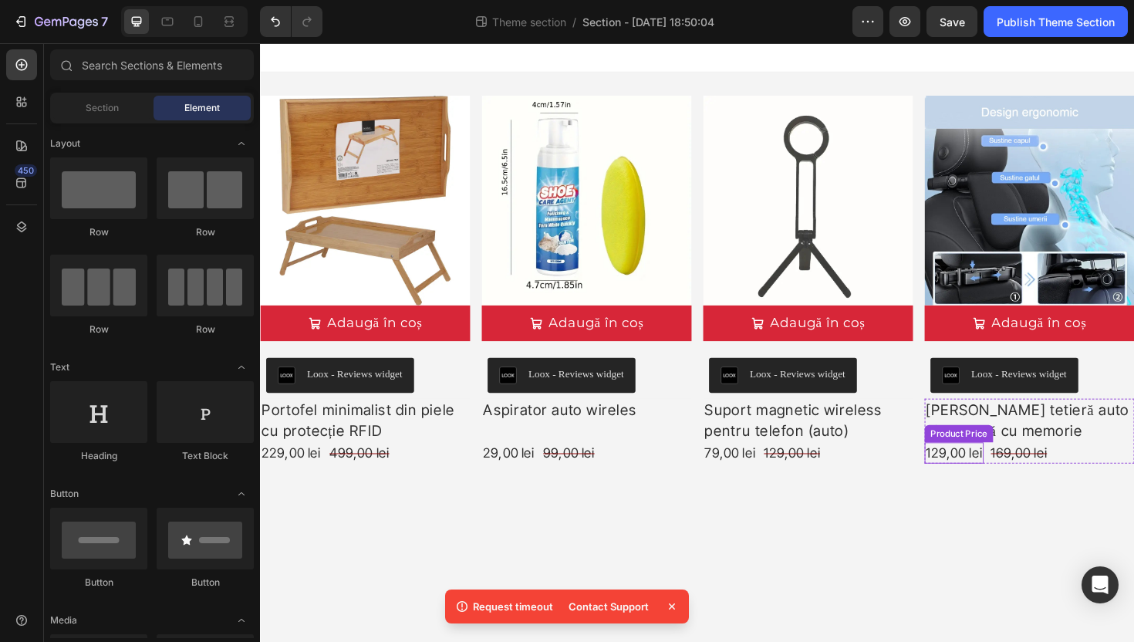
click at [326, 477] on div "129,00 lei" at bounding box center [293, 477] width 66 height 22
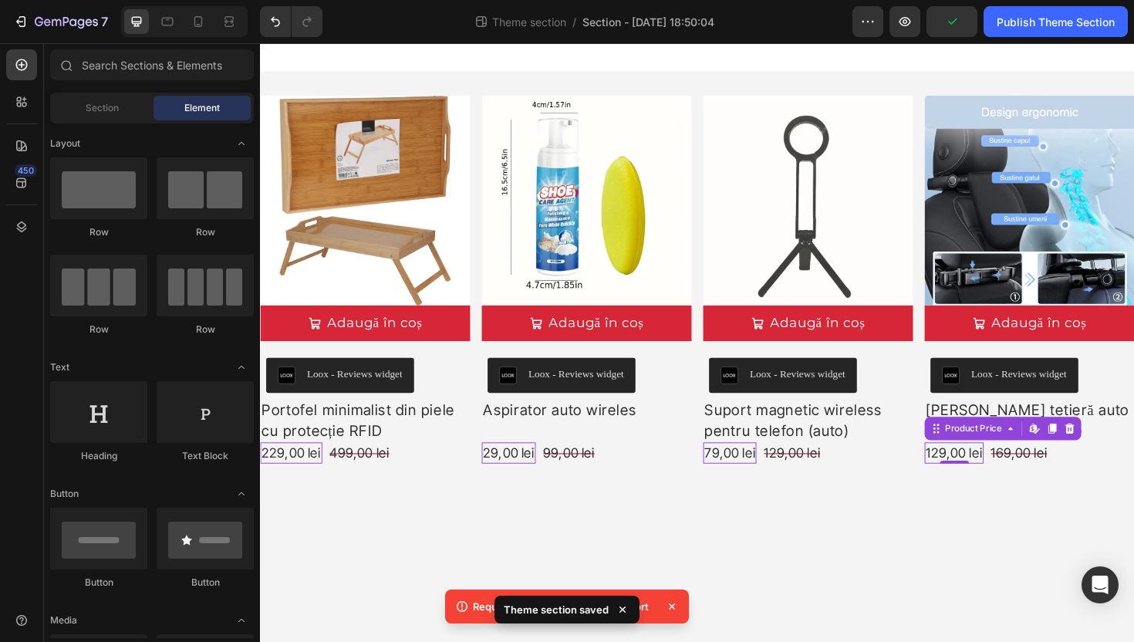
click at [728, 526] on body "Product Images Adaugă în coș Add to Cart Loox - Reviews widget Loox Portofel mi…" at bounding box center [723, 360] width 926 height 634
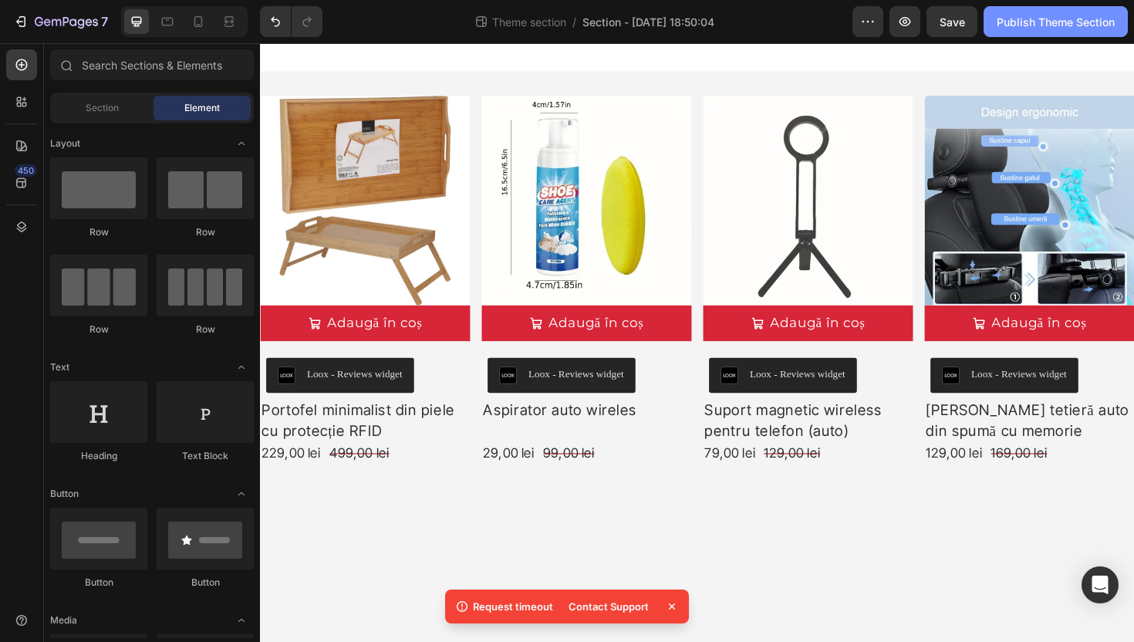
click at [1058, 9] on button "Publish Theme Section" at bounding box center [1056, 21] width 144 height 31
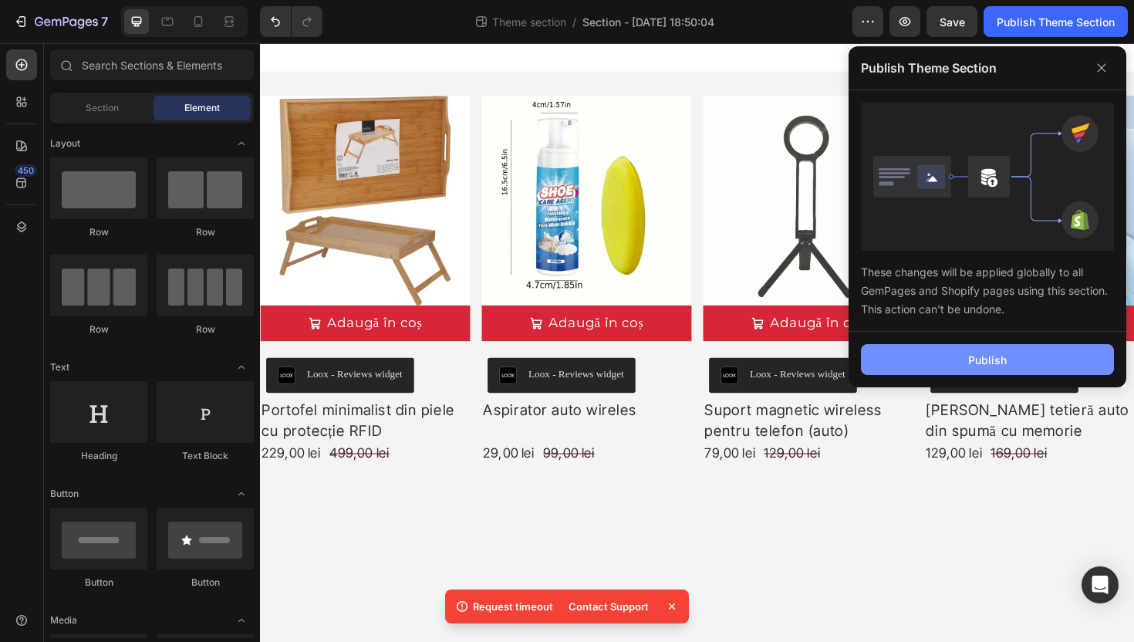
click at [1006, 361] on div "Publish" at bounding box center [987, 360] width 39 height 16
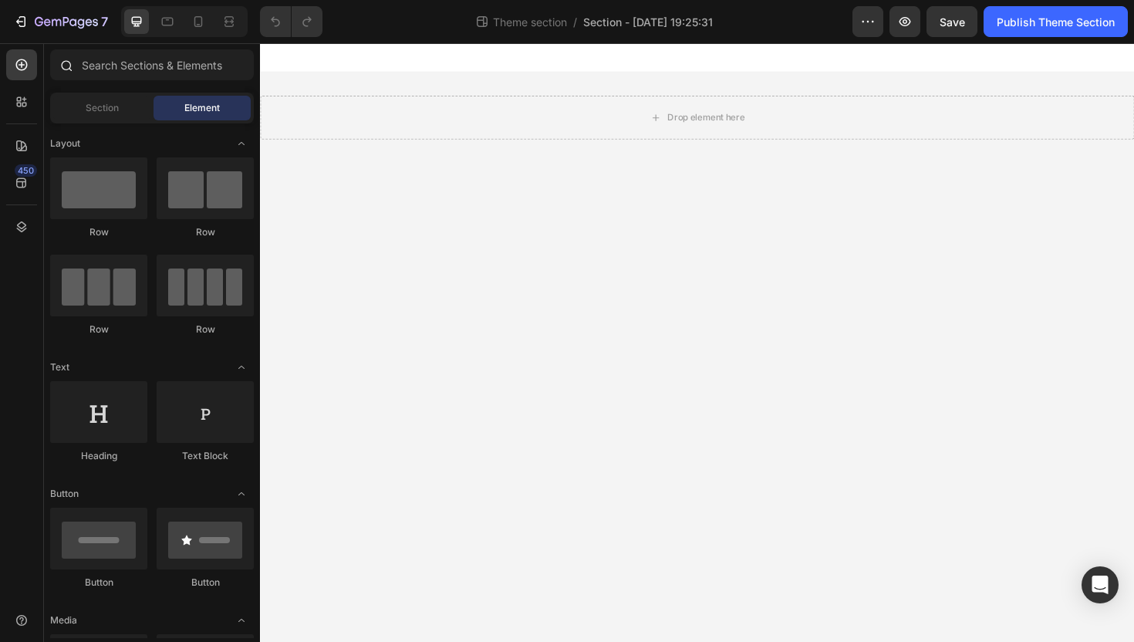
click at [66, 59] on icon at bounding box center [65, 65] width 12 height 12
click at [159, 55] on input "text" at bounding box center [152, 64] width 204 height 31
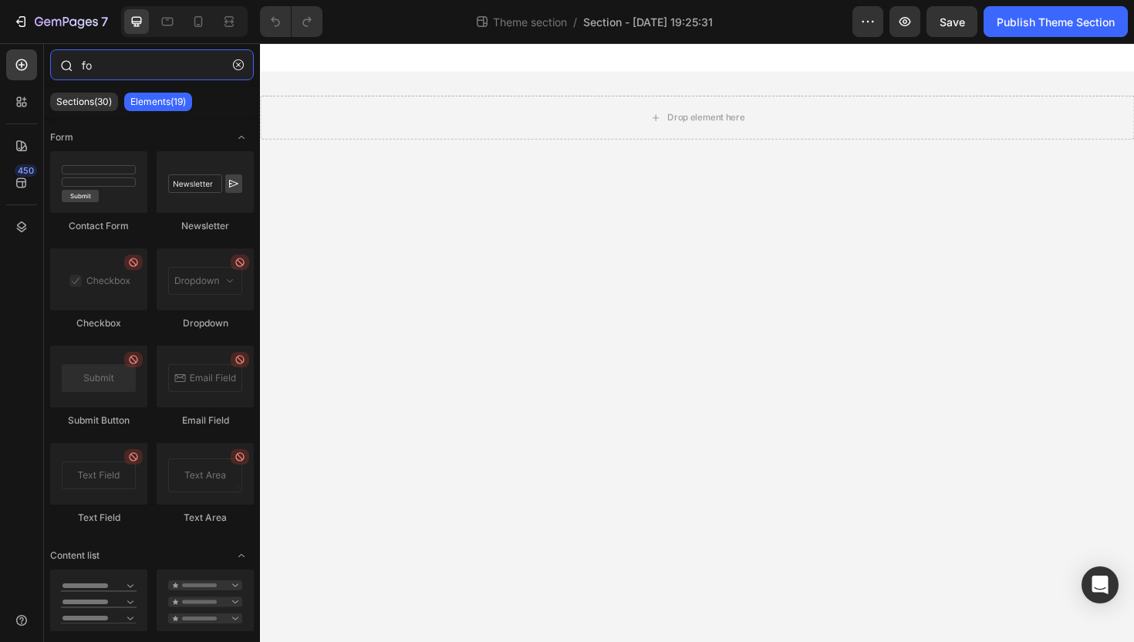
type input "f"
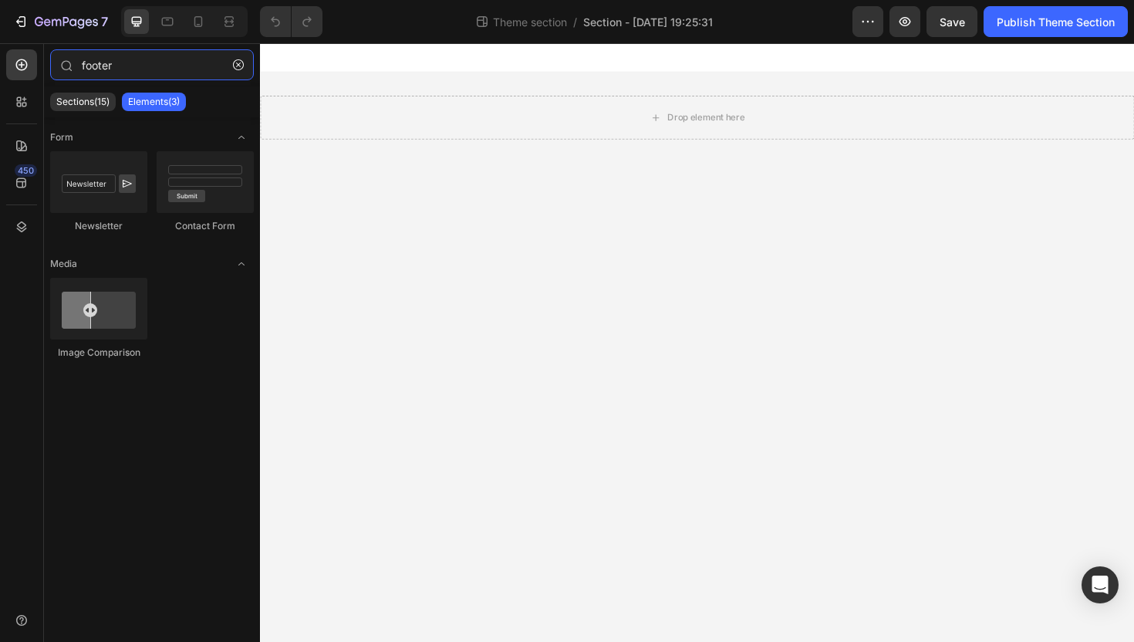
type input "footer"
click at [95, 108] on div "Sections(15)" at bounding box center [83, 102] width 66 height 19
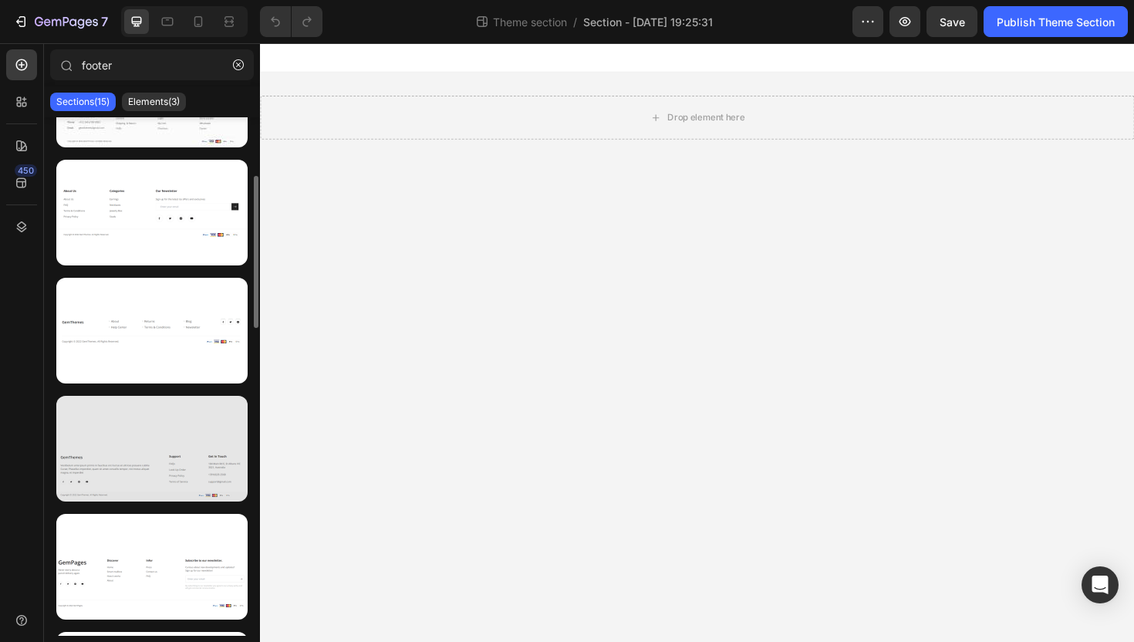
scroll to position [263, 0]
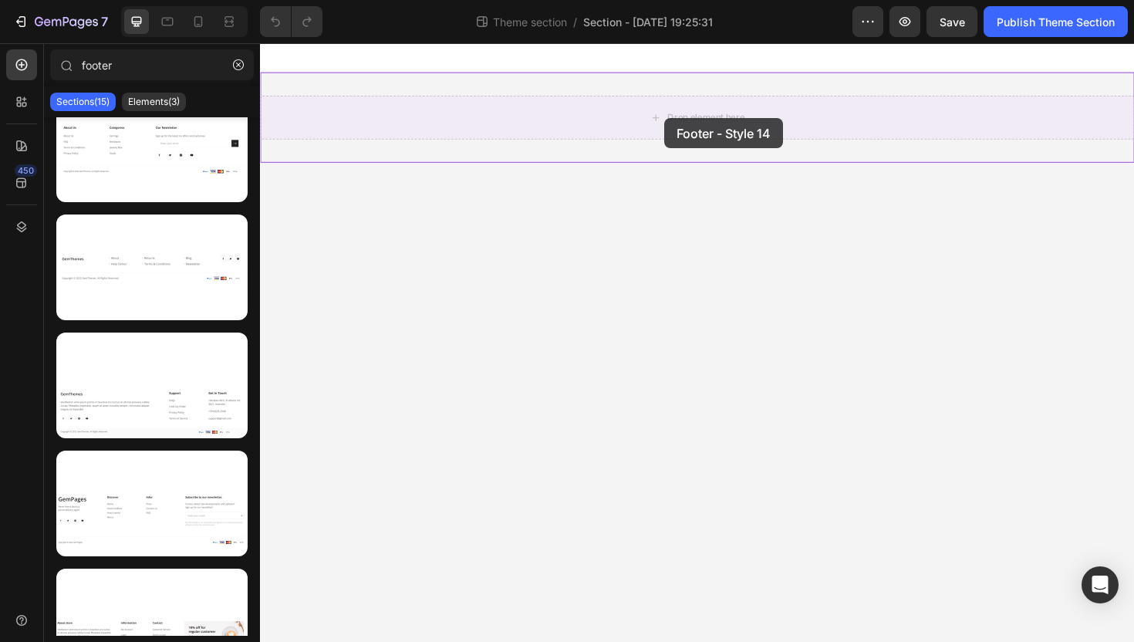
drag, startPoint x: 394, startPoint y: 528, endPoint x: 688, endPoint y: 123, distance: 500.4
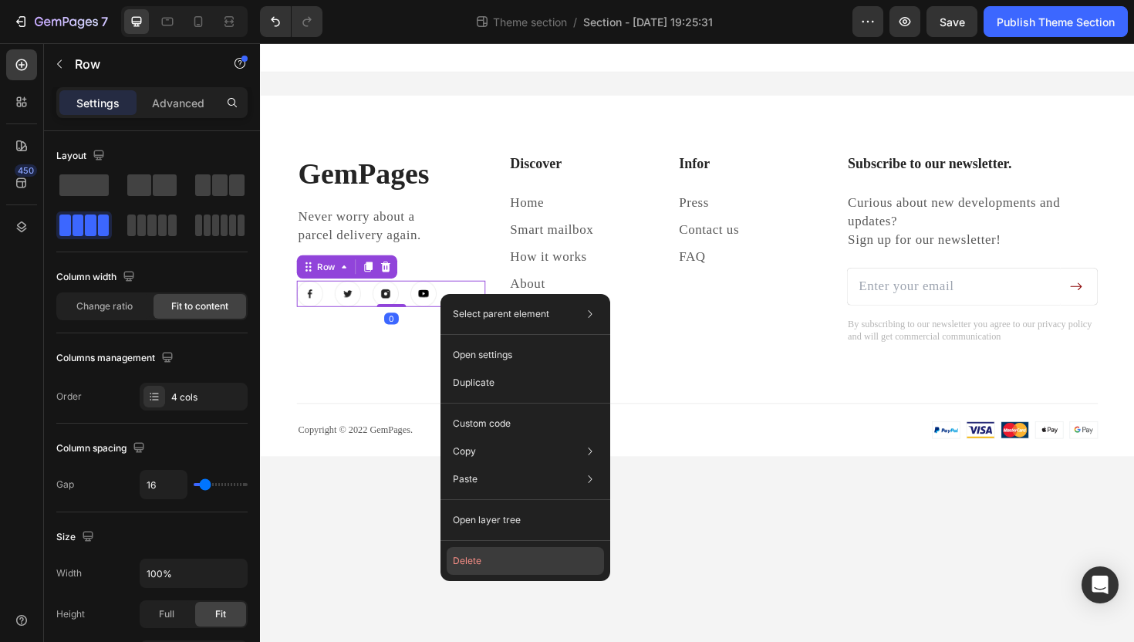
drag, startPoint x: 505, startPoint y: 563, endPoint x: 259, endPoint y: 551, distance: 246.4
click at [505, 563] on button "Delete" at bounding box center [525, 561] width 157 height 28
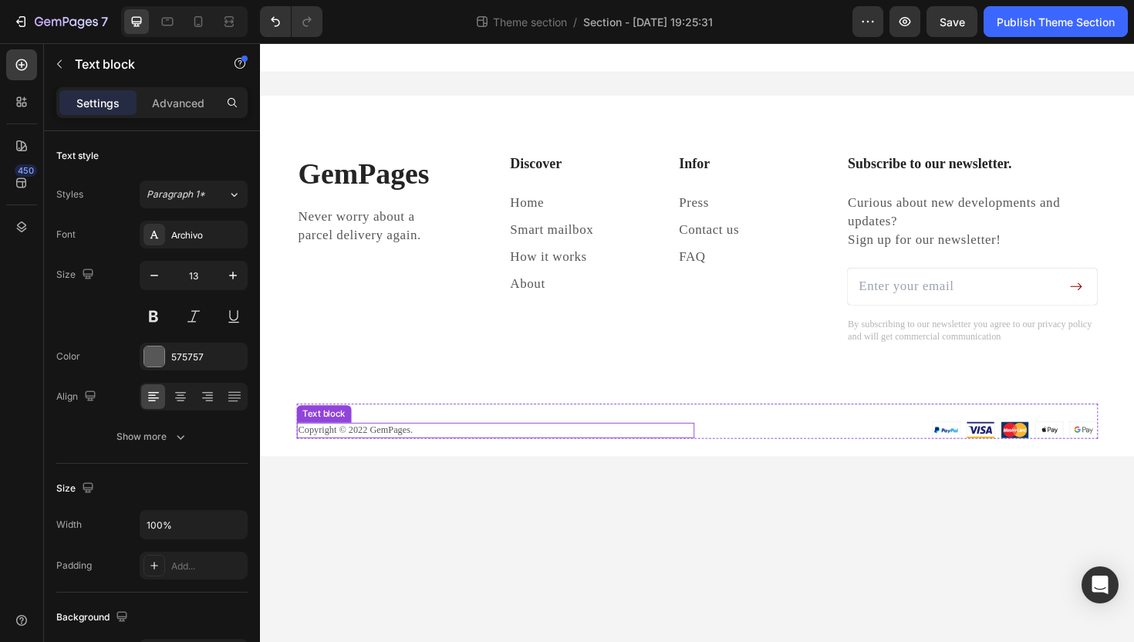
click at [360, 456] on p "Copyright © 2022 GemPages." at bounding box center [509, 453] width 418 height 13
click at [397, 456] on p "Copyright © 2022 GemPages." at bounding box center [509, 453] width 418 height 13
click at [376, 454] on p "Copyright © 2022 GemPages." at bounding box center [509, 453] width 418 height 13
click at [370, 454] on p "Copyright © 2022 GemPages." at bounding box center [509, 453] width 418 height 13
click at [373, 454] on p "Copyright © 2022 GemPages." at bounding box center [509, 453] width 418 height 13
